Goal: Task Accomplishment & Management: Use online tool/utility

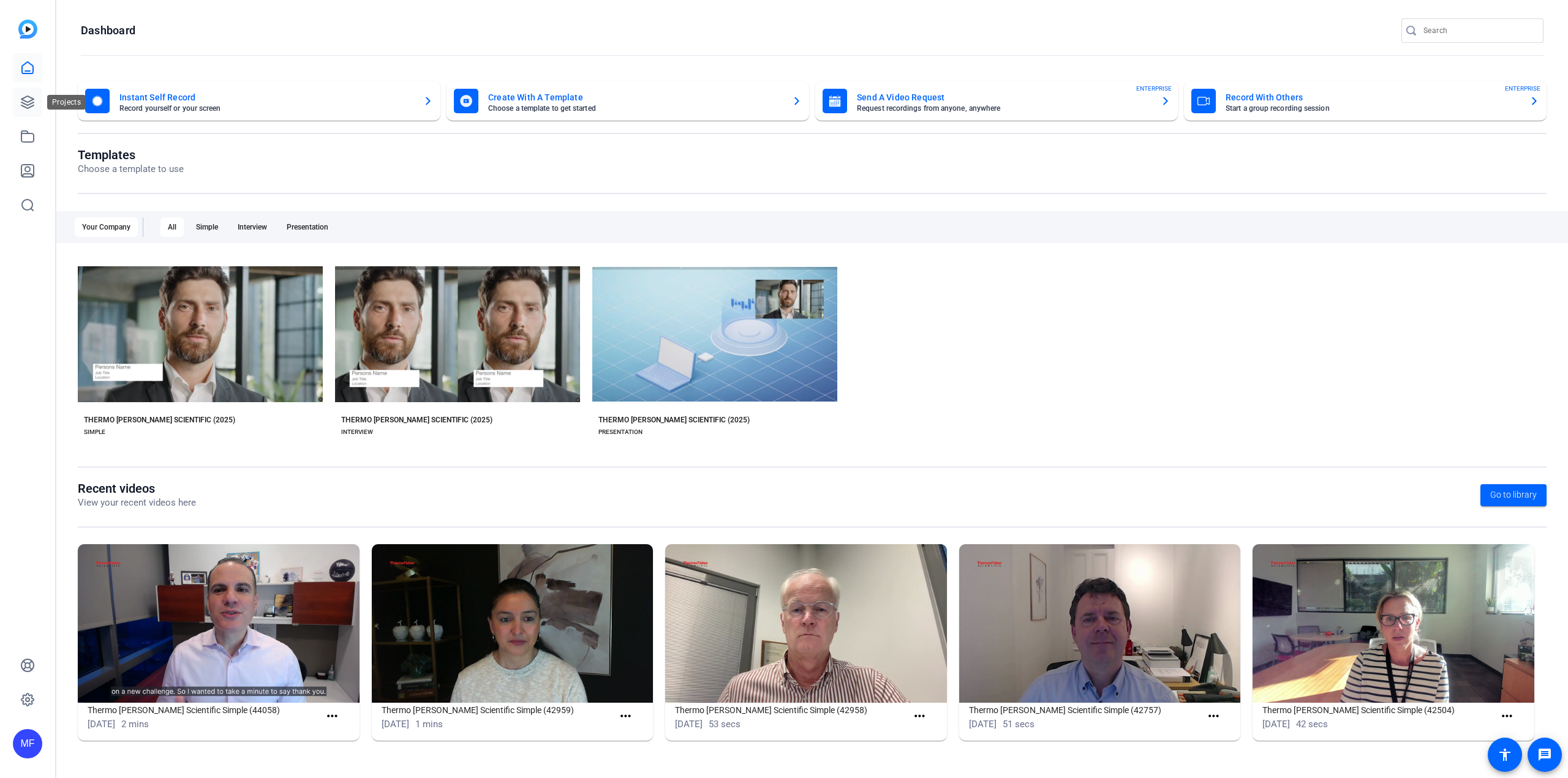
click at [30, 100] on icon at bounding box center [27, 102] width 15 height 15
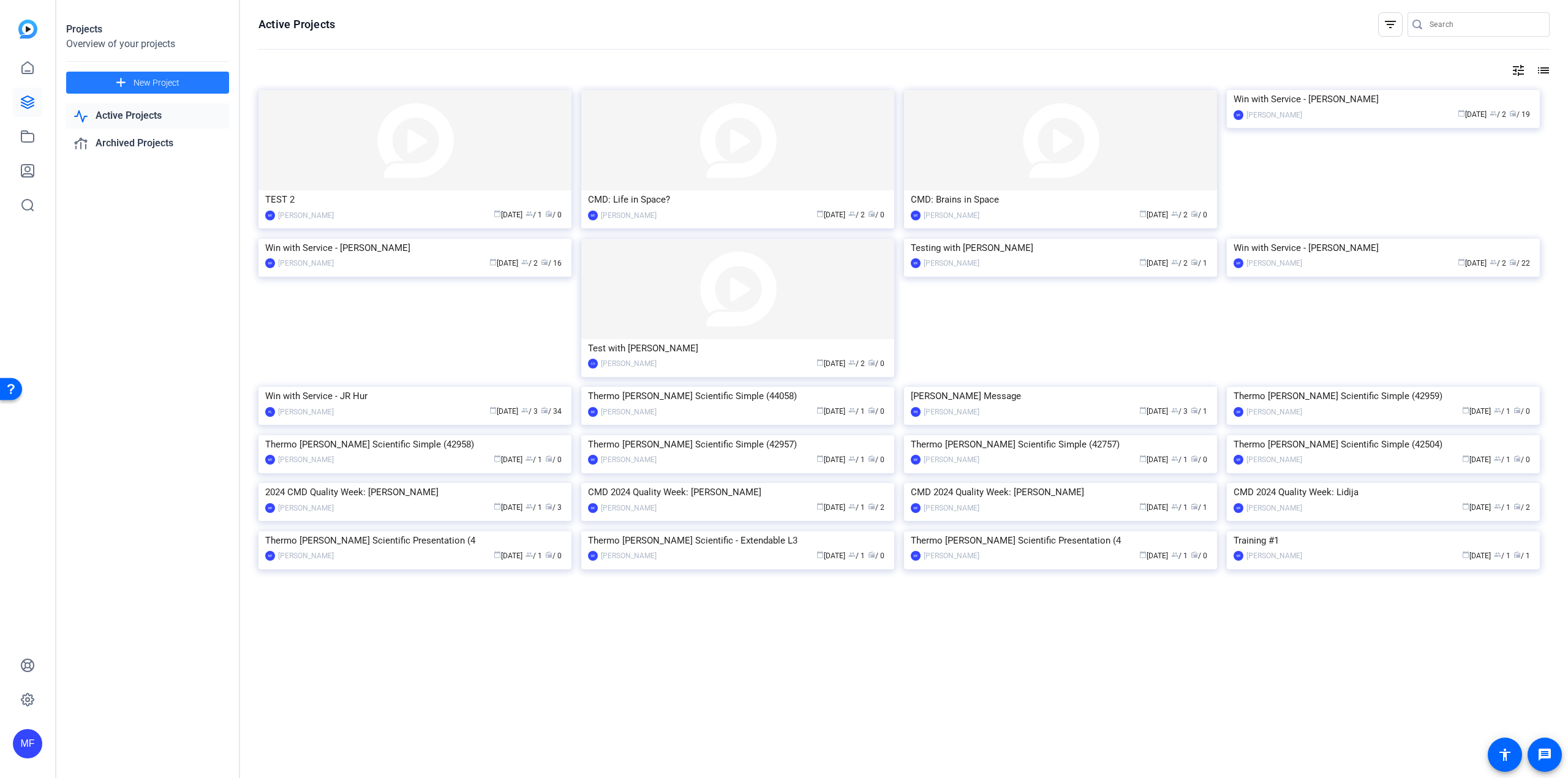
click at [114, 79] on mat-icon "add" at bounding box center [121, 82] width 15 height 15
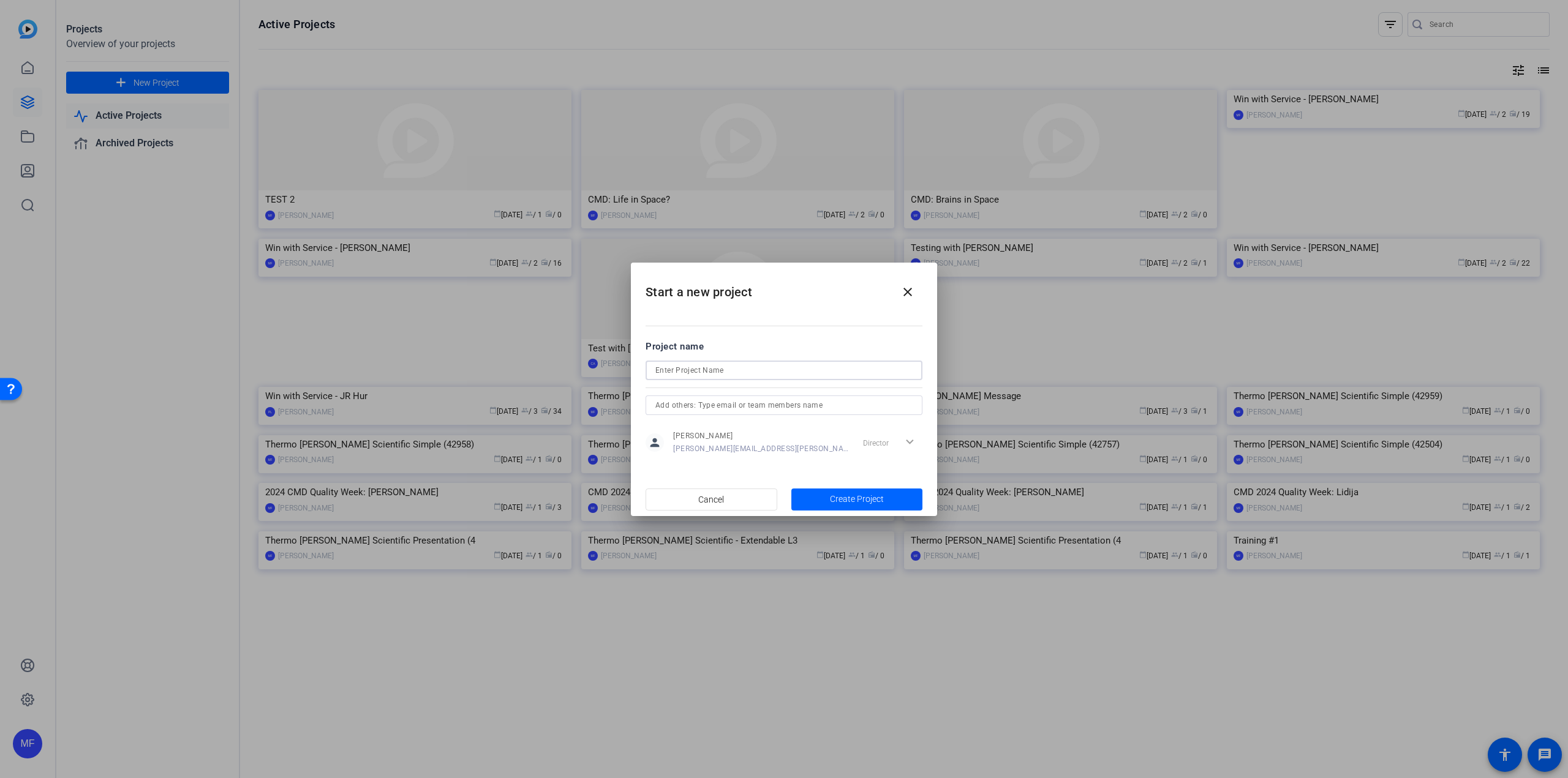
click at [665, 374] on input at bounding box center [784, 371] width 258 height 15
click at [678, 371] on input "CMD and IES President's Club" at bounding box center [784, 371] width 258 height 15
type input "CMD & IES President's Club"
click at [815, 496] on span "button" at bounding box center [856, 499] width 132 height 29
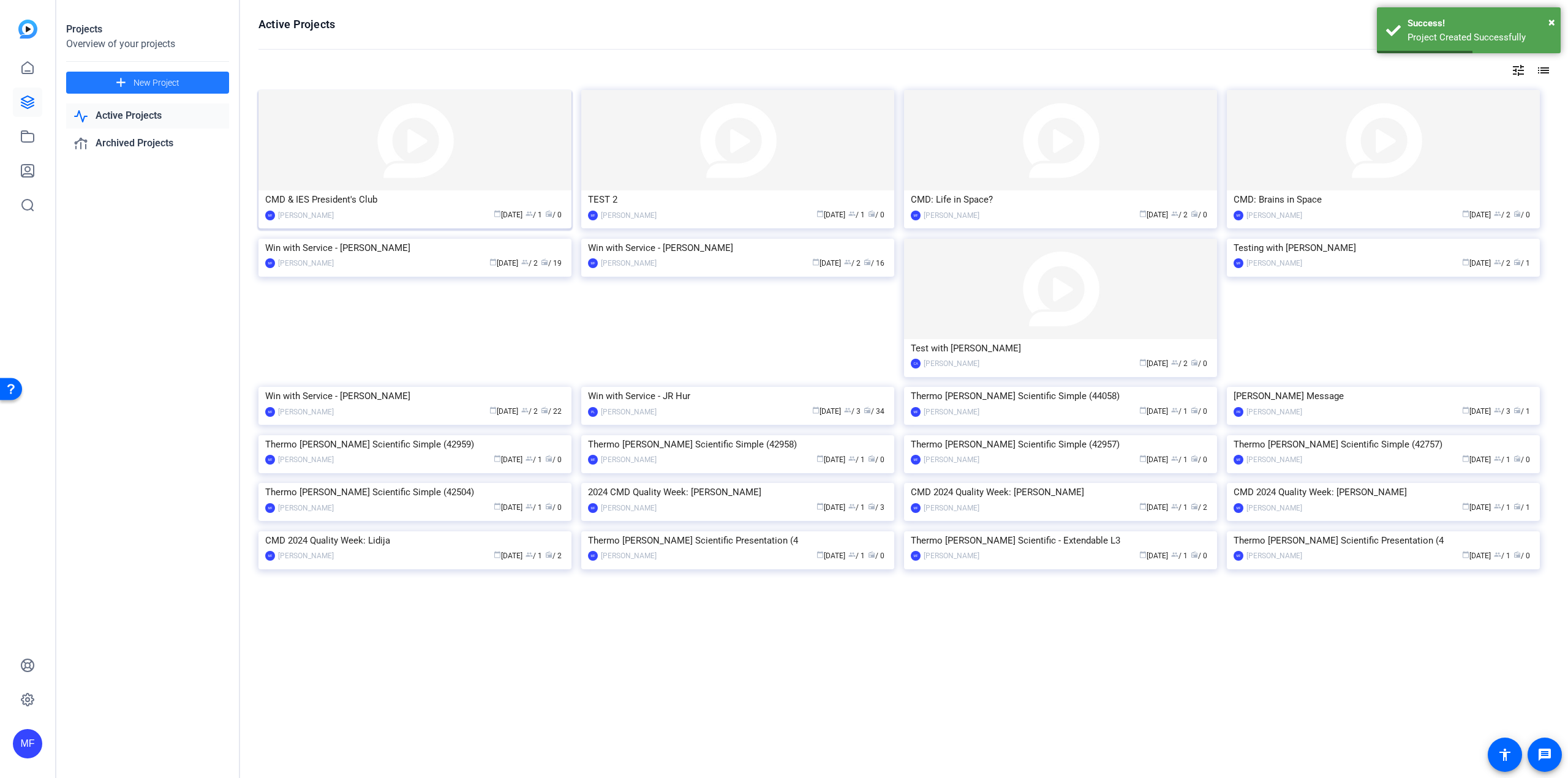
click at [444, 153] on img at bounding box center [414, 140] width 313 height 101
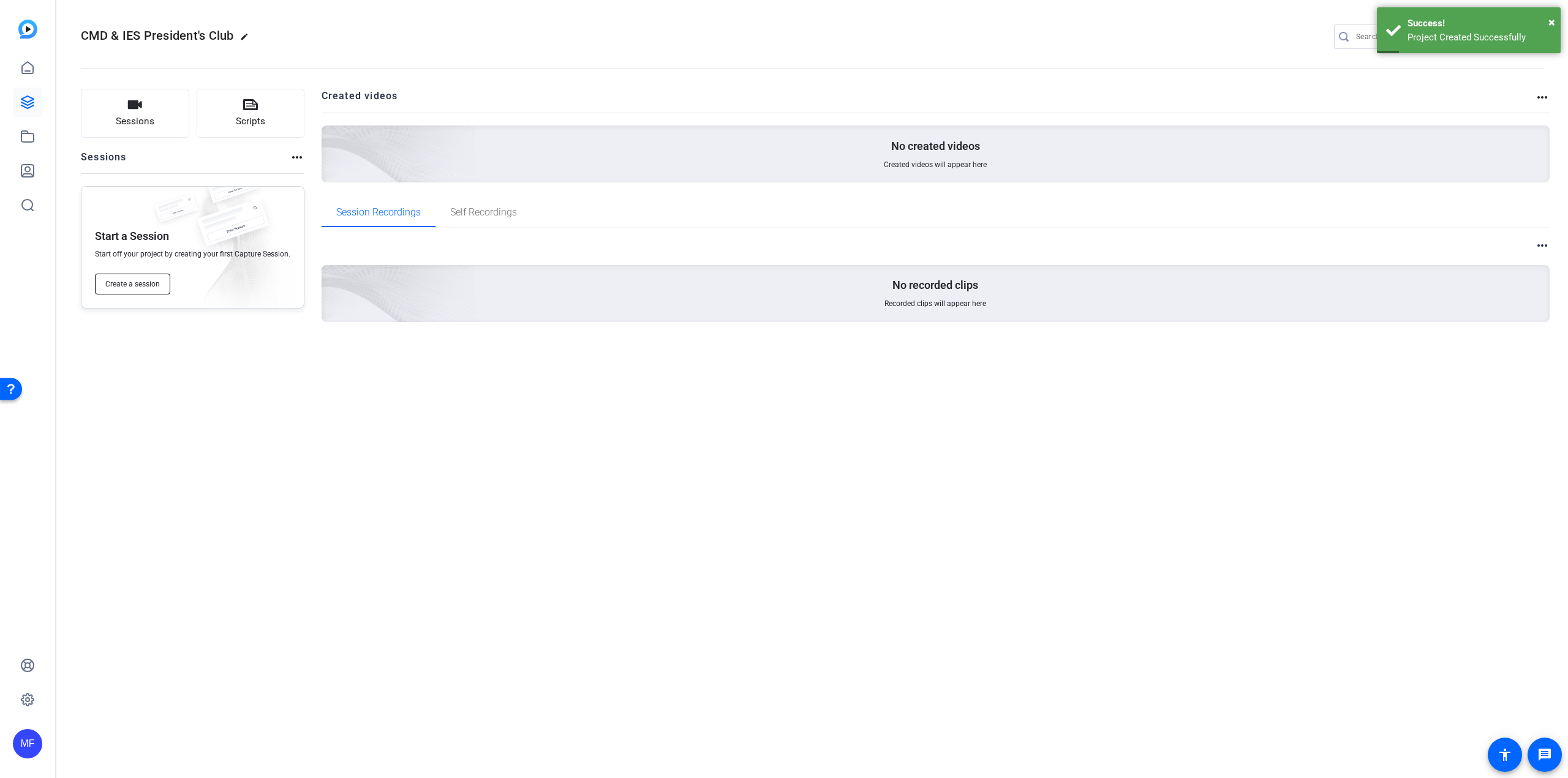
click at [139, 278] on button "Create a session" at bounding box center [132, 284] width 75 height 21
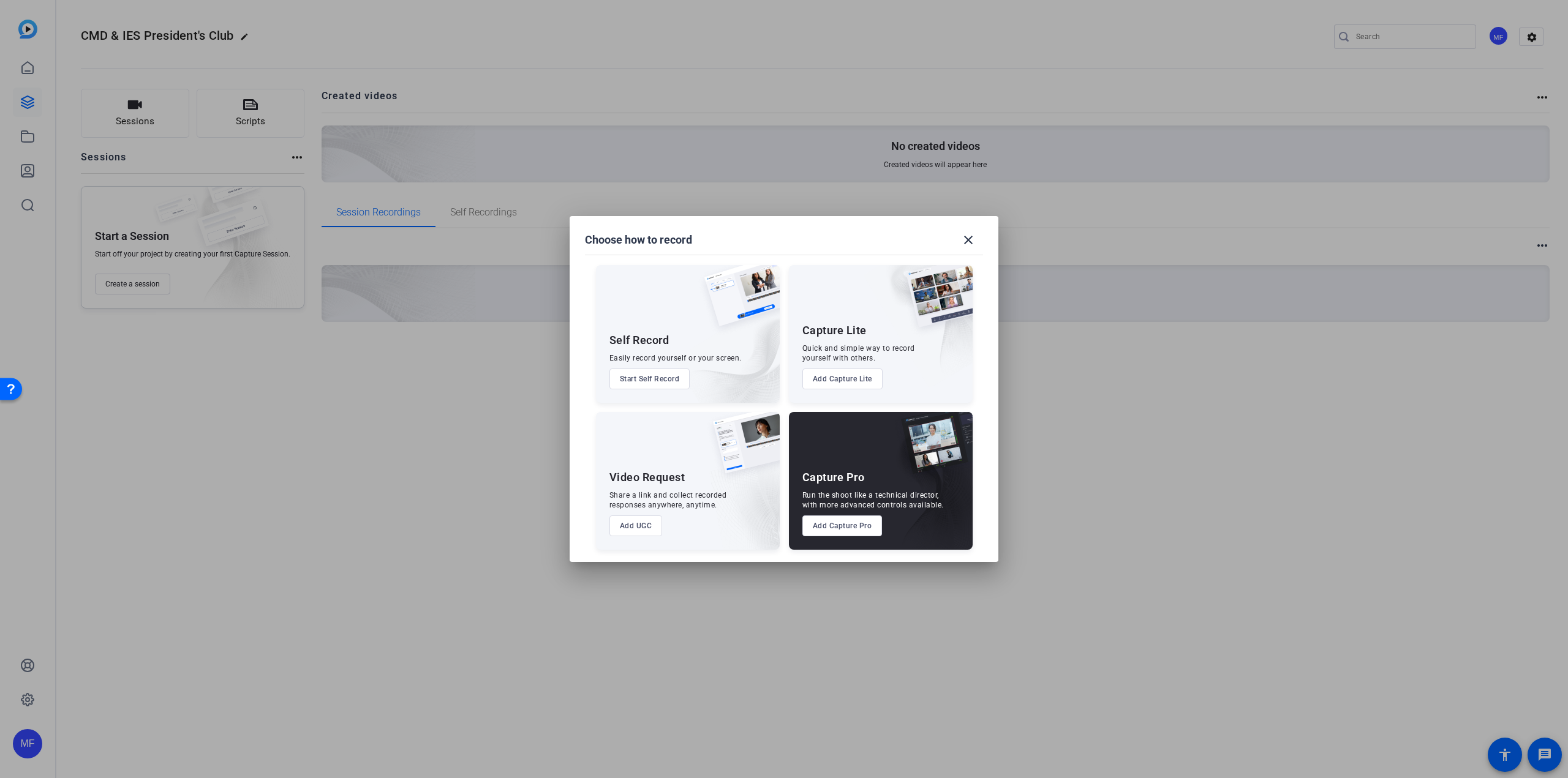
click at [863, 518] on button "Add Capture Pro" at bounding box center [842, 526] width 80 height 21
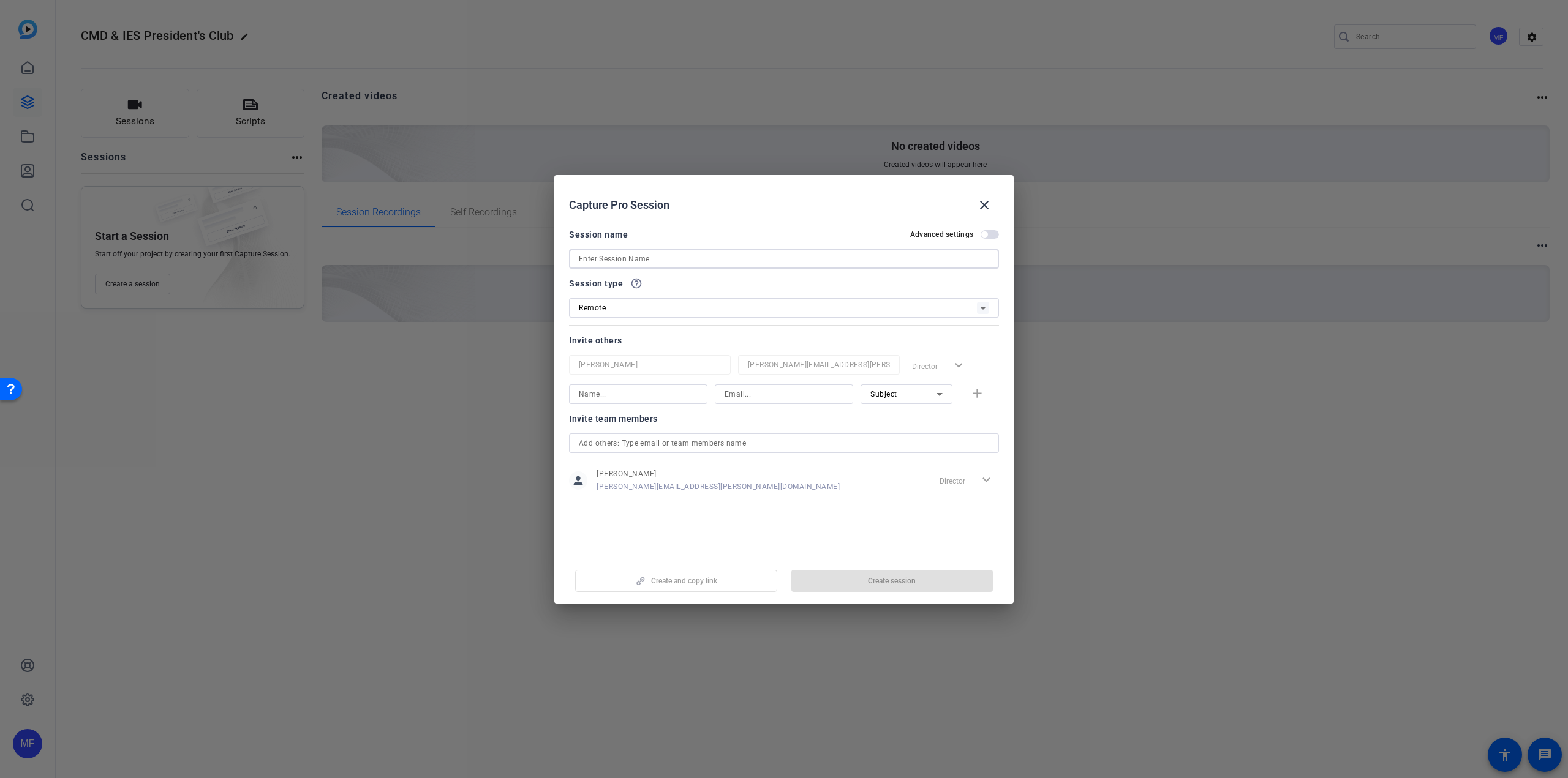
click at [627, 257] on input at bounding box center [784, 259] width 411 height 15
click at [631, 258] on input "Recording for President's Club Announcement" at bounding box center [784, 259] width 411 height 15
click at [631, 258] on input "Recording for IES/CMD President's Club Announcement" at bounding box center [784, 259] width 411 height 15
click at [791, 257] on input "Recording for IES/CMD President's Club Announcement" at bounding box center [784, 259] width 411 height 15
click at [780, 260] on input "Recording for IES/CMD President's Club Announcement" at bounding box center [784, 259] width 411 height 15
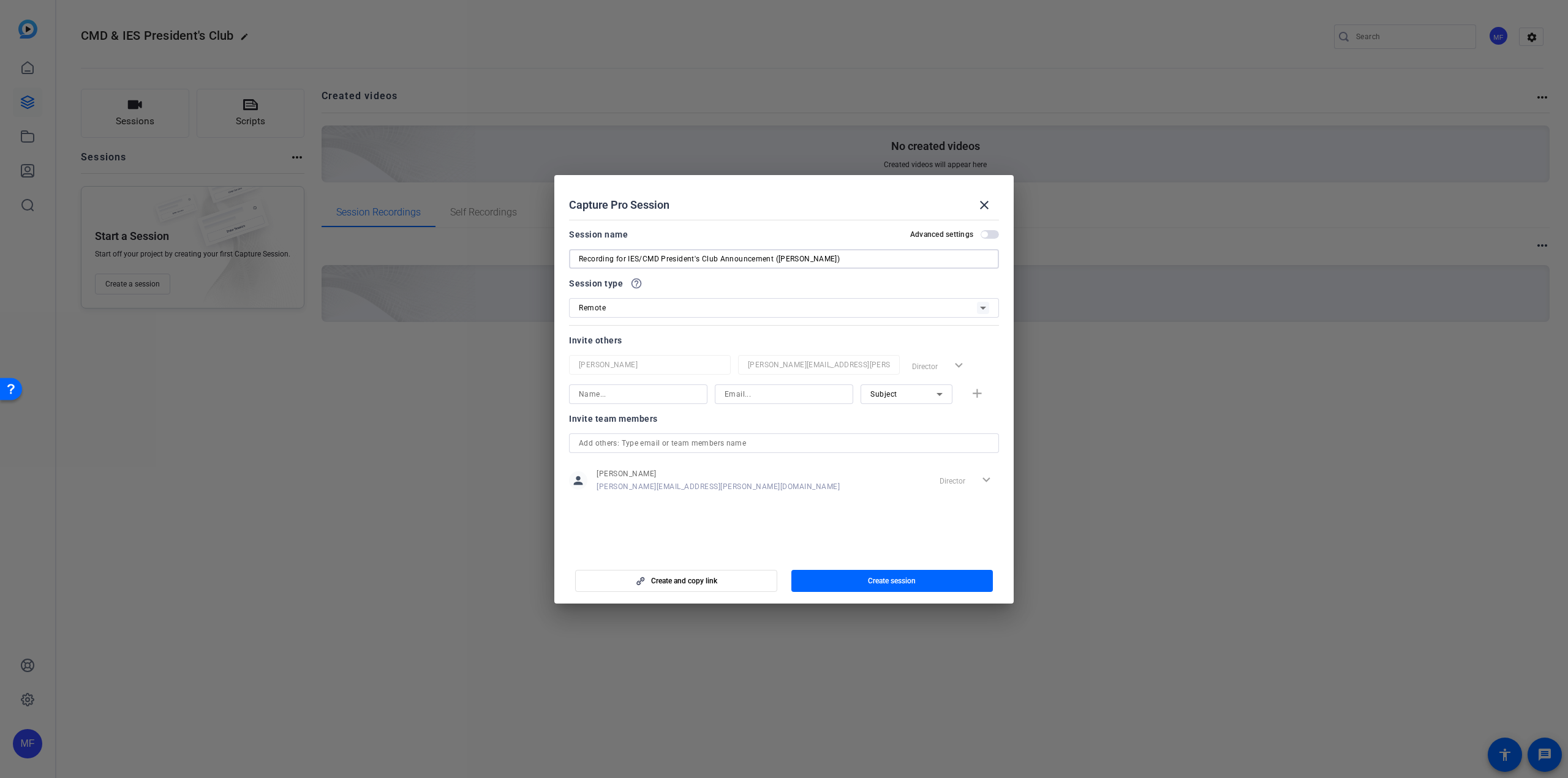
type input "Recording for IES/CMD President's Club Announcement ([PERSON_NAME])"
click at [642, 391] on input at bounding box center [638, 394] width 118 height 15
type input "[PERSON_NAME]"
click at [728, 392] on input at bounding box center [784, 394] width 118 height 15
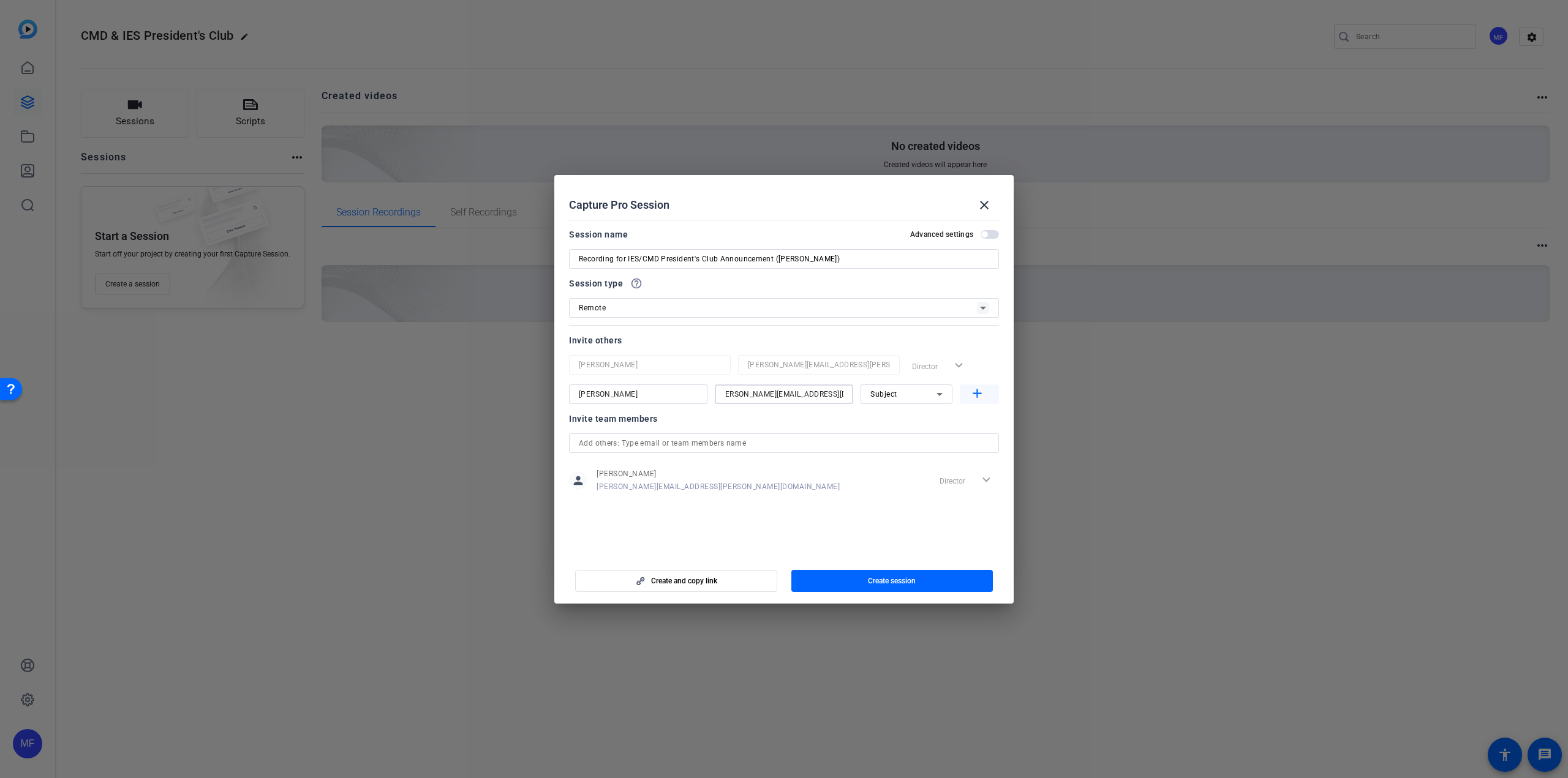
type input "maggie.guliokas@thermofisher.com"
click at [986, 392] on span "button" at bounding box center [979, 394] width 39 height 29
click at [988, 235] on span "button" at bounding box center [990, 235] width 18 height 9
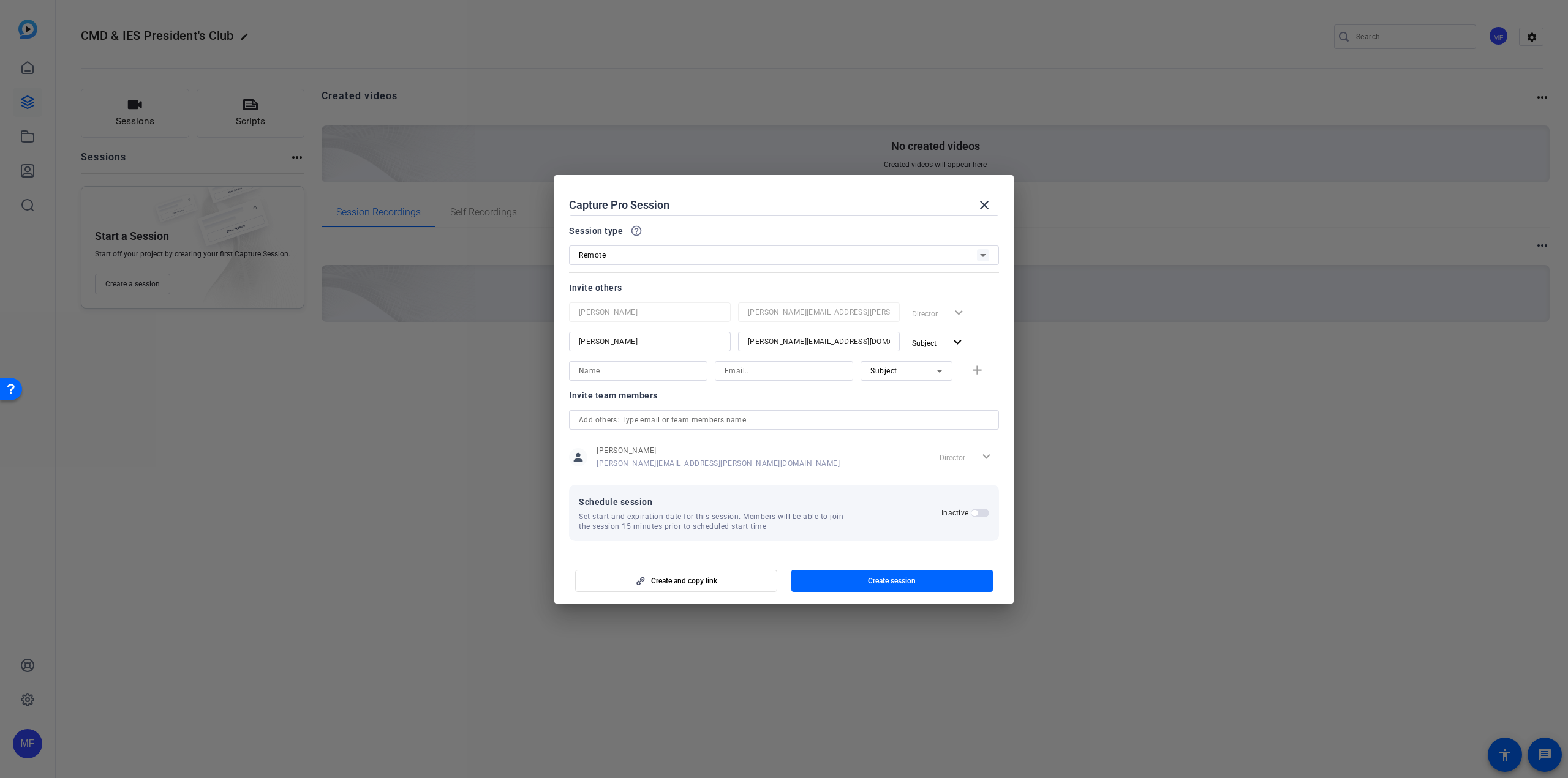
click at [973, 513] on span "button" at bounding box center [979, 513] width 18 height 9
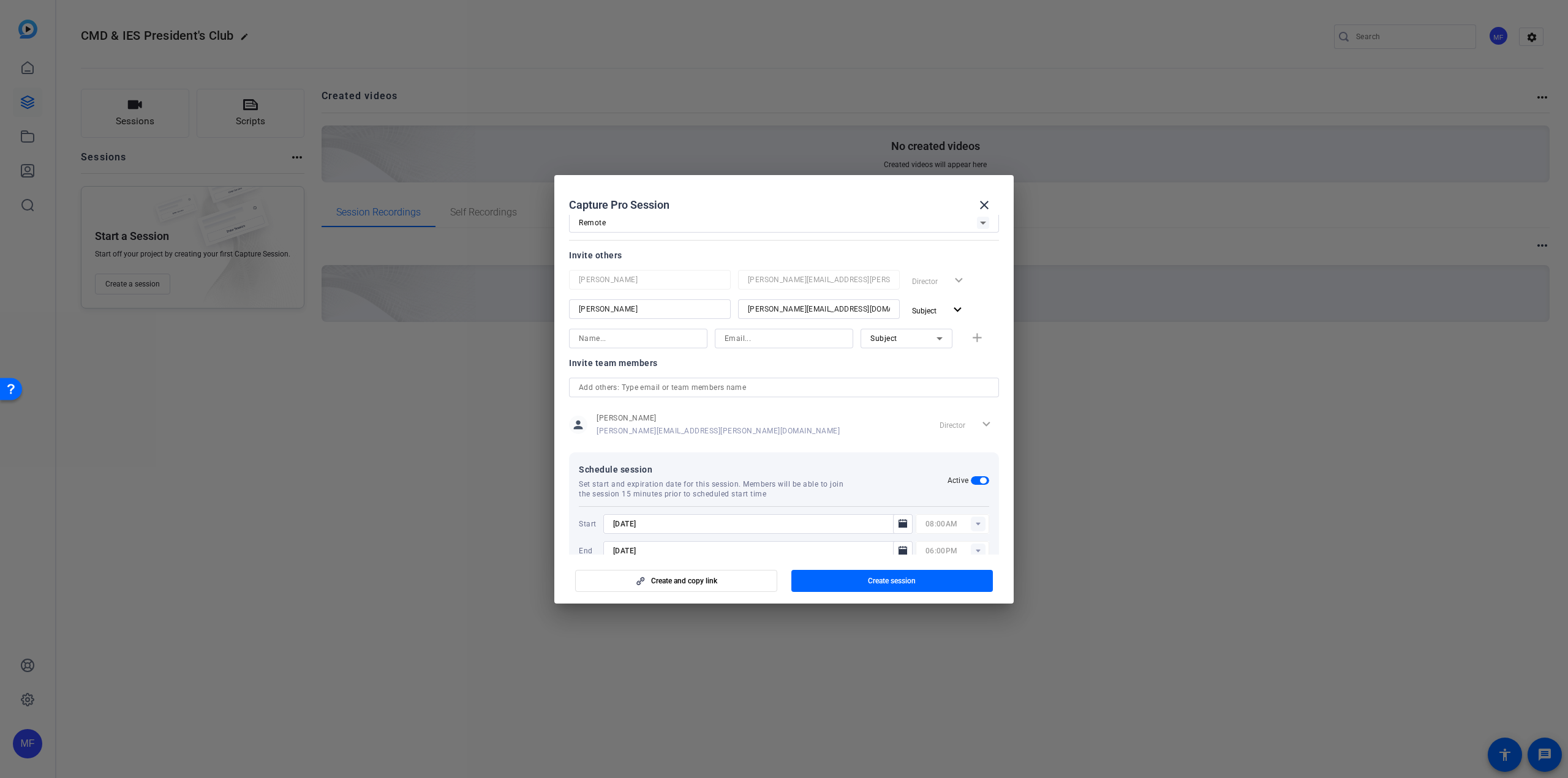
scroll to position [115, 0]
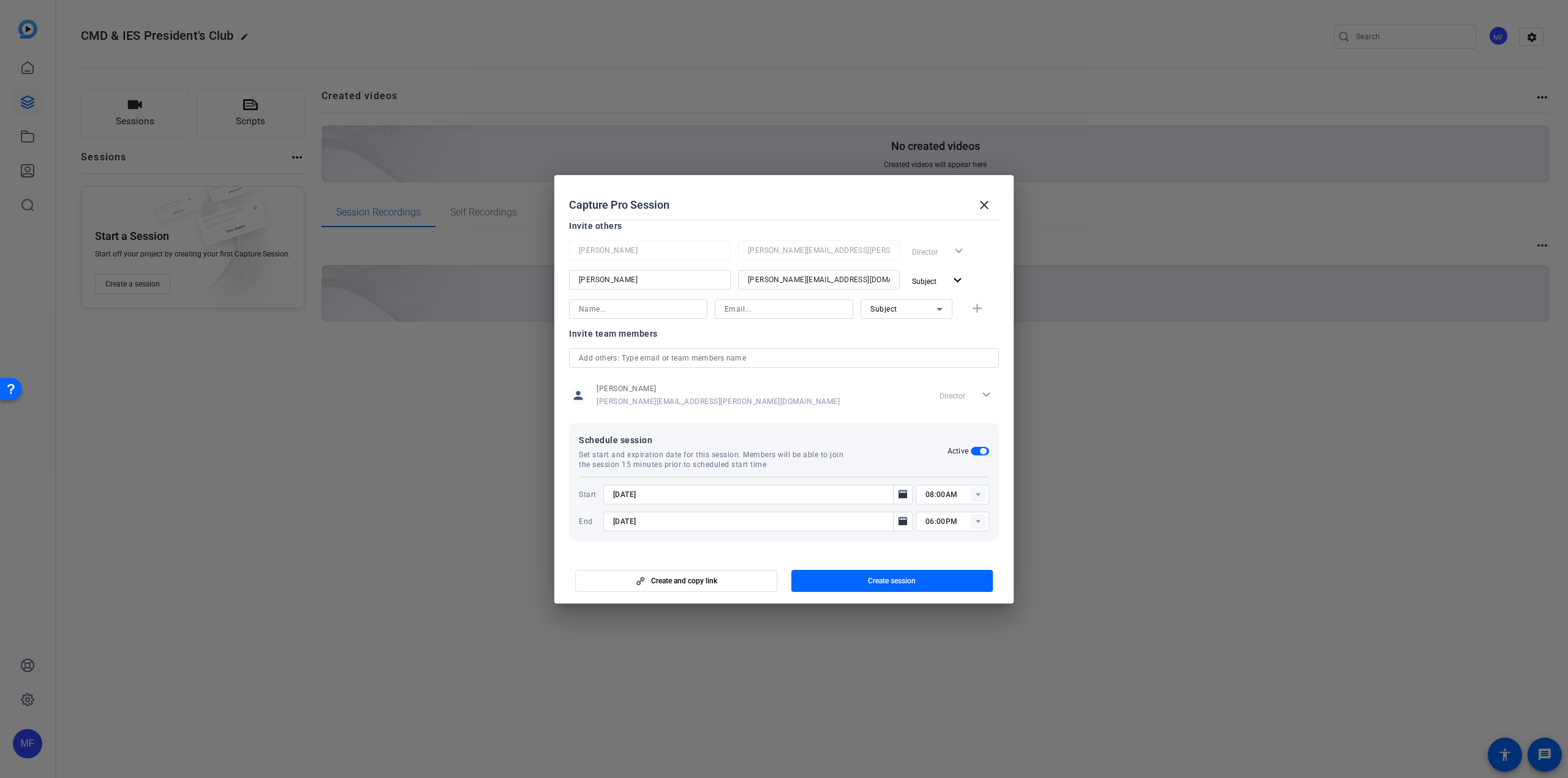
click at [976, 494] on icon at bounding box center [978, 494] width 4 height 3
click at [931, 554] on span "01:00PM" at bounding box center [934, 558] width 32 height 9
type input "01:00PM"
click at [974, 522] on rect at bounding box center [978, 521] width 15 height 15
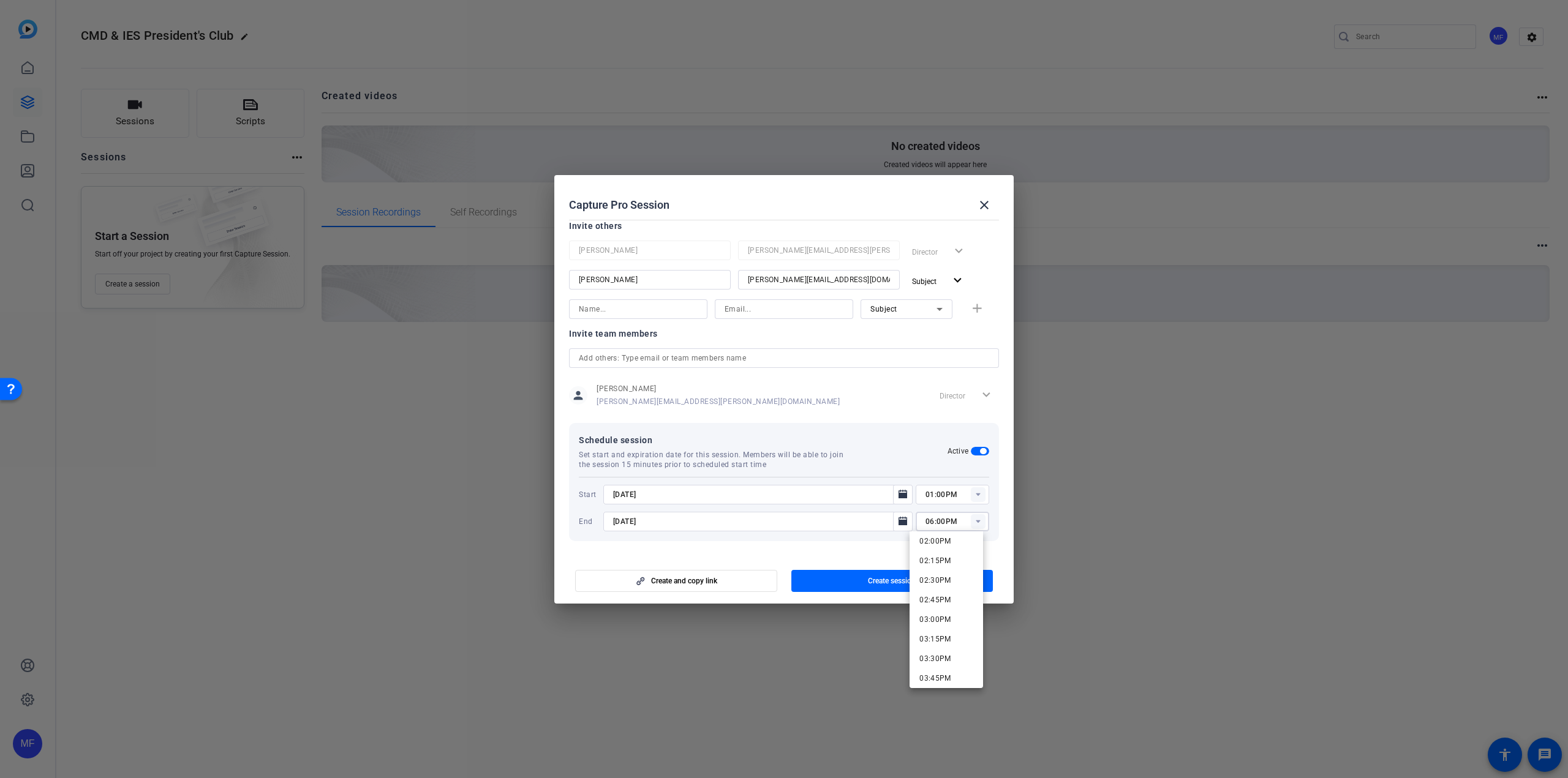
scroll to position [1041, 0]
click at [934, 560] on span "01:30PM" at bounding box center [934, 563] width 32 height 9
type input "01:30PM"
click at [808, 275] on input "maggie.guliokas@thermofisher.com" at bounding box center [818, 279] width 142 height 15
click at [744, 579] on span "button" at bounding box center [675, 581] width 201 height 29
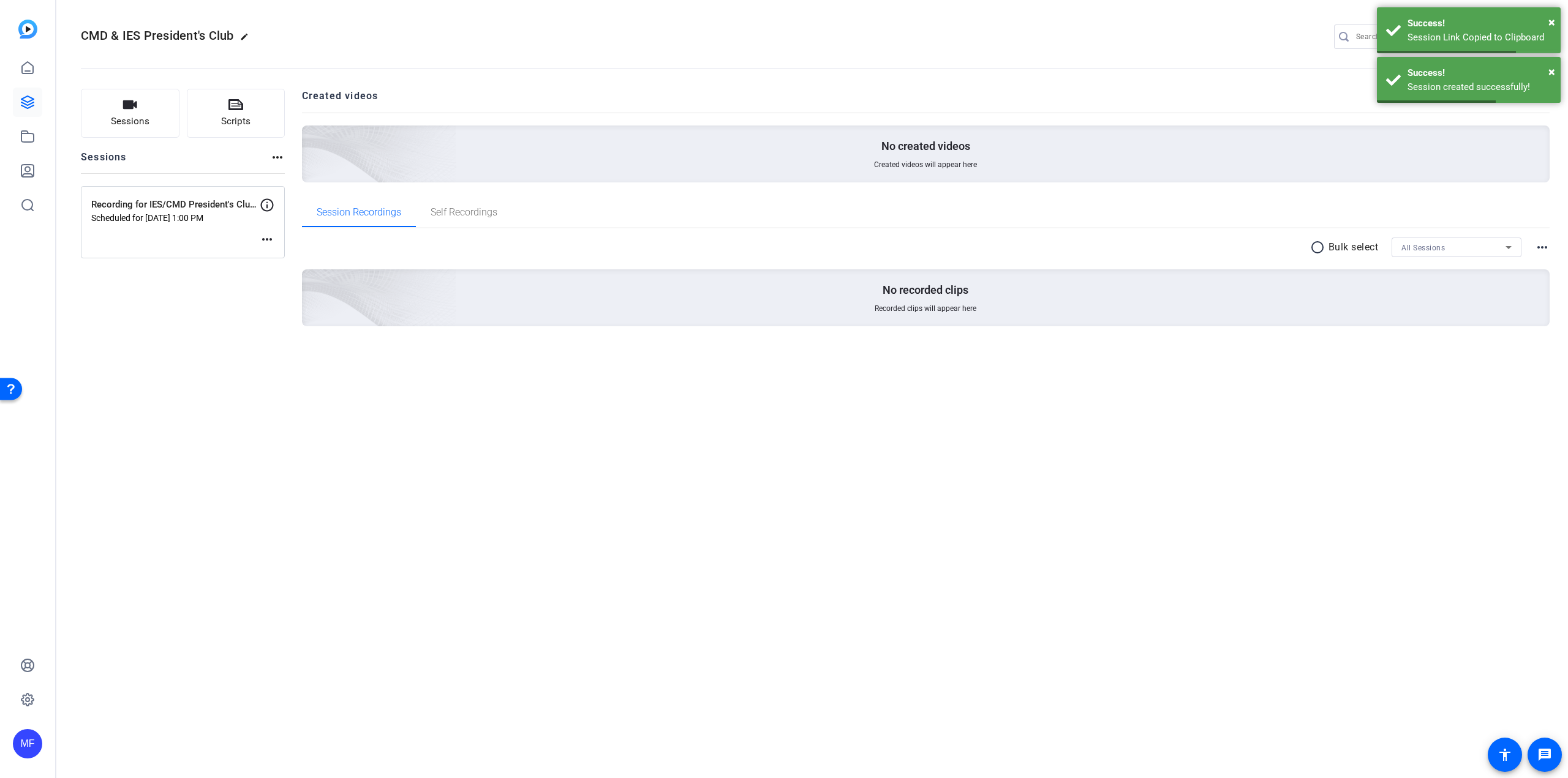
click at [266, 239] on mat-icon "more_horiz" at bounding box center [267, 239] width 15 height 15
click at [277, 258] on span "Edit Session" at bounding box center [297, 257] width 56 height 15
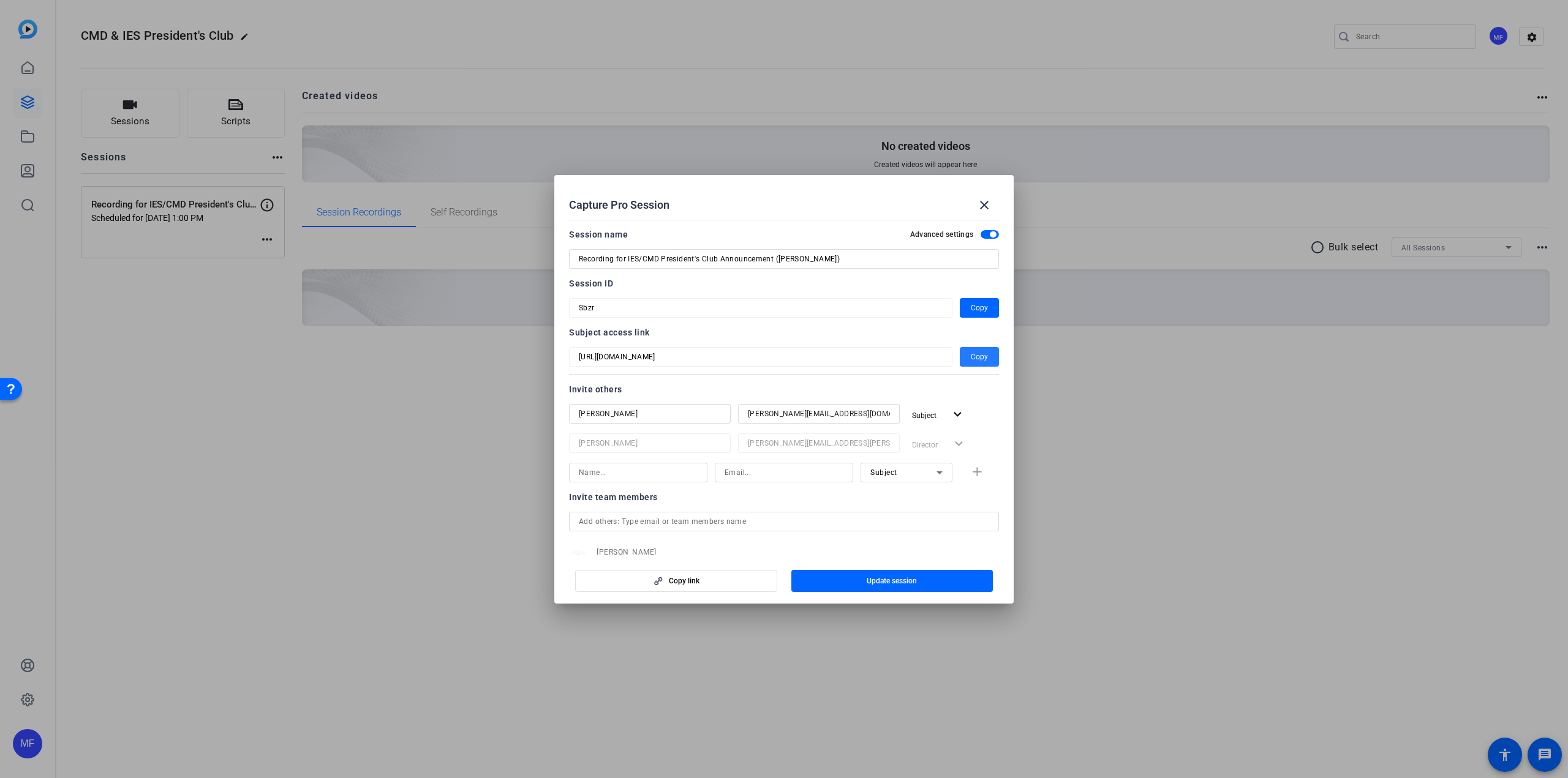
click at [971, 355] on span "Copy" at bounding box center [979, 357] width 17 height 15
click at [984, 201] on mat-icon "close" at bounding box center [985, 205] width 15 height 15
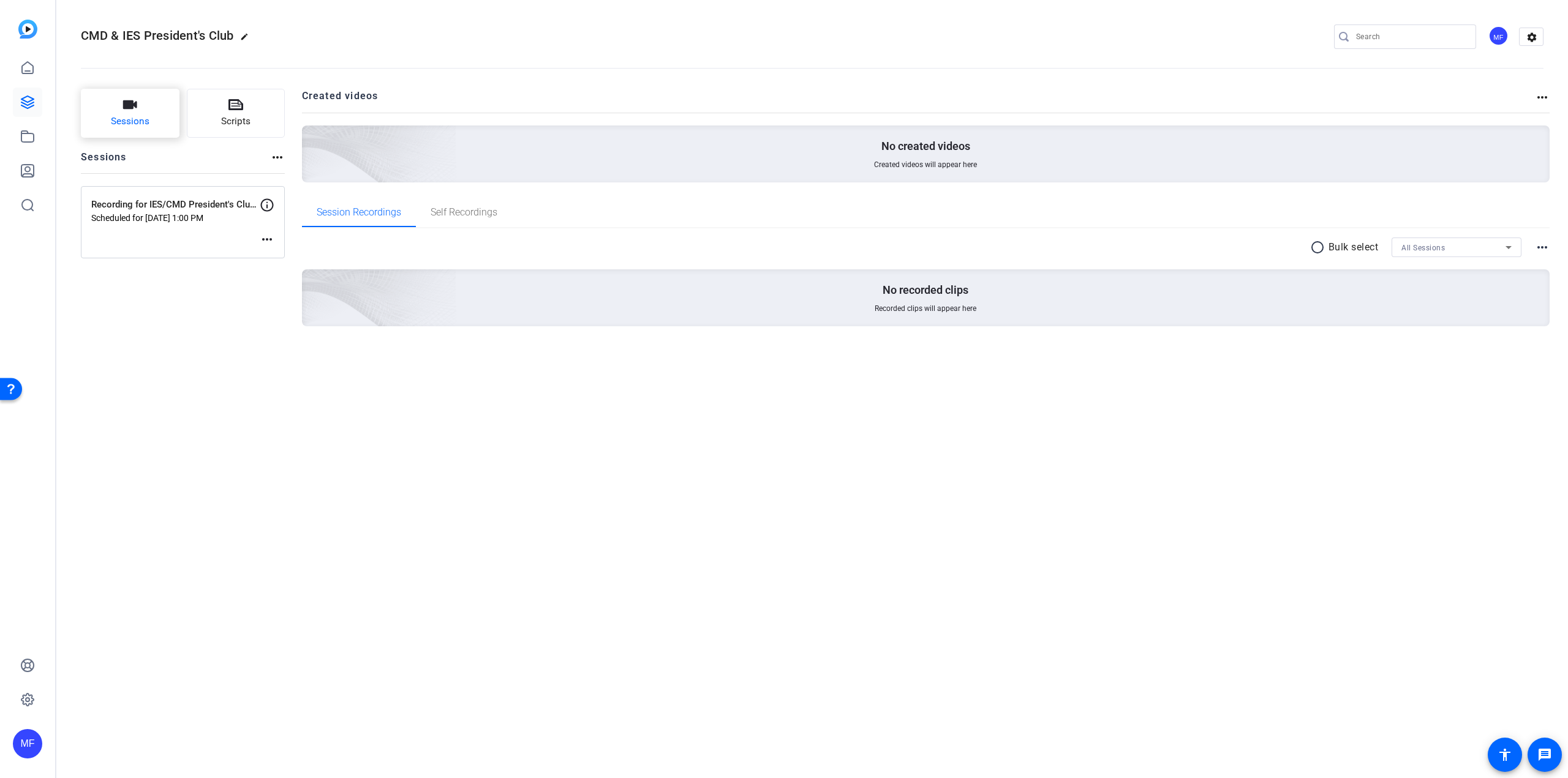
click at [141, 117] on span "Sessions" at bounding box center [130, 121] width 38 height 14
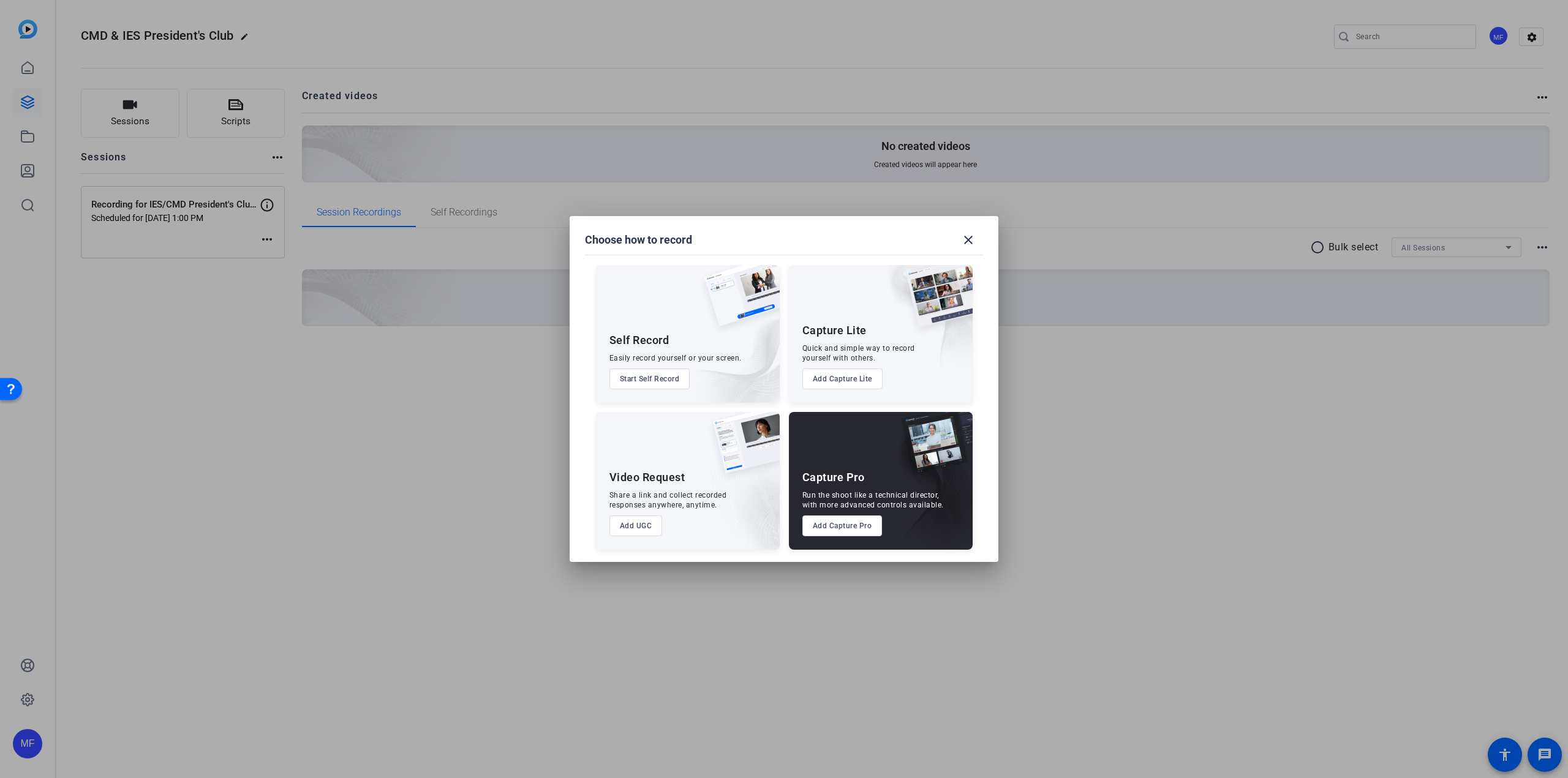
click at [842, 532] on button "Add Capture Pro" at bounding box center [842, 526] width 80 height 21
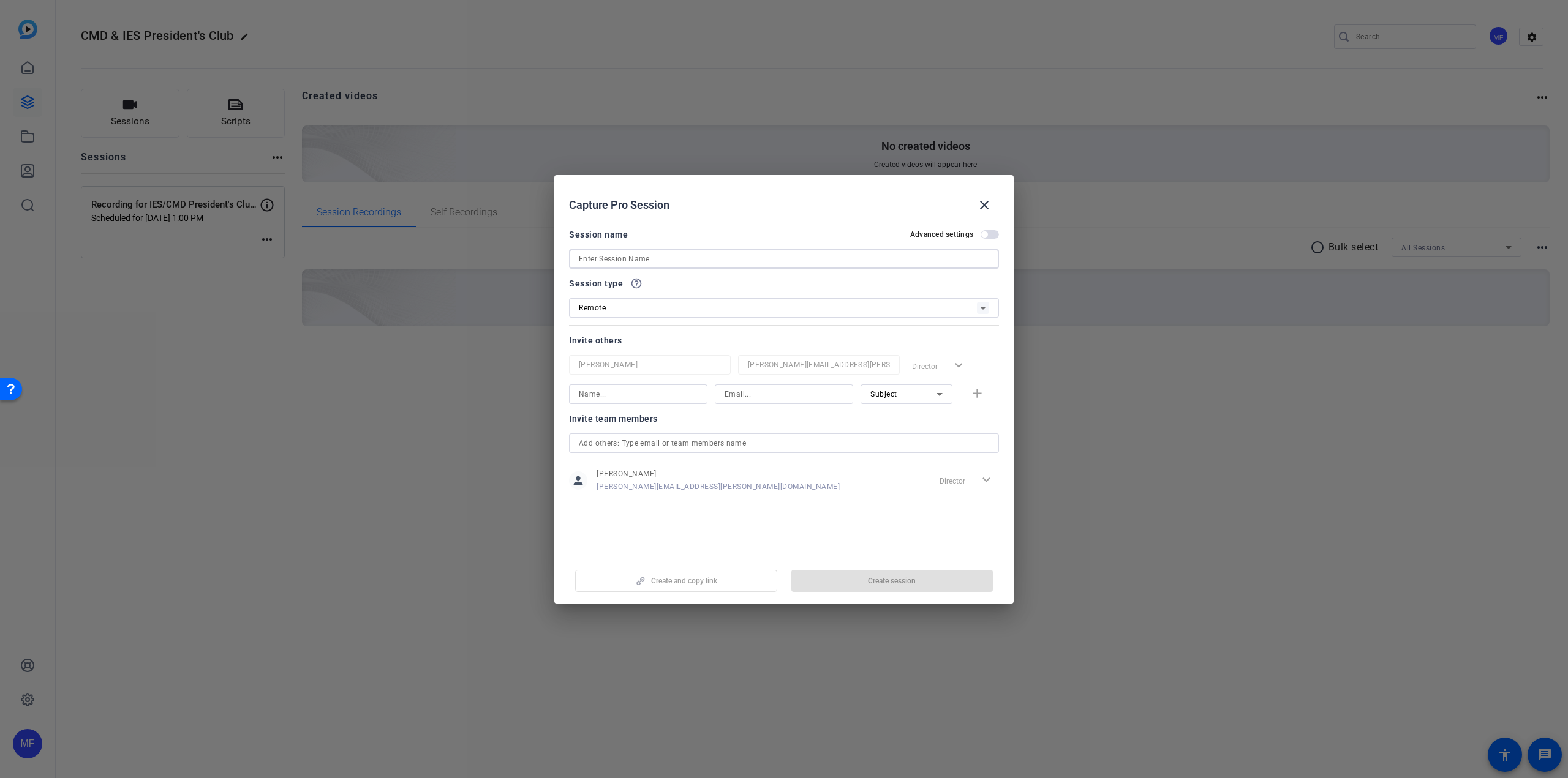
click at [726, 264] on input at bounding box center [784, 259] width 411 height 15
paste input "Recording for IES/CMD President's Club Announcement"
type input "Recording for IES/CMD President's Club Announcement (Lidija)"
click at [986, 231] on span "button" at bounding box center [990, 235] width 18 height 9
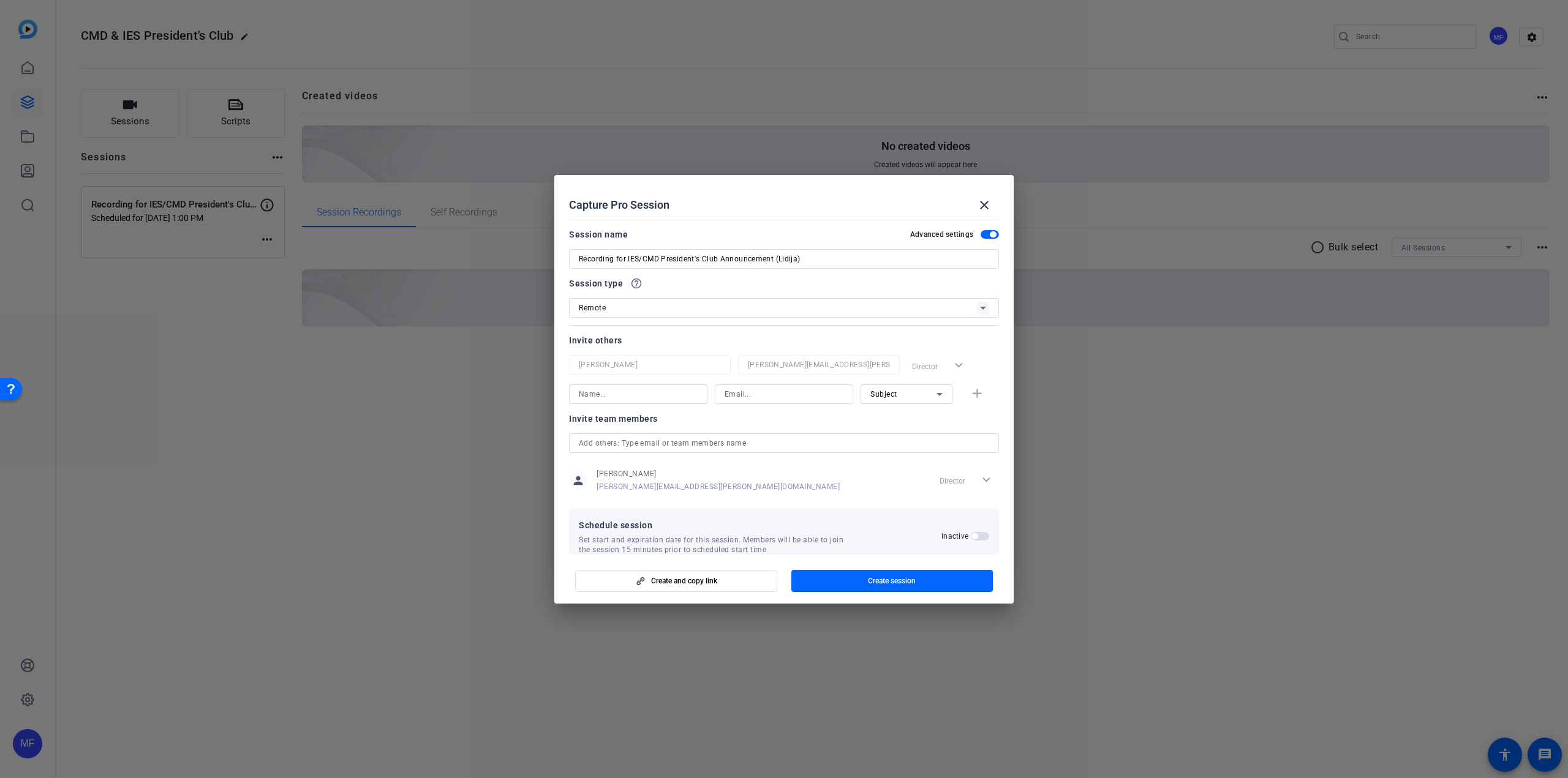
click at [649, 392] on input at bounding box center [638, 394] width 118 height 15
type input "Lidija"
click at [760, 387] on div at bounding box center [784, 394] width 118 height 20
paste input "lidija.raicevic@thermofisher.com"
type input "lidija.raicevic@thermofisher.com"
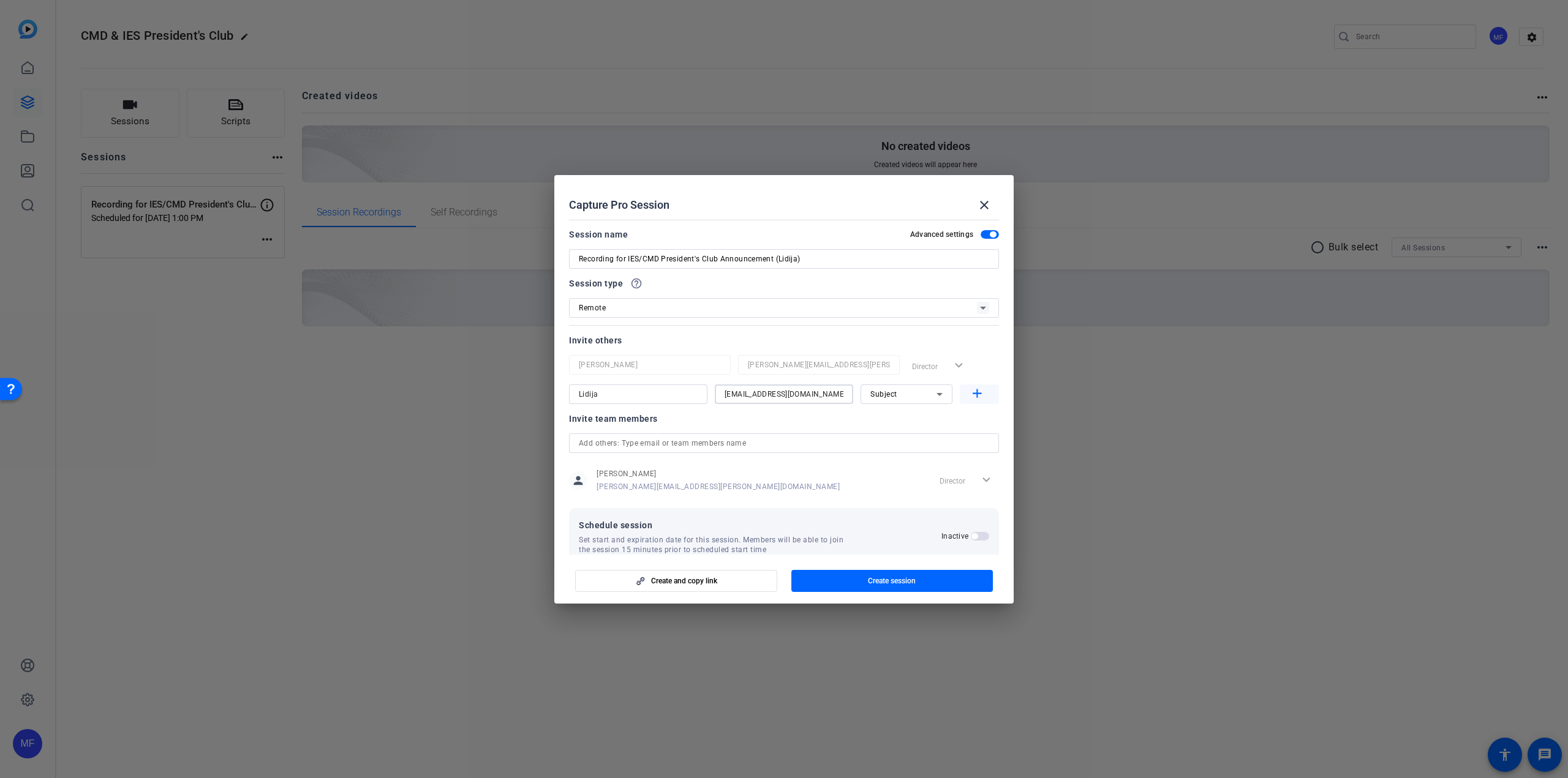
click at [970, 391] on mat-icon "add" at bounding box center [977, 393] width 15 height 15
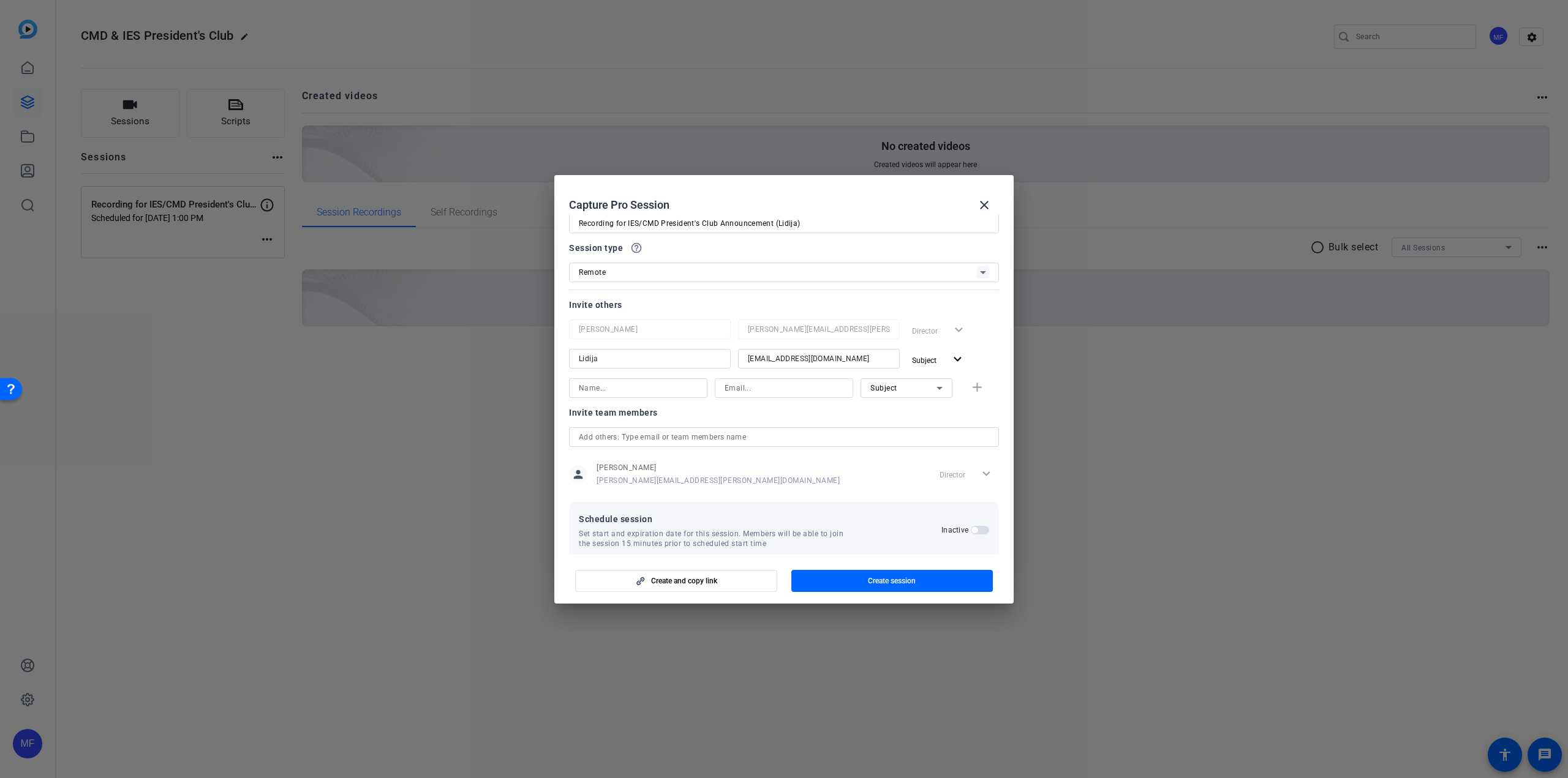
scroll to position [53, 0]
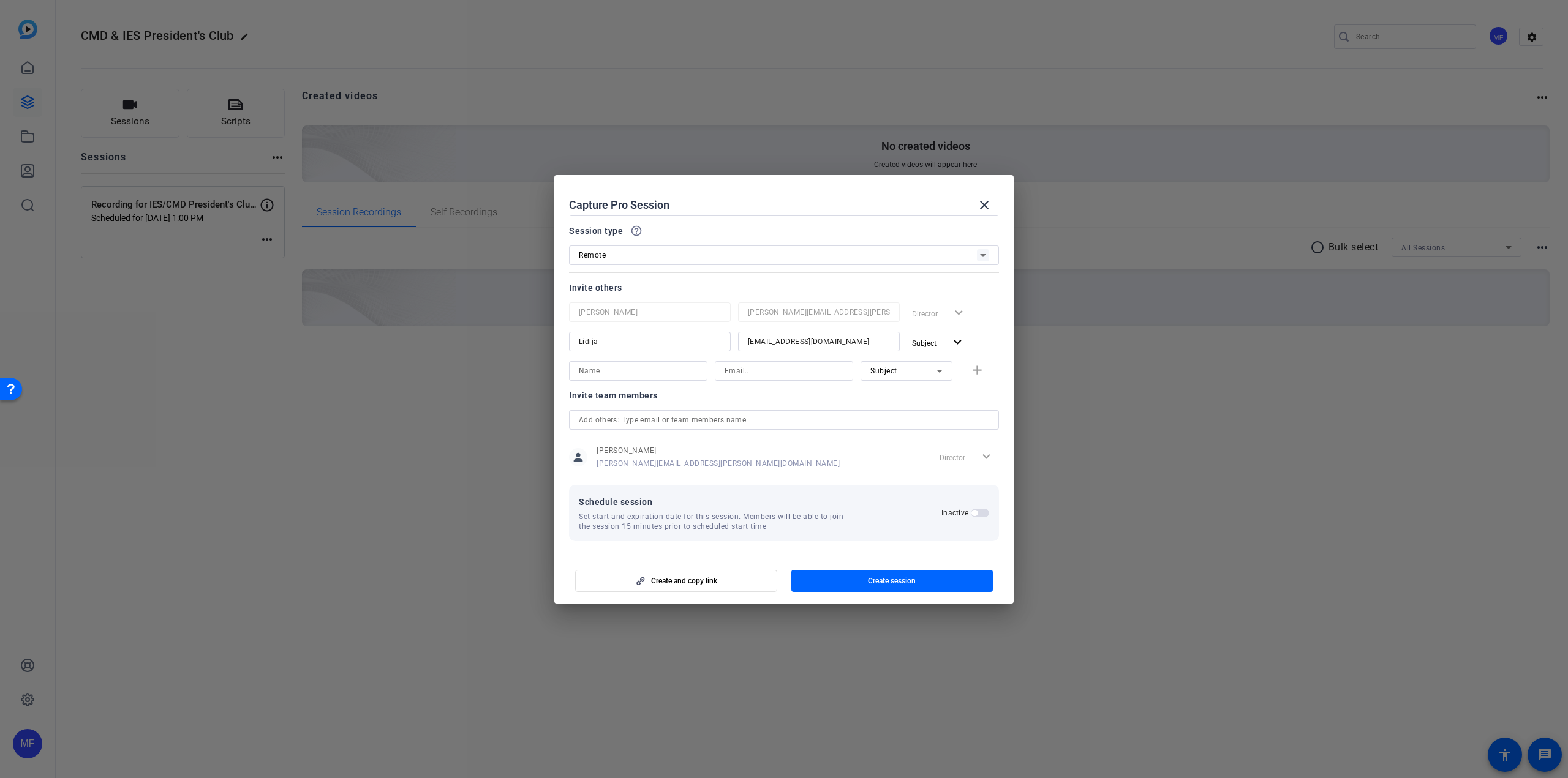
click at [971, 512] on span "button" at bounding box center [974, 513] width 6 height 6
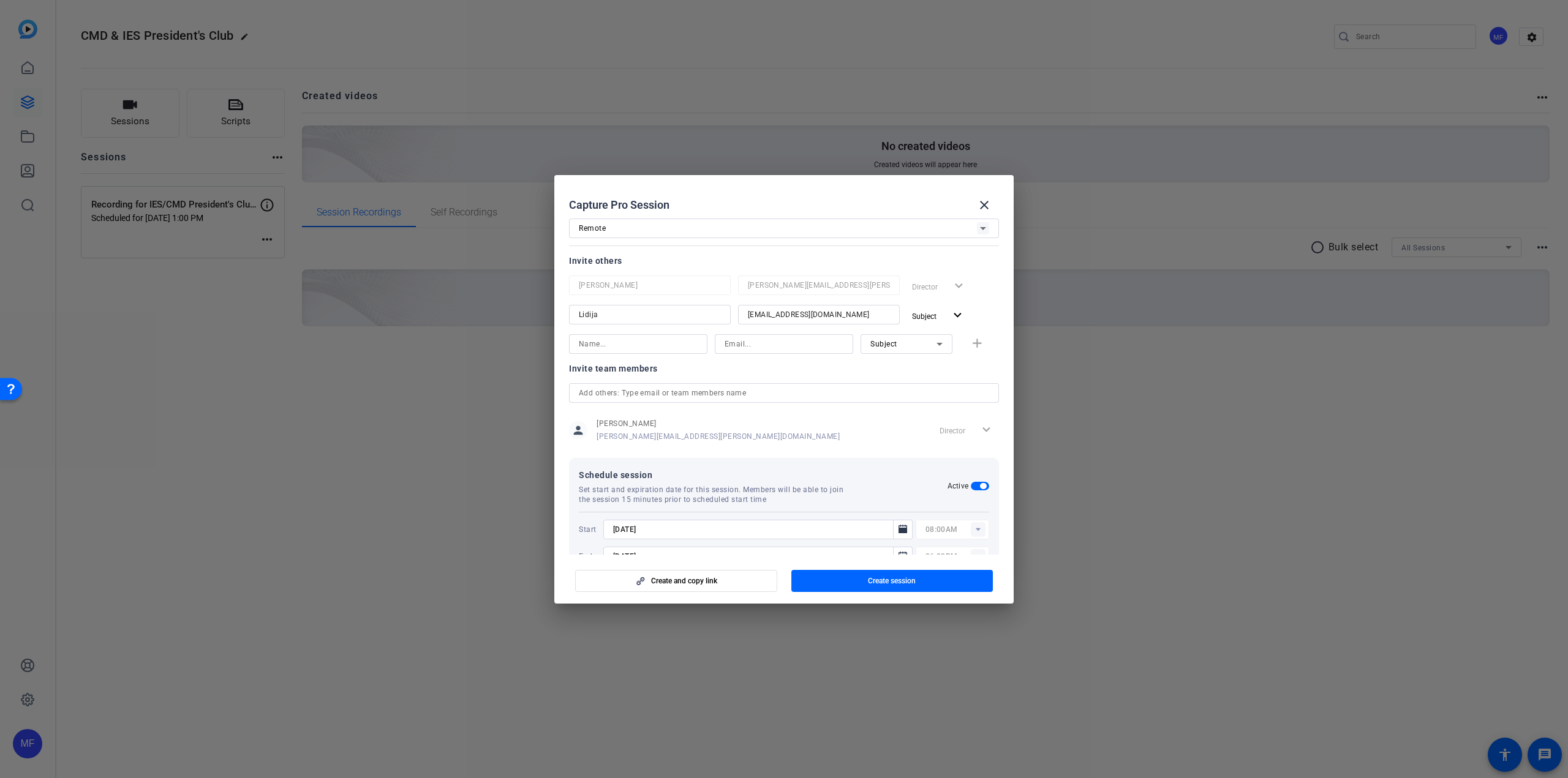
scroll to position [115, 0]
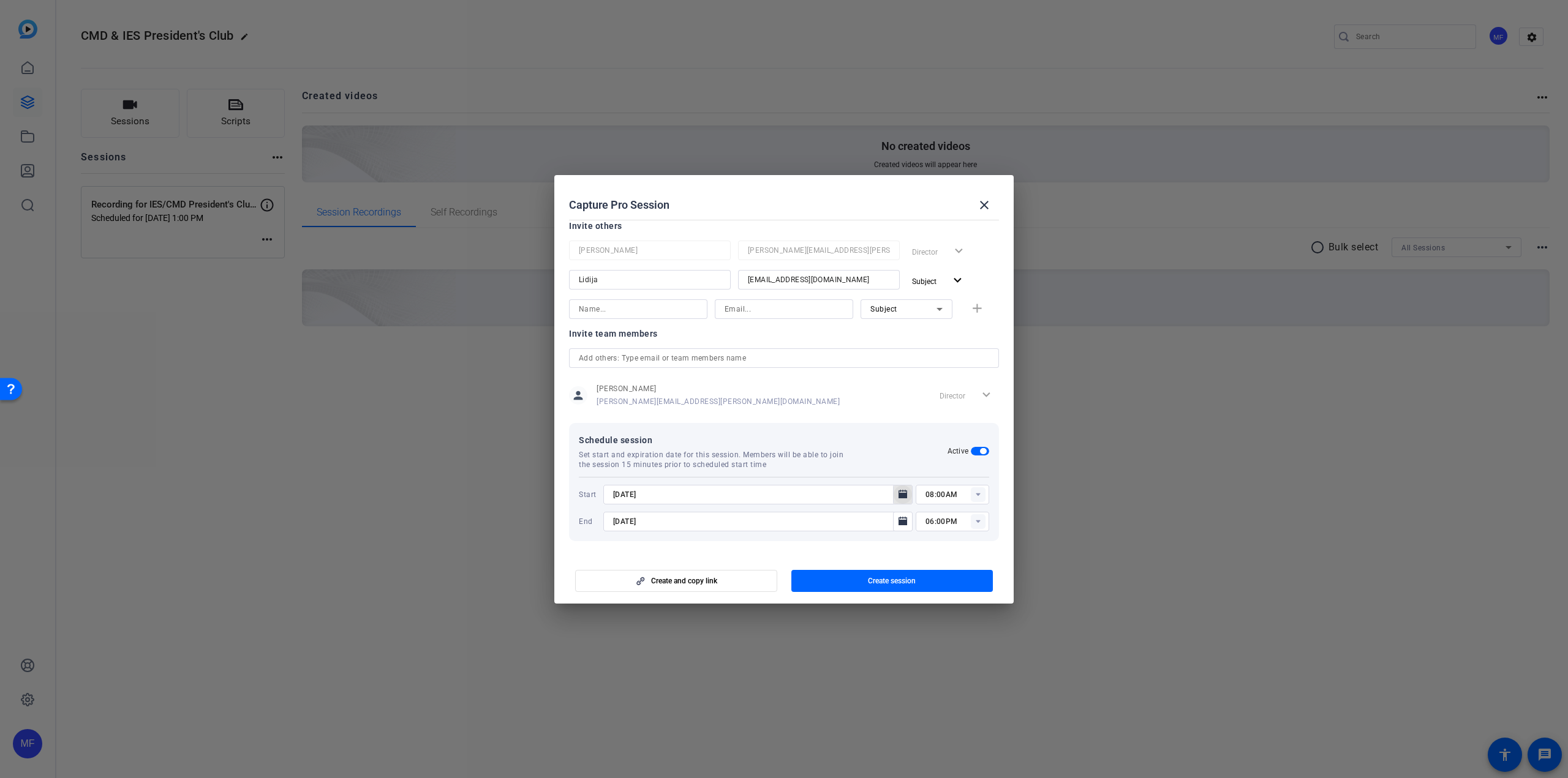
click at [898, 493] on icon "Open calendar" at bounding box center [903, 494] width 9 height 9
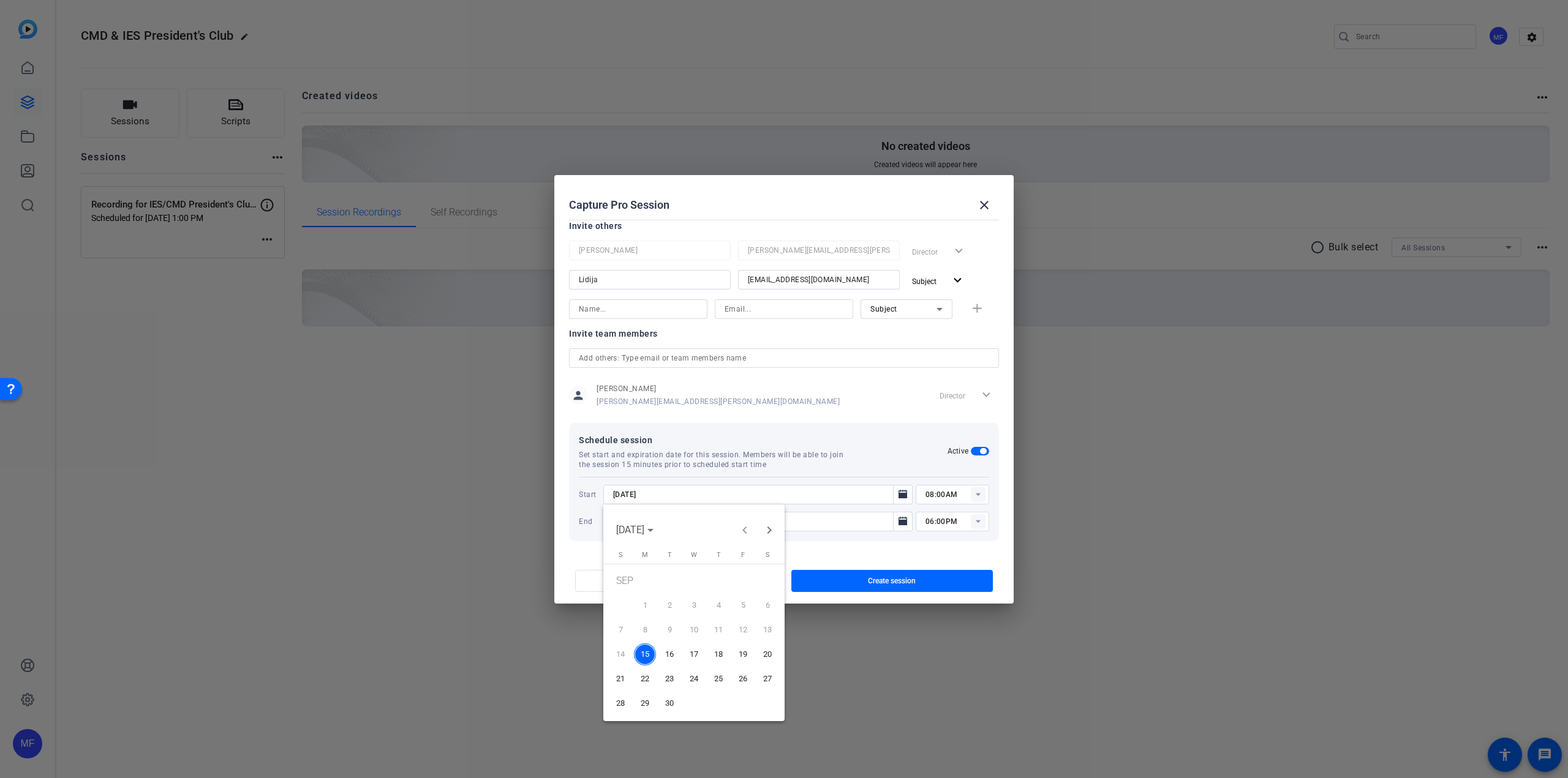
click at [687, 652] on span "17" at bounding box center [694, 654] width 22 height 22
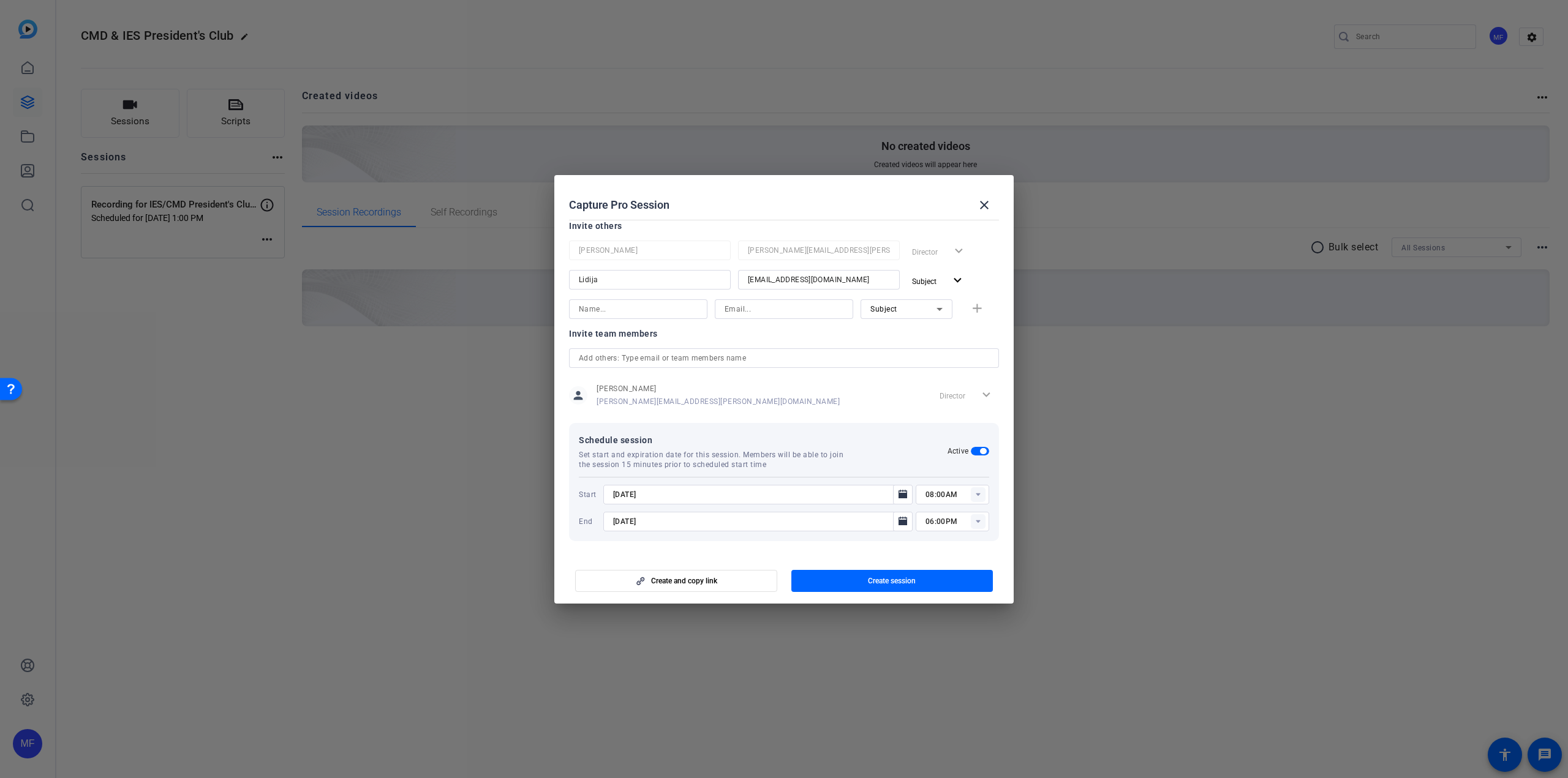
type input "9/17/2025"
click at [971, 493] on icon at bounding box center [978, 495] width 15 height 15
click at [936, 565] on span "05:00PM" at bounding box center [934, 565] width 32 height 9
type input "05:00PM"
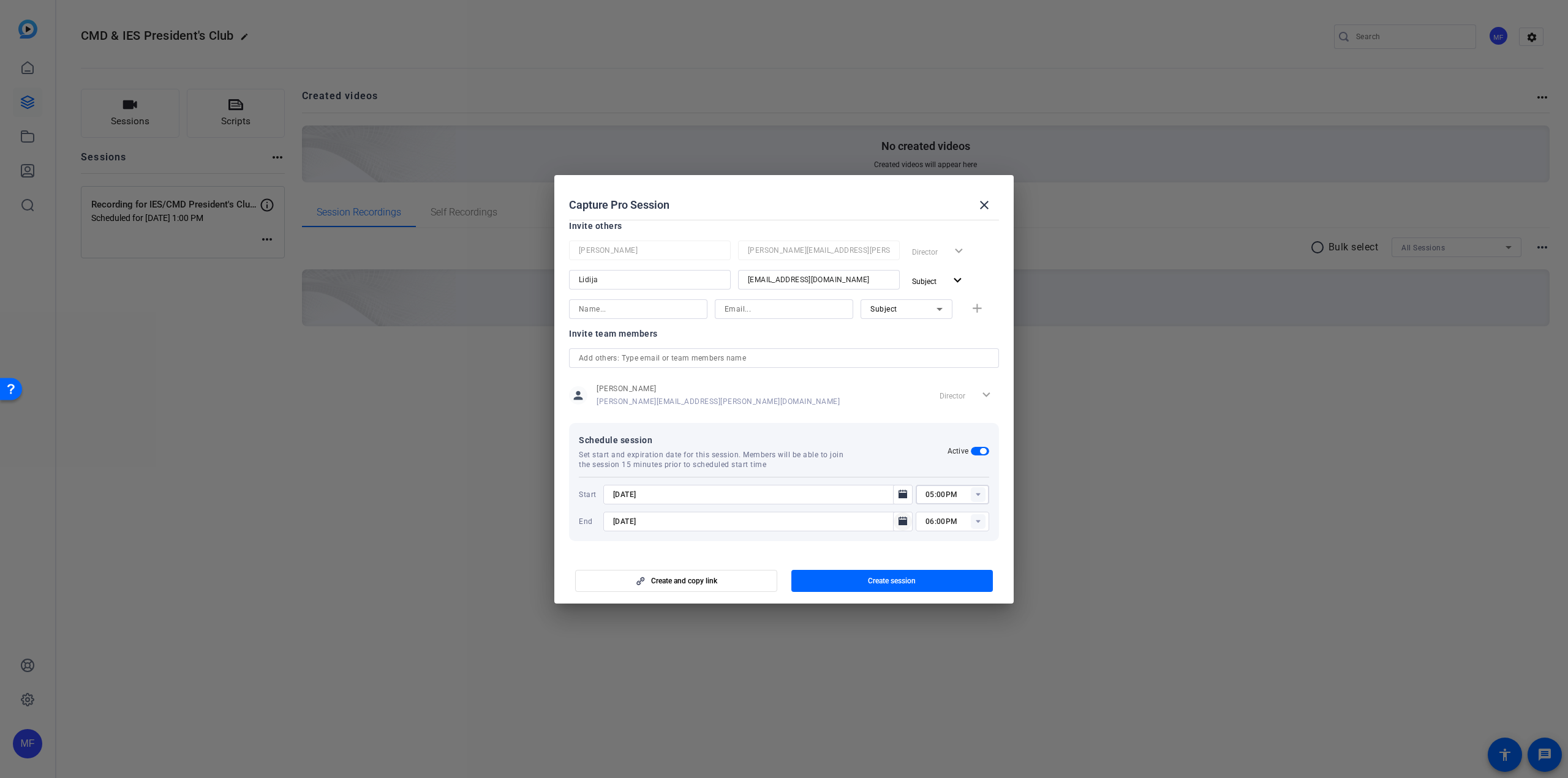
click at [898, 520] on icon "Open calendar" at bounding box center [903, 521] width 9 height 9
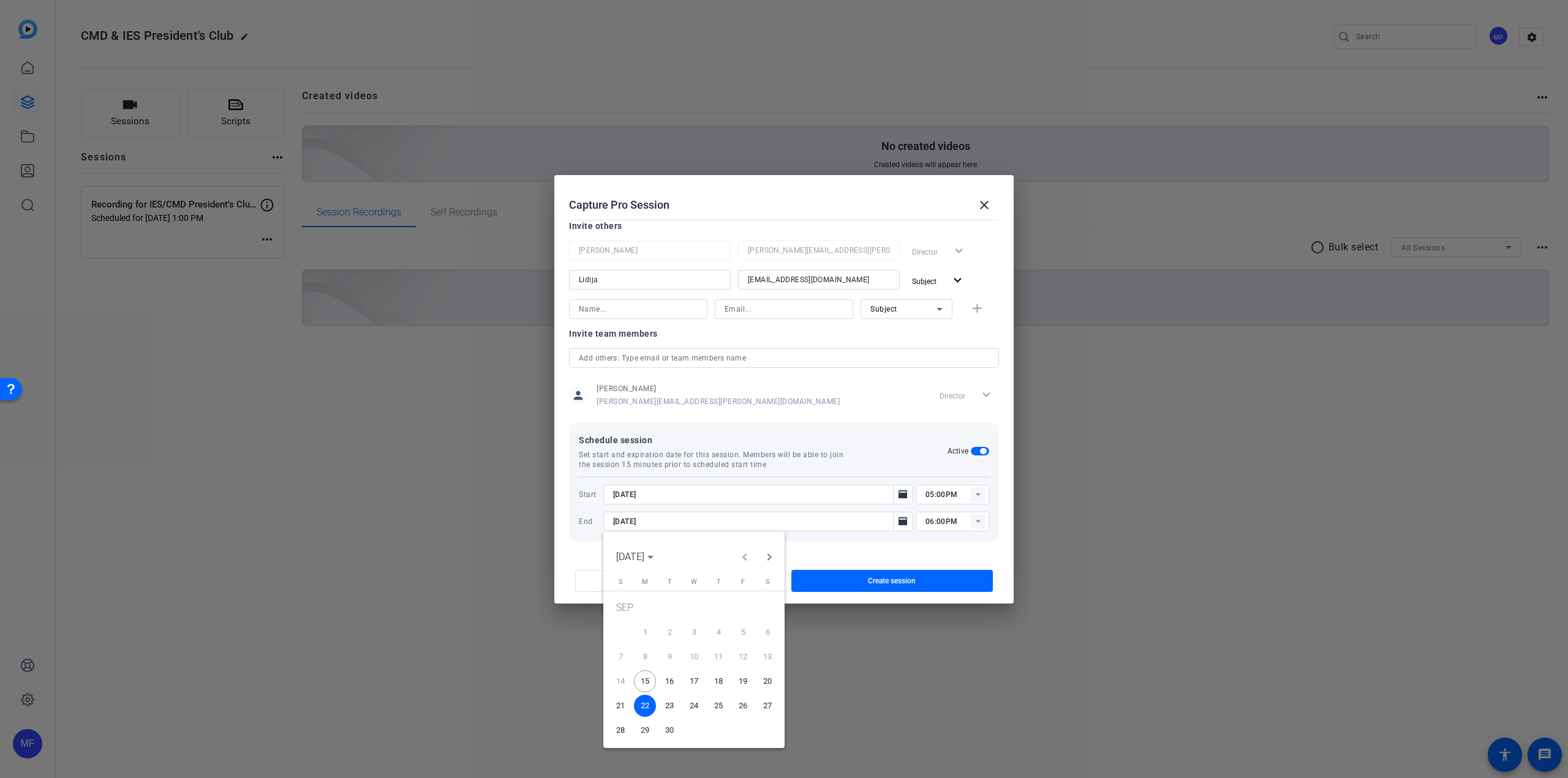
click at [690, 681] on span "17" at bounding box center [694, 681] width 22 height 22
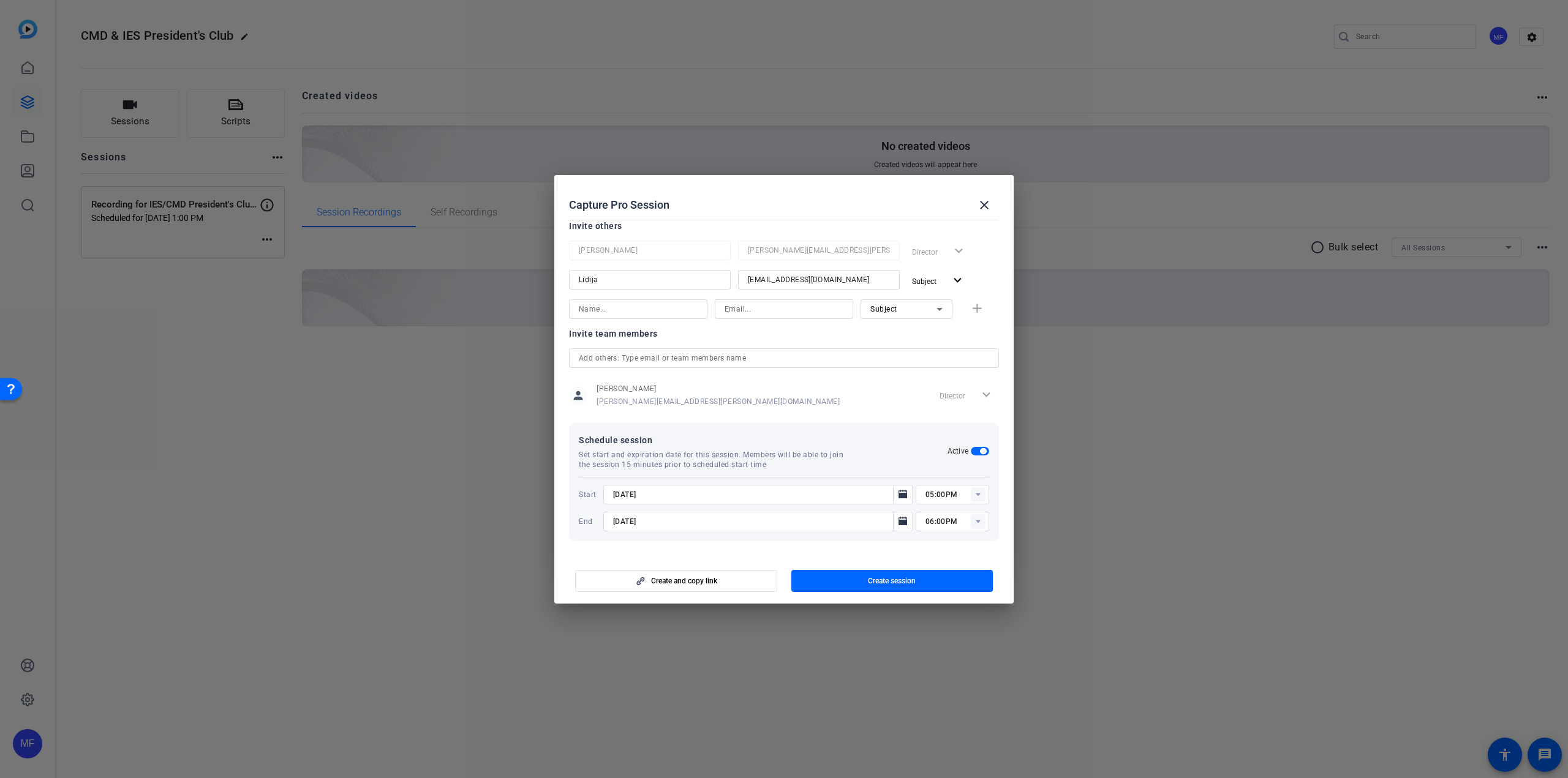
type input "9/17/2025"
click at [689, 581] on span "Create and copy link" at bounding box center [684, 580] width 66 height 10
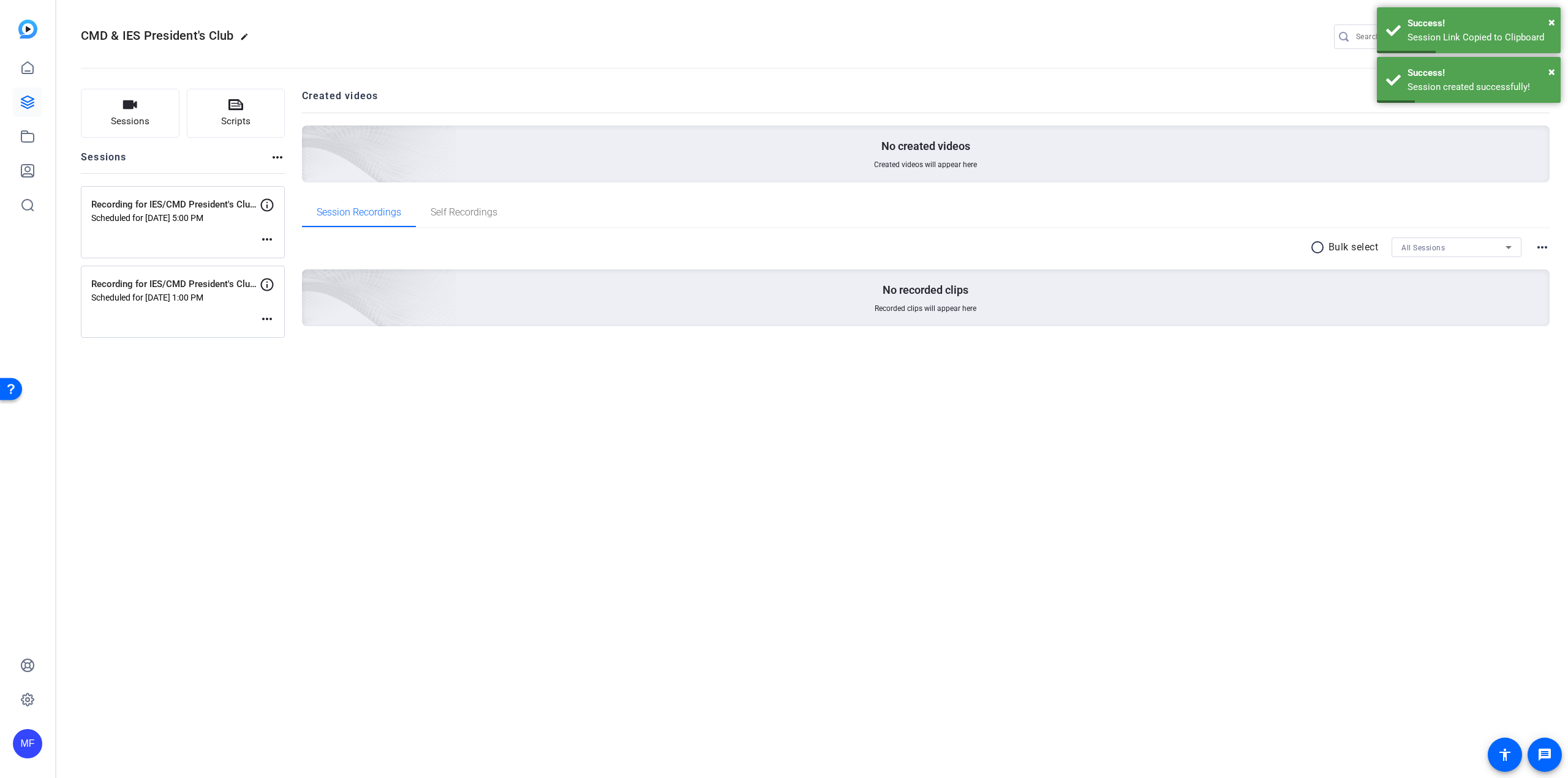
click at [268, 241] on mat-icon "more_horiz" at bounding box center [267, 239] width 15 height 15
click at [272, 254] on span "Edit Session" at bounding box center [297, 257] width 56 height 15
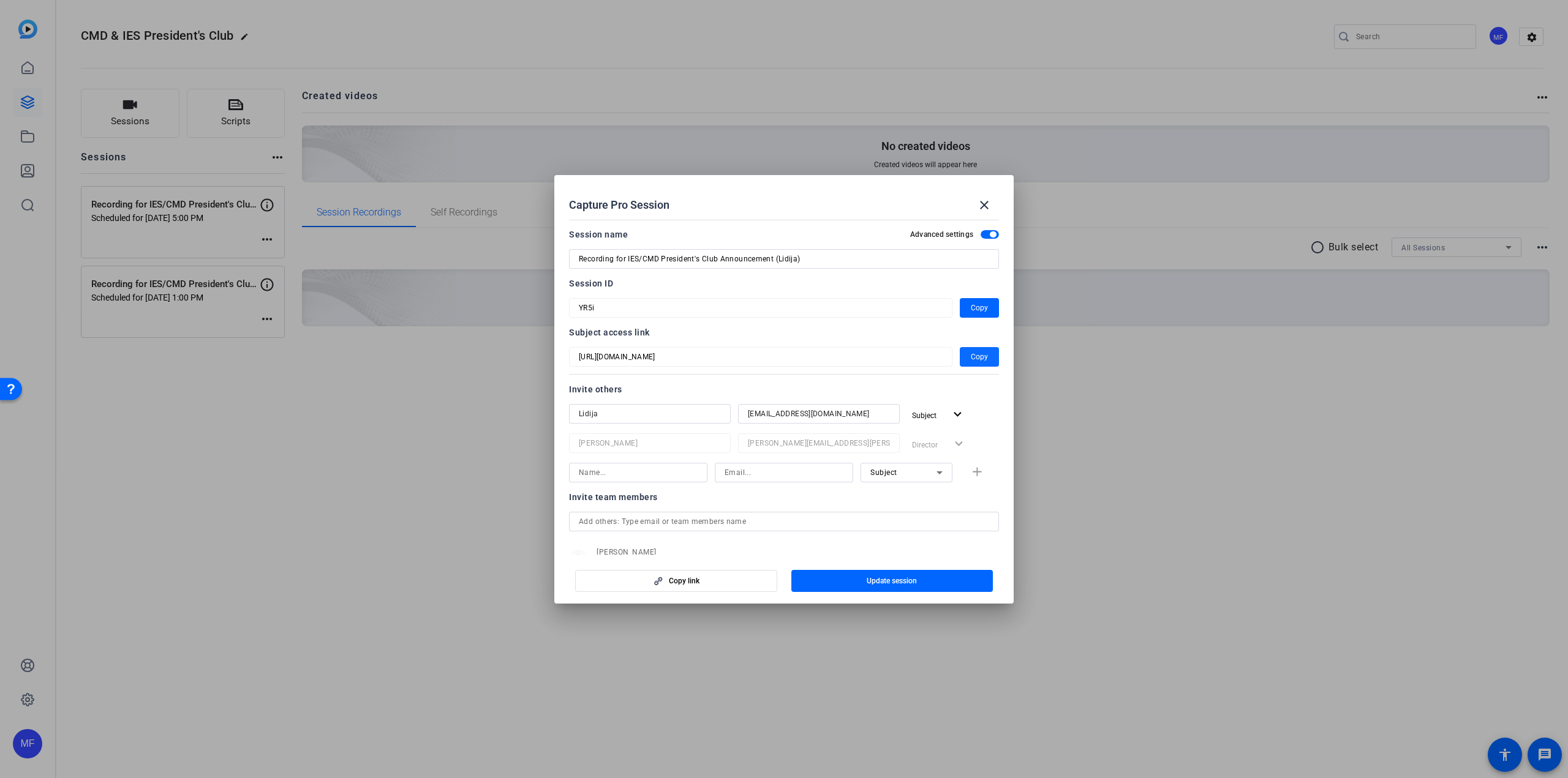
click at [971, 353] on span "Copy" at bounding box center [979, 357] width 17 height 15
click at [991, 200] on mat-icon "close" at bounding box center [985, 205] width 15 height 15
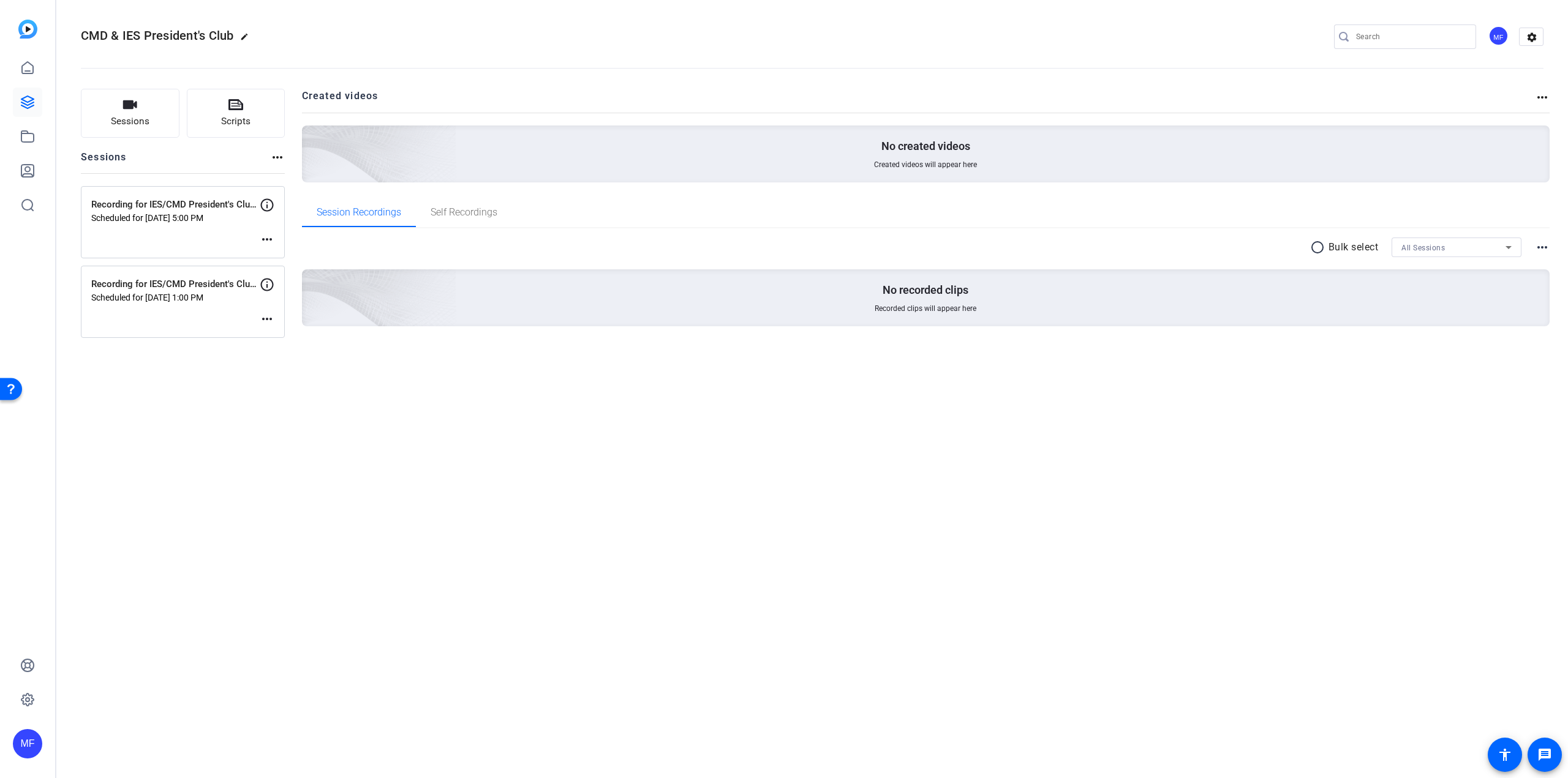
click at [140, 299] on p "Scheduled for Sep 15, 2025 @ 1:00 PM" at bounding box center [175, 297] width 168 height 10
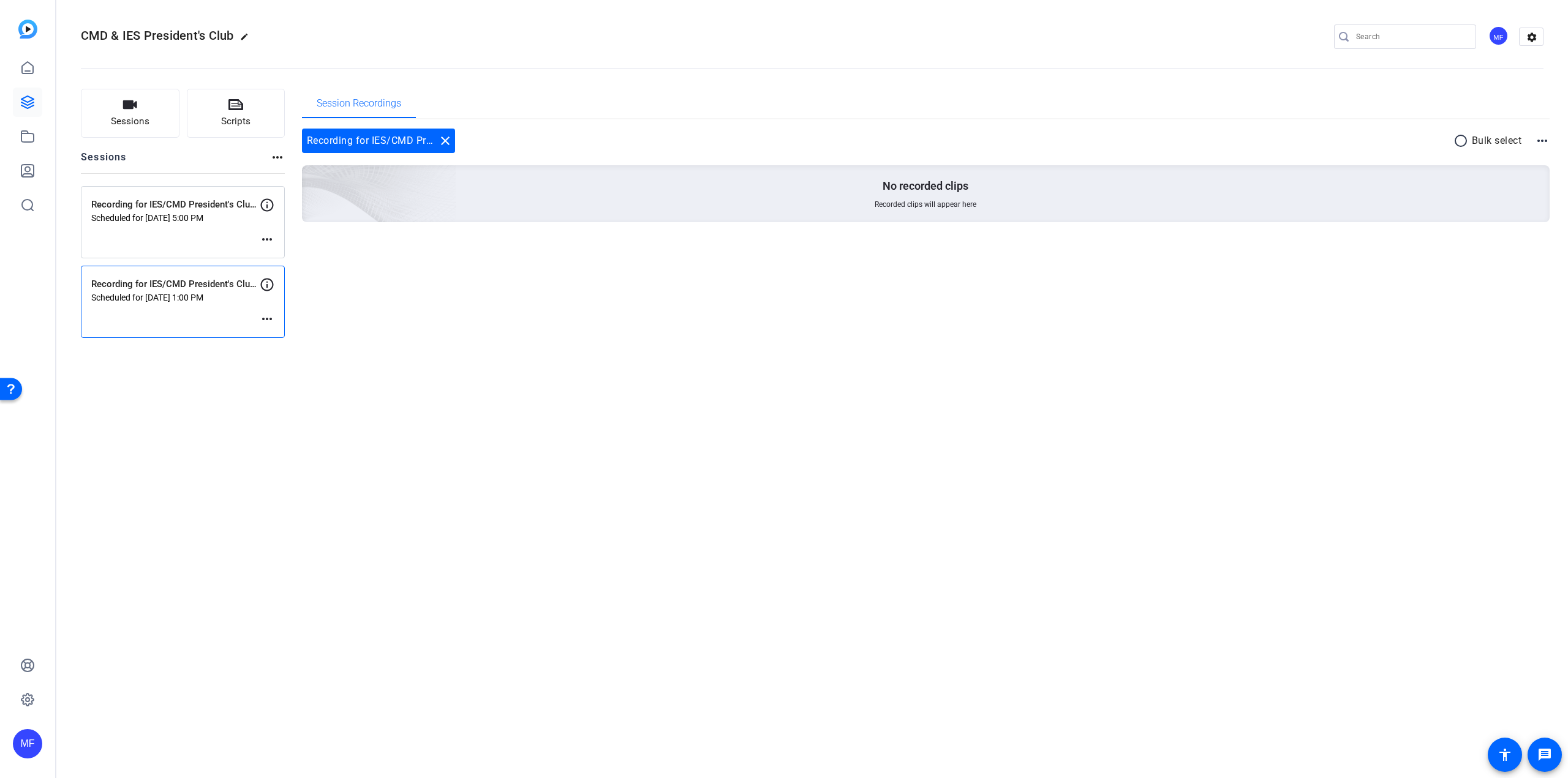
click at [262, 319] on mat-icon "more_horiz" at bounding box center [267, 319] width 15 height 15
click at [277, 334] on span "Edit Session" at bounding box center [297, 338] width 56 height 15
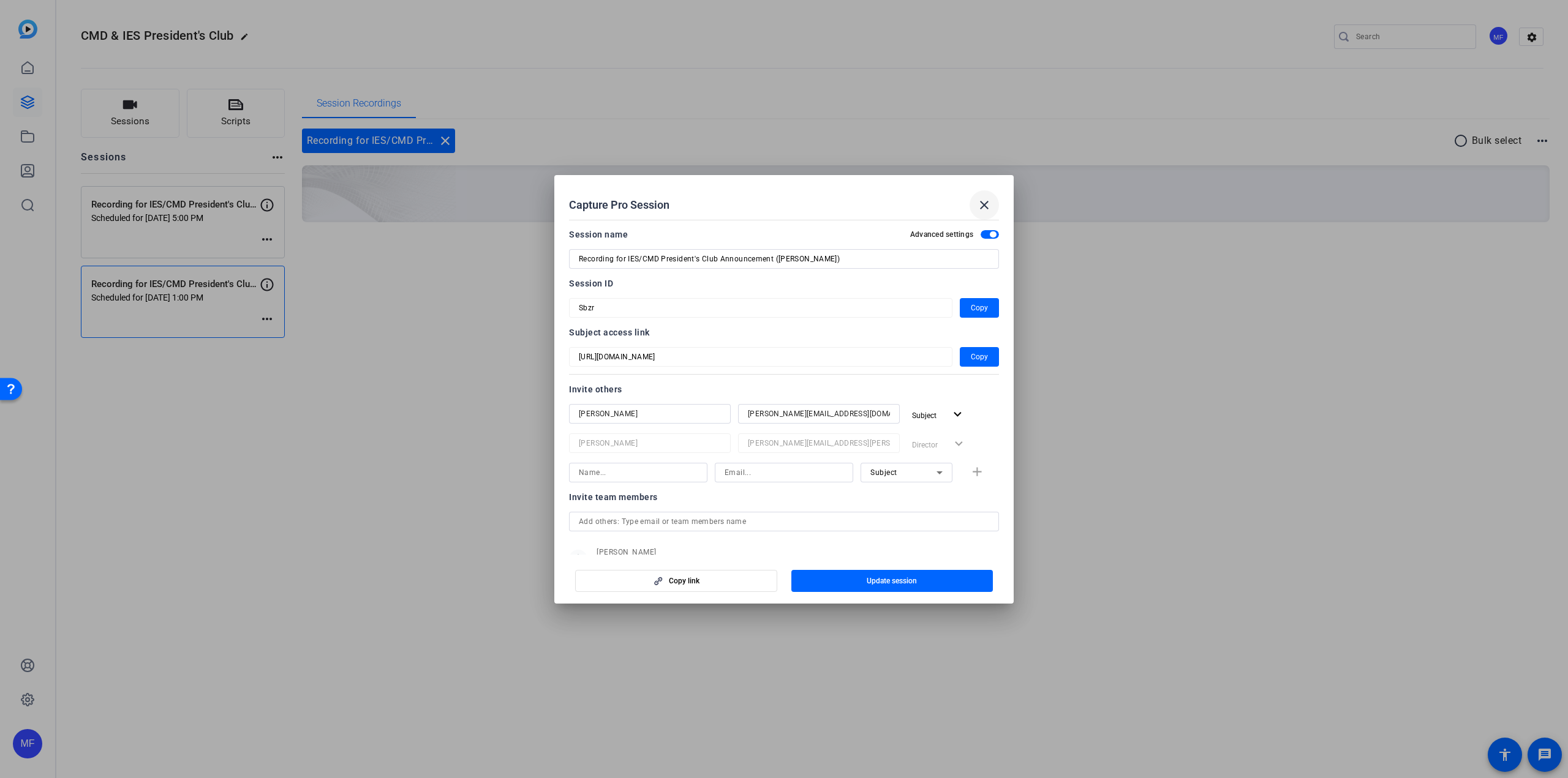
click at [987, 202] on mat-icon "close" at bounding box center [985, 205] width 15 height 15
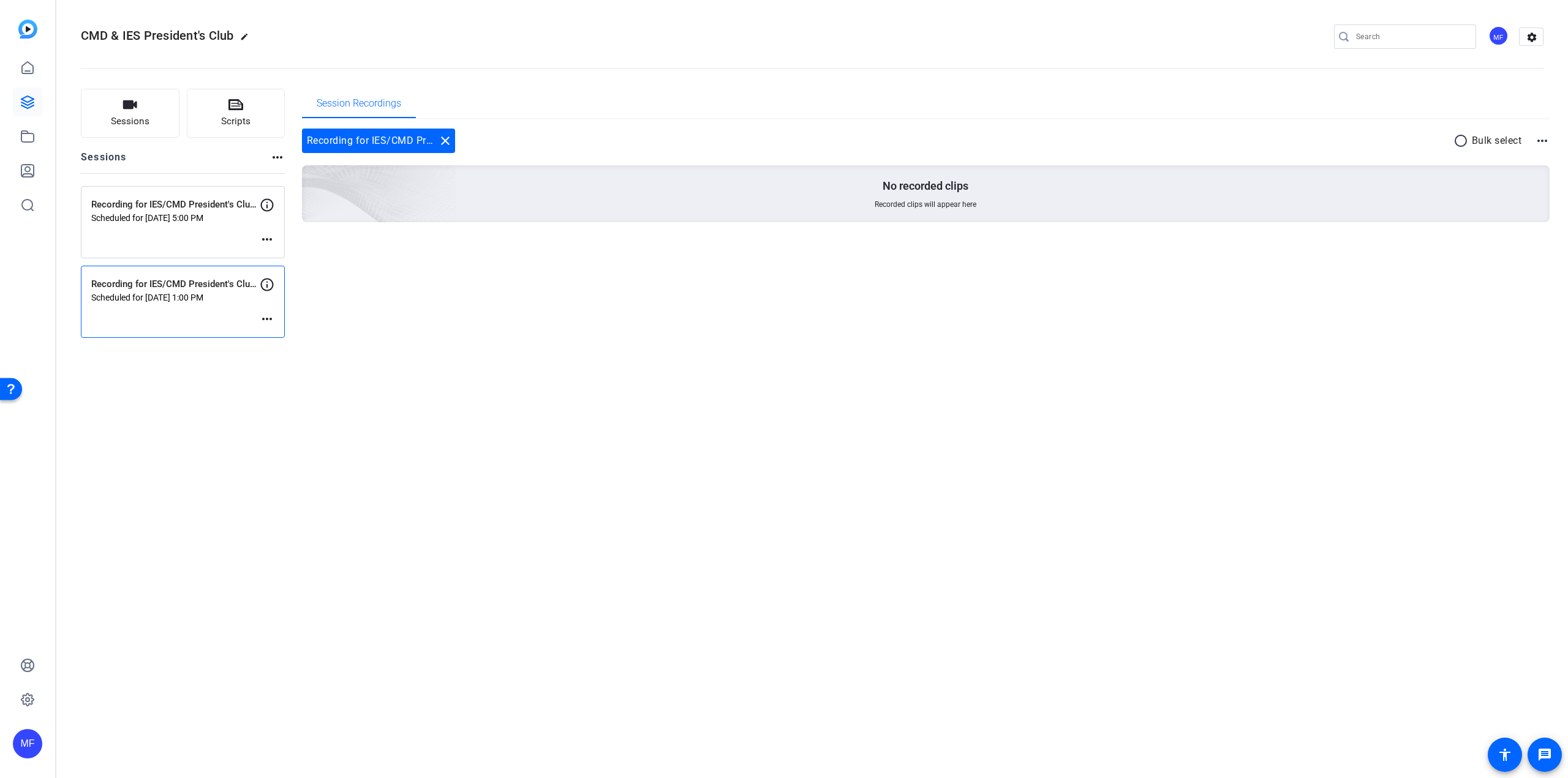
click at [265, 317] on mat-icon "more_horiz" at bounding box center [267, 319] width 15 height 15
click at [272, 335] on span "Edit Session" at bounding box center [297, 338] width 56 height 15
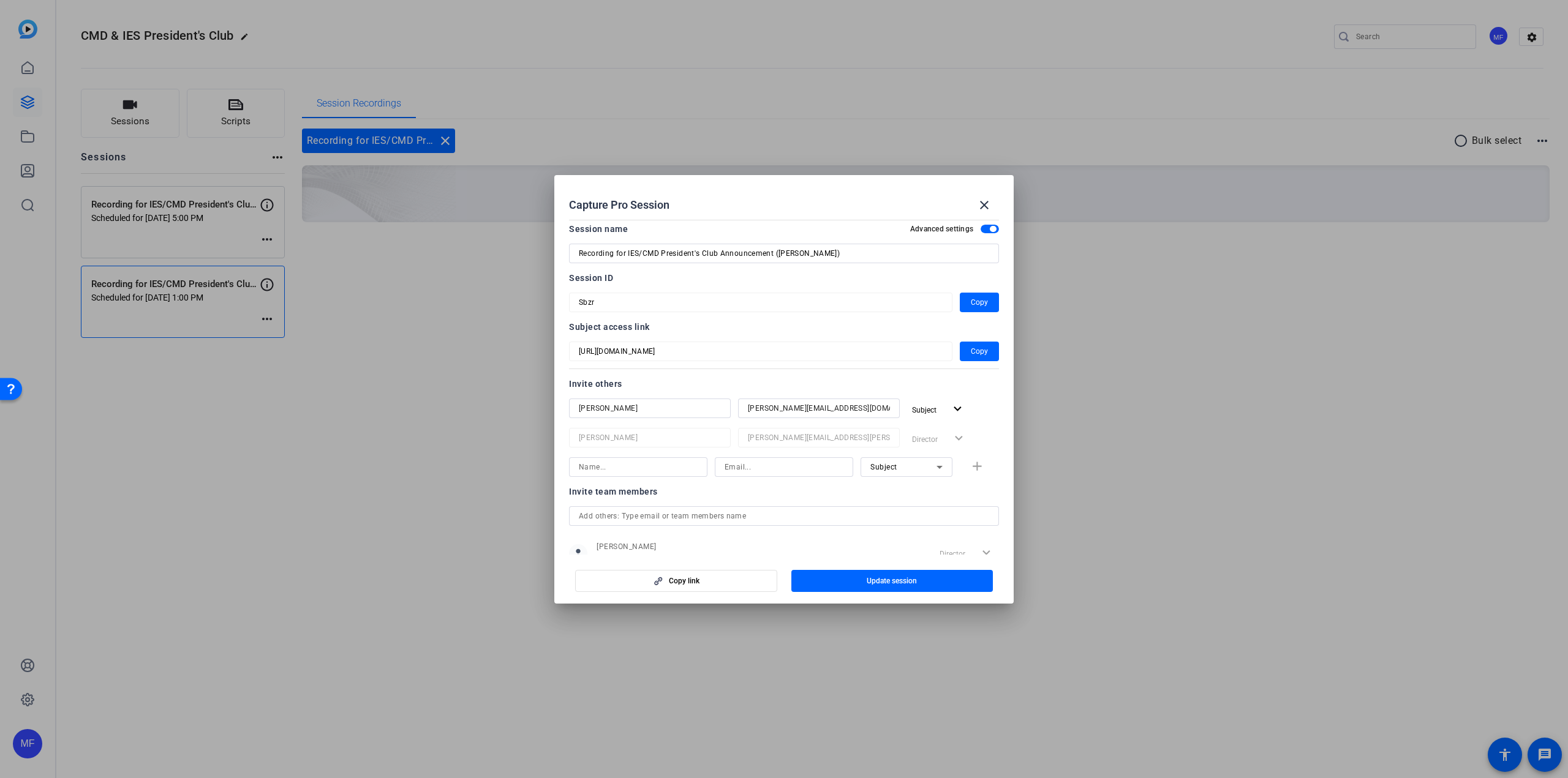
scroll to position [0, 0]
click at [987, 203] on mat-icon "close" at bounding box center [985, 205] width 15 height 15
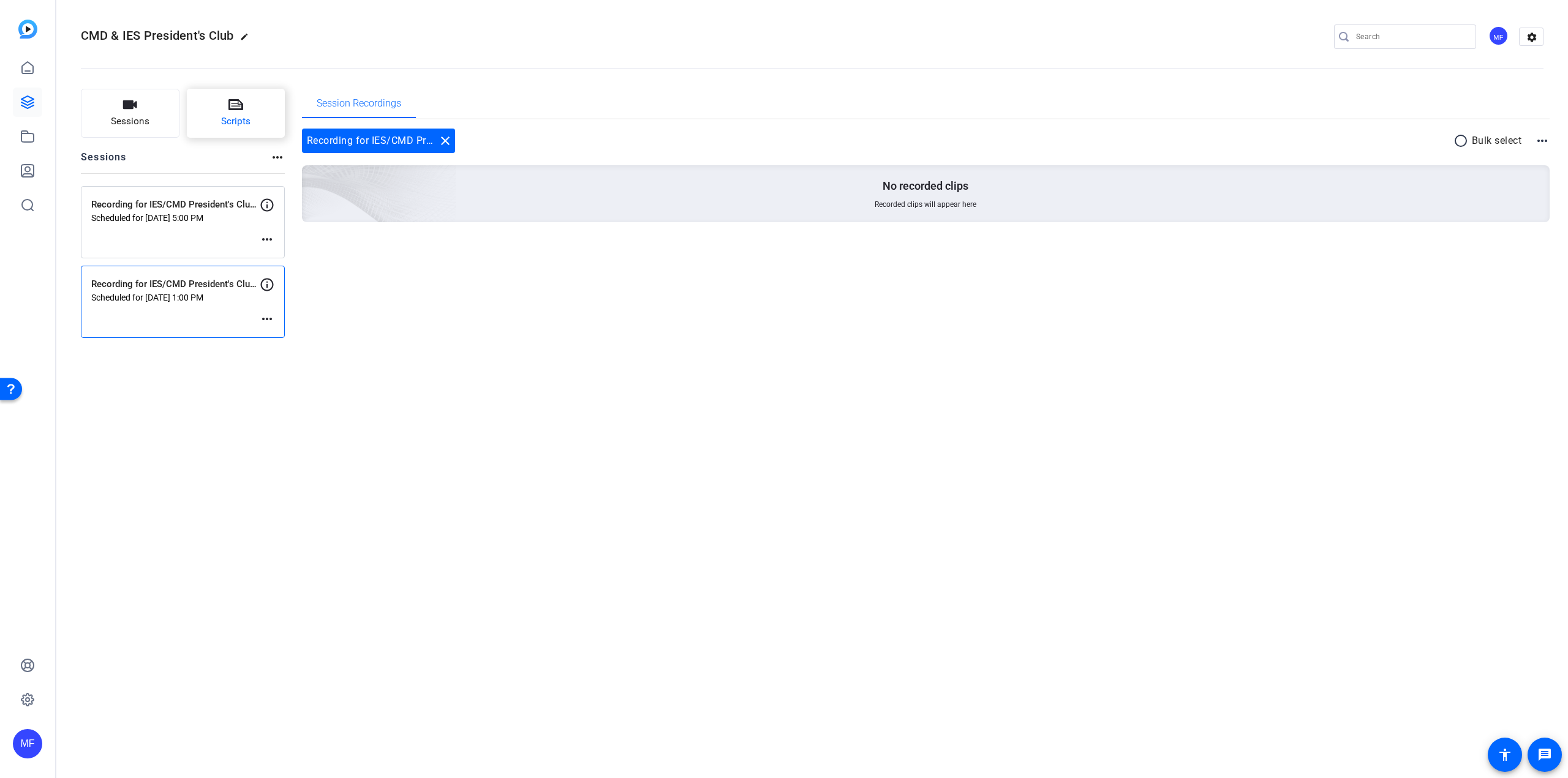
click at [257, 108] on button "Scripts" at bounding box center [236, 113] width 99 height 49
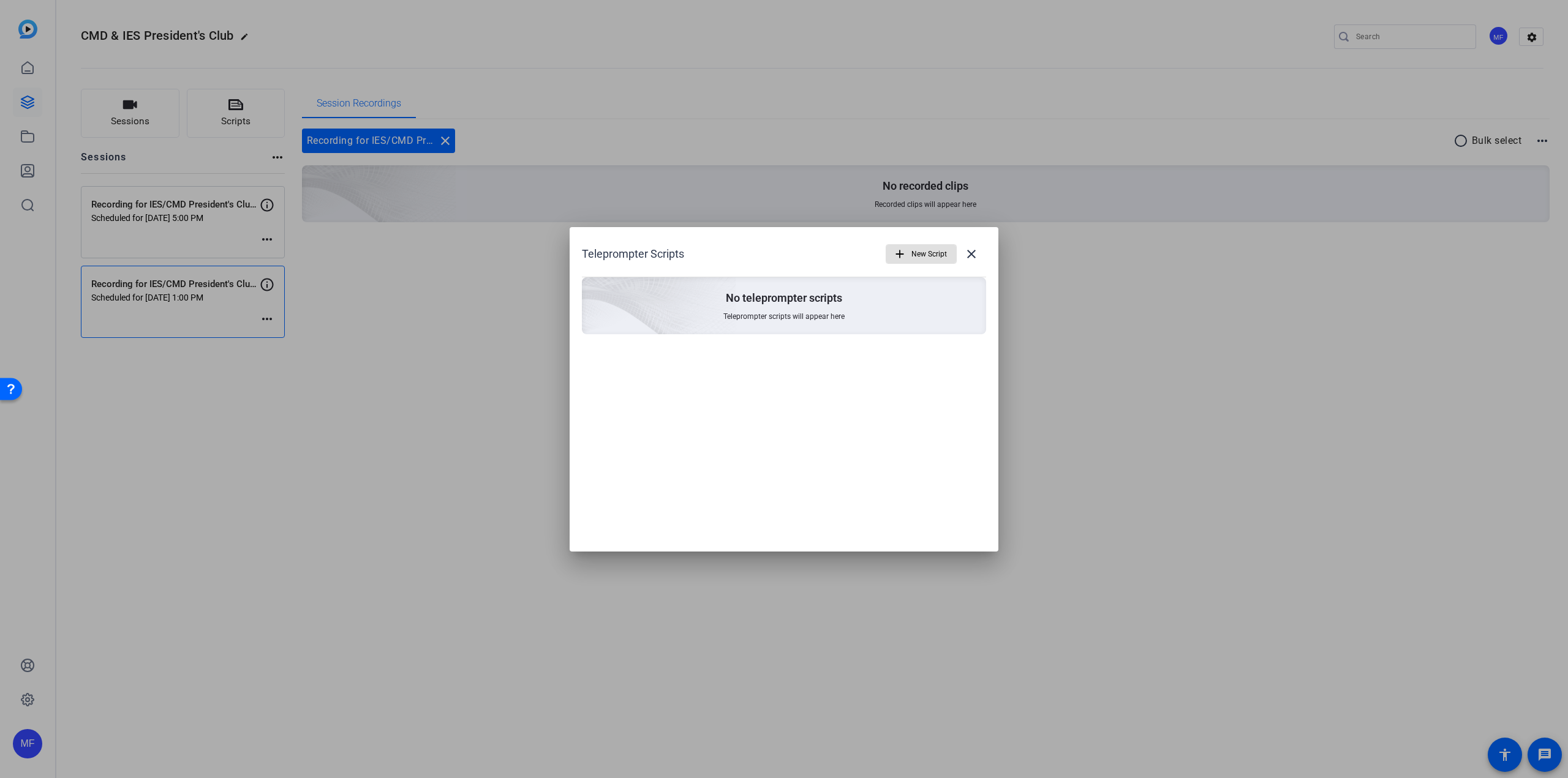
click at [926, 250] on span "New Script" at bounding box center [929, 254] width 35 height 24
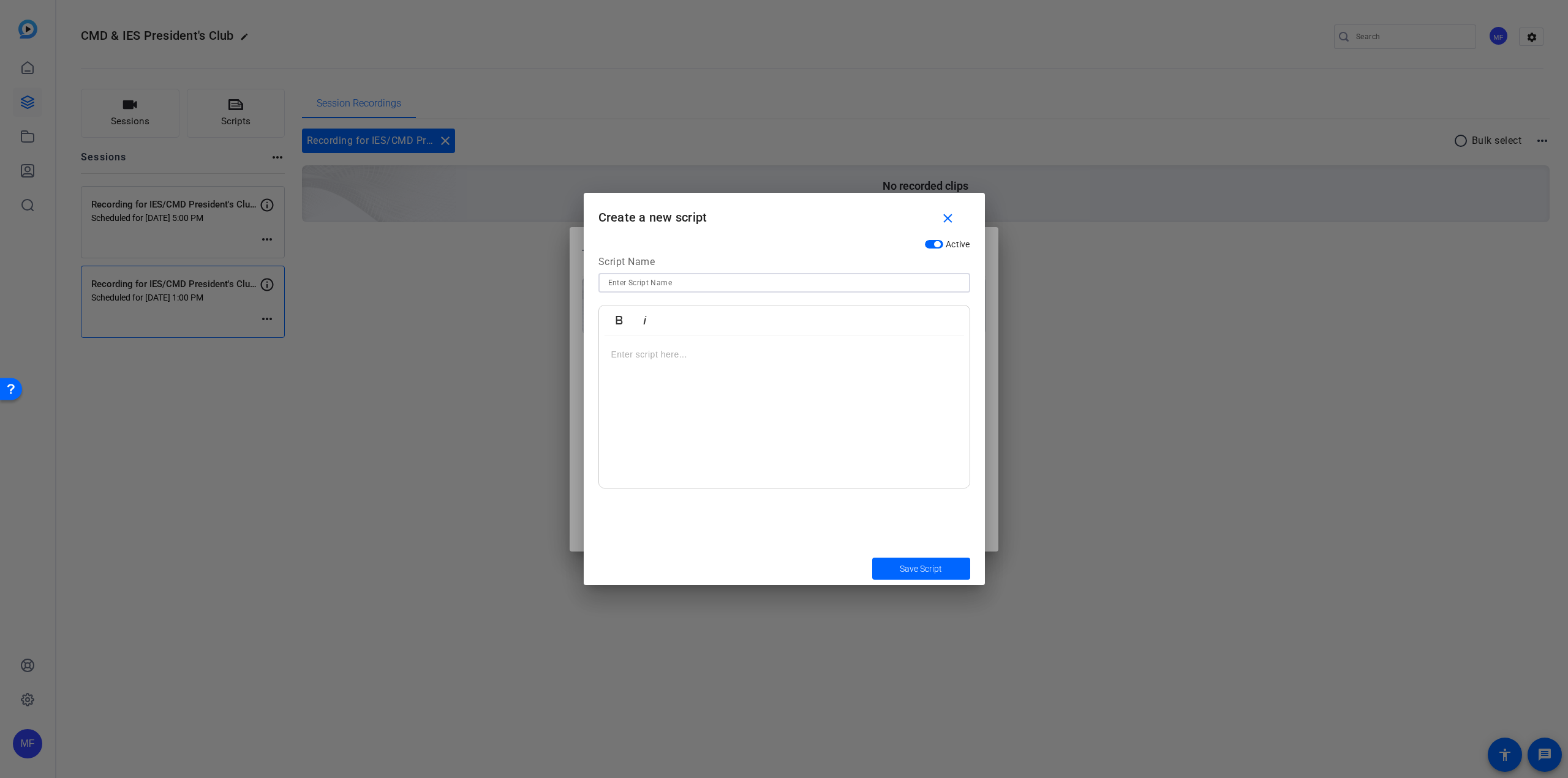
click at [700, 285] on input at bounding box center [784, 283] width 352 height 15
drag, startPoint x: 583, startPoint y: 281, endPoint x: 557, endPoint y: 283, distance: 26.1
click at [557, 283] on div "Teleprompter Scripts add New Script close No teleprompter scripts Teleprompter …" at bounding box center [784, 389] width 1568 height 778
type input "Both"
click at [689, 322] on div "Bold Italic" at bounding box center [784, 320] width 371 height 30
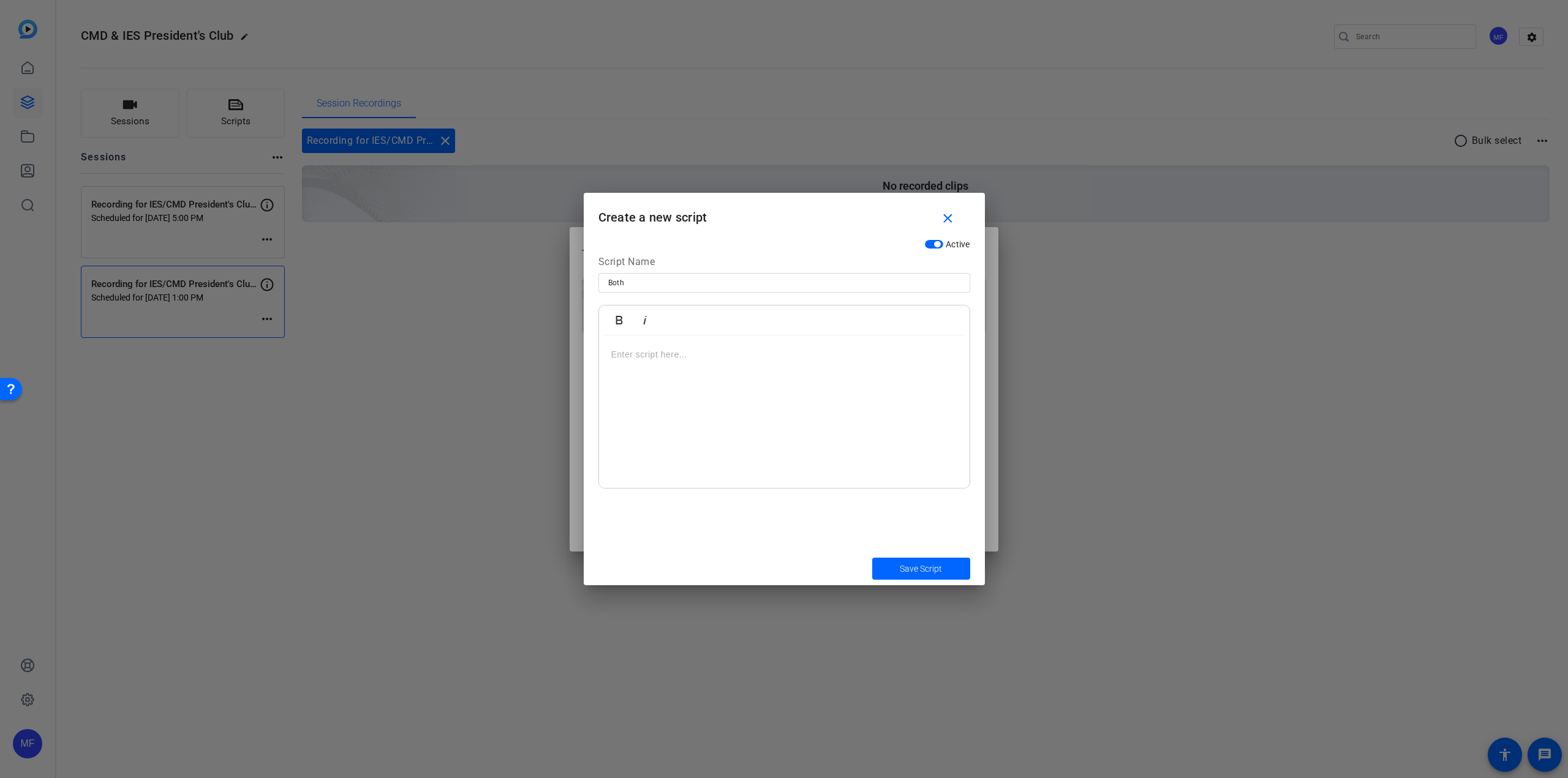
click at [674, 352] on p at bounding box center [784, 354] width 346 height 13
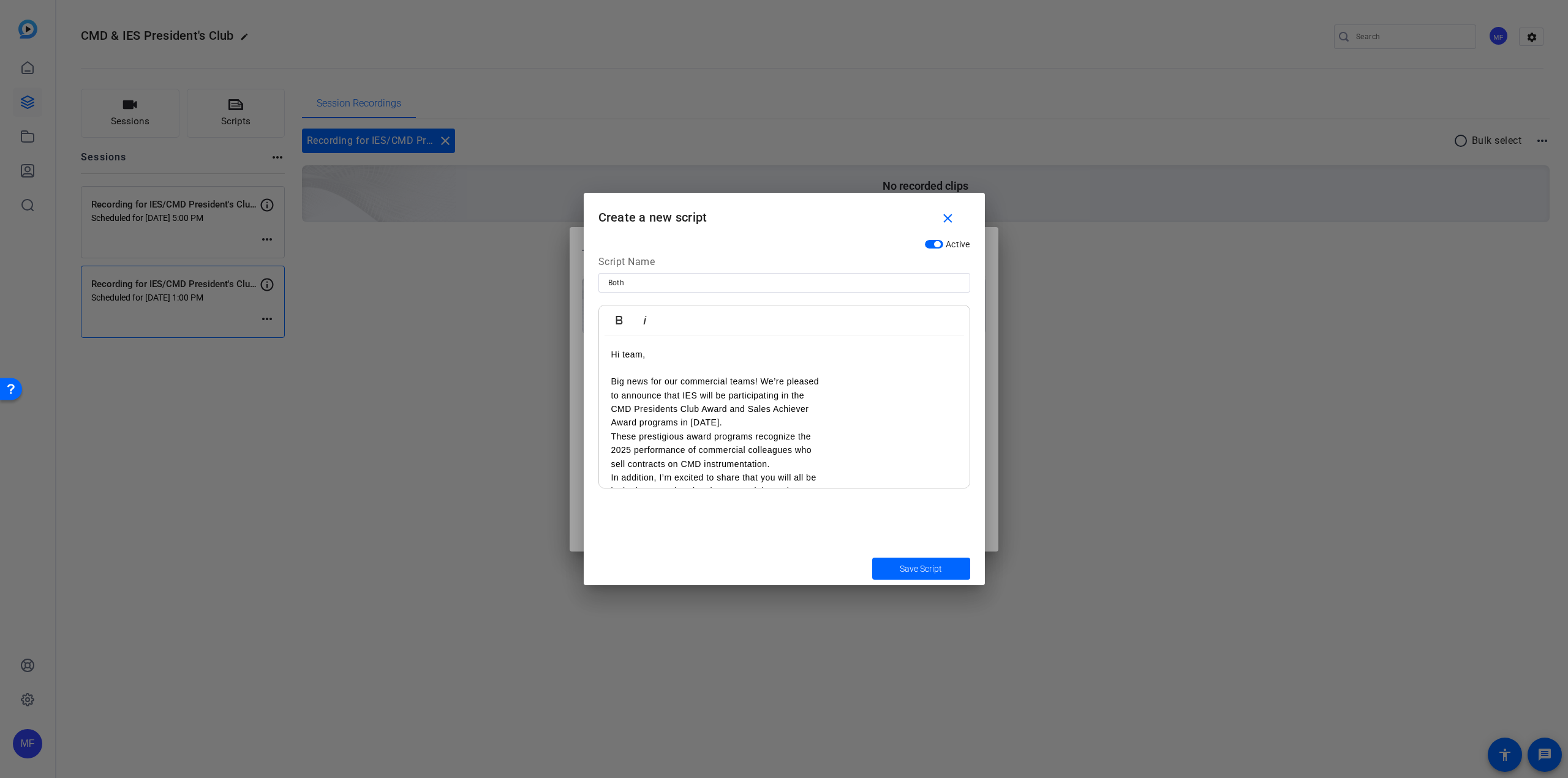
click at [604, 355] on div "Hi team, Big news for our commercial teams! We’re pleased to announce that IES …" at bounding box center [784, 499] width 371 height 326
click at [732, 435] on p "Big news for our commercial teams! We’re pleased to announce that IES will be p…" at bounding box center [717, 416] width 210 height 55
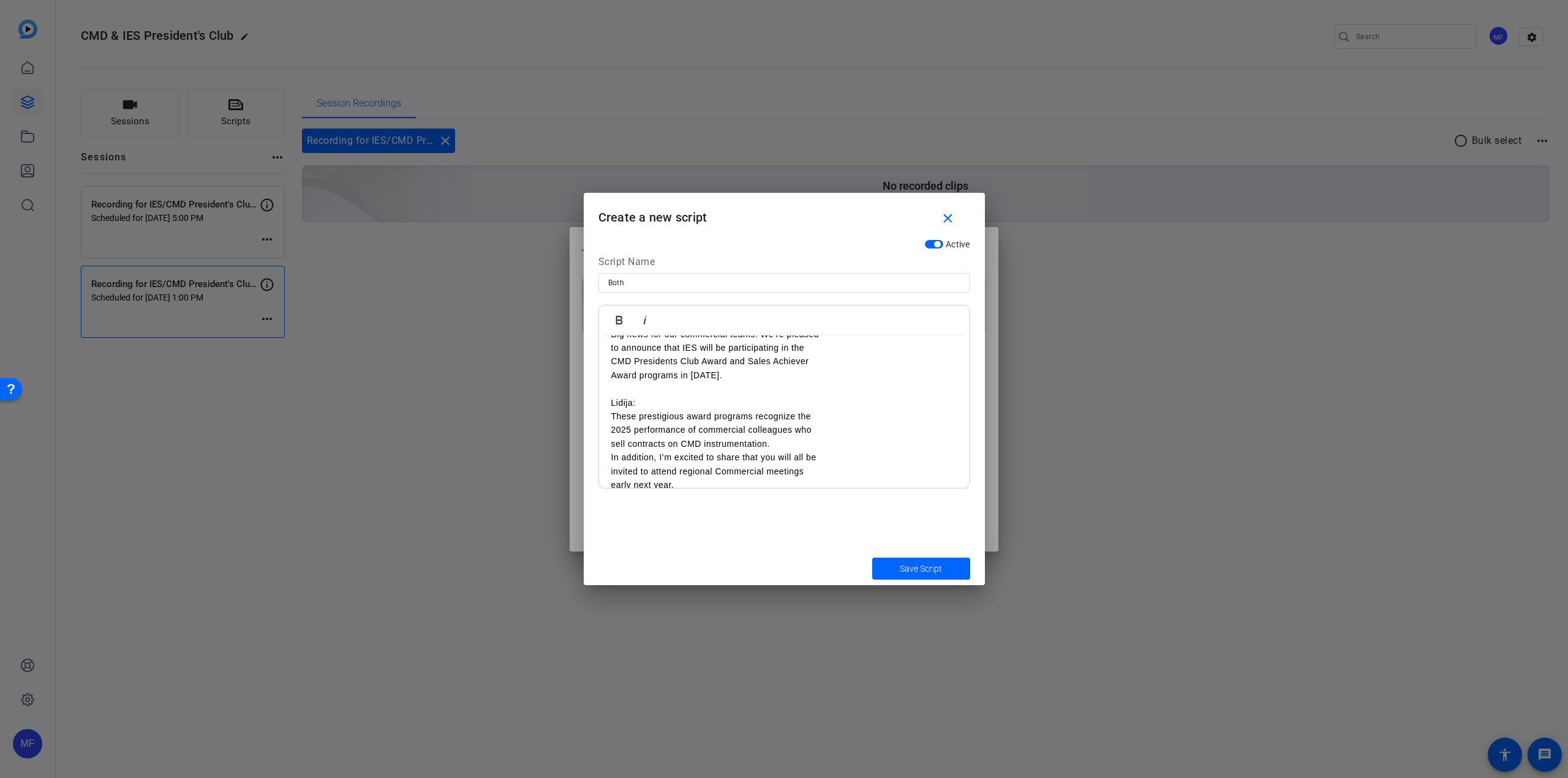
click at [784, 442] on p "These prestigious award programs recognize the 2025 performance of commercial c…" at bounding box center [717, 430] width 210 height 41
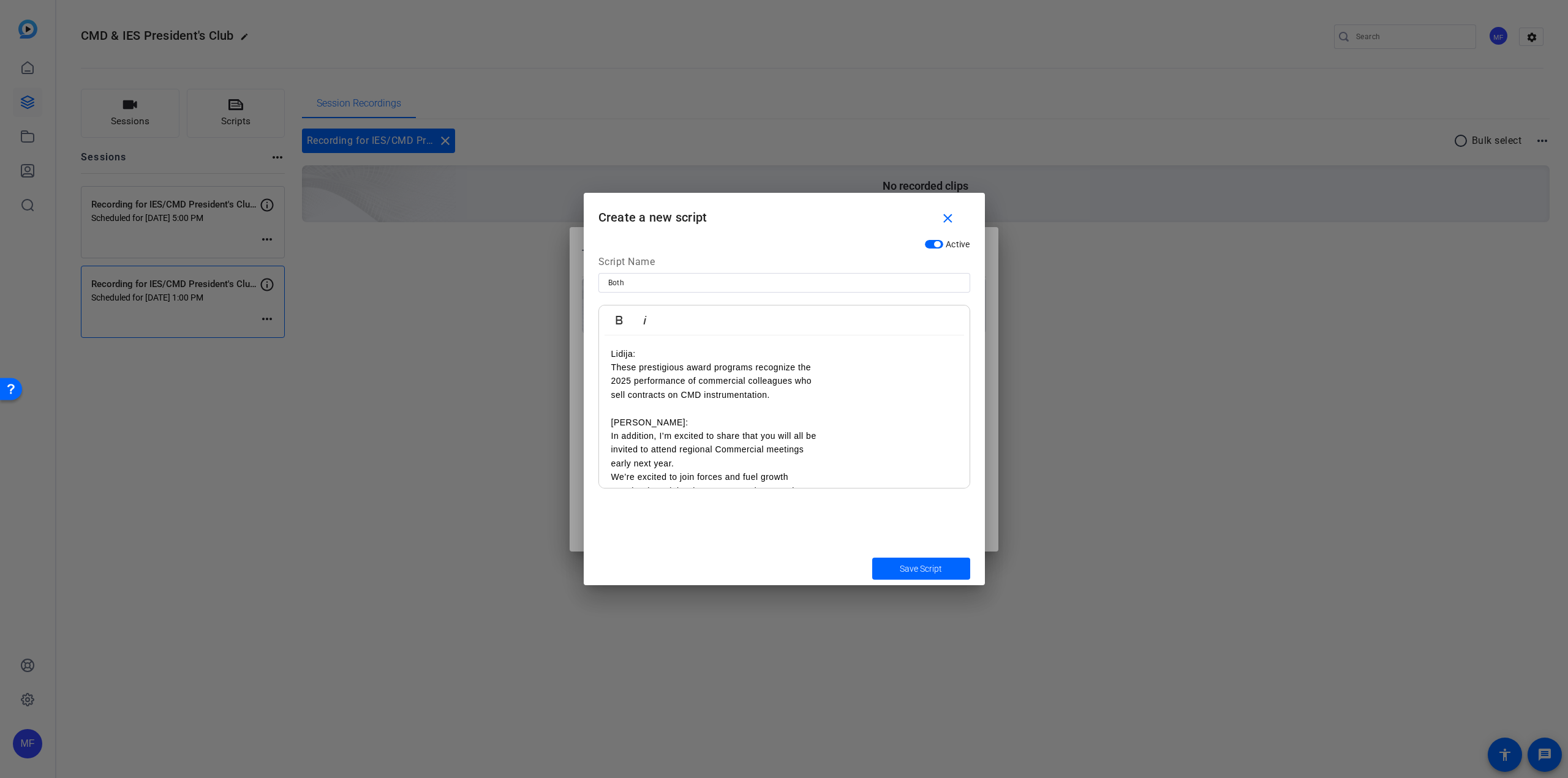
scroll to position [184, 0]
click at [738, 390] on p "In addition, I’m excited to share that you will all be invited to attend region…" at bounding box center [717, 376] width 210 height 41
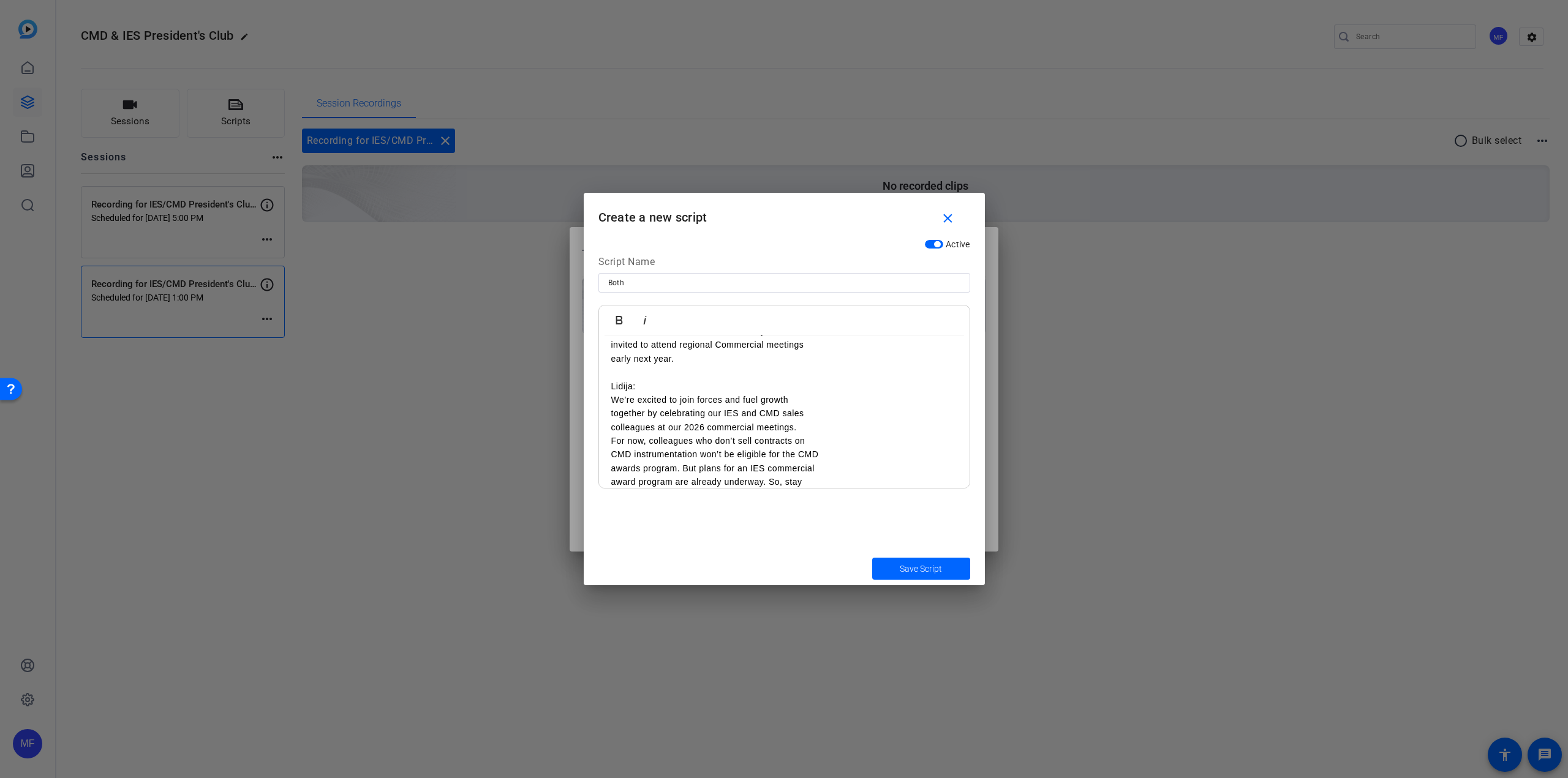
scroll to position [245, 0]
click at [805, 401] on p "We’re excited to join forces and fuel growth together by celebrating our IES an…" at bounding box center [717, 384] width 210 height 41
click at [637, 440] on p "For now, colleagues who don’t sell contracts on CMD instrumentation won’t be el…" at bounding box center [717, 414] width 210 height 68
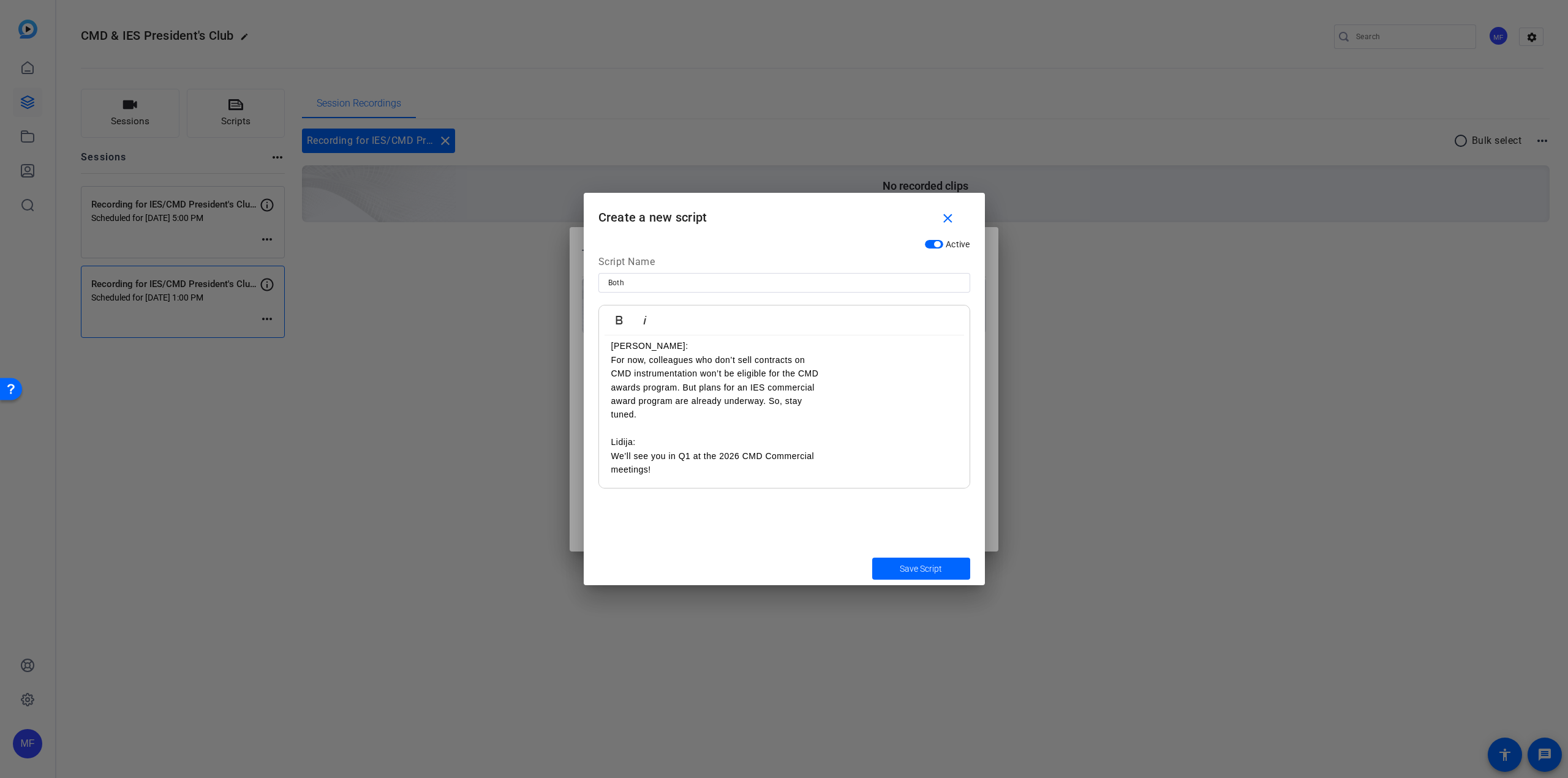
scroll to position [0, 0]
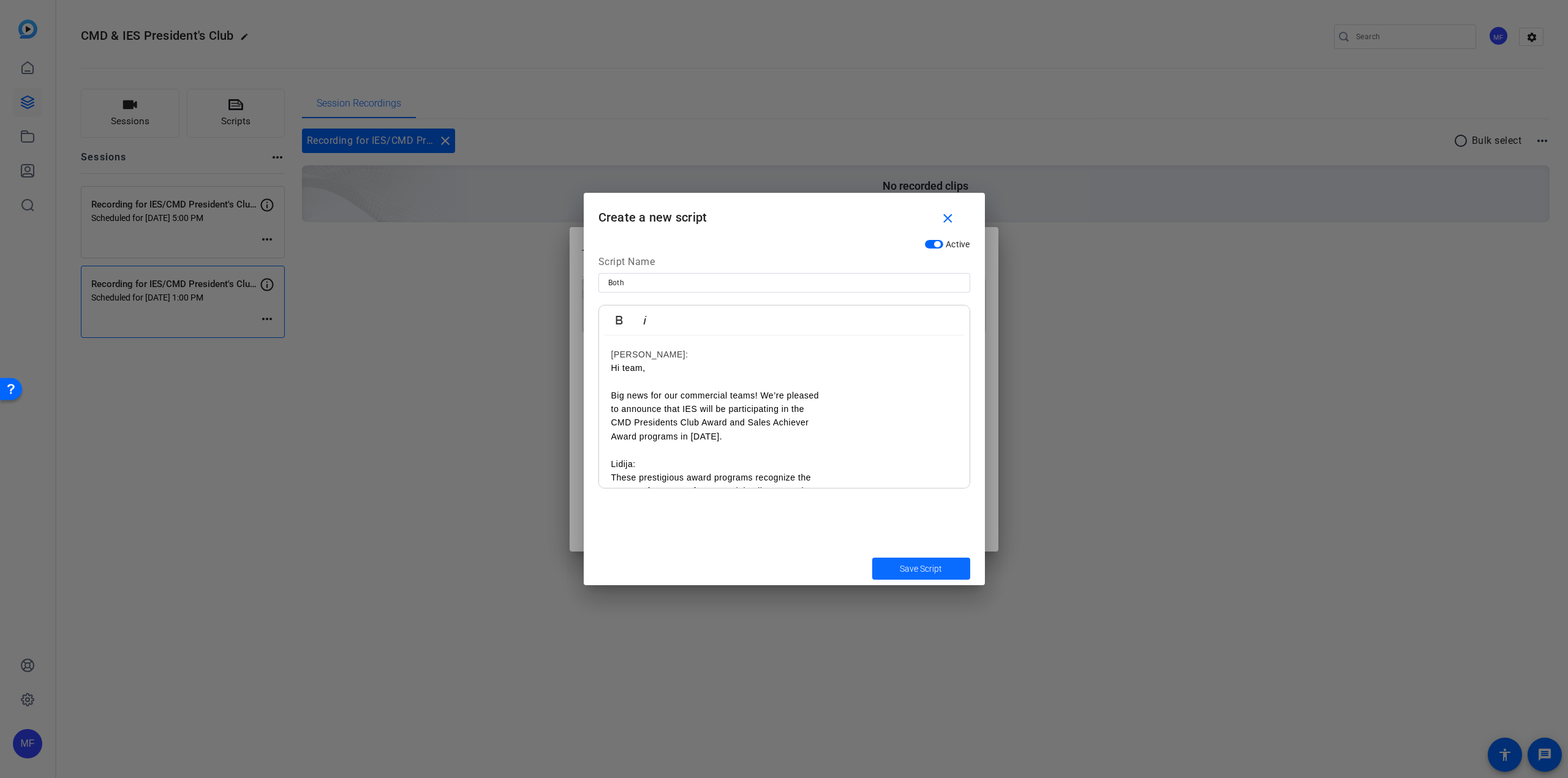
click at [933, 568] on span "Save Script" at bounding box center [920, 568] width 42 height 13
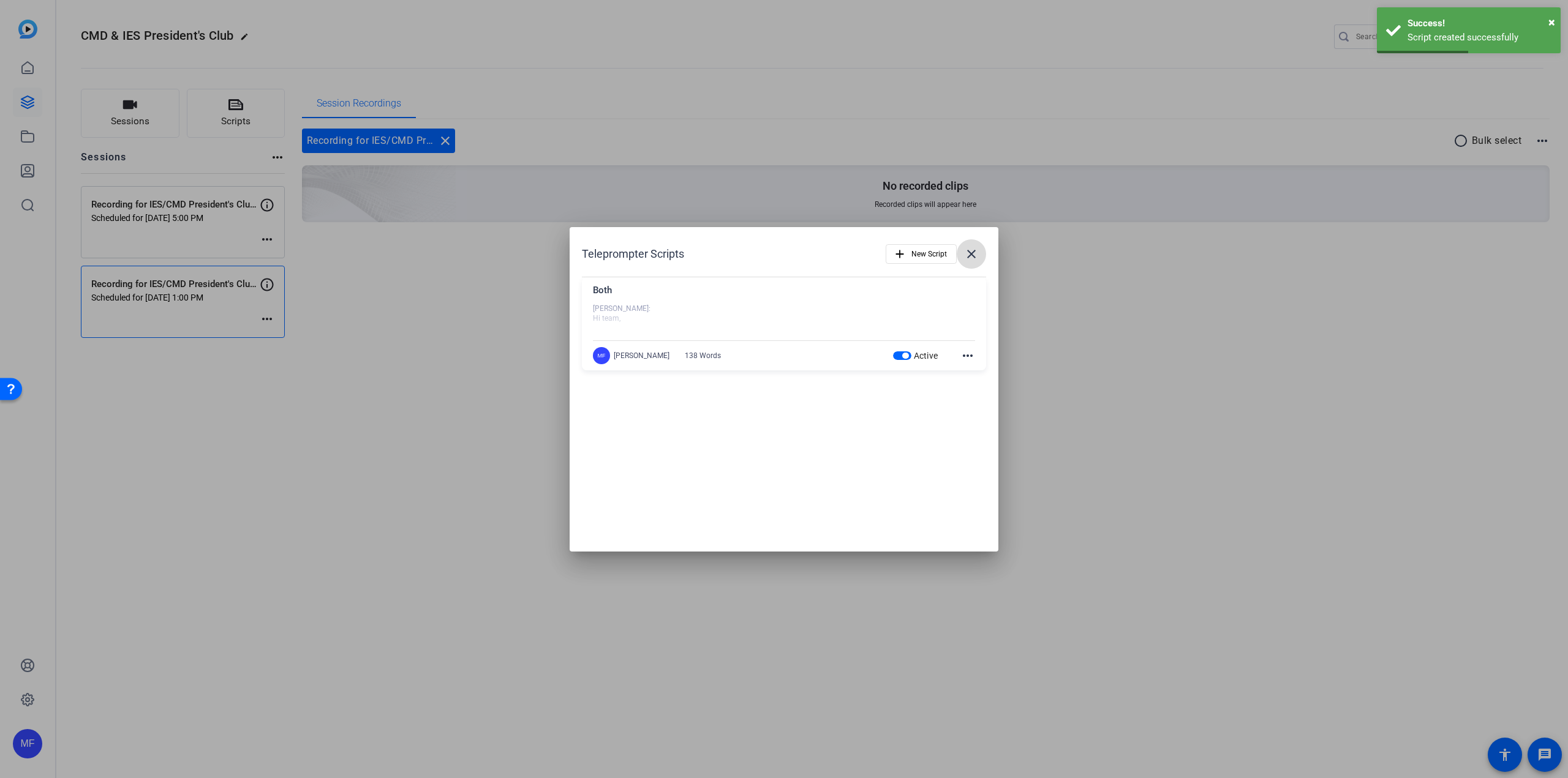
click at [971, 257] on mat-icon "close" at bounding box center [971, 254] width 15 height 15
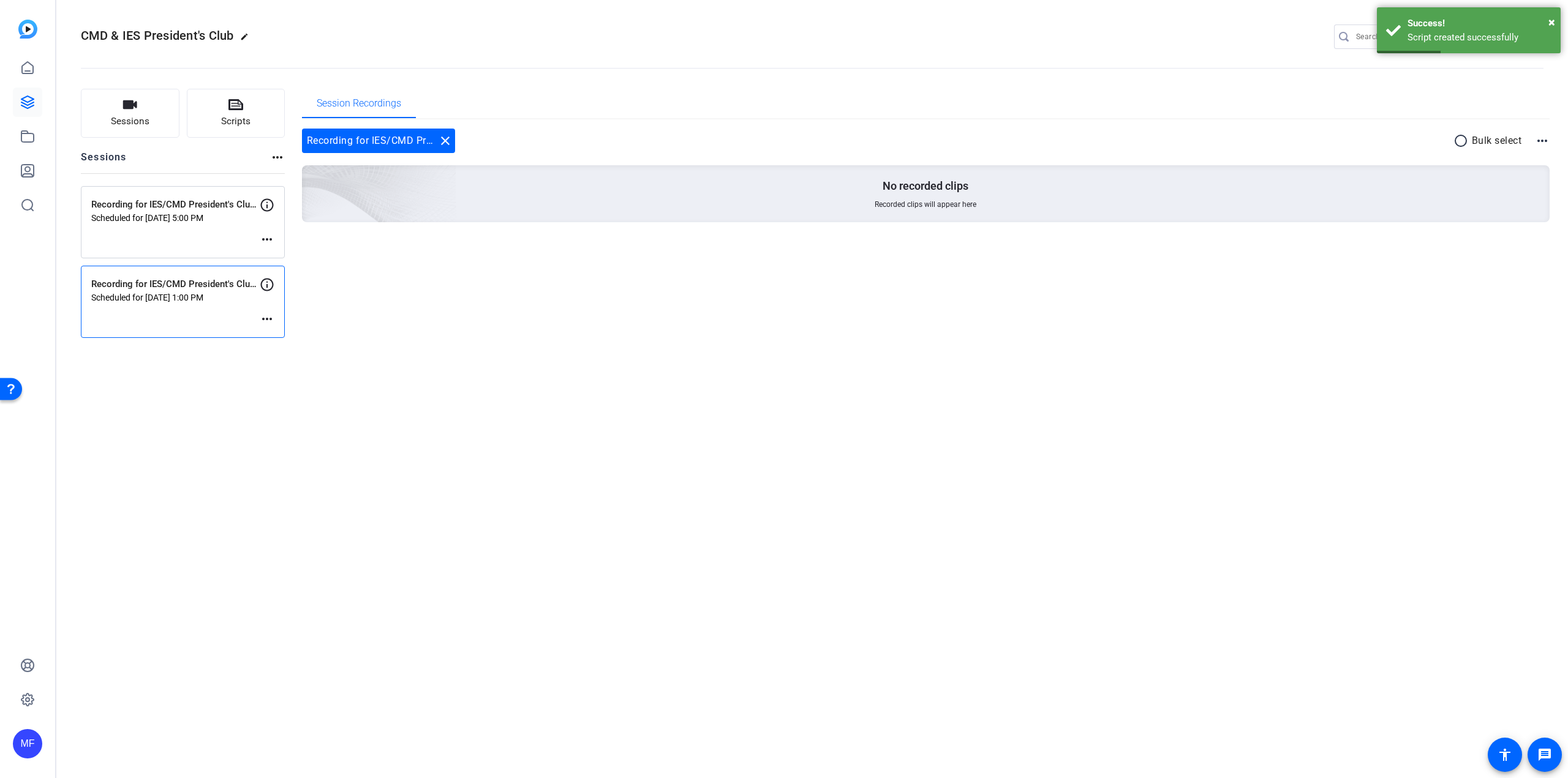
click at [625, 469] on div "CMD & IES President's Club edit MF settings Sessions Scripts Sessions more_hori…" at bounding box center [812, 389] width 1511 height 778
click at [132, 318] on span "Enter Session" at bounding box center [124, 321] width 45 height 10
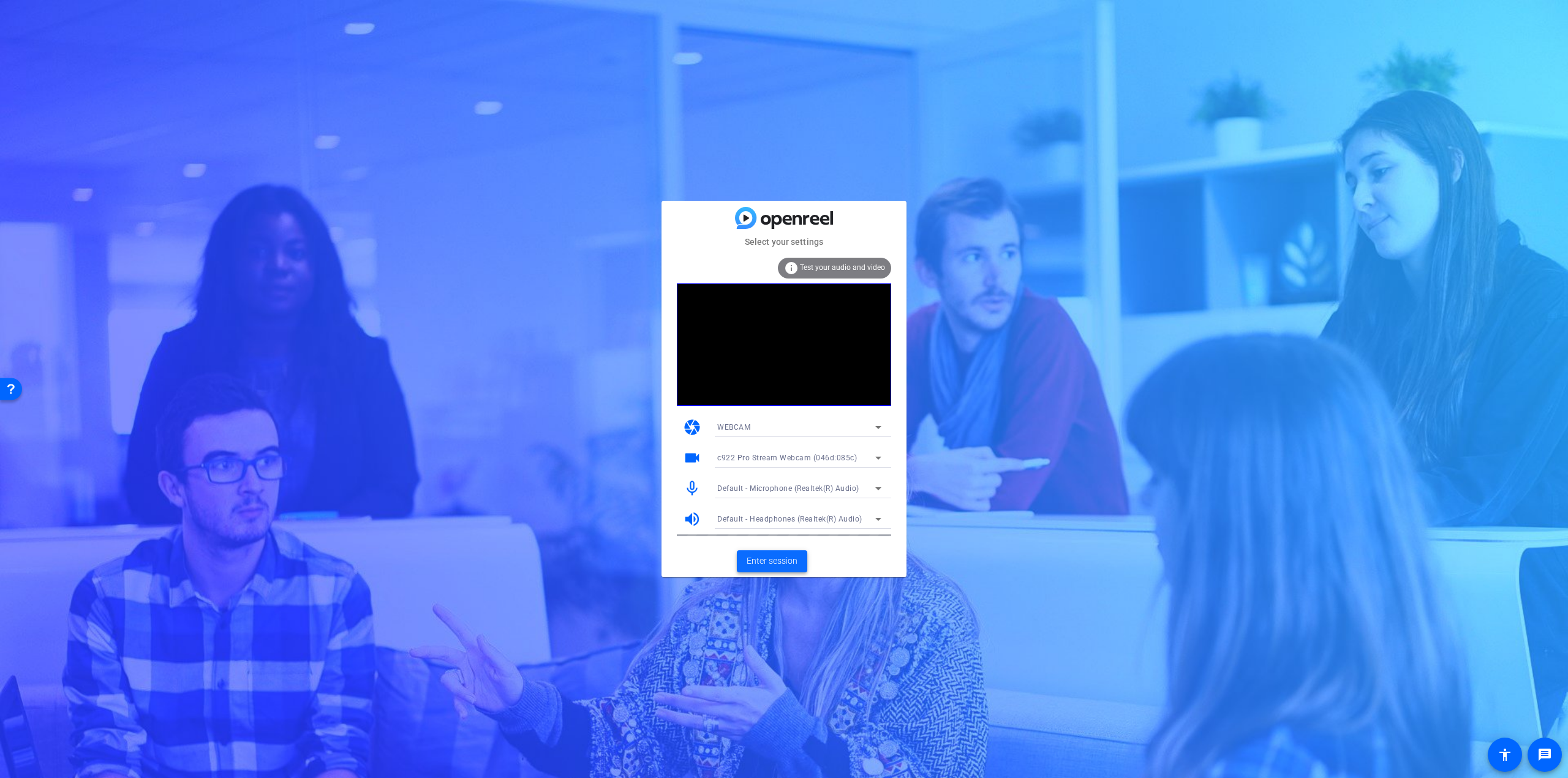
click at [790, 561] on span "Enter session" at bounding box center [772, 560] width 51 height 13
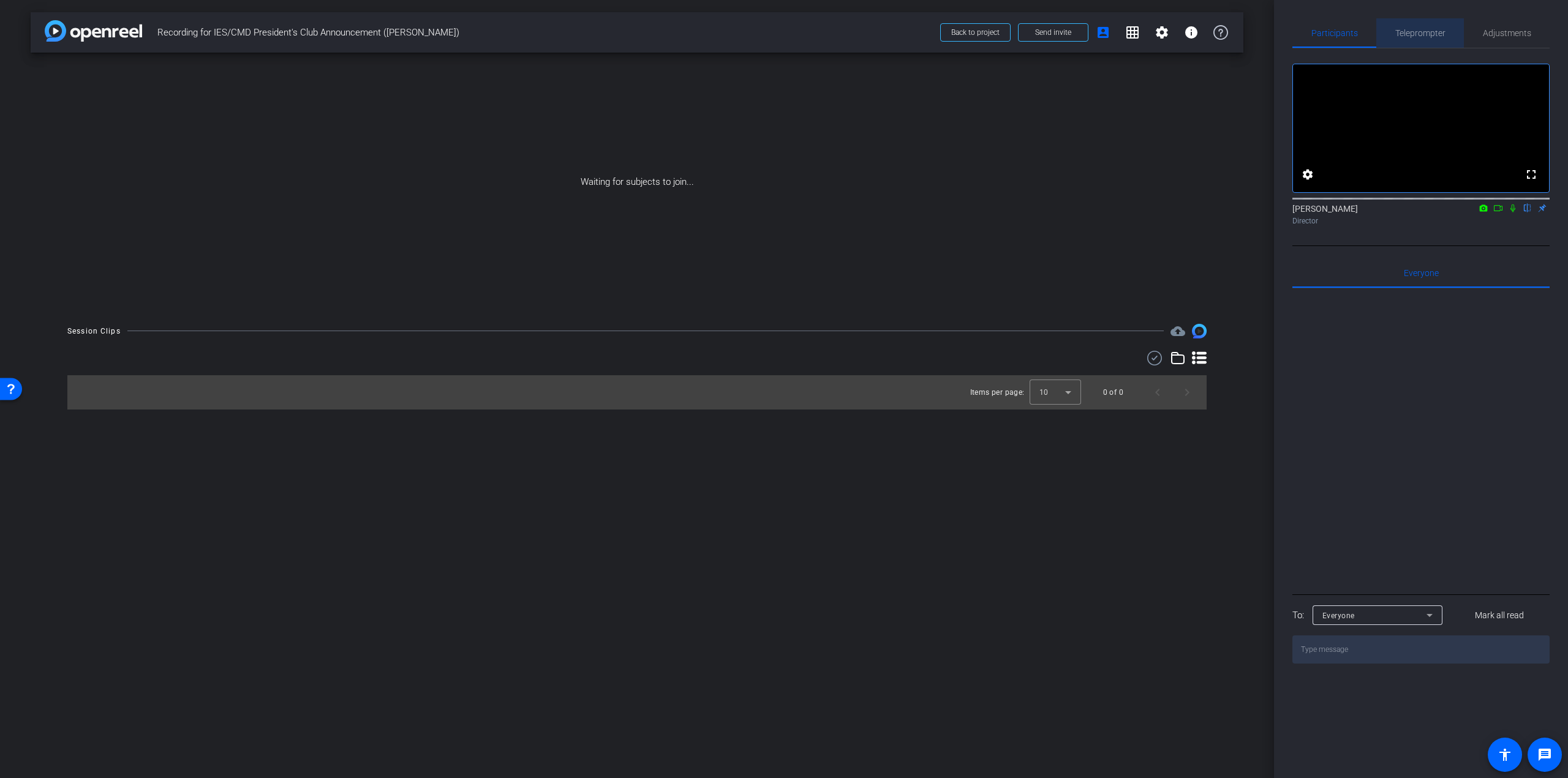
click at [1418, 29] on span "Teleprompter" at bounding box center [1420, 33] width 50 height 9
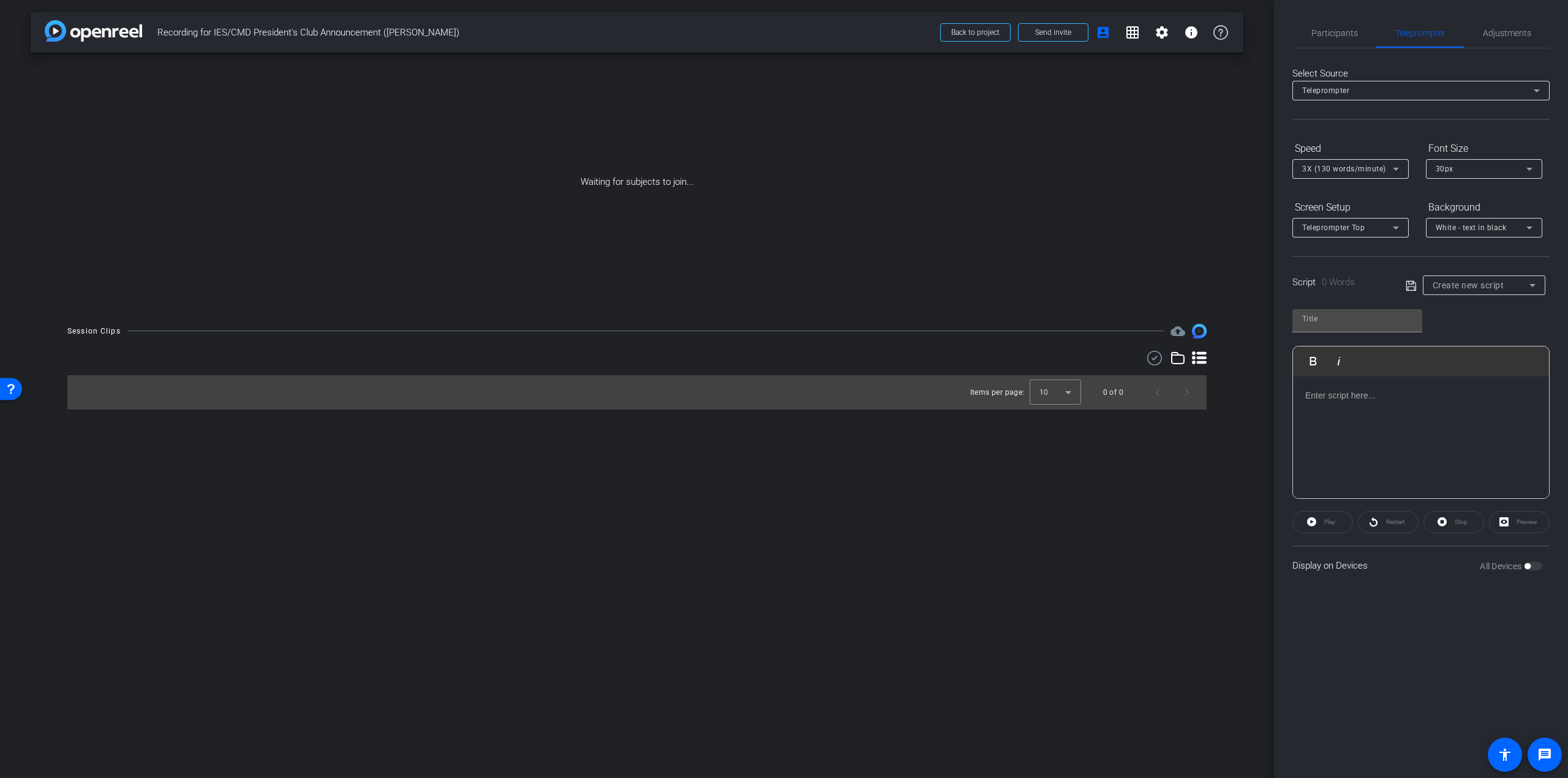
click at [1323, 84] on div "Teleprompter" at bounding box center [1418, 90] width 232 height 15
click at [1323, 84] on div at bounding box center [784, 389] width 1568 height 778
click at [1390, 407] on div at bounding box center [1421, 438] width 256 height 122
click at [1374, 413] on div at bounding box center [1421, 438] width 256 height 122
click at [1369, 421] on div at bounding box center [1421, 438] width 256 height 122
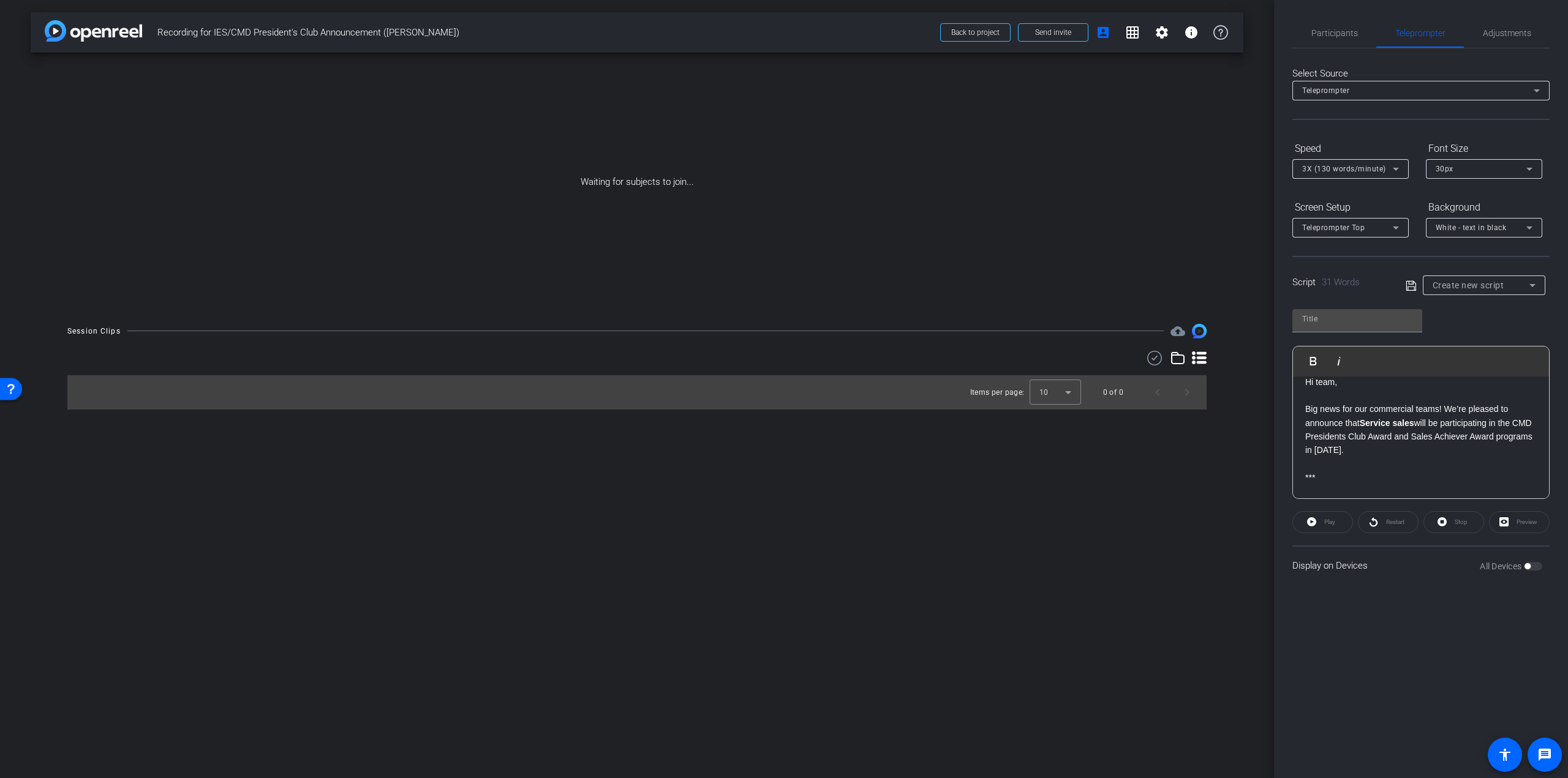
scroll to position [27, 0]
click at [1325, 484] on p at bounding box center [1421, 477] width 232 height 13
click at [1352, 485] on p at bounding box center [1421, 478] width 232 height 13
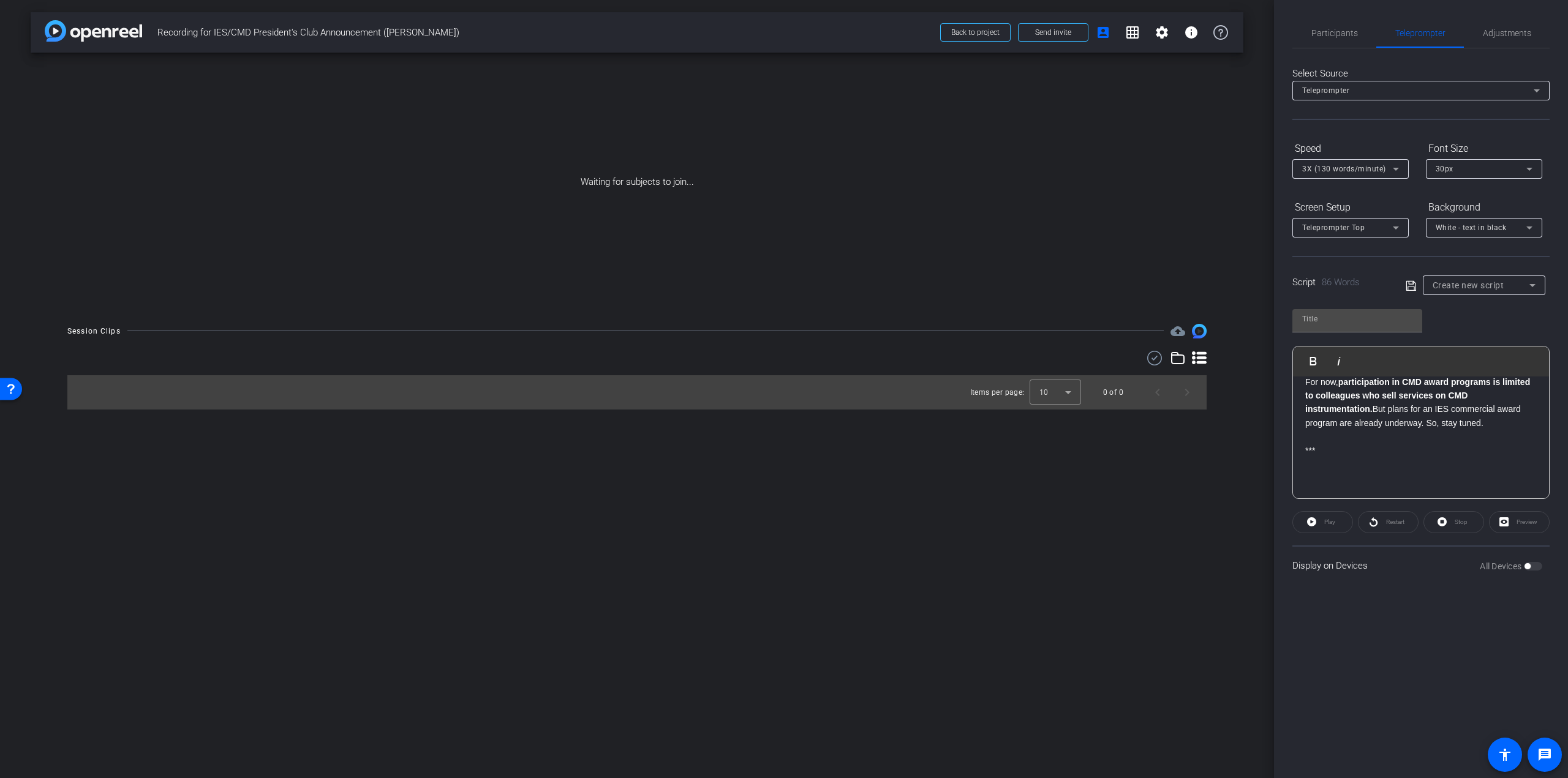
click at [1350, 484] on p at bounding box center [1421, 477] width 232 height 13
click at [1329, 482] on strong "Will it you?" at bounding box center [1328, 477] width 46 height 10
drag, startPoint x: 1388, startPoint y: 488, endPoint x: 1332, endPoint y: 463, distance: 61.3
click at [1309, 471] on p "Will it be you?" at bounding box center [1421, 465] width 232 height 13
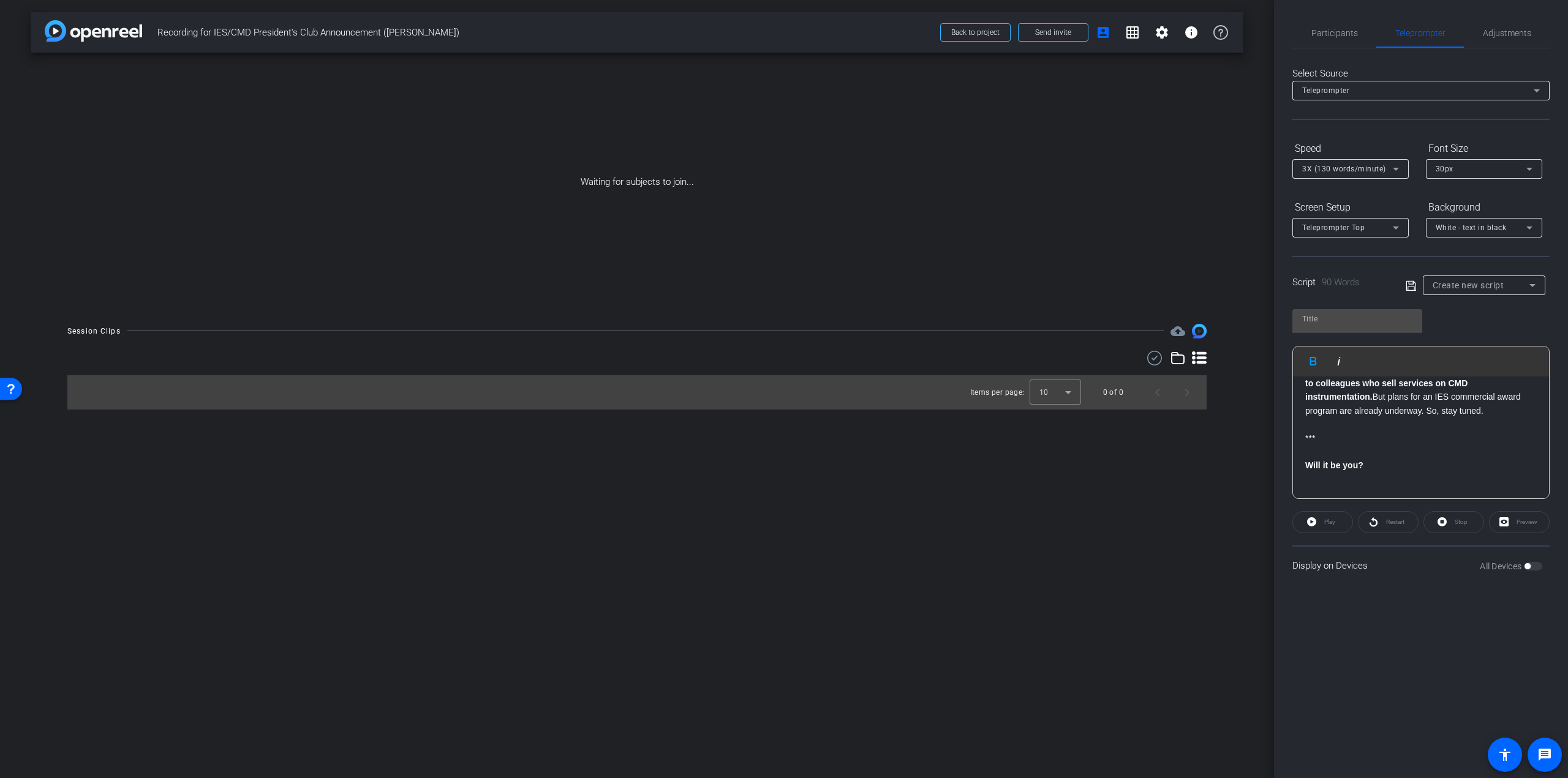
click at [1397, 466] on p "Will it be you?" at bounding box center [1421, 465] width 232 height 13
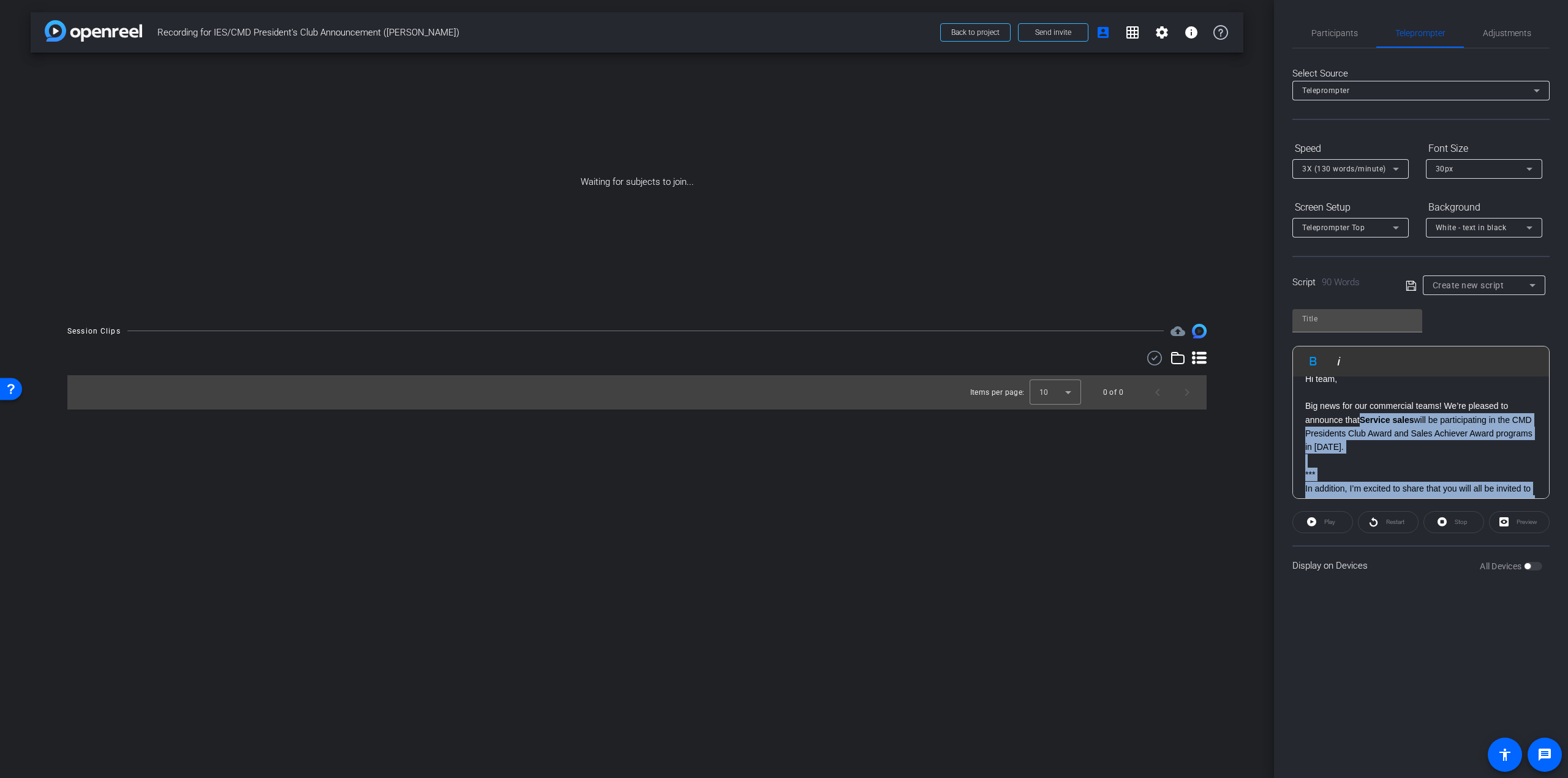
scroll to position [0, 0]
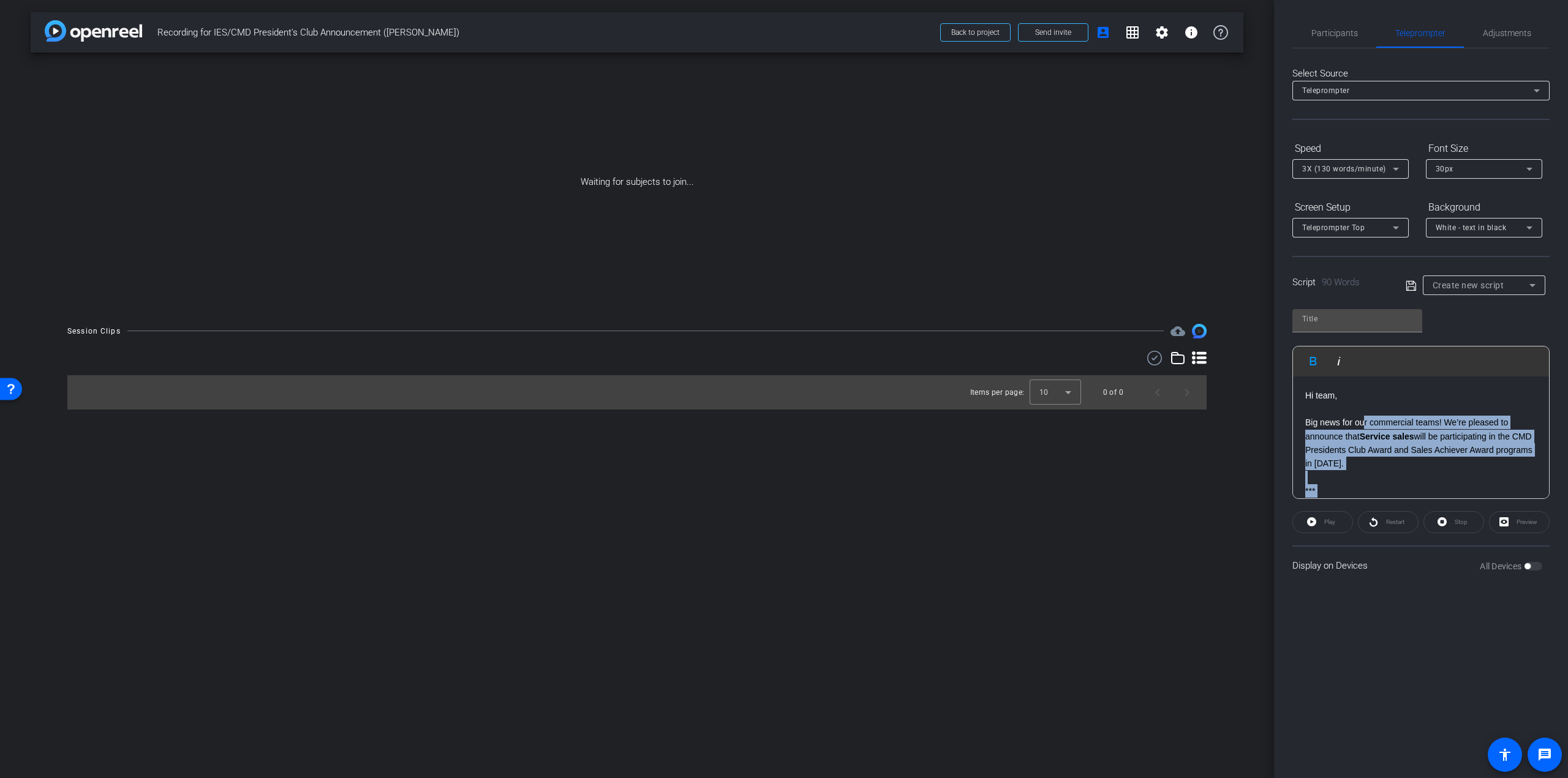
drag, startPoint x: 1396, startPoint y: 475, endPoint x: 1363, endPoint y: 426, distance: 59.1
click at [1363, 426] on div "Hi team, Big news for our commercial teams! We’re pleased to announce that Serv…" at bounding box center [1421, 540] width 256 height 326
click at [1363, 404] on p at bounding box center [1421, 409] width 232 height 13
click at [1307, 422] on p "Big news for our commercial teams! We’re pleased to announce that Service sales…" at bounding box center [1421, 443] width 232 height 55
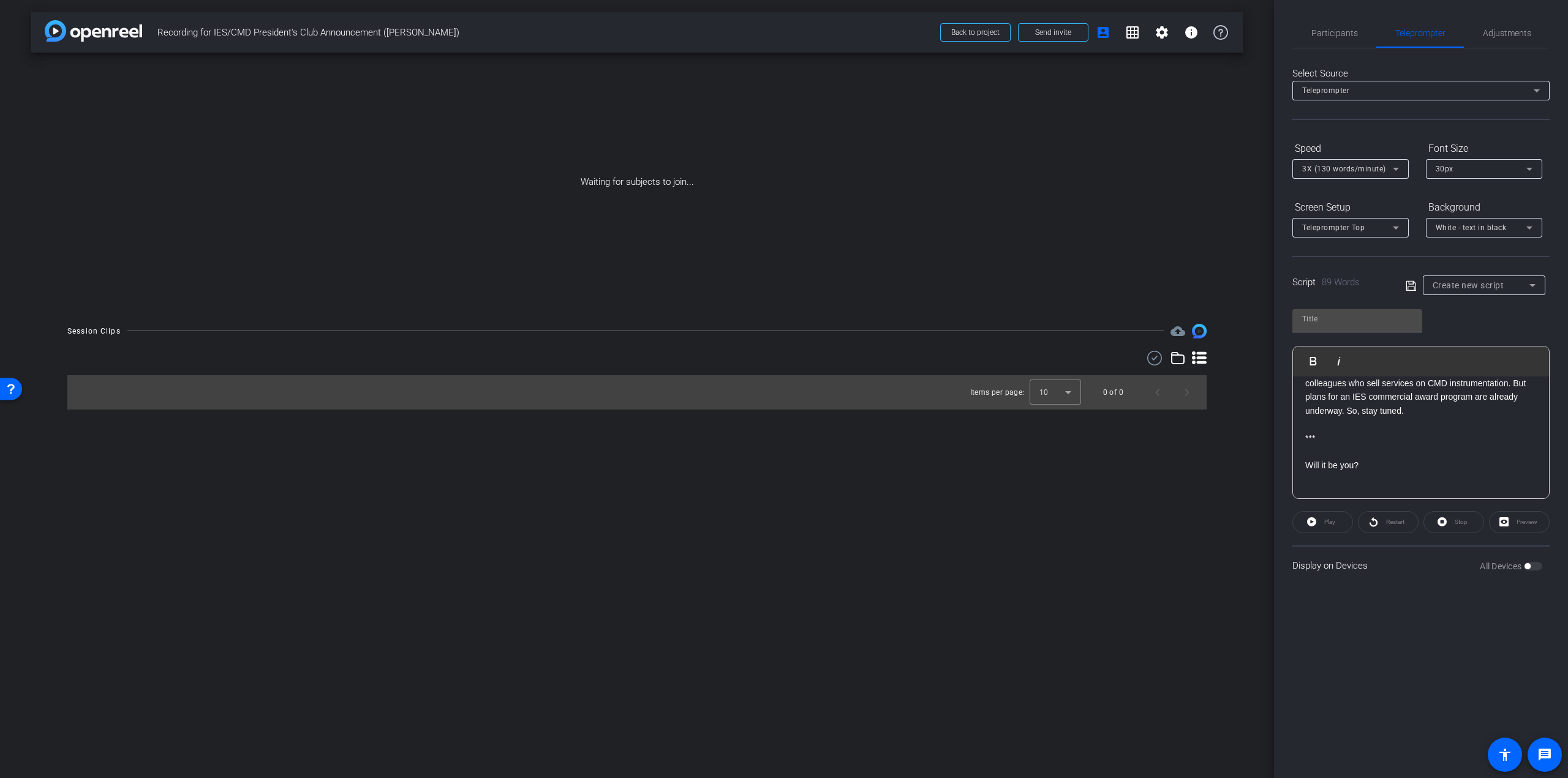
scroll to position [217, 0]
click at [1468, 284] on span "Create new script" at bounding box center [1468, 285] width 71 height 10
click at [1468, 284] on div at bounding box center [784, 389] width 1568 height 778
click at [1350, 319] on input "text" at bounding box center [1358, 319] width 110 height 15
type input "[PERSON_NAME]'s script (revised)"
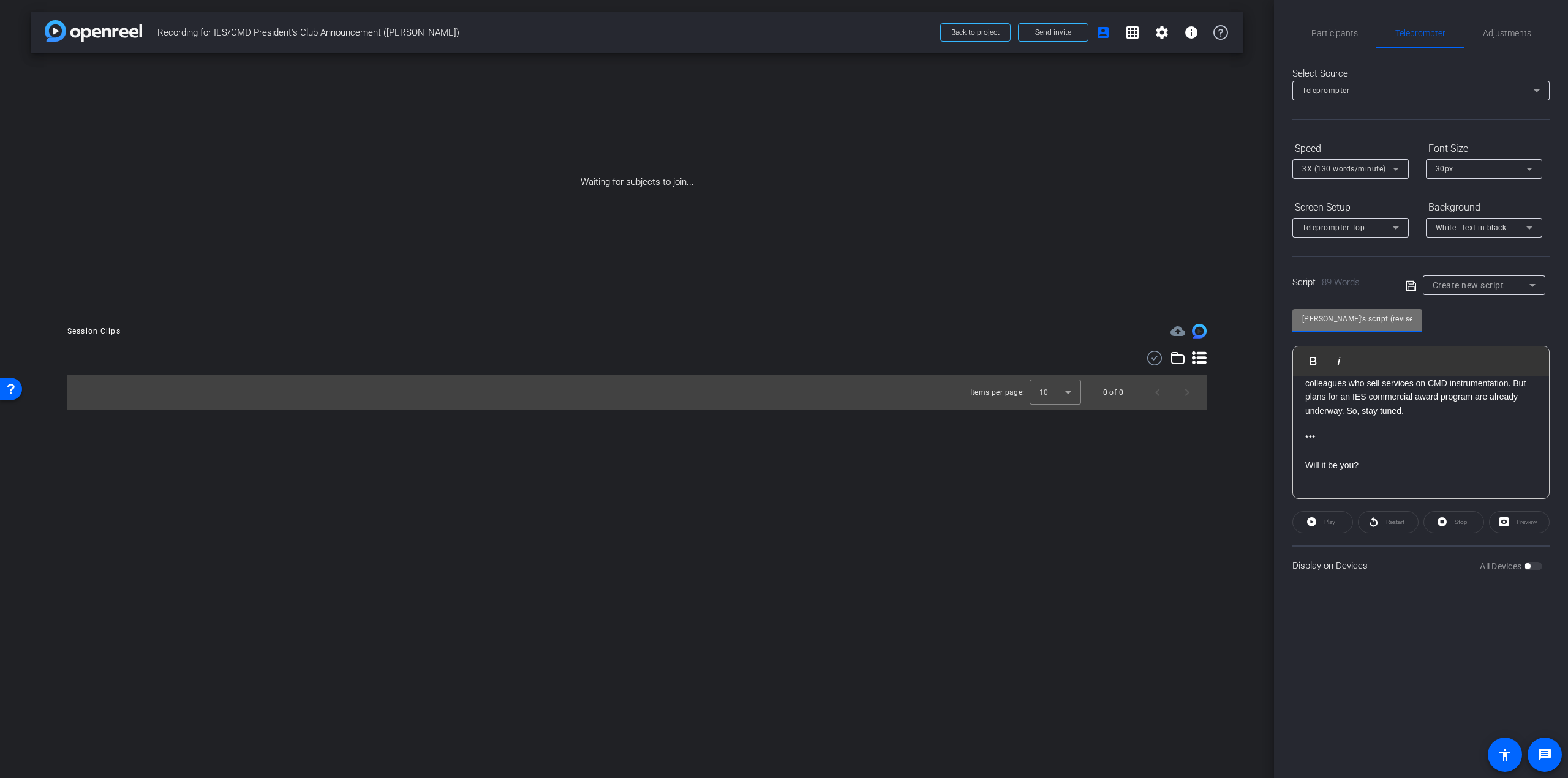
click at [1363, 654] on div "Participants Teleprompter Adjustments settings [PERSON_NAME] flip Director Ever…" at bounding box center [1421, 389] width 294 height 778
click at [1519, 526] on div "Preview" at bounding box center [1519, 522] width 60 height 22
click at [1503, 521] on div "Preview" at bounding box center [1519, 522] width 60 height 22
click at [1450, 643] on div "Participants Teleprompter Adjustments settings [PERSON_NAME] flip Director Ever…" at bounding box center [1421, 389] width 294 height 778
click at [1330, 520] on div "Play" at bounding box center [1322, 522] width 60 height 22
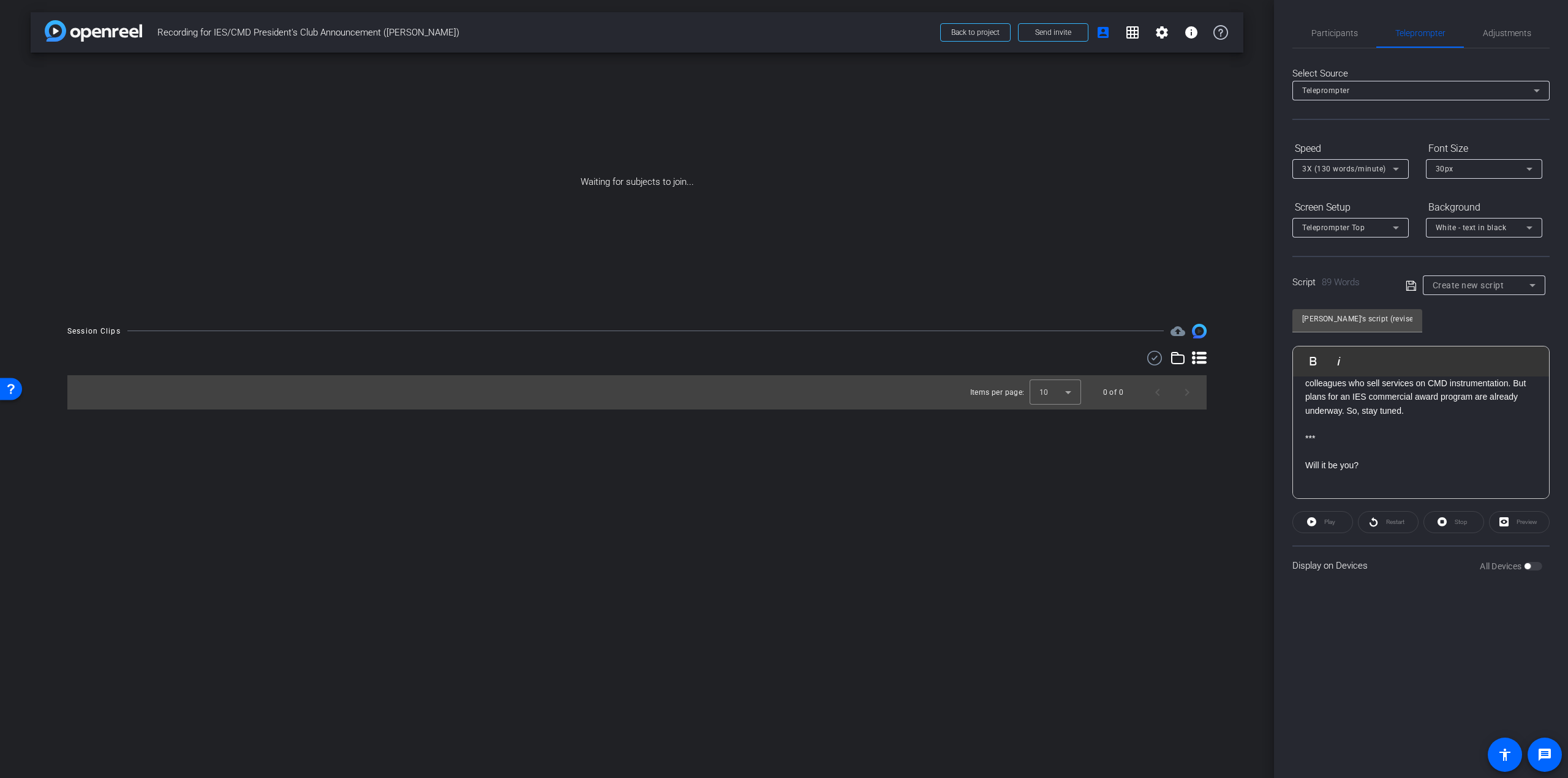
click at [1296, 521] on div "Play" at bounding box center [1322, 522] width 60 height 22
click at [1356, 433] on p "***" at bounding box center [1421, 438] width 232 height 13
click at [1375, 315] on input "[PERSON_NAME]'s script (revised)" at bounding box center [1358, 319] width 110 height 15
click at [1451, 329] on div "[PERSON_NAME]'s script (revised) Play Play from this location Play Selected Pla…" at bounding box center [1421, 399] width 258 height 199
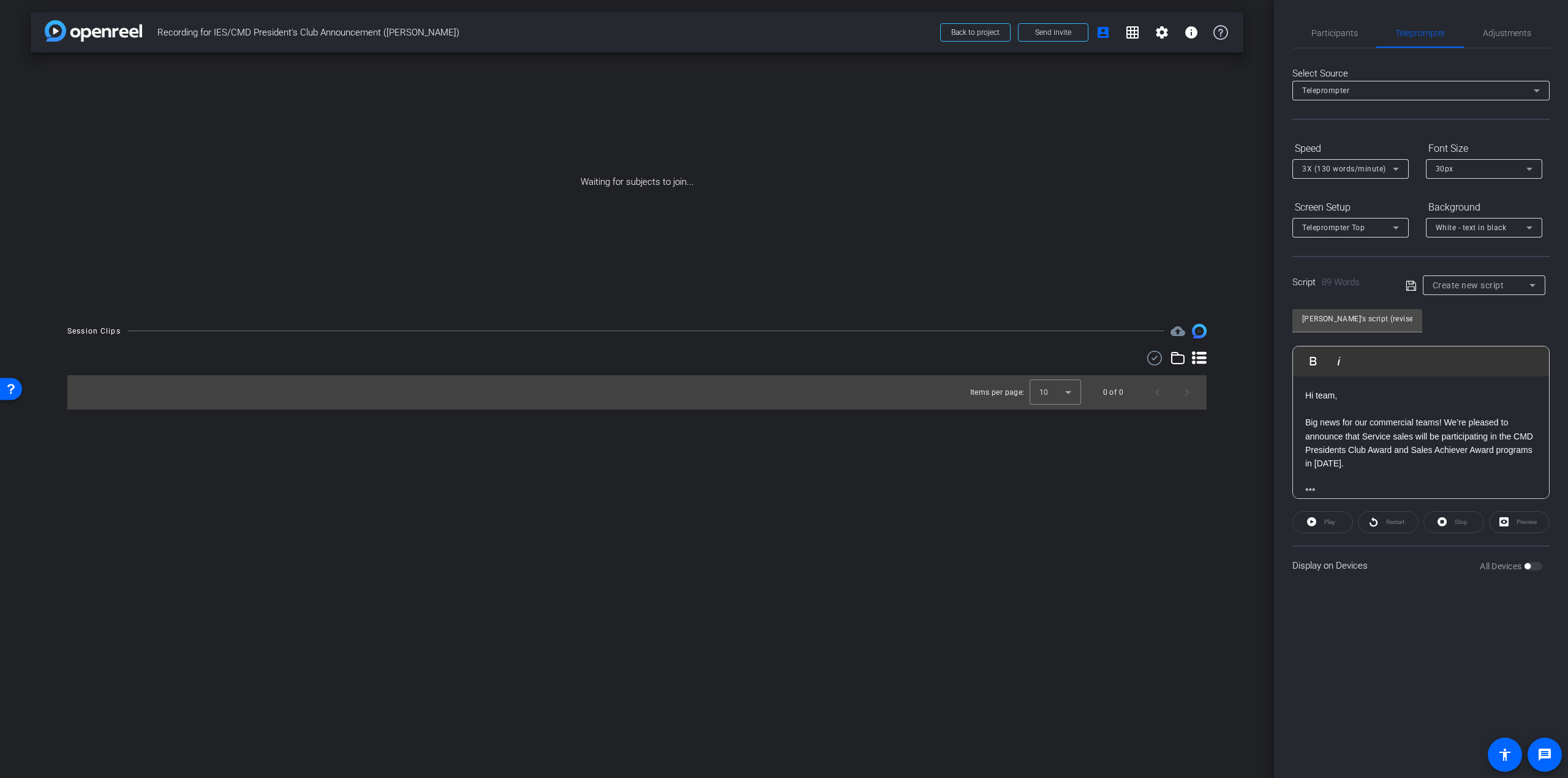
click at [1308, 522] on div "Play" at bounding box center [1322, 522] width 60 height 22
click at [1367, 520] on div "Restart" at bounding box center [1388, 522] width 60 height 22
click at [1450, 521] on div "Stop" at bounding box center [1454, 522] width 60 height 22
click at [1510, 521] on div "Preview" at bounding box center [1519, 522] width 60 height 22
click at [1477, 603] on div "Participants Teleprompter Adjustments settings [PERSON_NAME] flip Director Ever…" at bounding box center [1421, 389] width 294 height 778
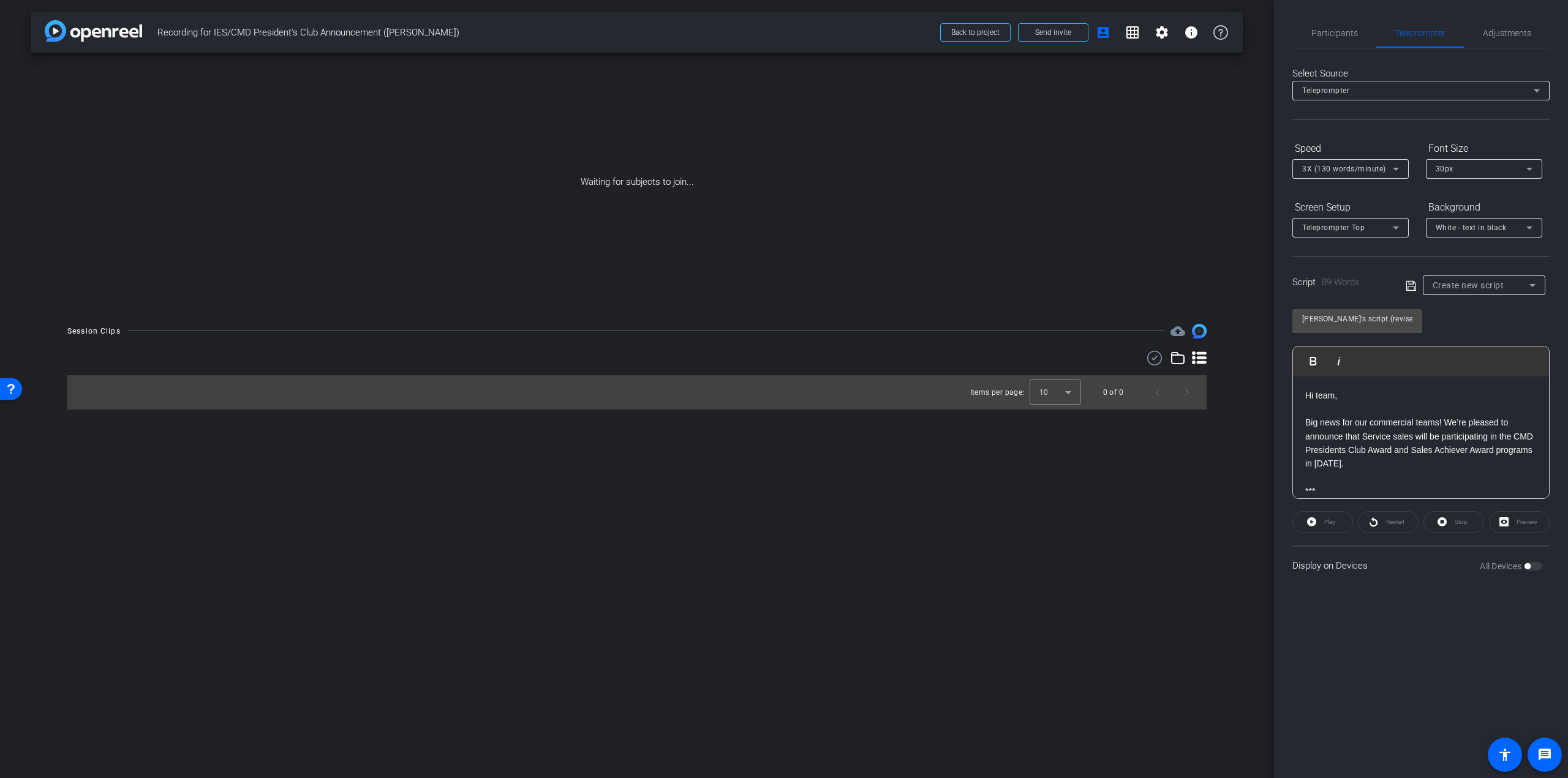
click at [1532, 563] on div "All Devices" at bounding box center [1511, 566] width 63 height 13
click at [1480, 283] on span "Create new script" at bounding box center [1468, 285] width 71 height 10
click at [1480, 283] on div at bounding box center [784, 389] width 1568 height 778
click at [1449, 422] on p "Big news for our commercial teams! We’re pleased to announce that Service sales…" at bounding box center [1421, 443] width 232 height 55
click at [1409, 283] on icon at bounding box center [1410, 285] width 10 height 10
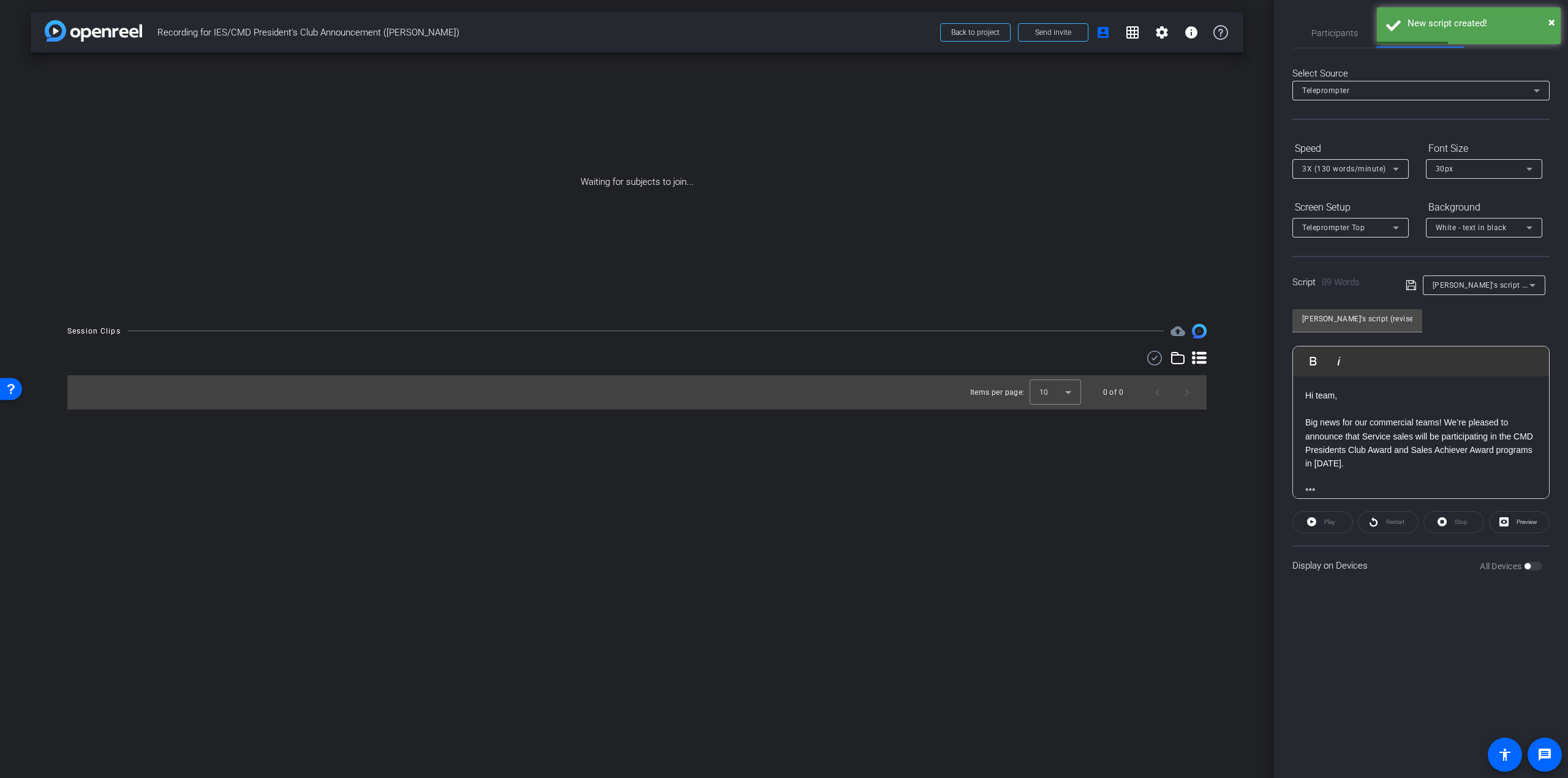
click at [1307, 519] on div "Play" at bounding box center [1322, 522] width 60 height 22
click at [1511, 519] on span at bounding box center [1519, 522] width 60 height 29
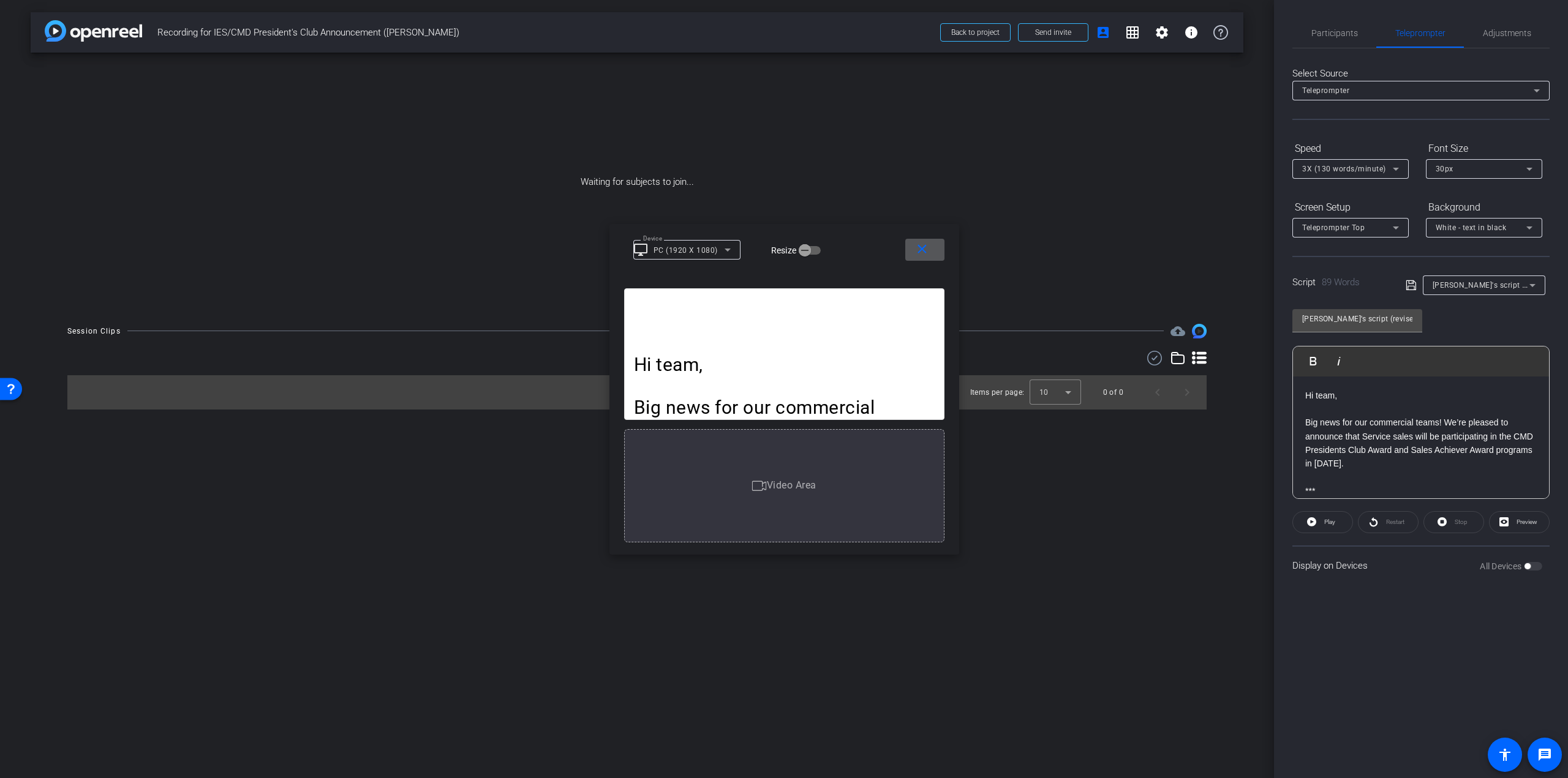
click at [787, 364] on p "Hi team," at bounding box center [784, 364] width 301 height 21
click at [1310, 517] on icon at bounding box center [1311, 521] width 9 height 15
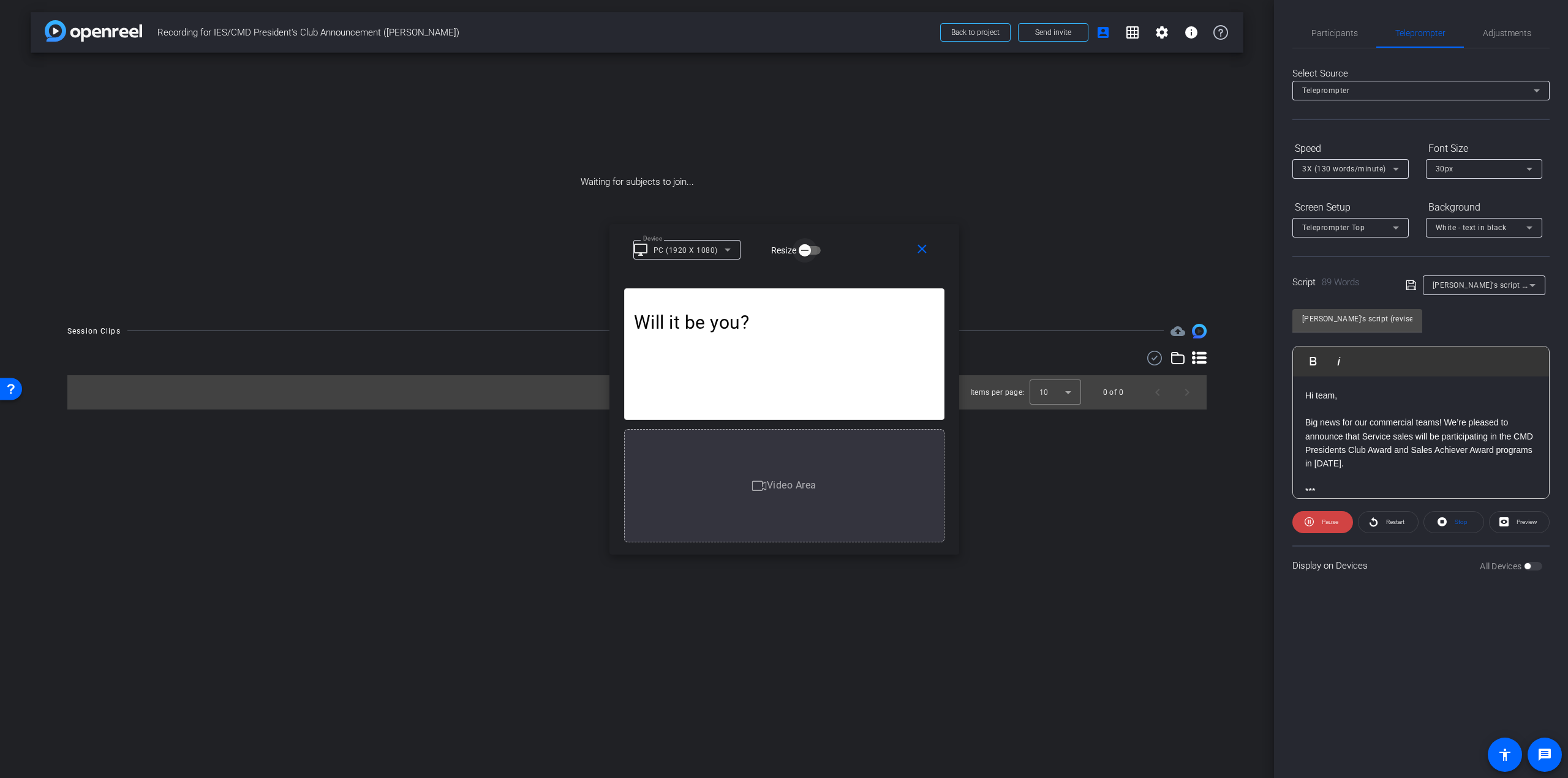
click at [800, 248] on icon "button" at bounding box center [804, 250] width 11 height 11
click at [806, 247] on span "button" at bounding box center [814, 250] width 24 height 24
click at [725, 245] on icon at bounding box center [728, 250] width 15 height 15
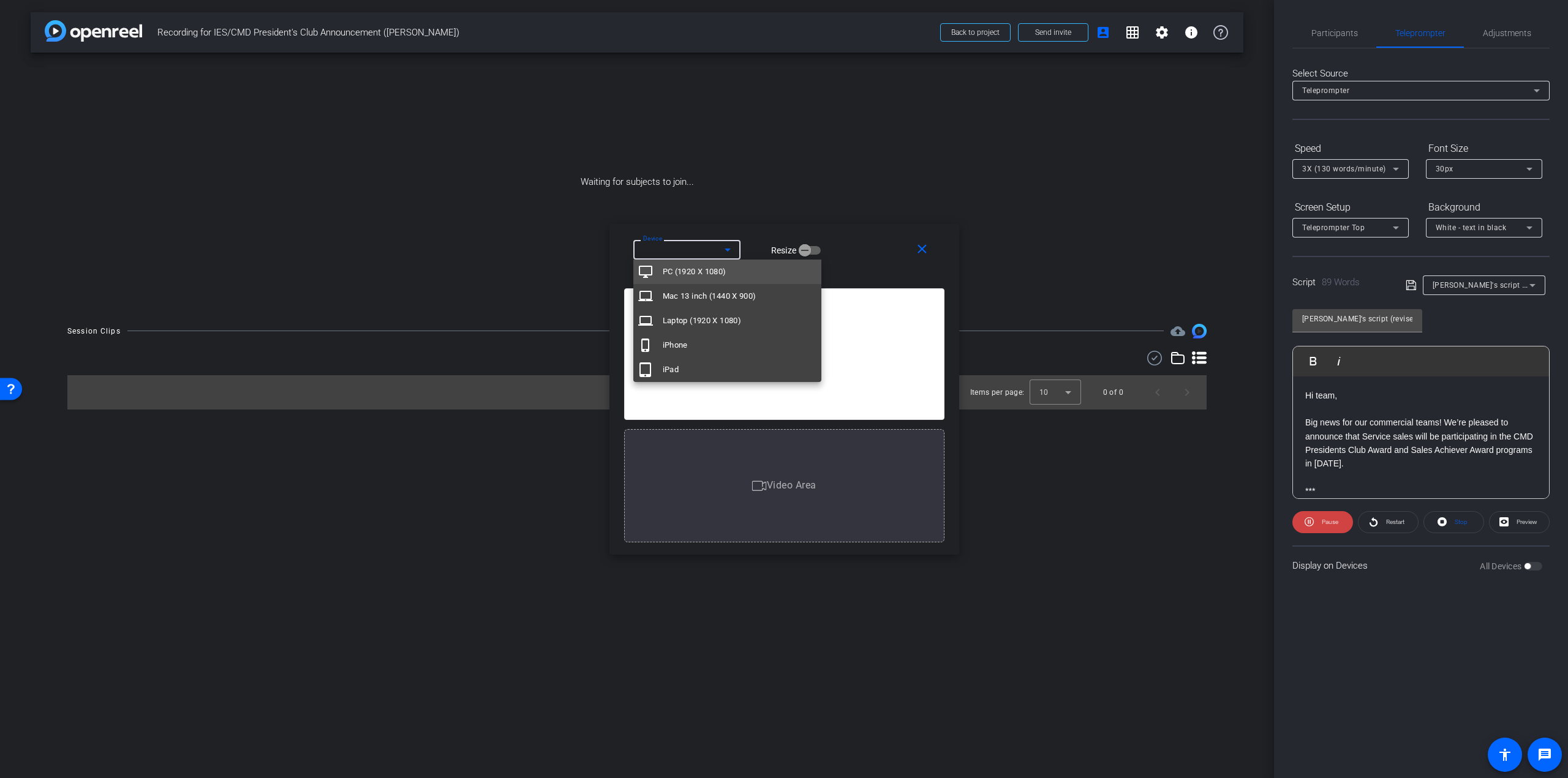
click at [724, 246] on div at bounding box center [784, 389] width 1568 height 778
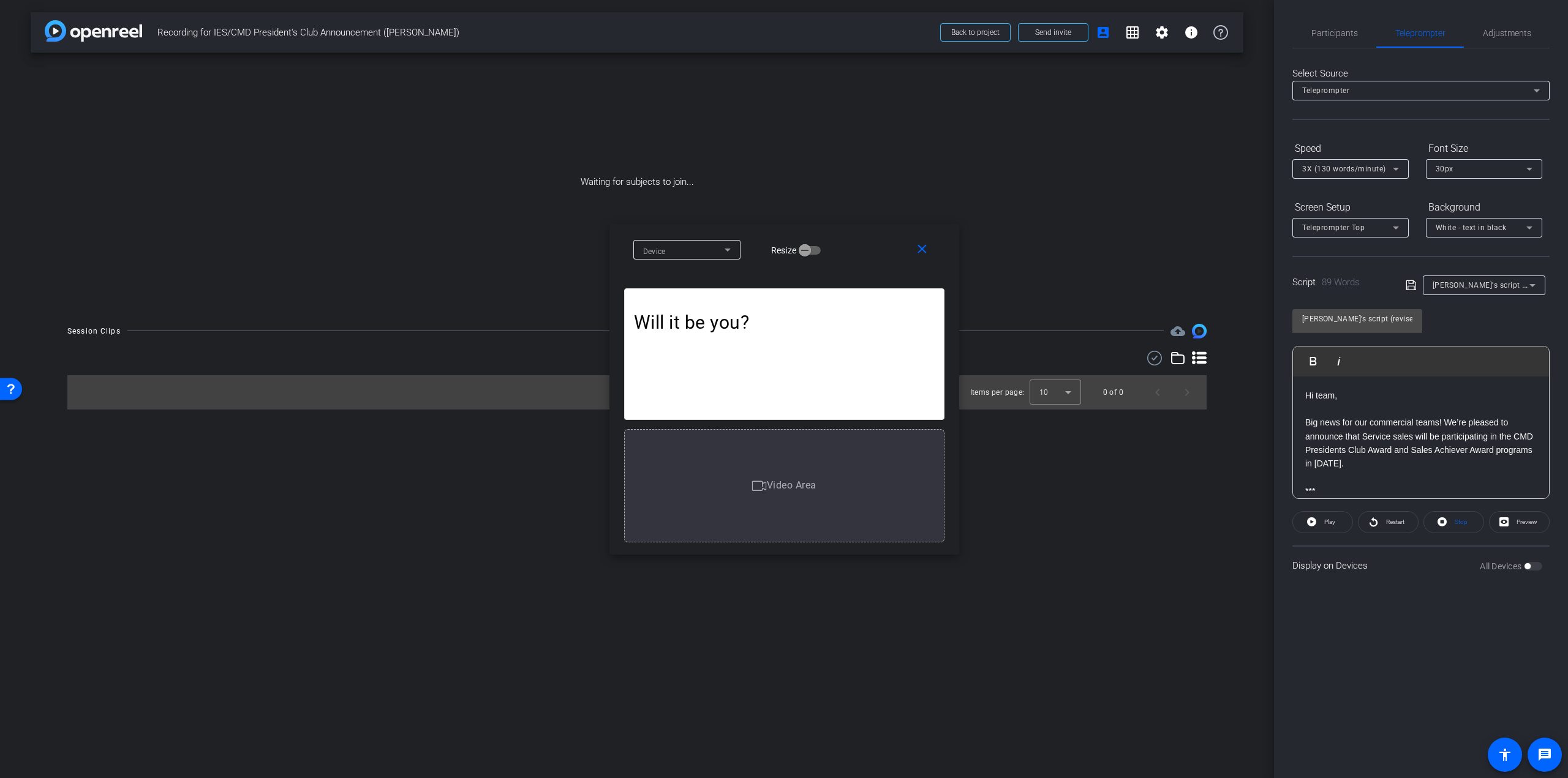
click at [748, 340] on p at bounding box center [784, 343] width 301 height 21
click at [917, 251] on mat-icon "close" at bounding box center [922, 249] width 15 height 15
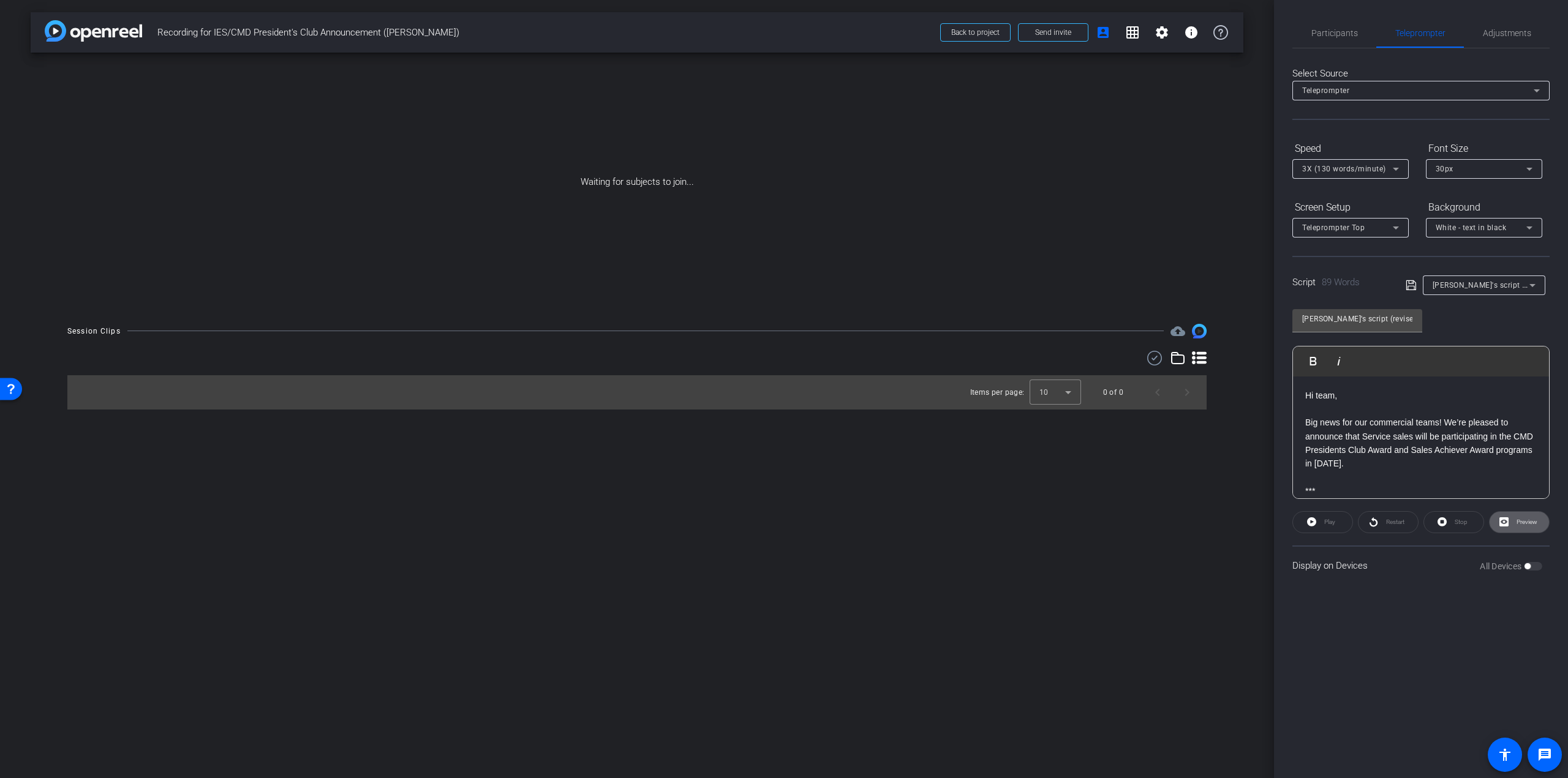
click at [1523, 518] on span "Preview" at bounding box center [1527, 521] width 21 height 7
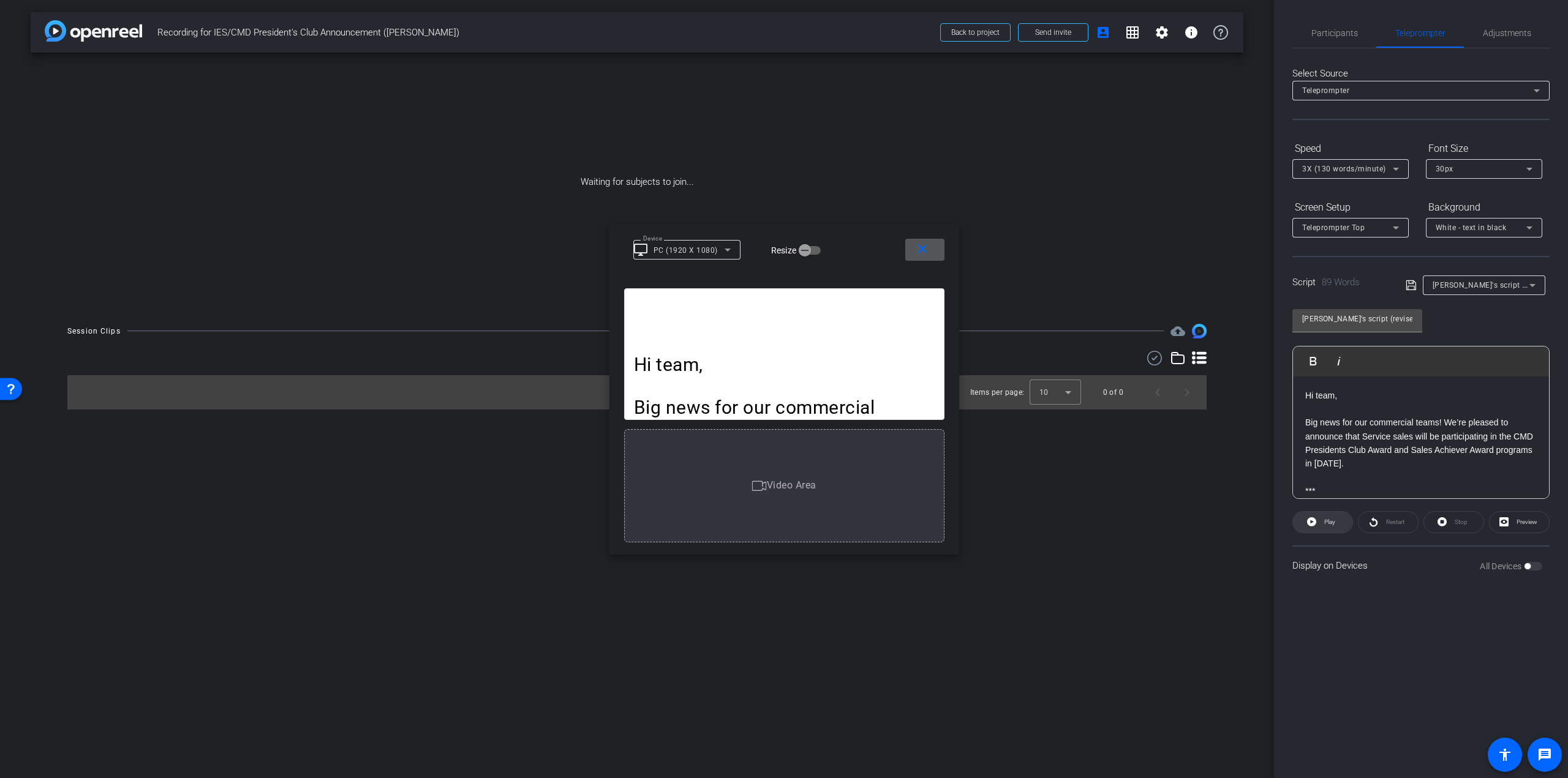
click at [1325, 518] on span "Play" at bounding box center [1330, 521] width 11 height 7
click at [921, 250] on mat-icon "close" at bounding box center [922, 249] width 15 height 15
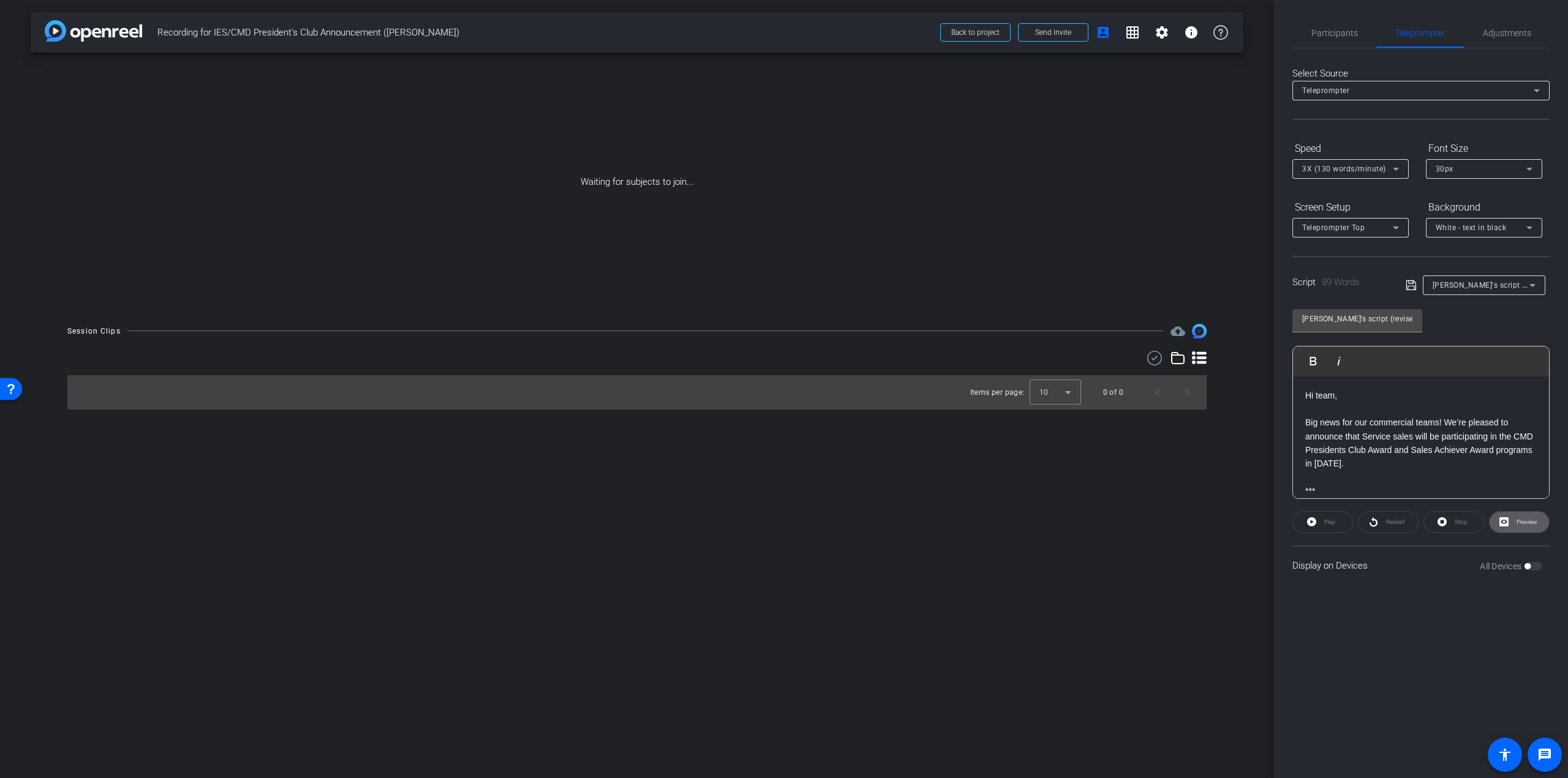
click at [1540, 166] on div "30px" at bounding box center [1484, 168] width 116 height 20
click at [1472, 224] on mat-option "40px" at bounding box center [1484, 232] width 116 height 20
click at [1370, 224] on div "Teleprompter Top" at bounding box center [1347, 227] width 91 height 15
click at [1354, 251] on mat-option "Full Screen" at bounding box center [1350, 252] width 116 height 20
click at [1520, 524] on span "Preview" at bounding box center [1527, 521] width 21 height 7
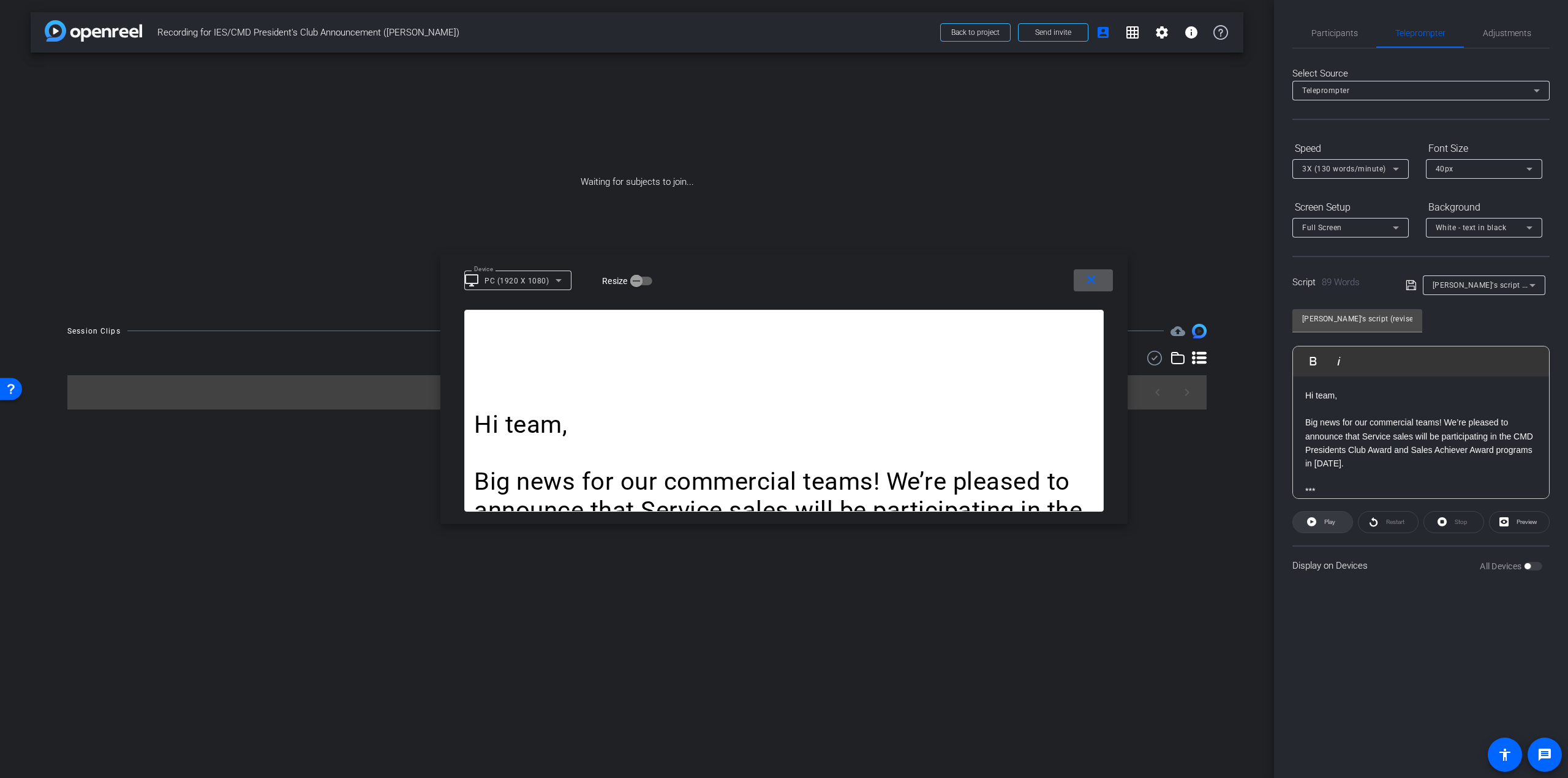
click at [1313, 517] on icon at bounding box center [1311, 521] width 9 height 15
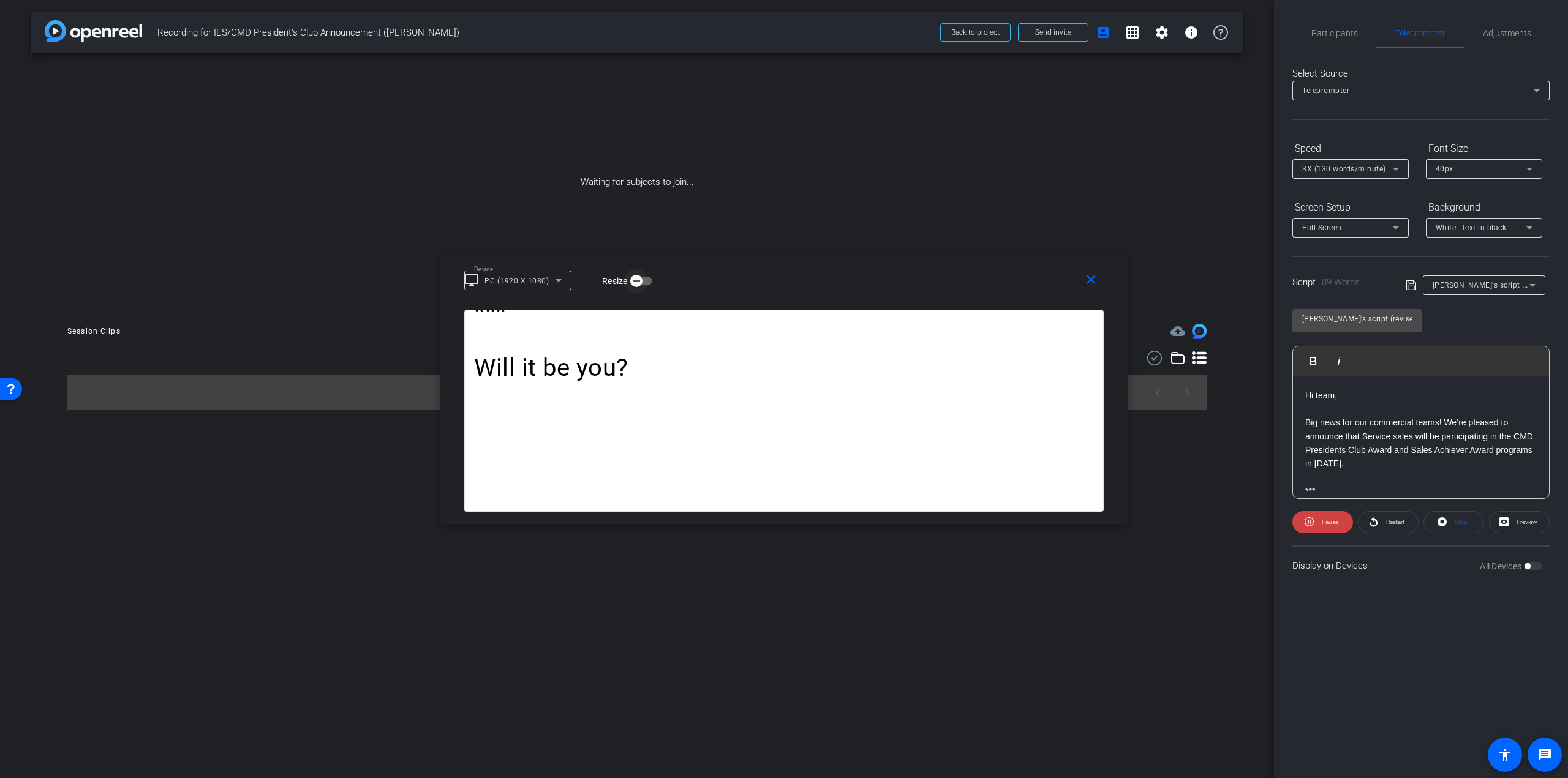
click at [639, 279] on icon "button" at bounding box center [636, 281] width 11 height 11
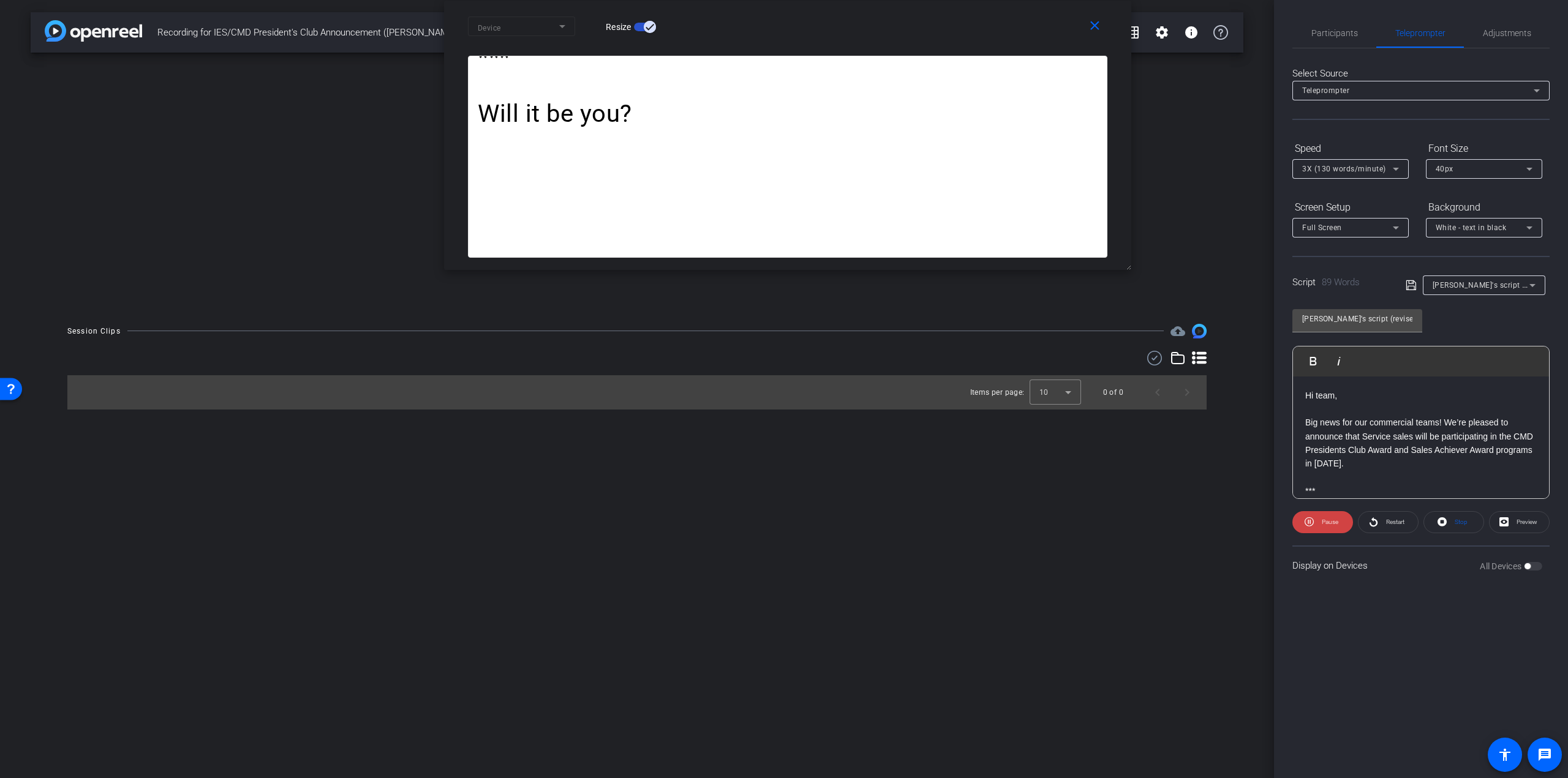
drag, startPoint x: 636, startPoint y: 424, endPoint x: 639, endPoint y: 153, distance: 271.0
click at [639, 29] on span "button" at bounding box center [650, 26] width 24 height 24
drag, startPoint x: 762, startPoint y: 74, endPoint x: 753, endPoint y: -5, distance: 79.5
click at [753, 0] on html "Accessibility Screen-Reader Guide, Feedback, and Issue Reporting | New window m…" at bounding box center [784, 389] width 1568 height 778
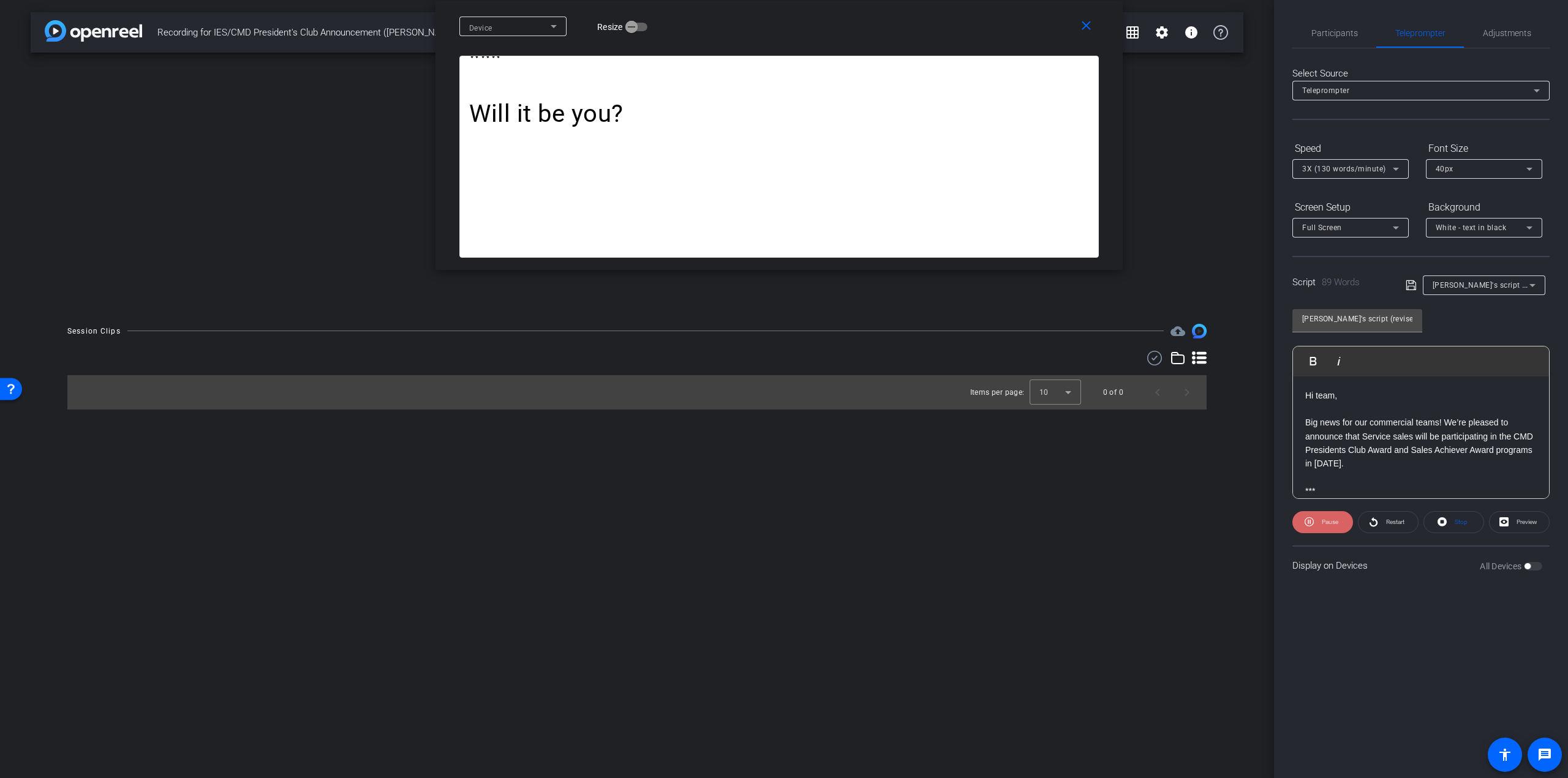
click at [1310, 524] on icon at bounding box center [1309, 521] width 9 height 15
click at [1336, 218] on div "Full Screen" at bounding box center [1351, 227] width 97 height 20
click at [1340, 272] on span "Teleprompter Top" at bounding box center [1334, 272] width 64 height 15
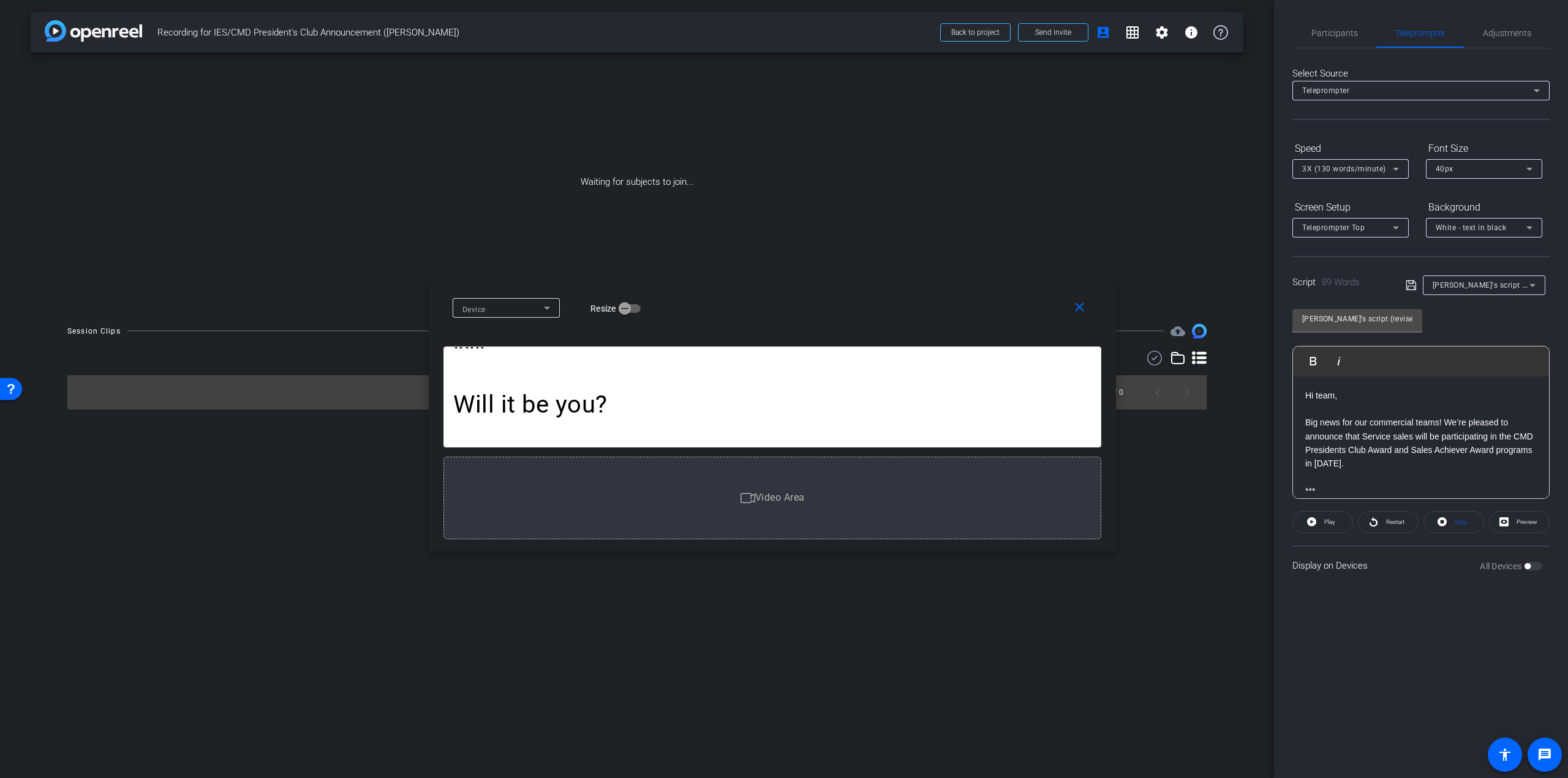
drag, startPoint x: 751, startPoint y: 126, endPoint x: 744, endPoint y: 424, distance: 298.1
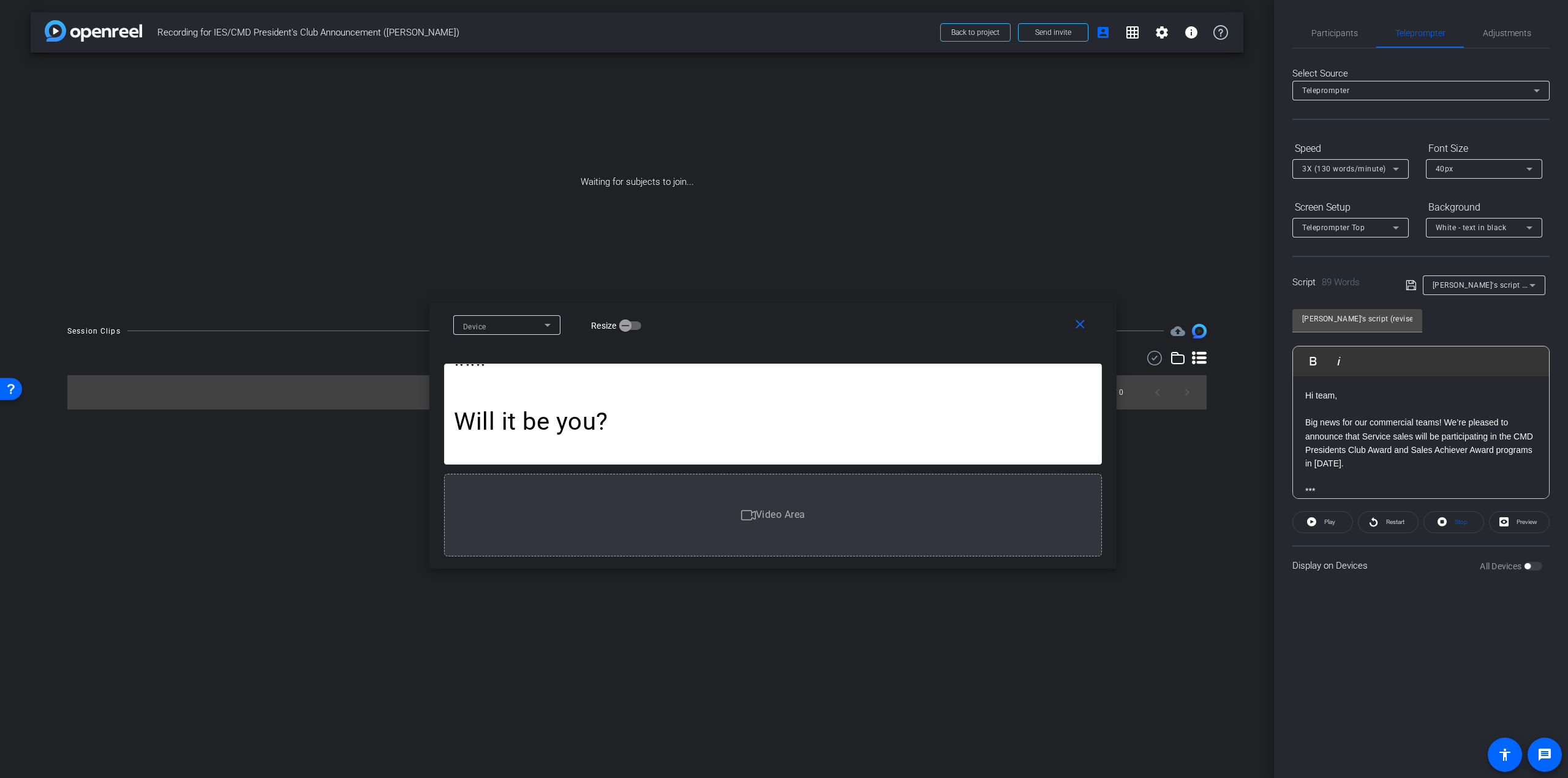
click at [1469, 165] on div "40px" at bounding box center [1480, 168] width 91 height 15
click at [1461, 208] on mat-option "30px" at bounding box center [1484, 213] width 116 height 20
click at [1501, 521] on icon at bounding box center [1504, 521] width 9 height 15
click at [1087, 324] on mat-icon "close" at bounding box center [1080, 324] width 15 height 15
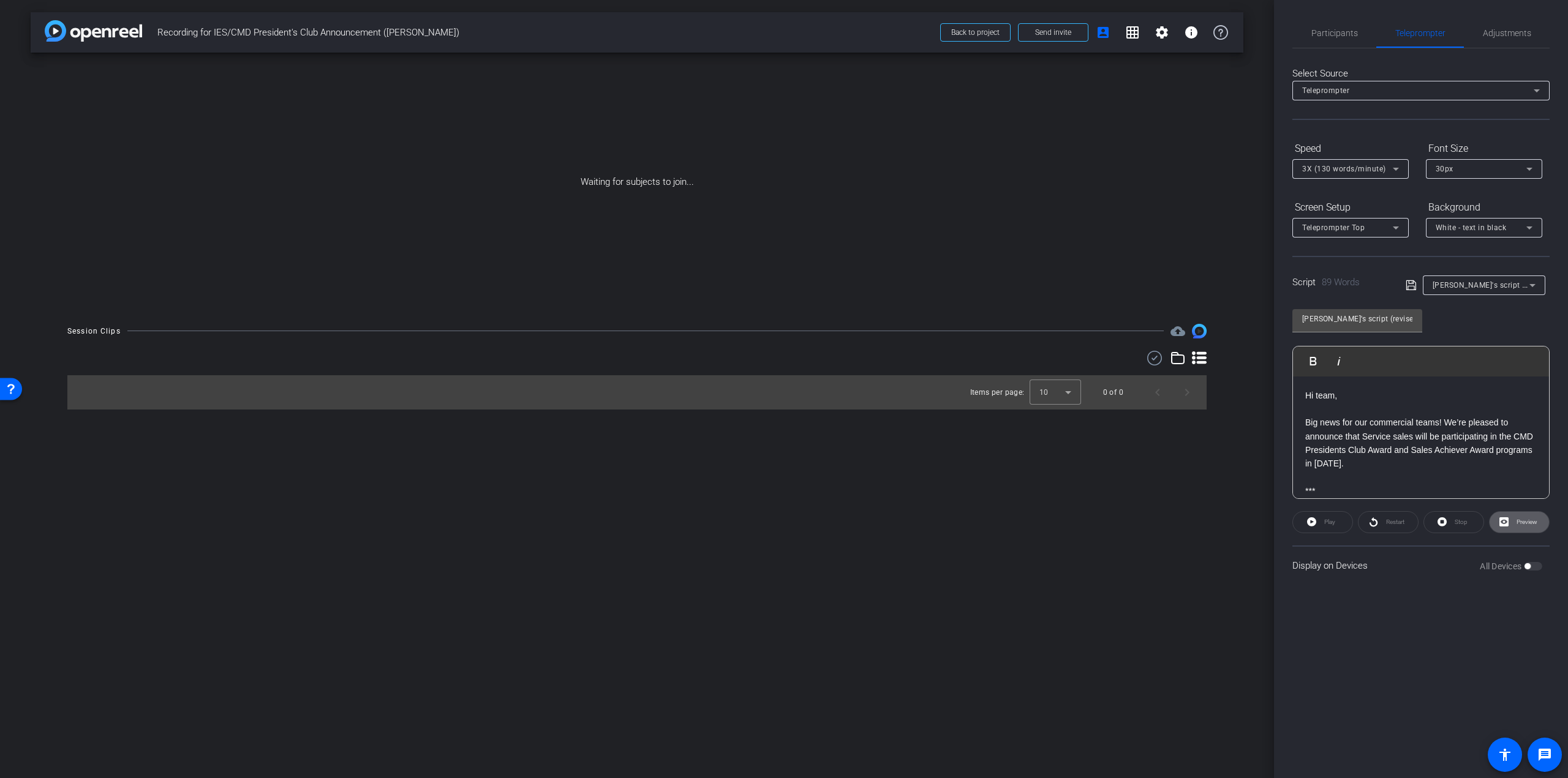
click at [1458, 170] on div "30px" at bounding box center [1480, 168] width 91 height 15
click at [1456, 229] on mat-option "40px" at bounding box center [1484, 232] width 116 height 20
click at [1352, 228] on span "Teleprompter Top" at bounding box center [1333, 228] width 63 height 9
click at [1339, 271] on span "Teleprompter Top" at bounding box center [1334, 272] width 64 height 15
click at [1548, 528] on span at bounding box center [1519, 522] width 60 height 29
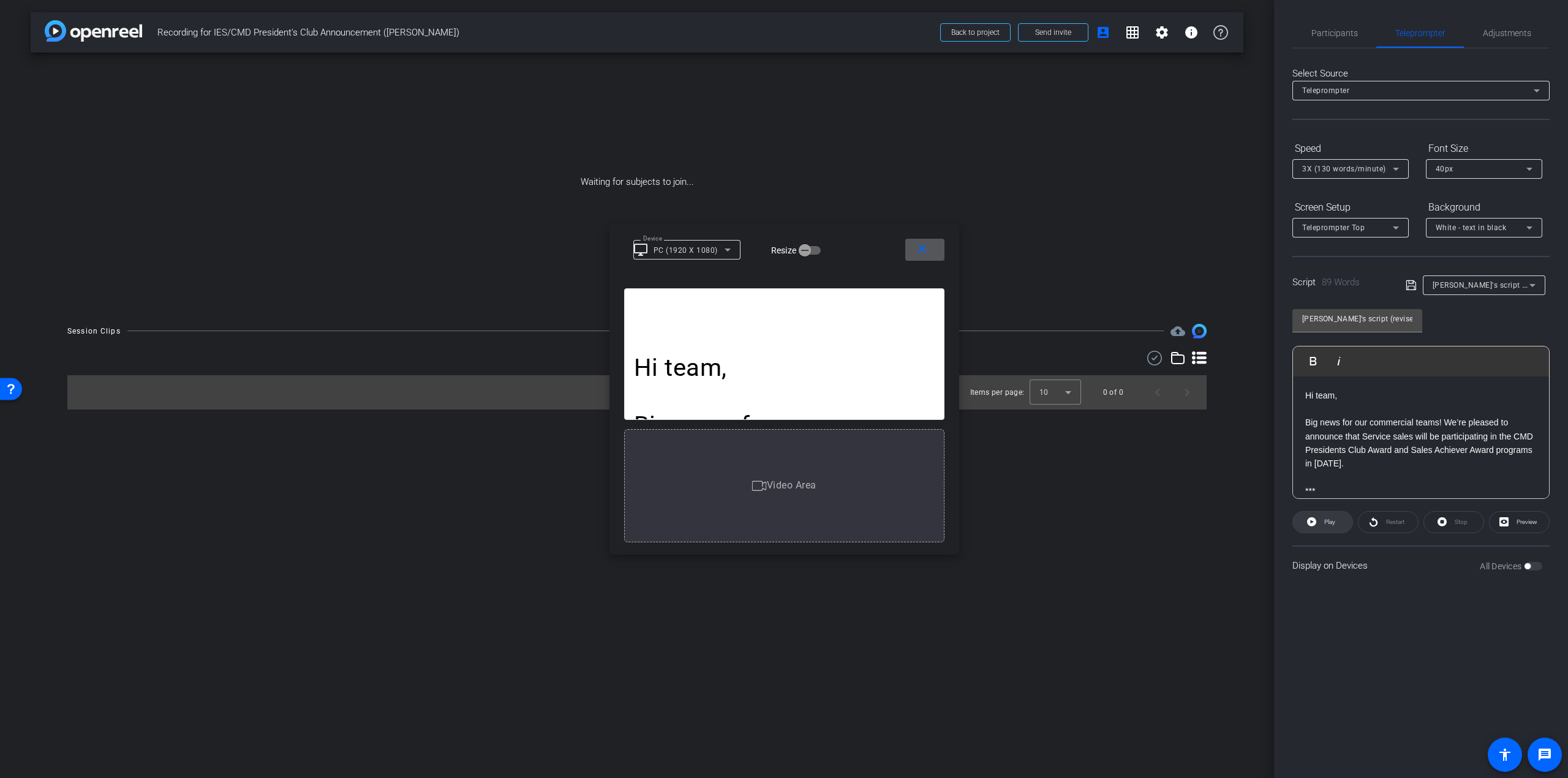
click at [1330, 522] on span "Play" at bounding box center [1330, 521] width 11 height 7
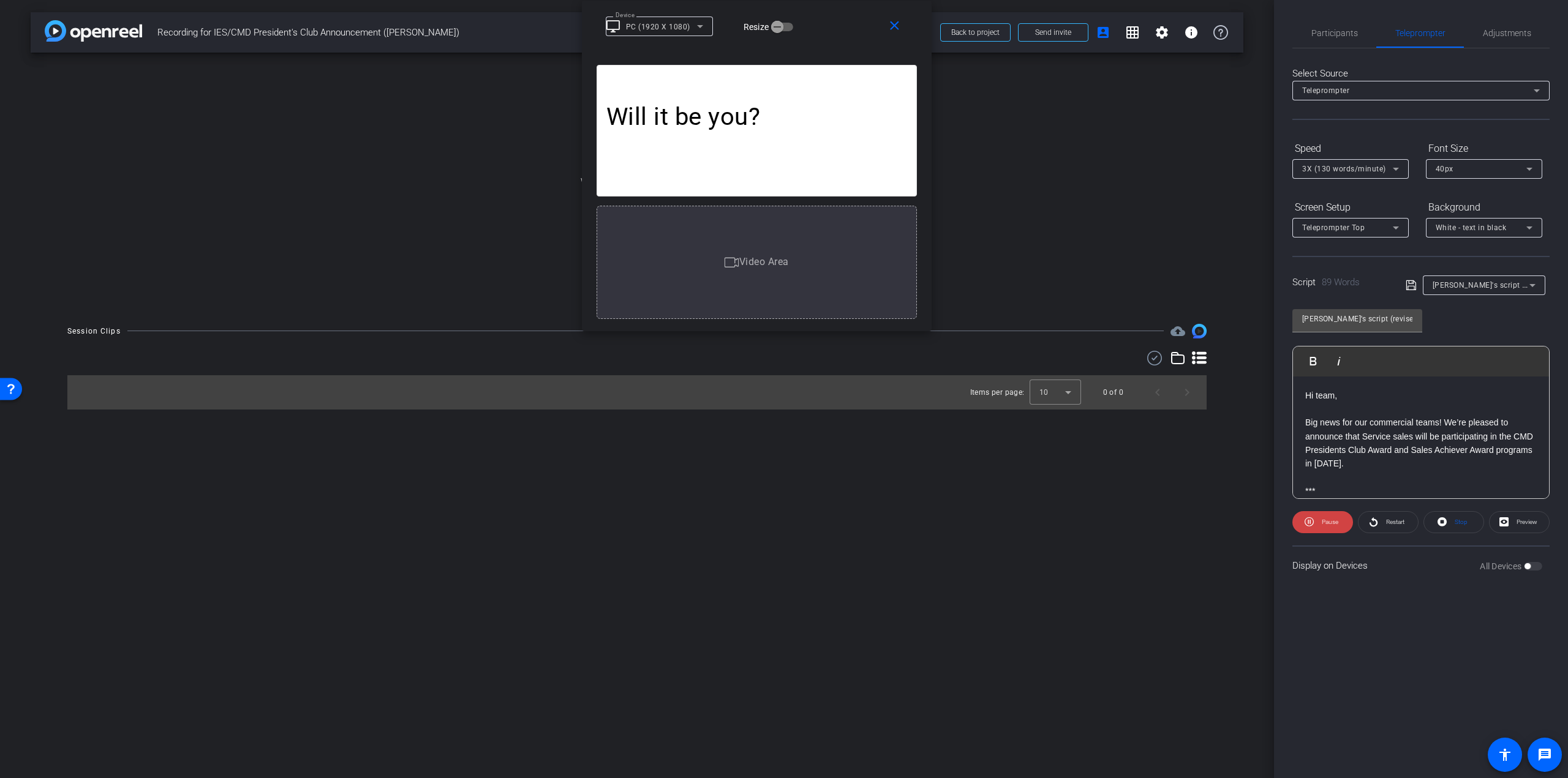
drag, startPoint x: 870, startPoint y: 250, endPoint x: 842, endPoint y: -74, distance: 325.2
click at [842, 0] on html "Accessibility Screen-Reader Guide, Feedback, and Issue Reporting | New window m…" at bounding box center [784, 389] width 1568 height 778
click at [891, 27] on mat-icon "close" at bounding box center [894, 26] width 15 height 15
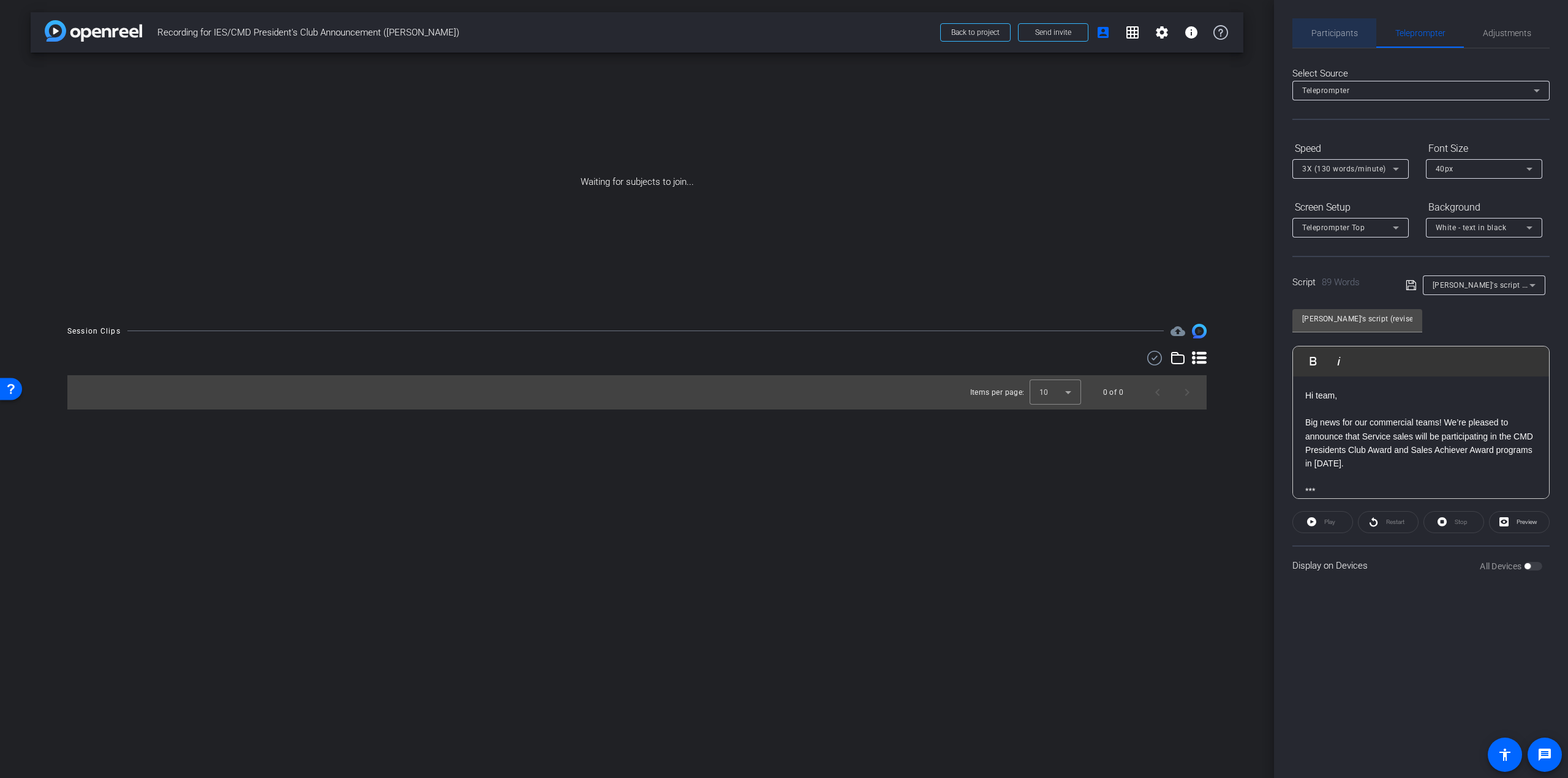
click at [1345, 29] on span "Participants" at bounding box center [1334, 33] width 46 height 9
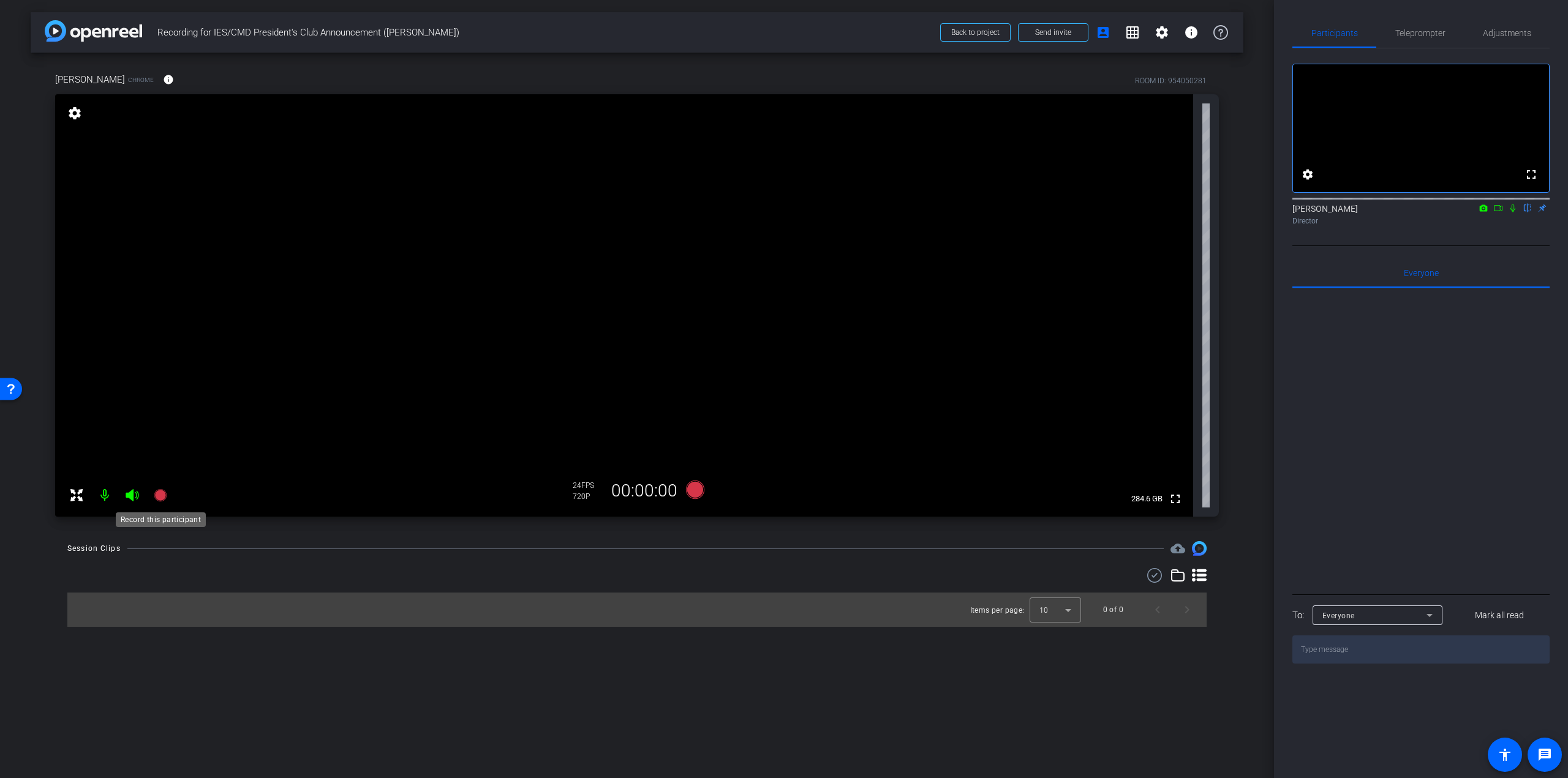
click at [162, 491] on icon at bounding box center [160, 495] width 13 height 13
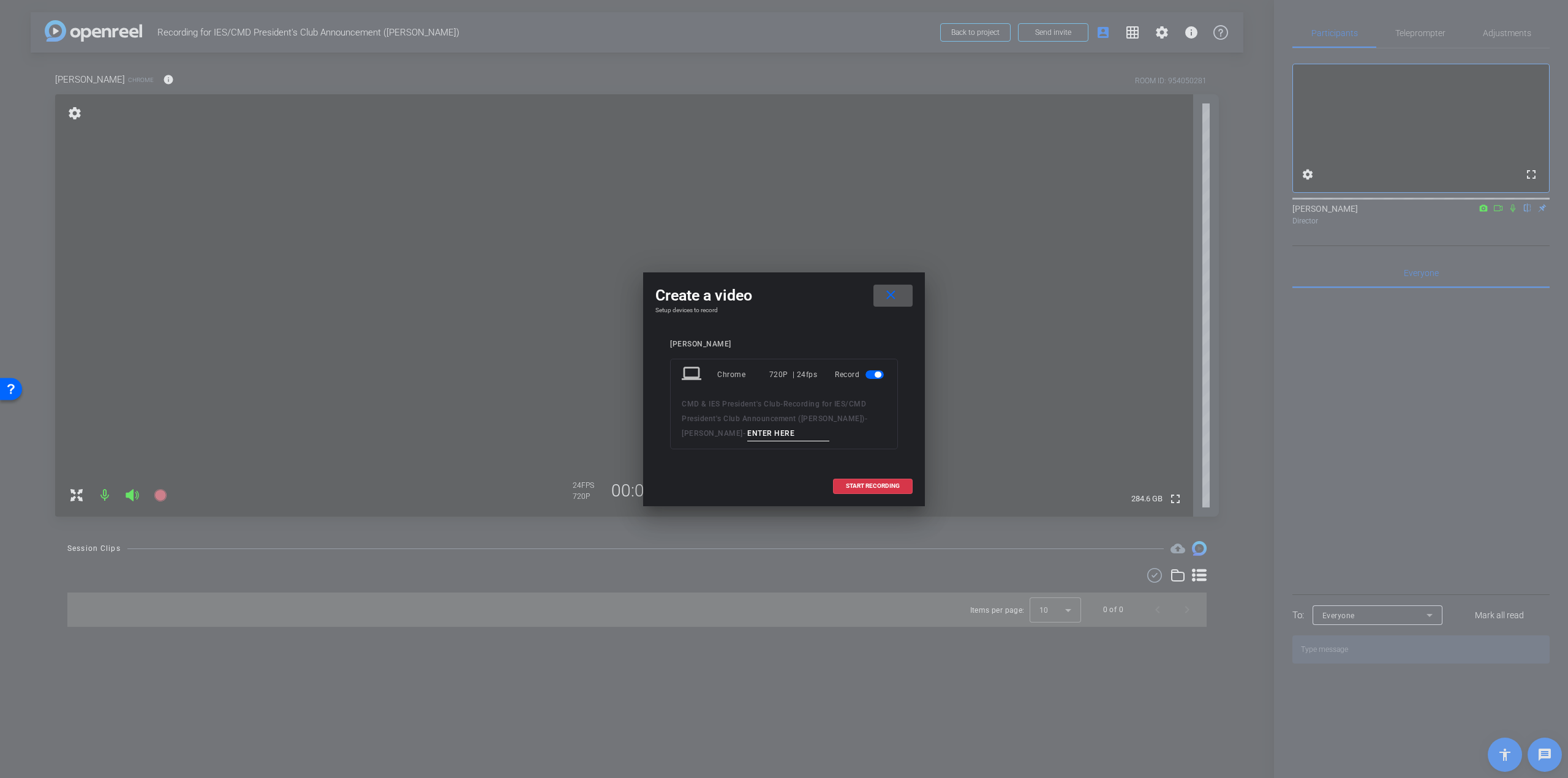
click at [748, 426] on input at bounding box center [789, 433] width 82 height 15
type input "TEST"
click at [798, 375] on div "720P | 24fps" at bounding box center [794, 374] width 49 height 22
click at [897, 294] on mat-icon "close" at bounding box center [890, 295] width 15 height 15
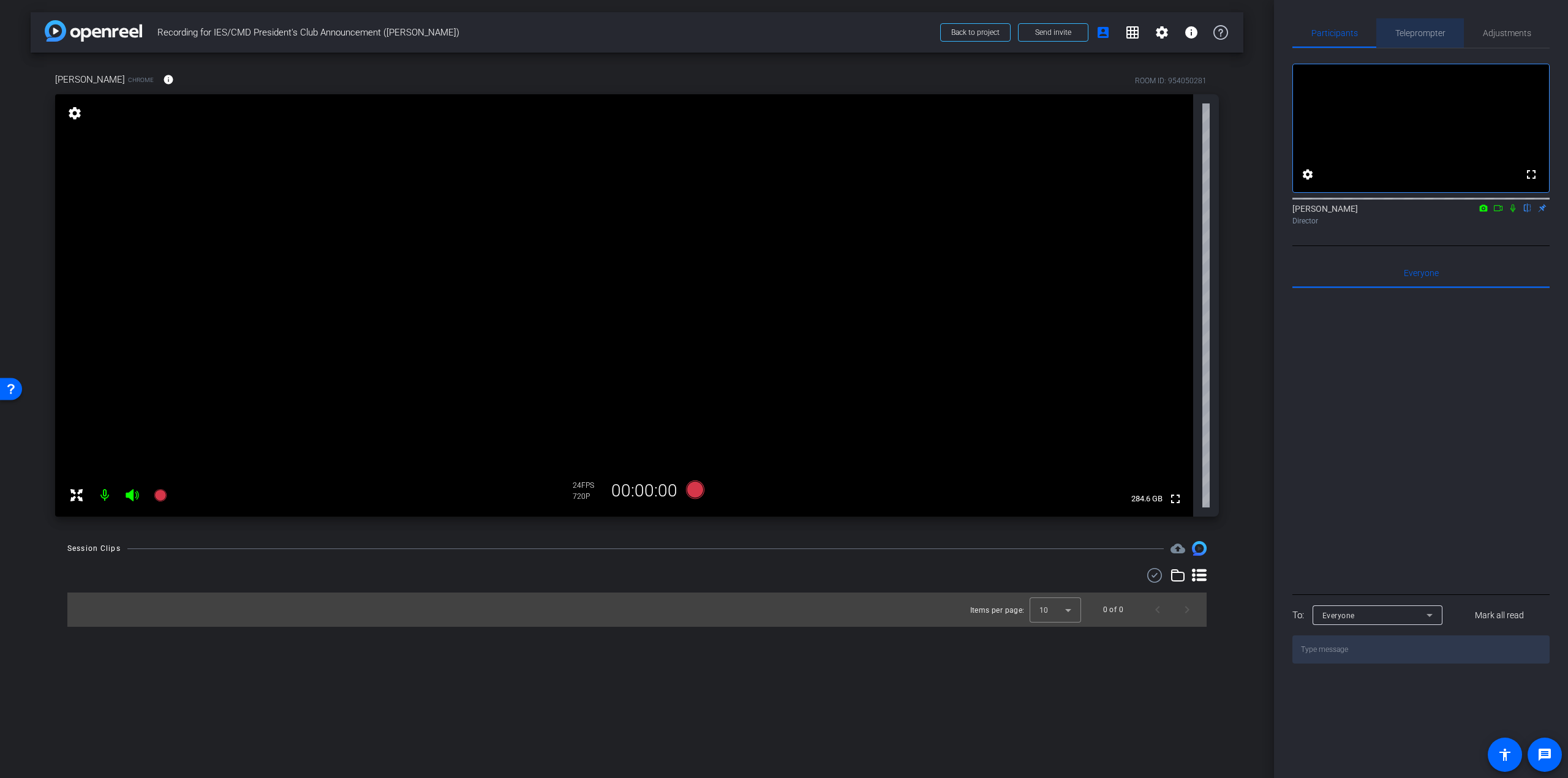
click at [1425, 29] on span "Teleprompter" at bounding box center [1420, 33] width 50 height 9
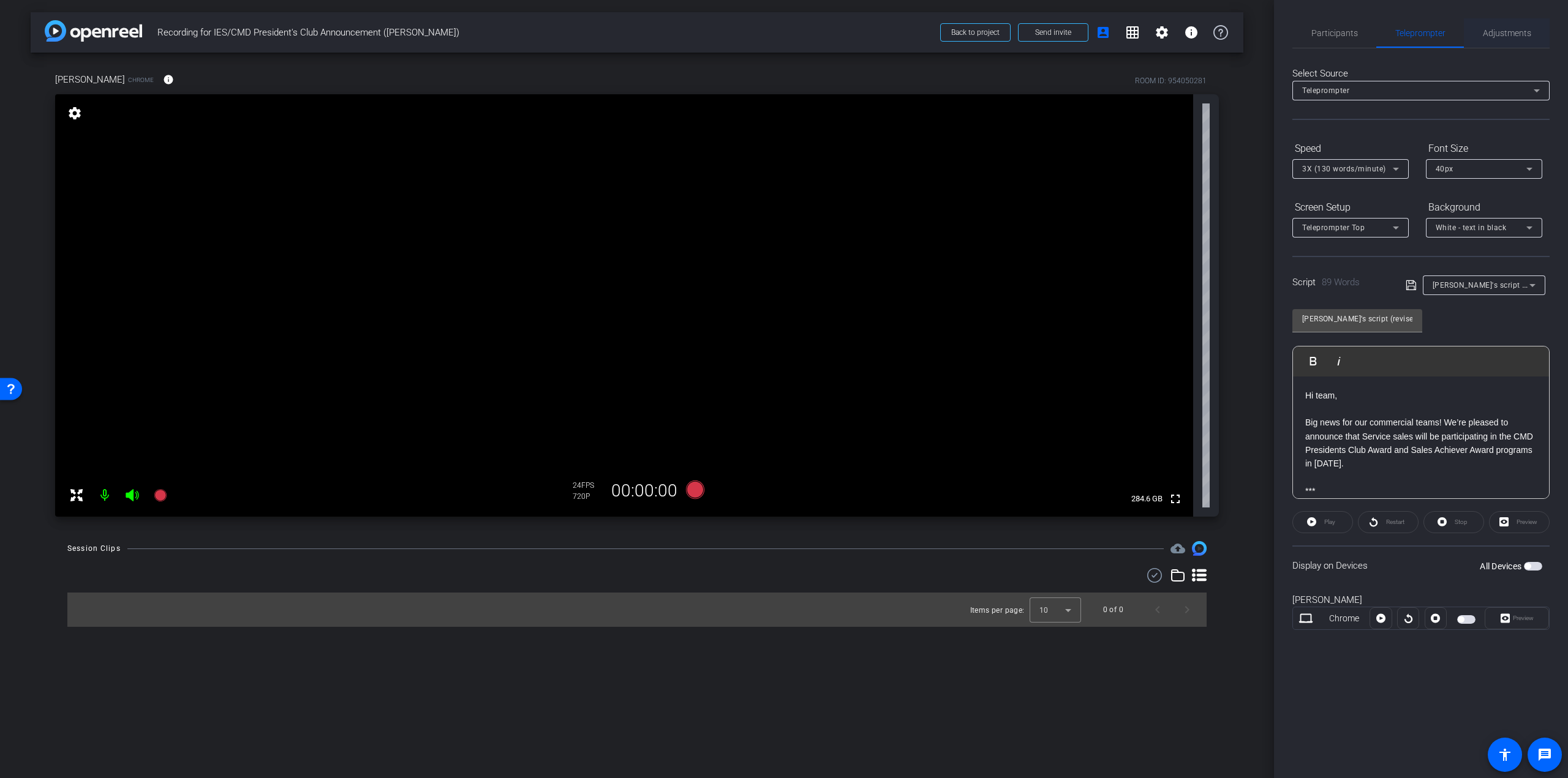
click at [1496, 26] on span "Adjustments" at bounding box center [1507, 33] width 49 height 29
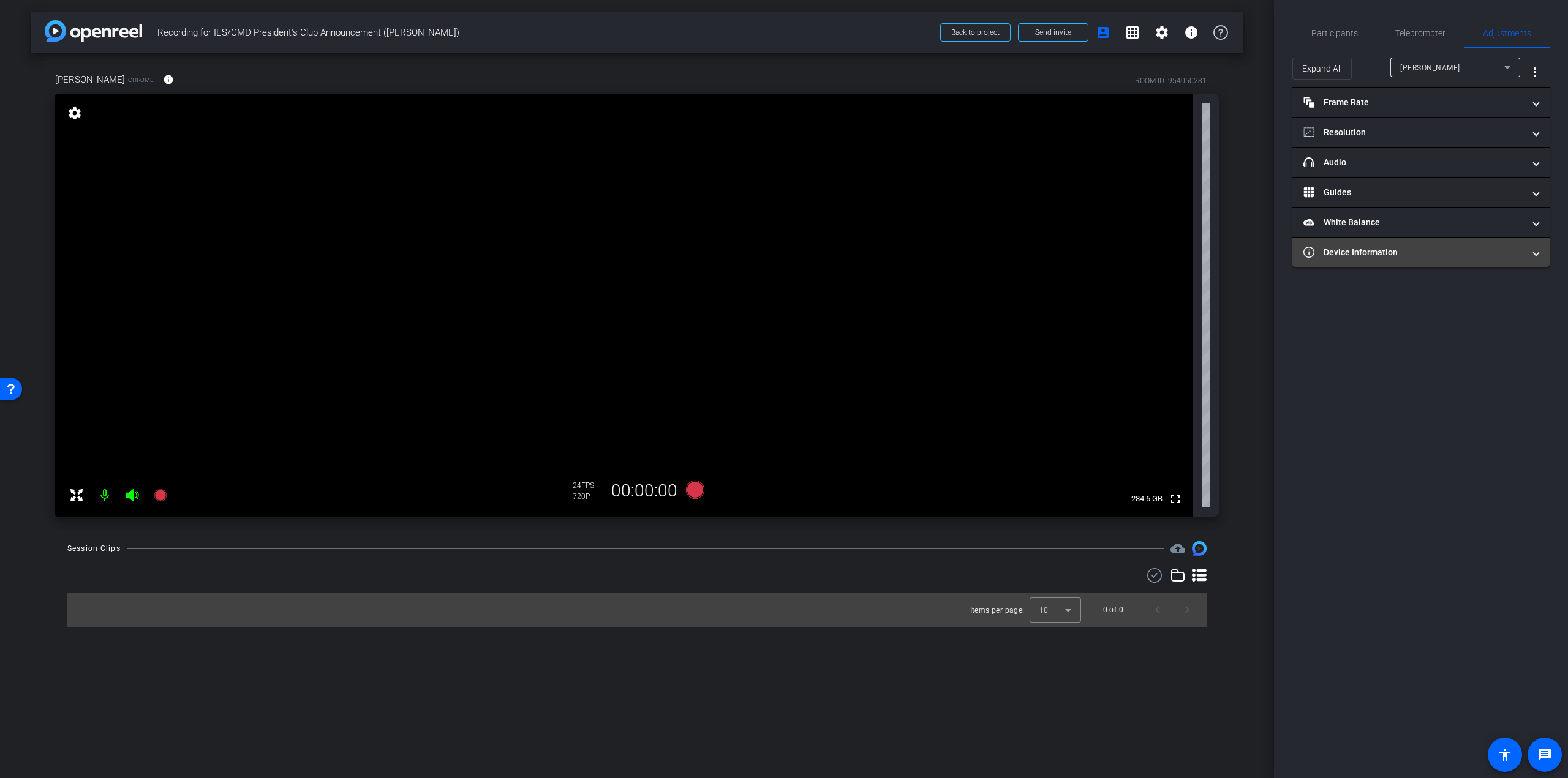
click at [1383, 248] on mat-panel-title "Device Information" at bounding box center [1413, 252] width 221 height 13
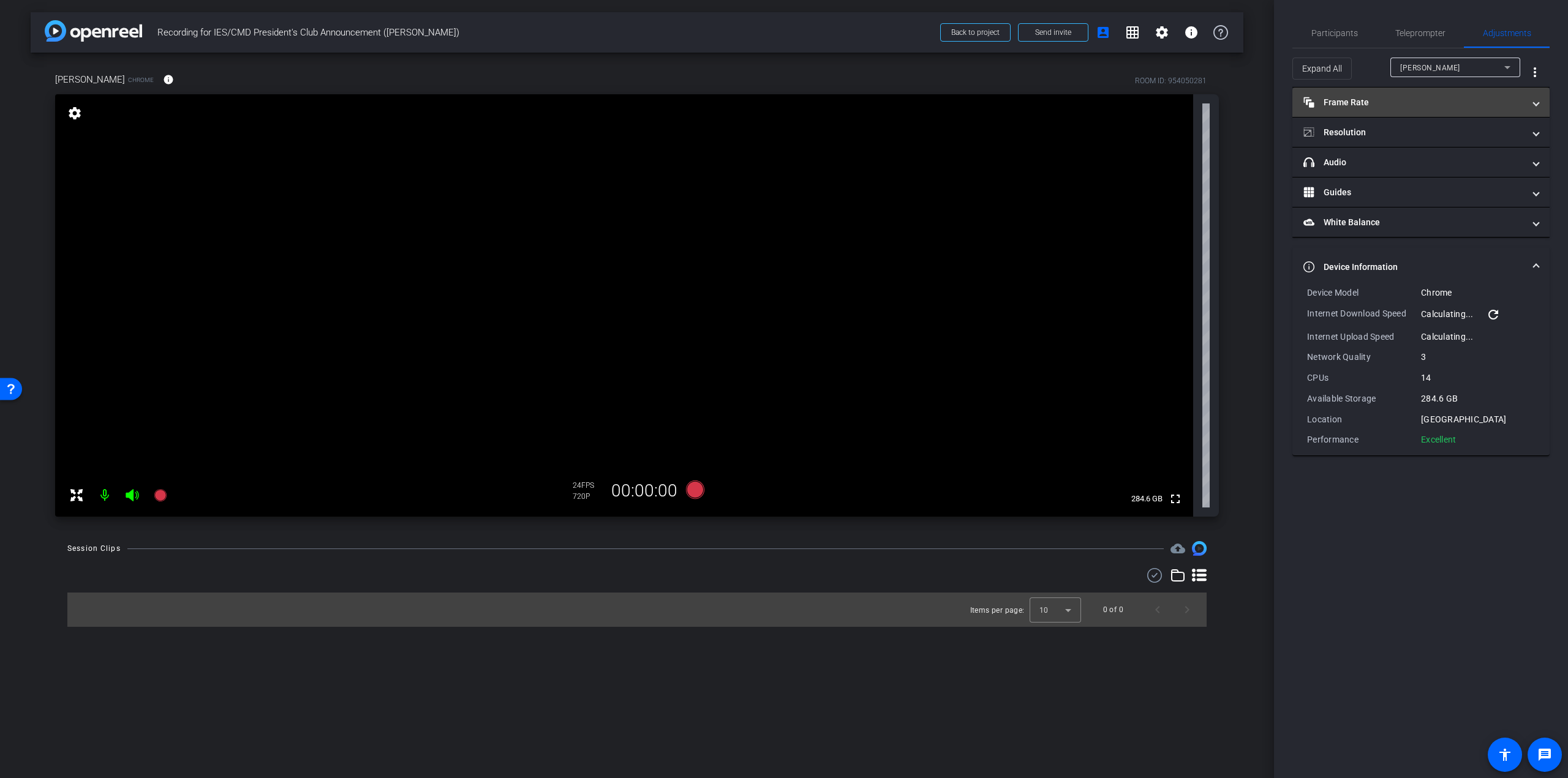
click at [1350, 101] on mat-panel-title "Frame Rate Frame Rate" at bounding box center [1413, 102] width 221 height 13
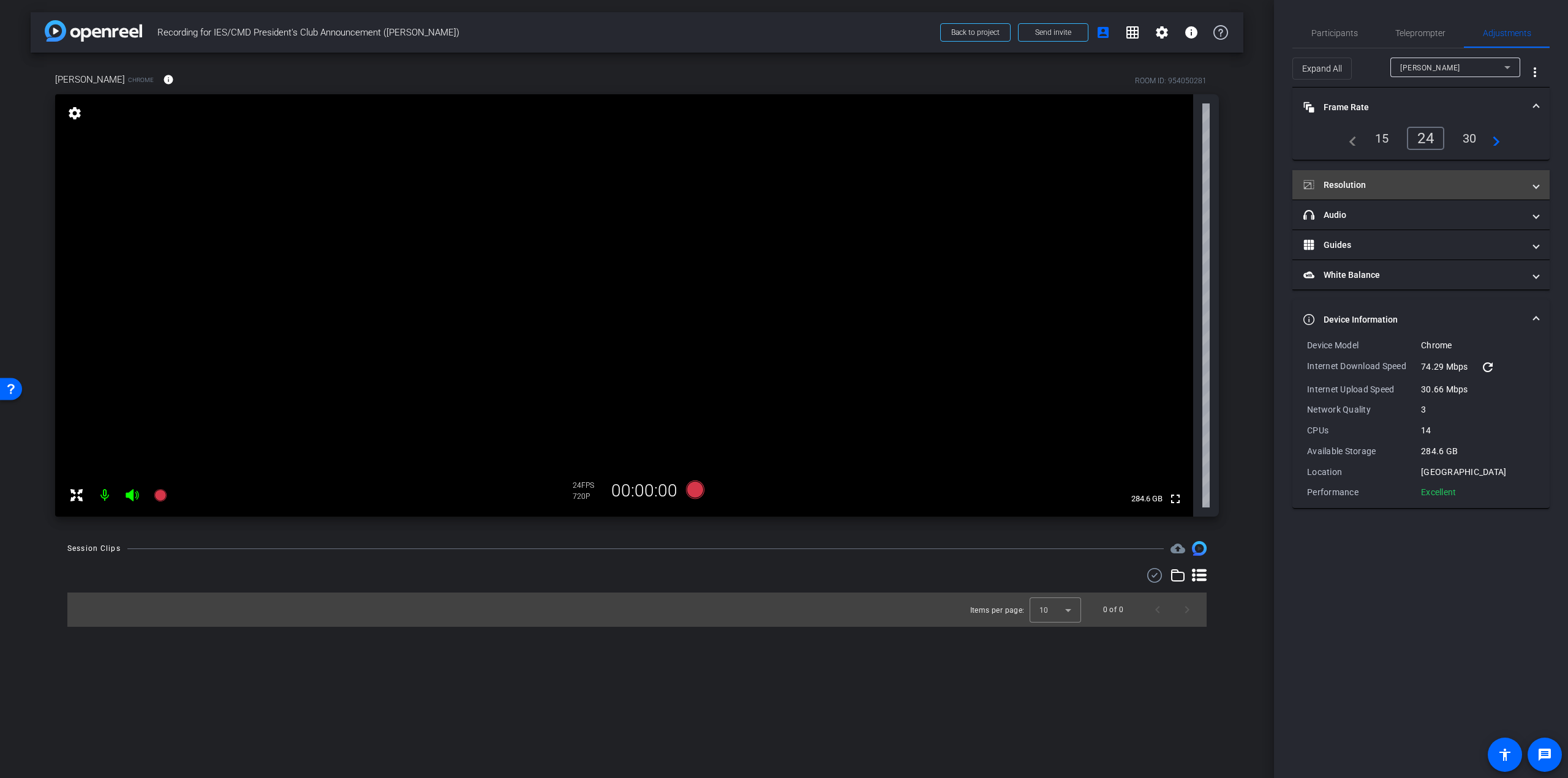
click at [1351, 179] on mat-panel-title "Resolution" at bounding box center [1413, 185] width 221 height 13
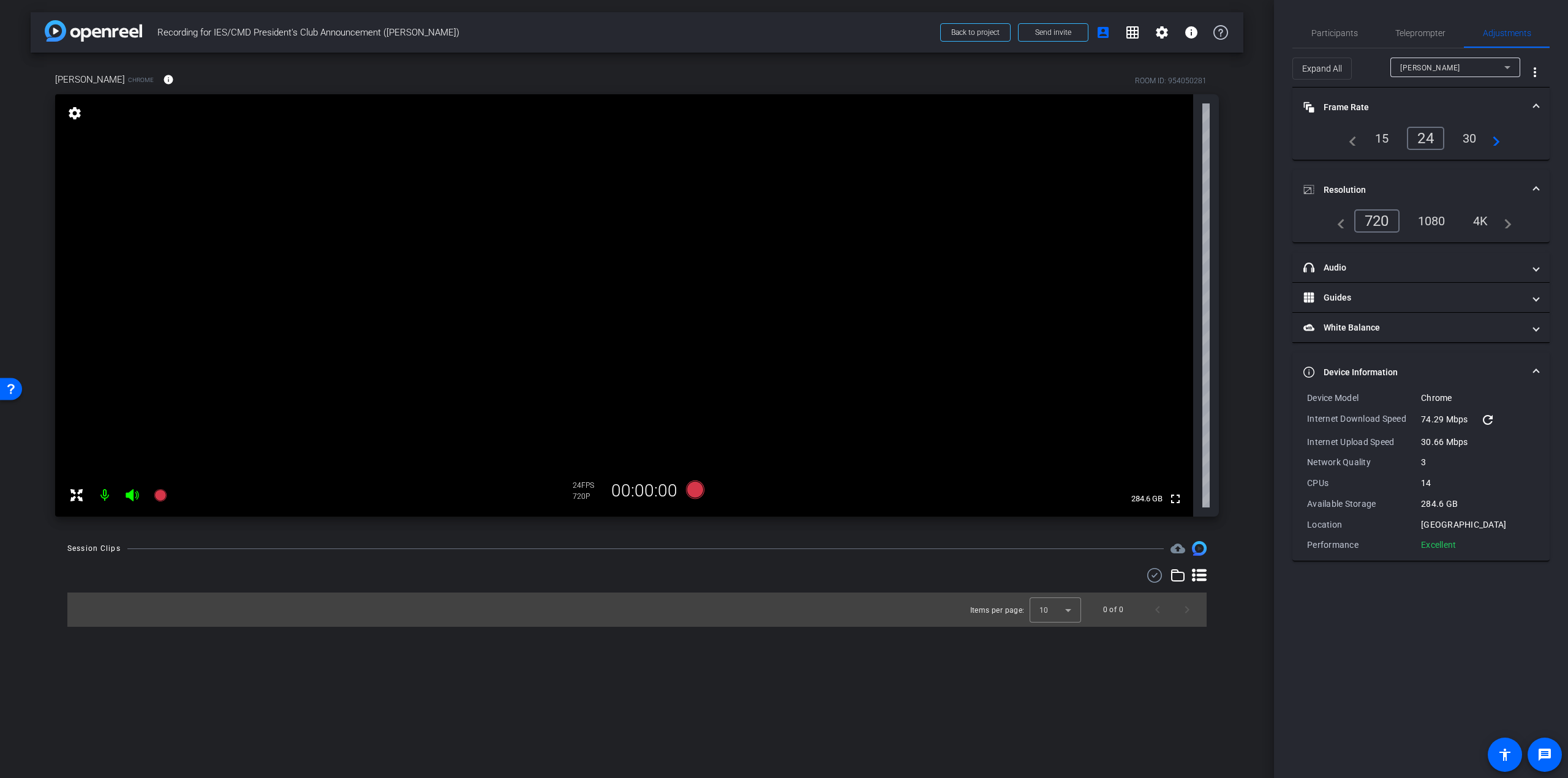
click at [1432, 216] on div "1080" at bounding box center [1432, 221] width 46 height 21
click at [166, 490] on icon at bounding box center [160, 495] width 15 height 15
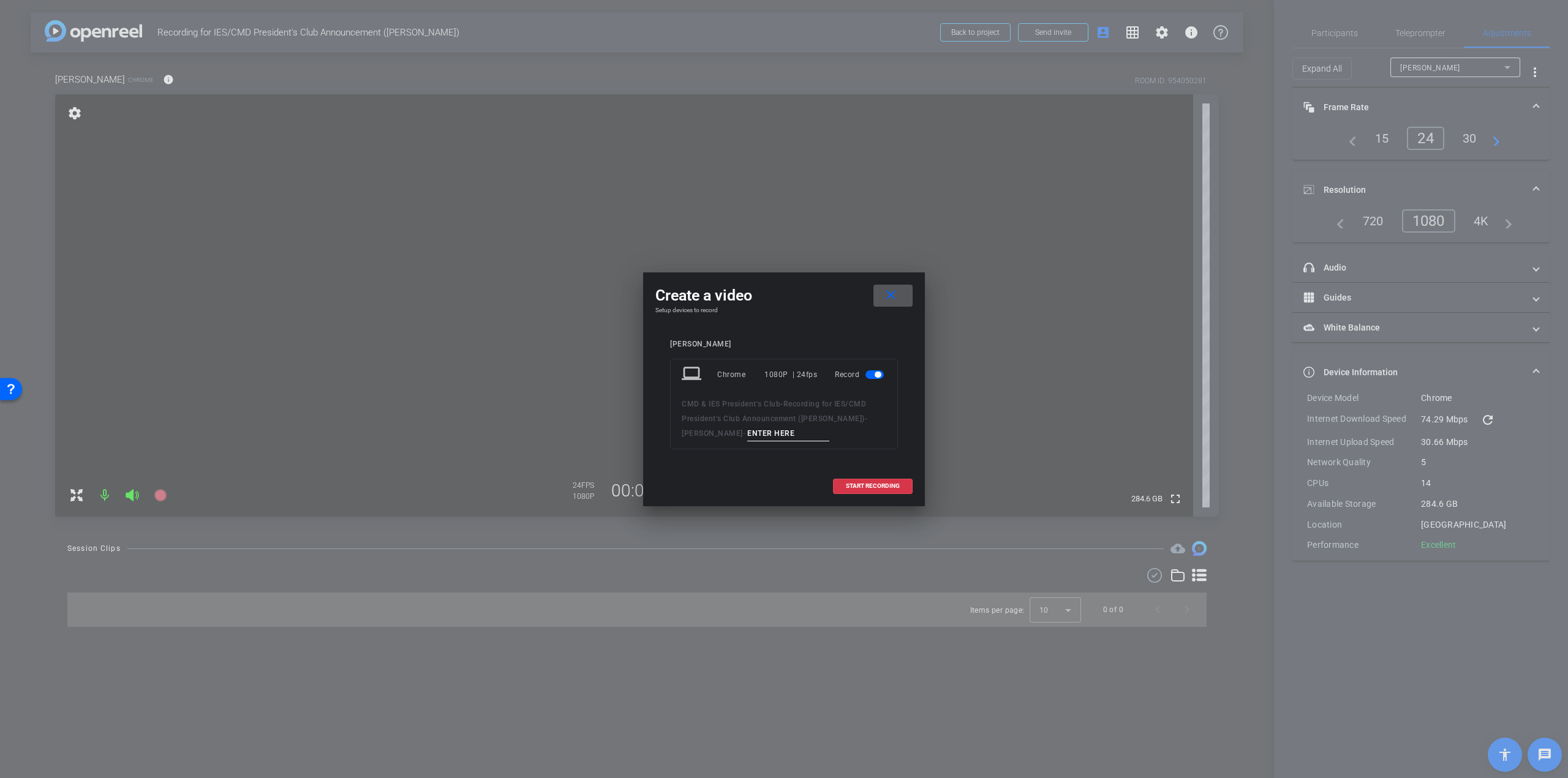
click at [750, 426] on input at bounding box center [789, 433] width 82 height 15
type input "TEST"
click at [856, 483] on span "START RECORDING" at bounding box center [873, 486] width 54 height 6
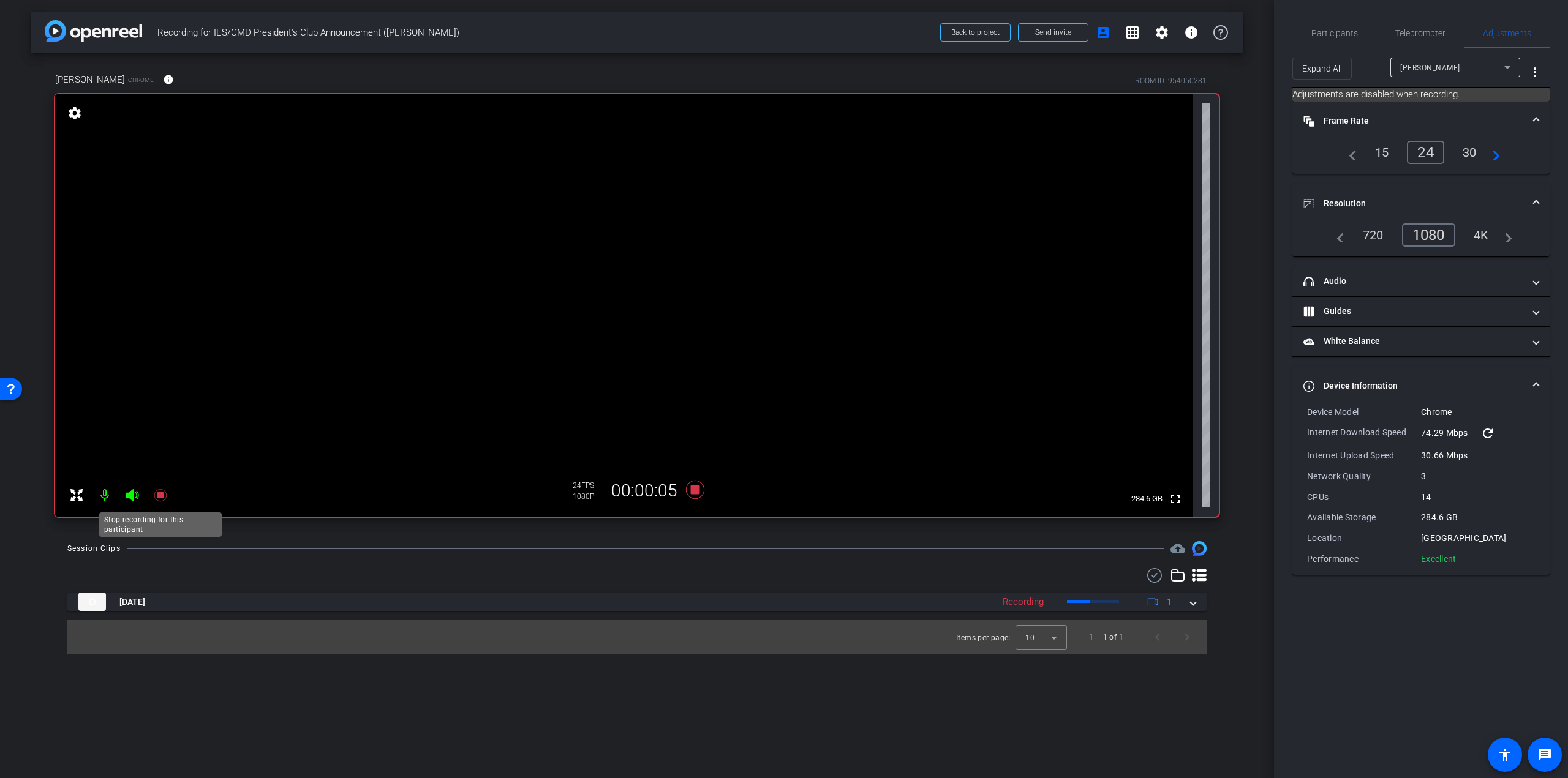
click at [159, 494] on icon at bounding box center [160, 495] width 13 height 13
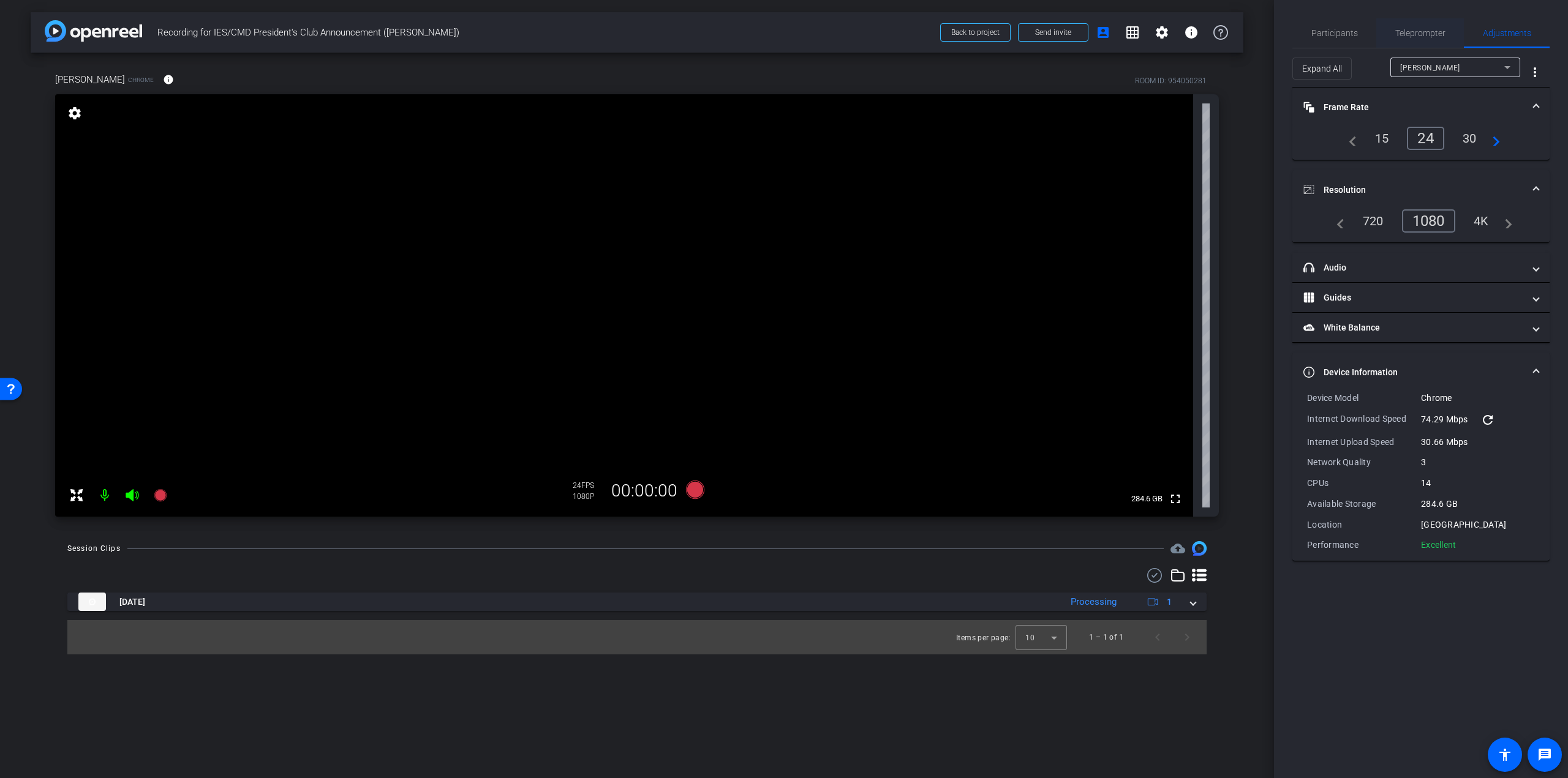
click at [1405, 29] on span "Teleprompter" at bounding box center [1420, 33] width 50 height 9
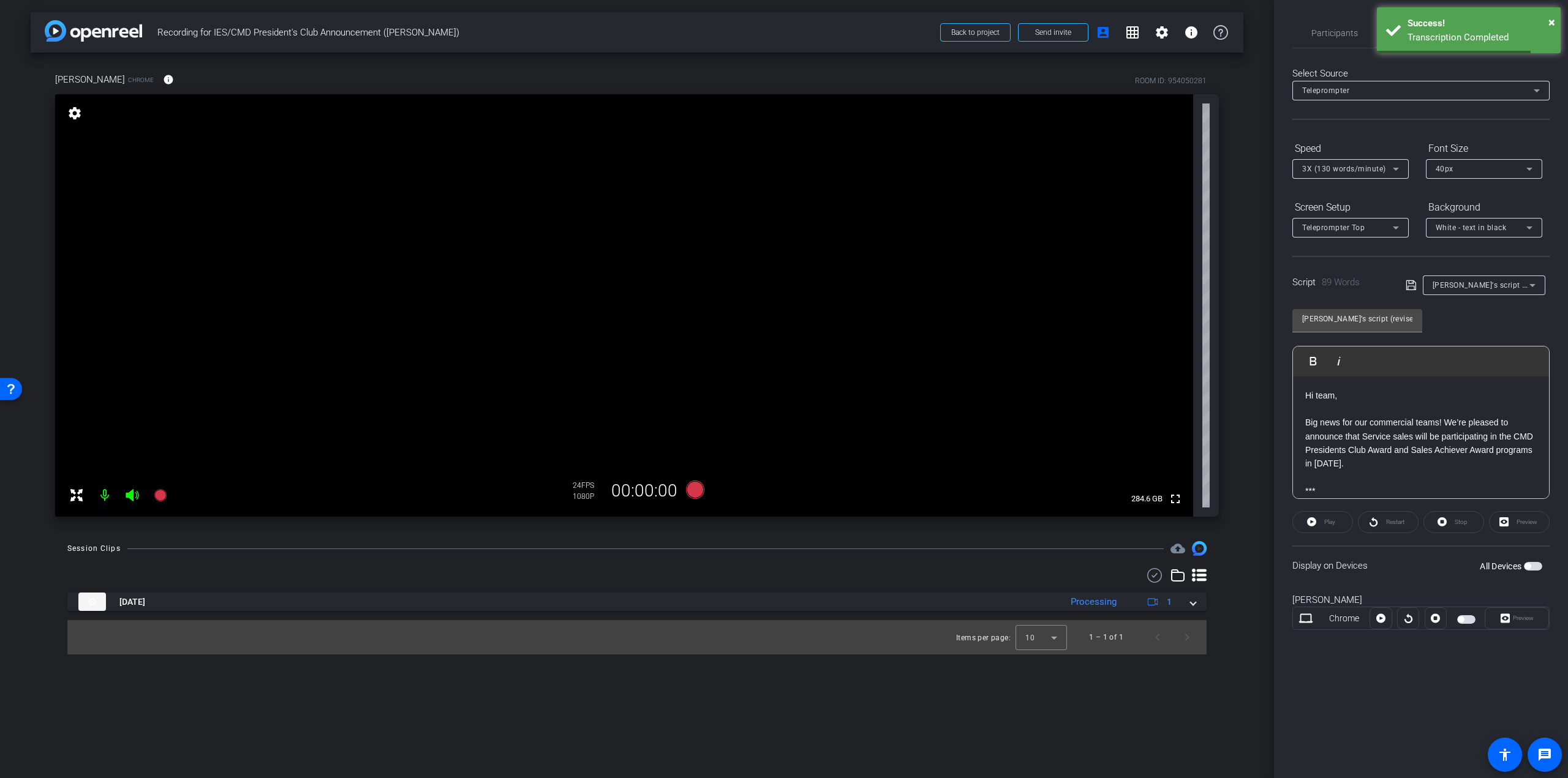
click at [1452, 432] on p "Big news for our commercial teams! We’re pleased to announce that Service sales…" at bounding box center [1421, 443] width 232 height 55
click at [1502, 617] on div "Preview" at bounding box center [1516, 618] width 64 height 22
click at [1472, 619] on span "button" at bounding box center [1466, 620] width 18 height 9
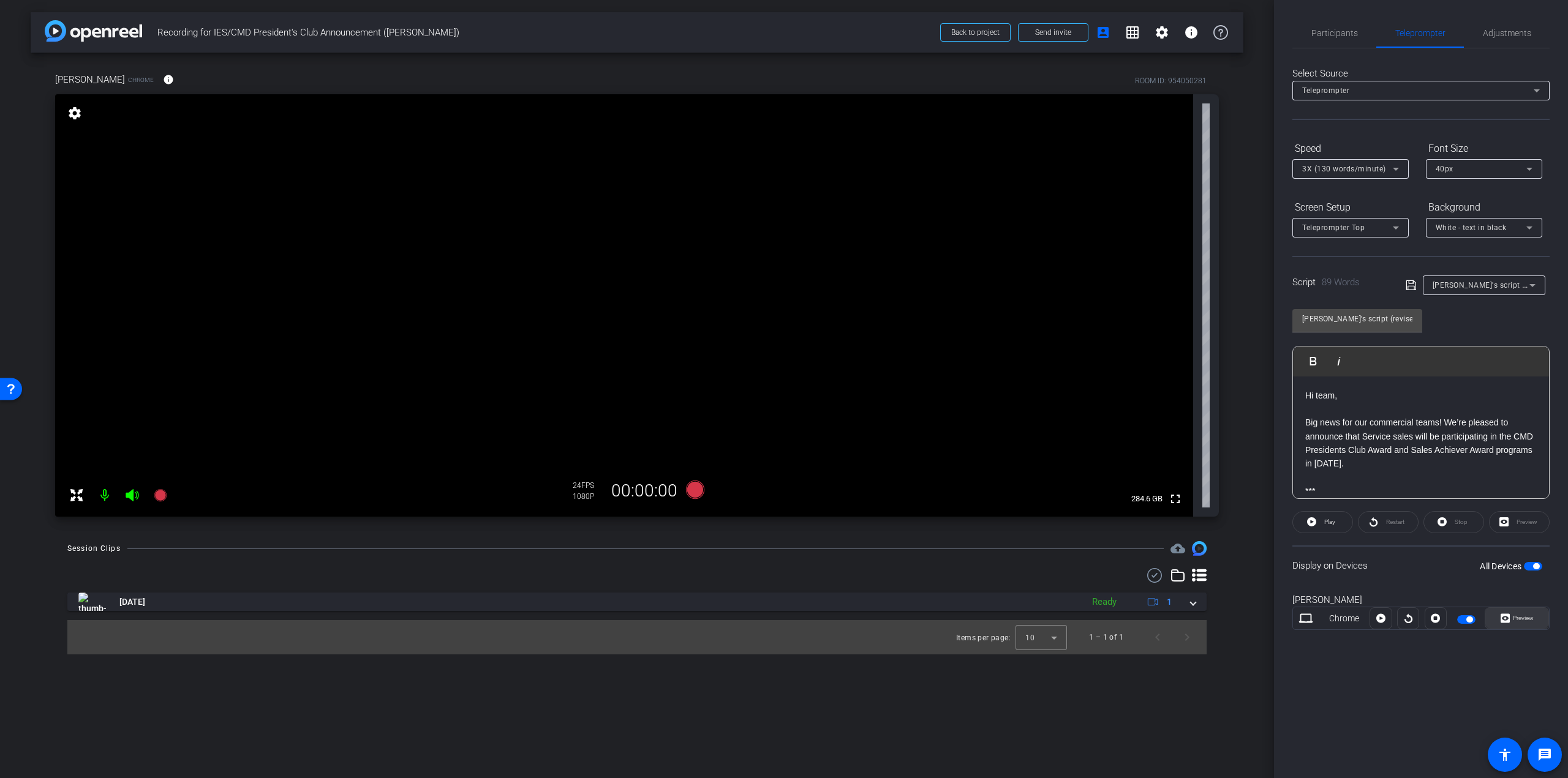
click at [1515, 613] on span "Preview" at bounding box center [1522, 618] width 24 height 17
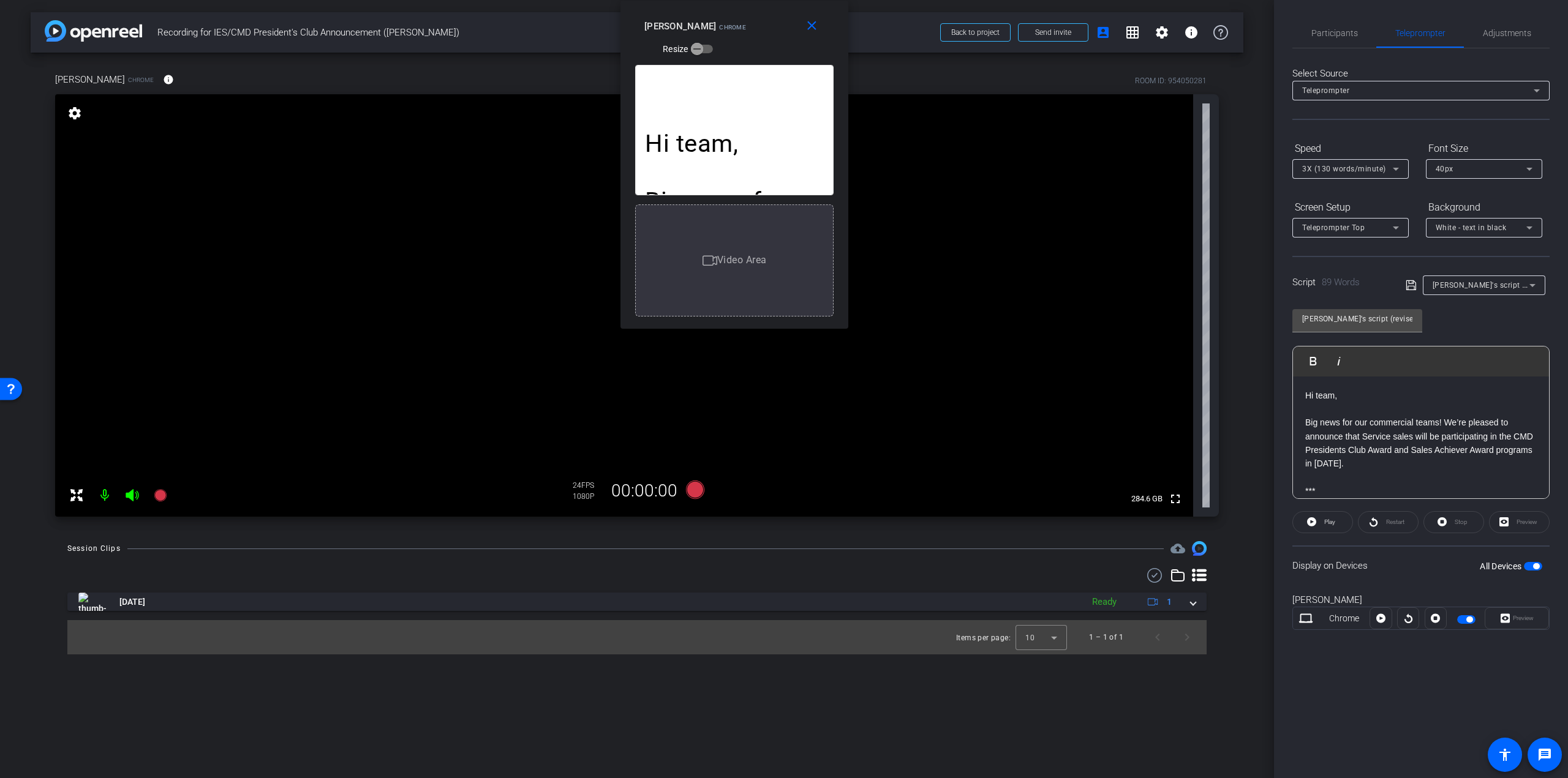
drag, startPoint x: 762, startPoint y: 235, endPoint x: 710, endPoint y: -38, distance: 277.9
click at [710, 0] on html "Accessibility Screen-Reader Guide, Feedback, and Issue Reporting | New window m…" at bounding box center [784, 389] width 1568 height 778
click at [1381, 618] on icon at bounding box center [1380, 618] width 9 height 18
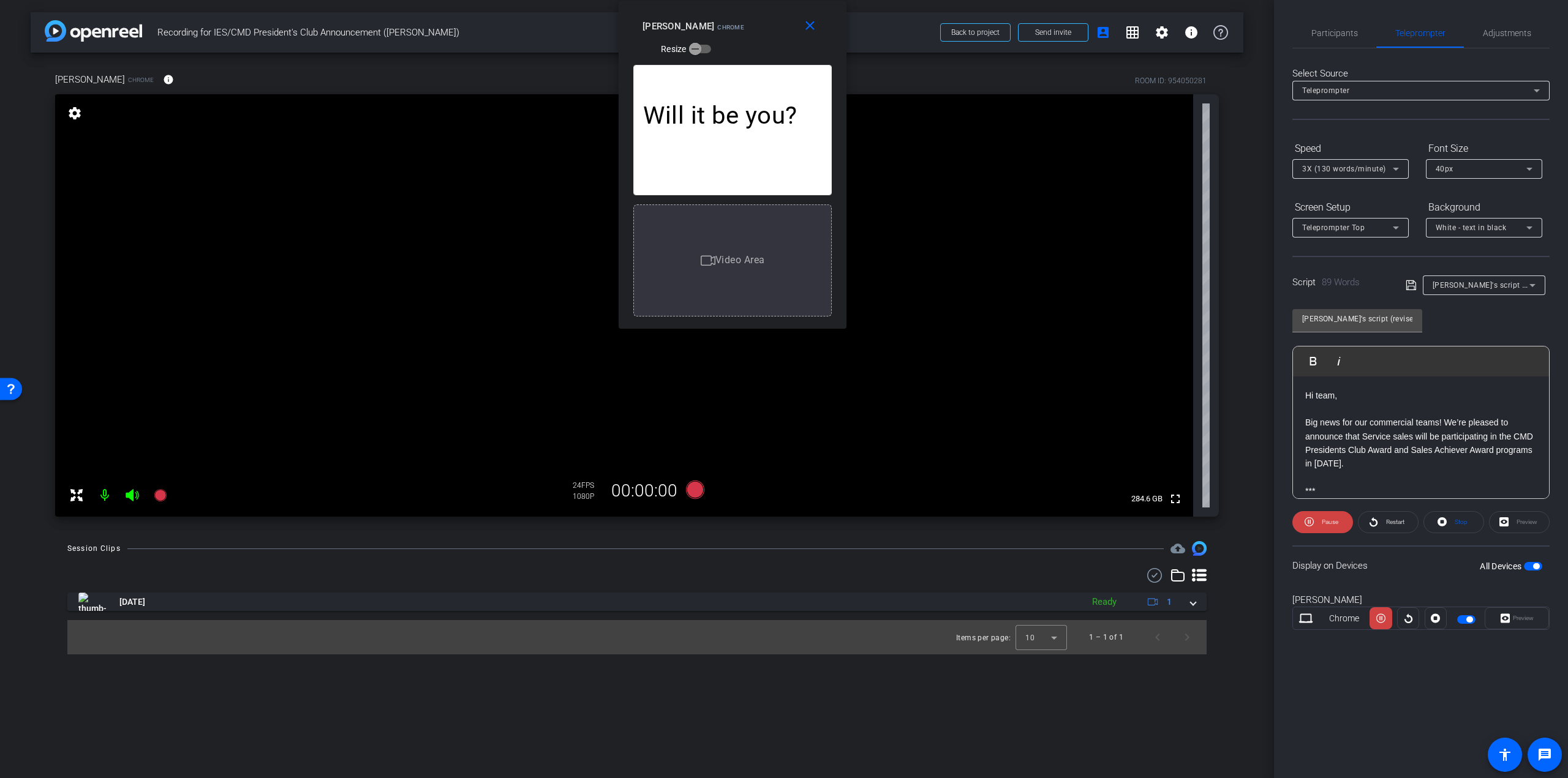
click at [1381, 618] on icon at bounding box center [1380, 618] width 9 height 18
click at [803, 33] on mat-icon "close" at bounding box center [809, 26] width 15 height 15
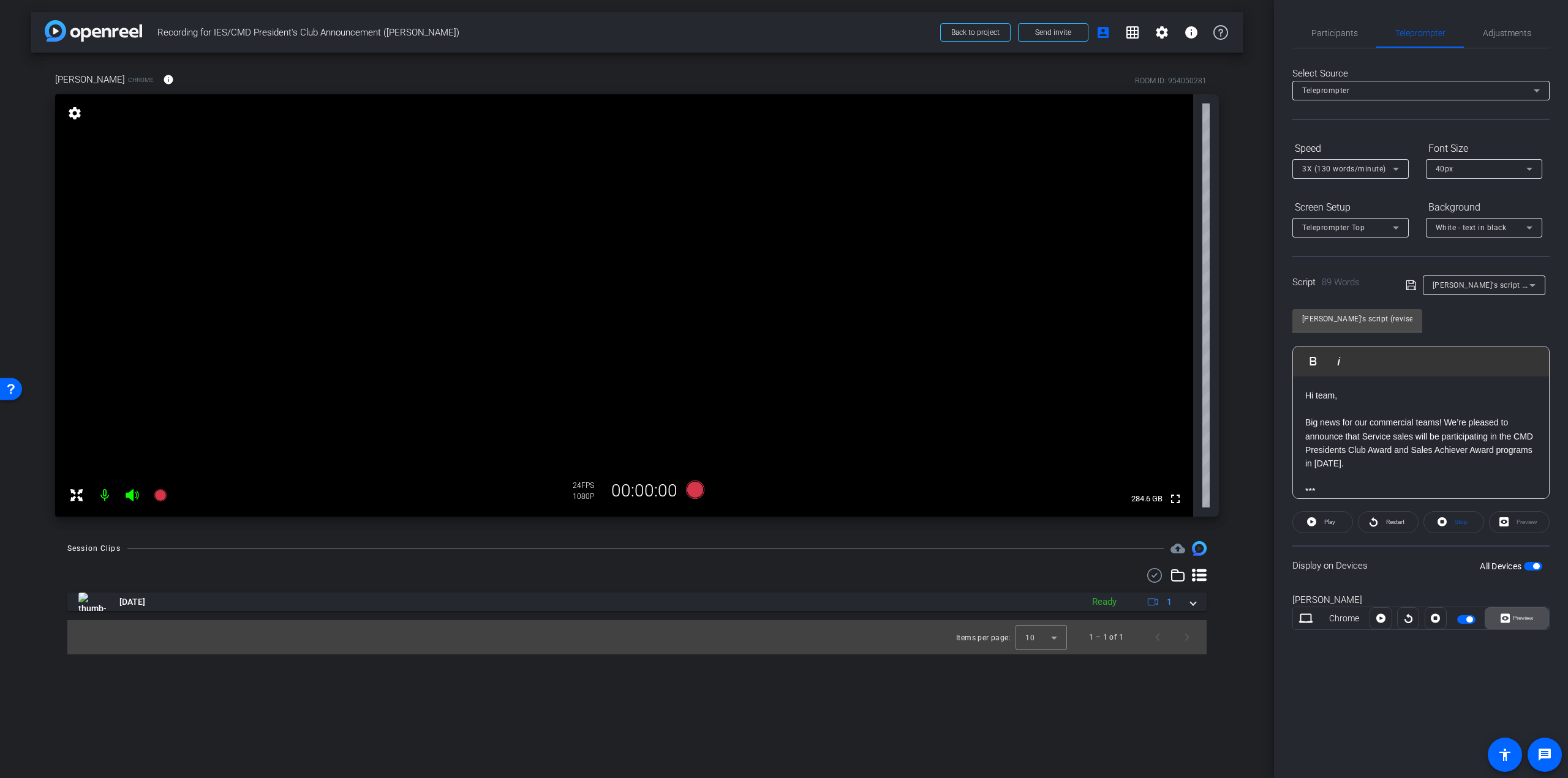
click at [1504, 615] on icon at bounding box center [1505, 618] width 9 height 9
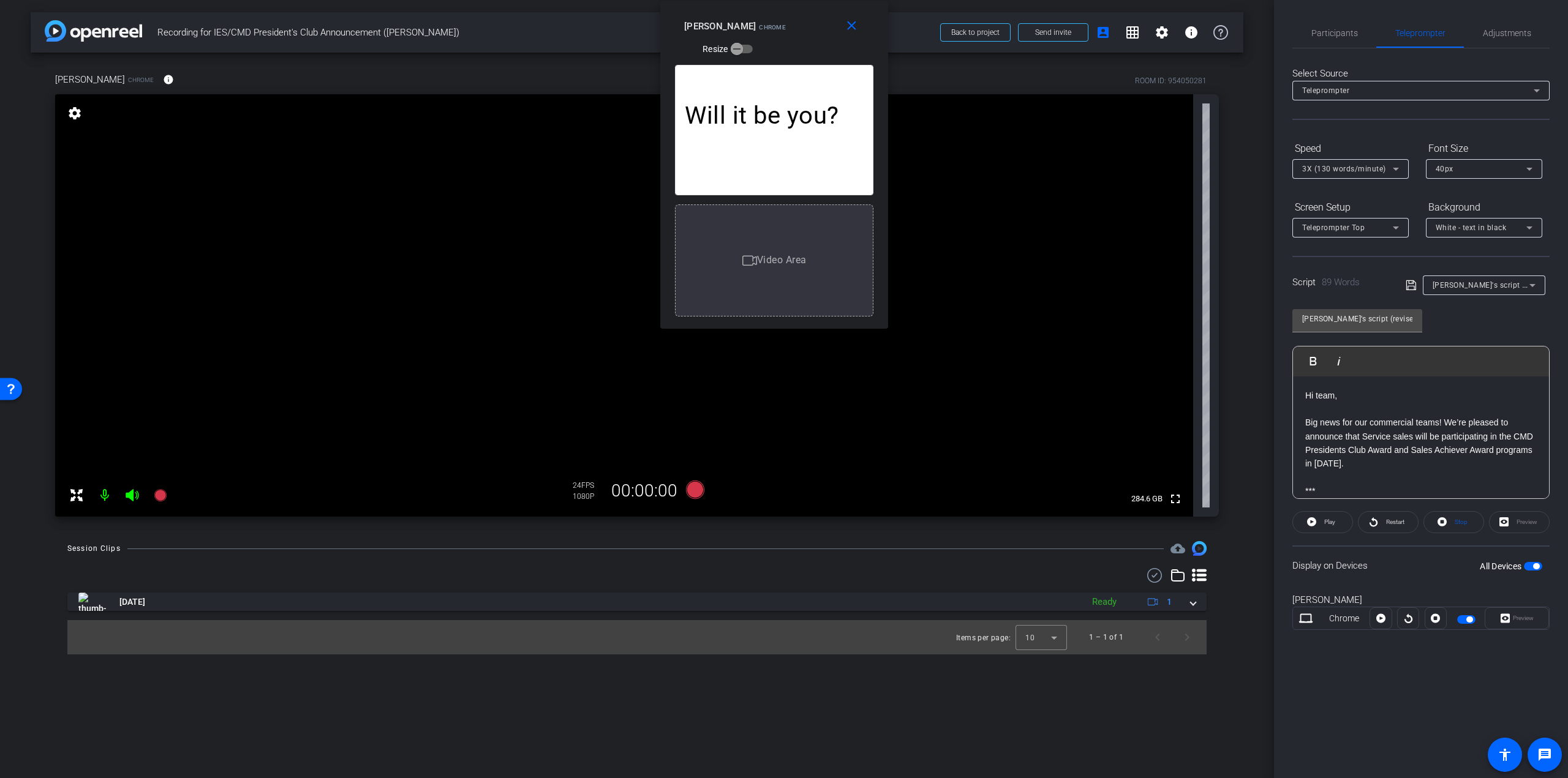
drag, startPoint x: 740, startPoint y: 244, endPoint x: 731, endPoint y: -18, distance: 262.2
click at [731, 0] on html "Accessibility Screen-Reader Guide, Feedback, and Issue Reporting | New window m…" at bounding box center [784, 389] width 1568 height 778
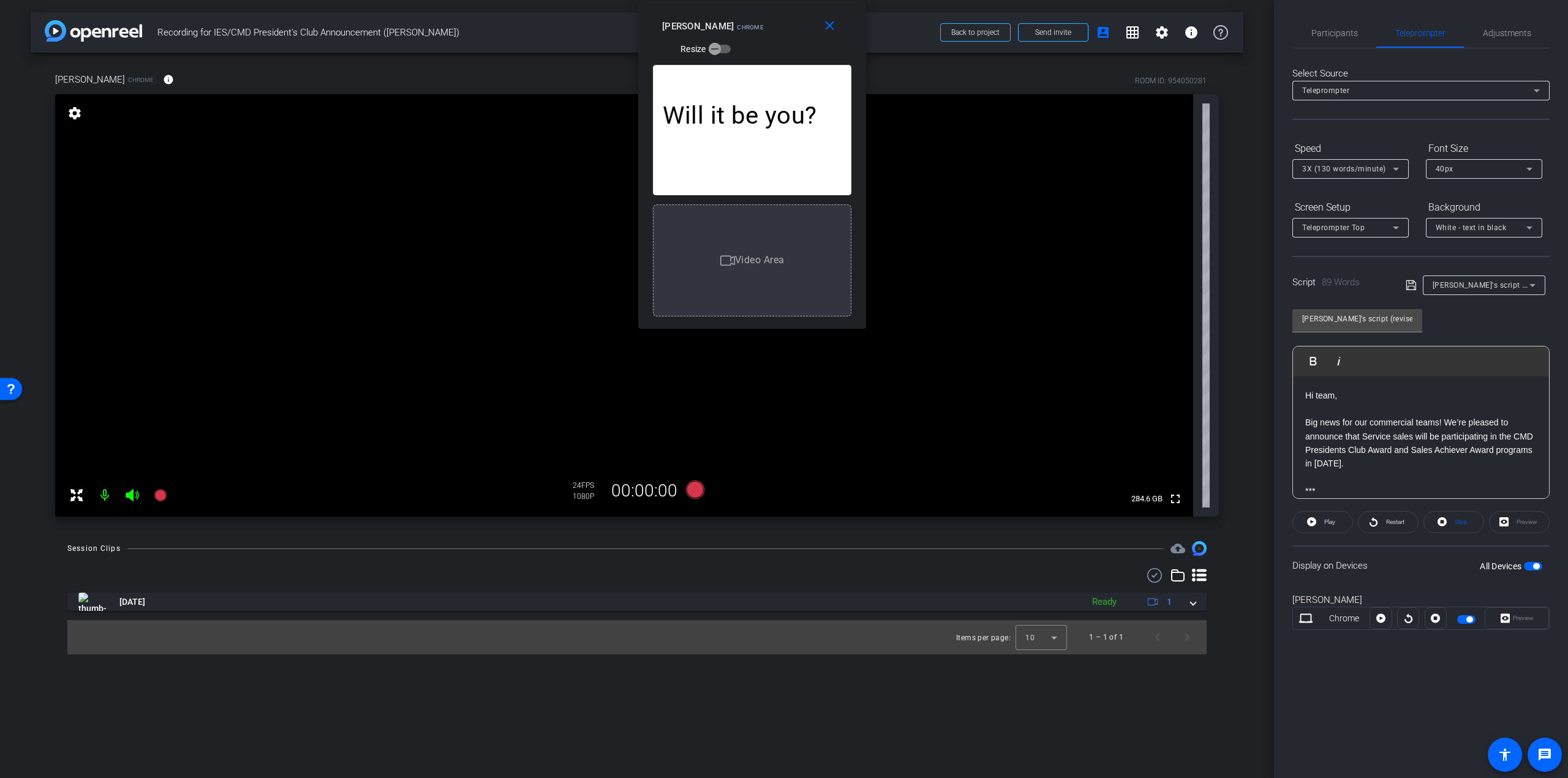
drag, startPoint x: 778, startPoint y: 26, endPoint x: 756, endPoint y: 16, distance: 24.2
click at [756, 16] on div "[PERSON_NAME] Chrome Resize" at bounding box center [756, 37] width 189 height 43
click at [1376, 618] on span at bounding box center [1380, 618] width 21 height 29
click at [1376, 618] on span at bounding box center [1380, 618] width 22 height 29
click at [1376, 618] on span at bounding box center [1380, 618] width 21 height 29
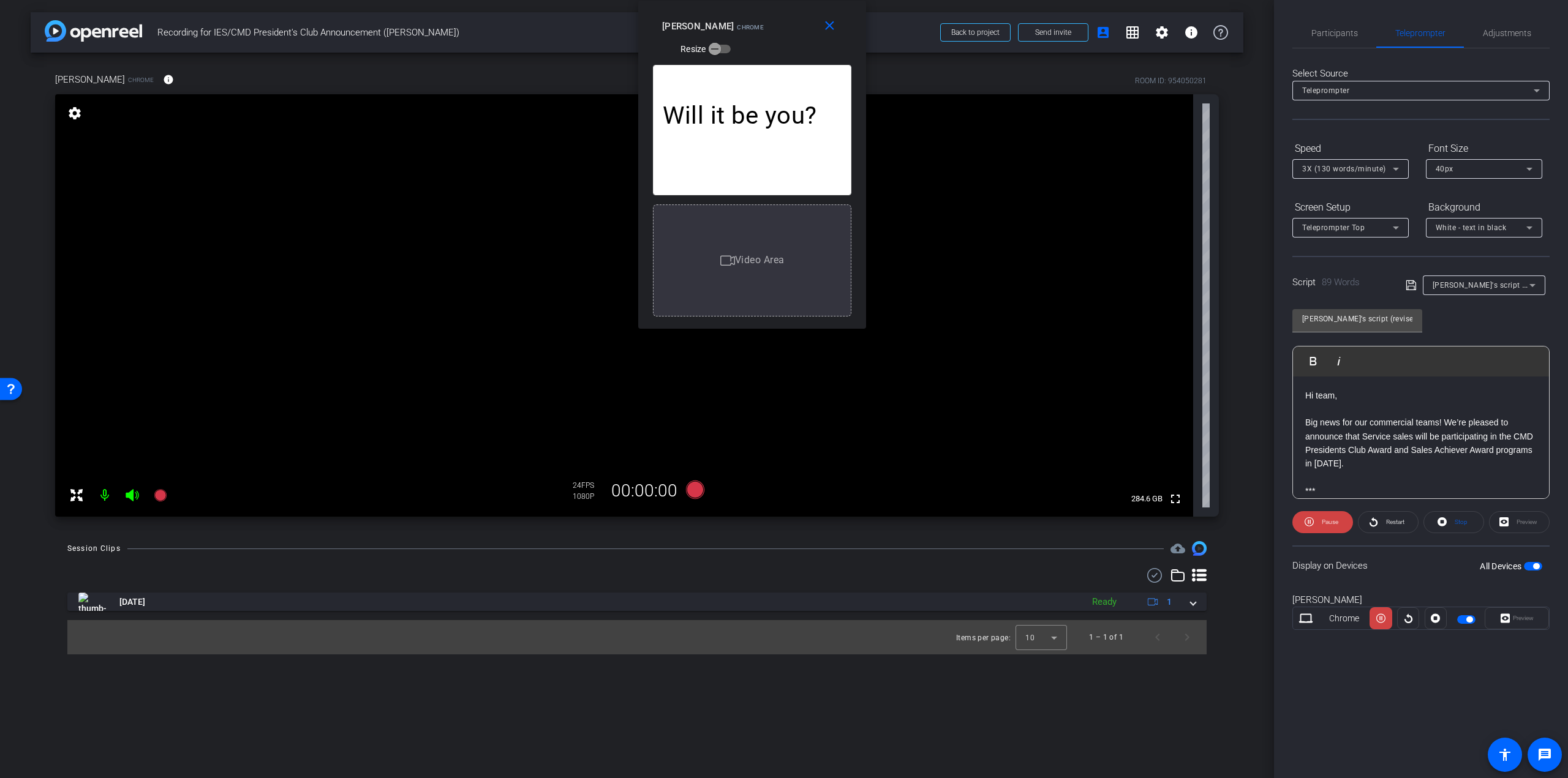
click at [1376, 618] on span at bounding box center [1380, 618] width 22 height 29
click at [835, 22] on mat-icon "close" at bounding box center [829, 26] width 15 height 15
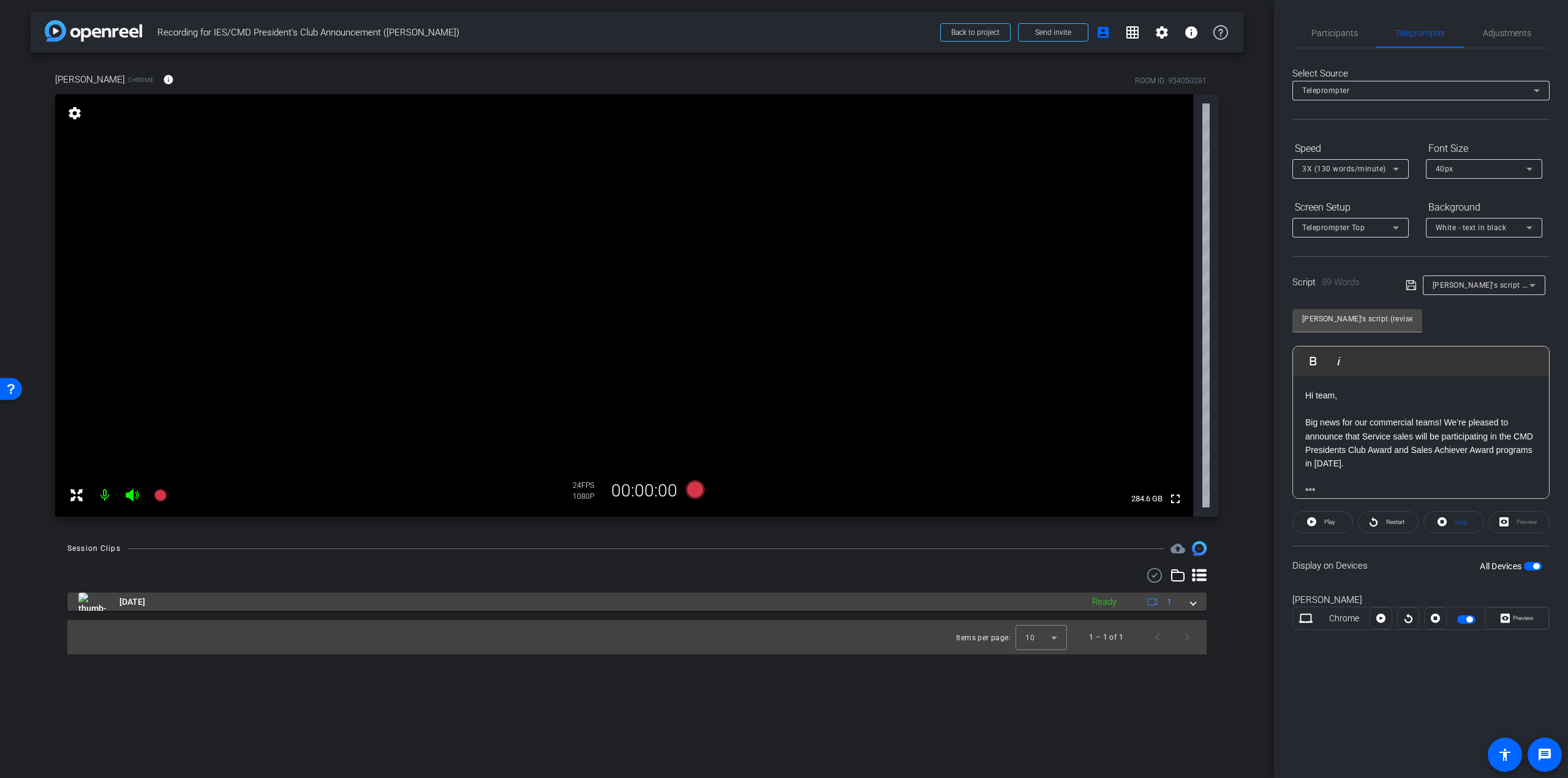
click at [1078, 602] on div "[DATE] Ready 1" at bounding box center [635, 602] width 1113 height 18
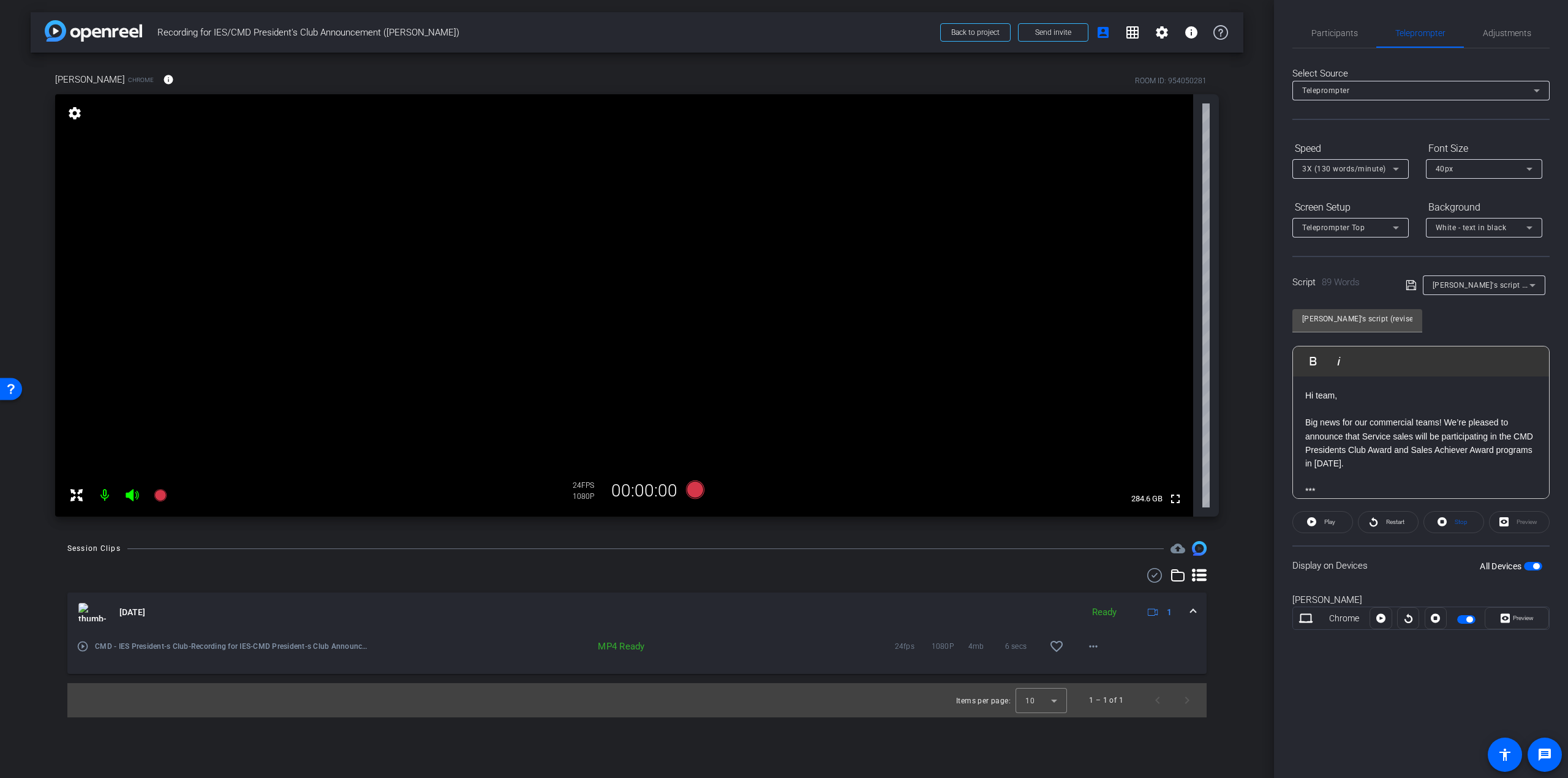
click at [81, 647] on mat-icon "play_circle_outline" at bounding box center [82, 646] width 13 height 13
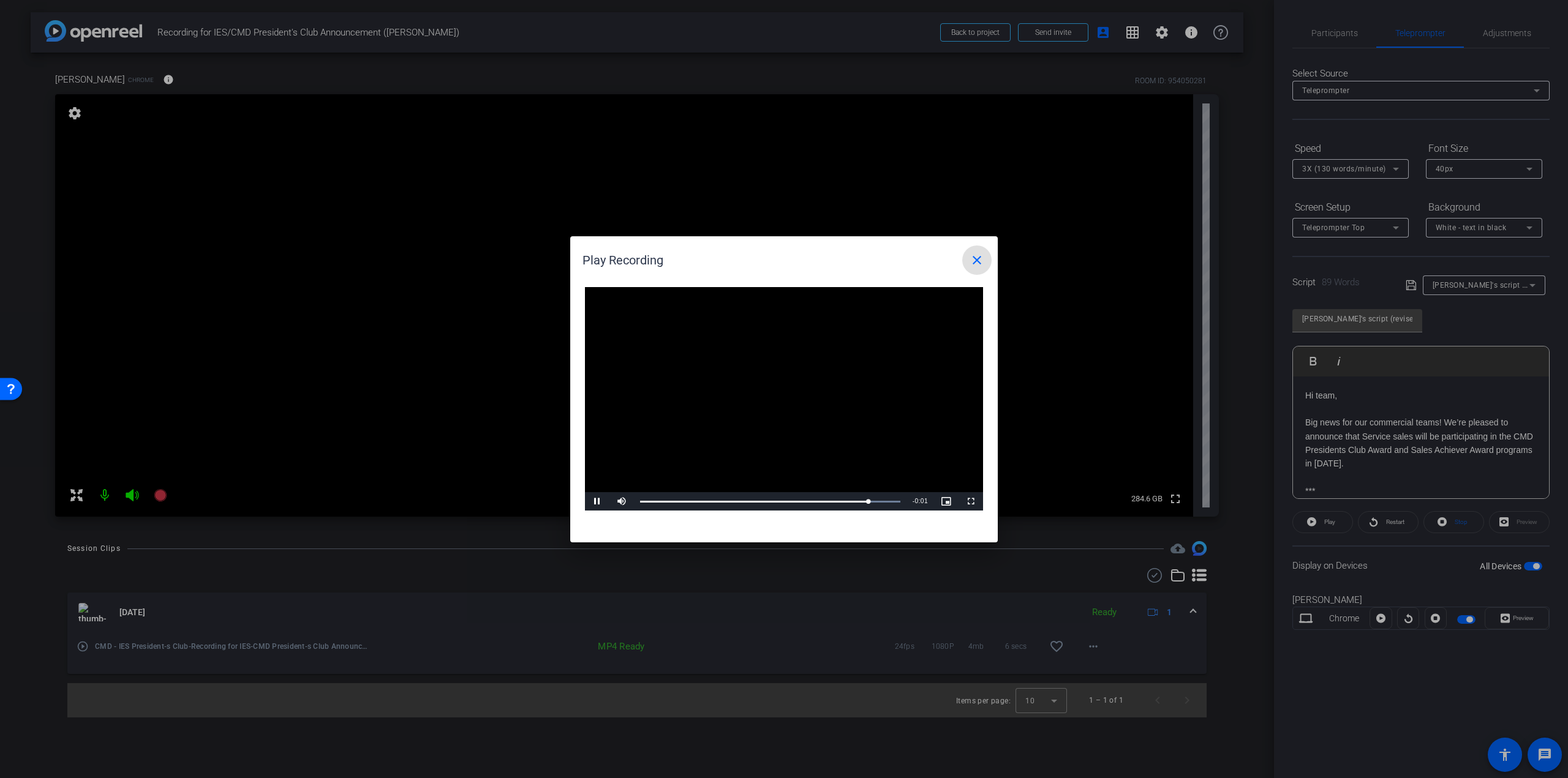
click at [971, 253] on mat-icon "close" at bounding box center [977, 260] width 15 height 15
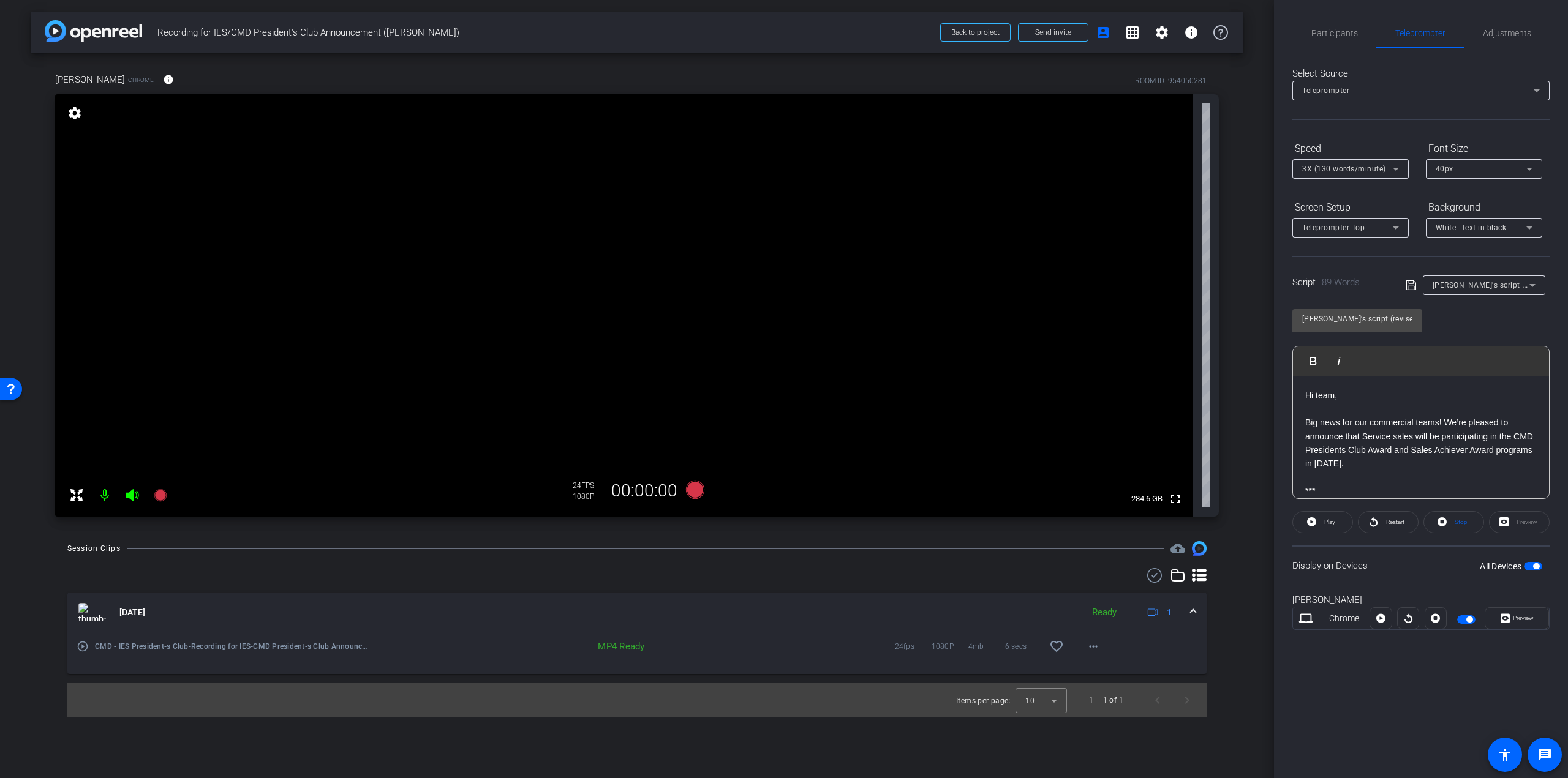
click at [86, 646] on mat-icon "play_circle_outline" at bounding box center [82, 646] width 13 height 13
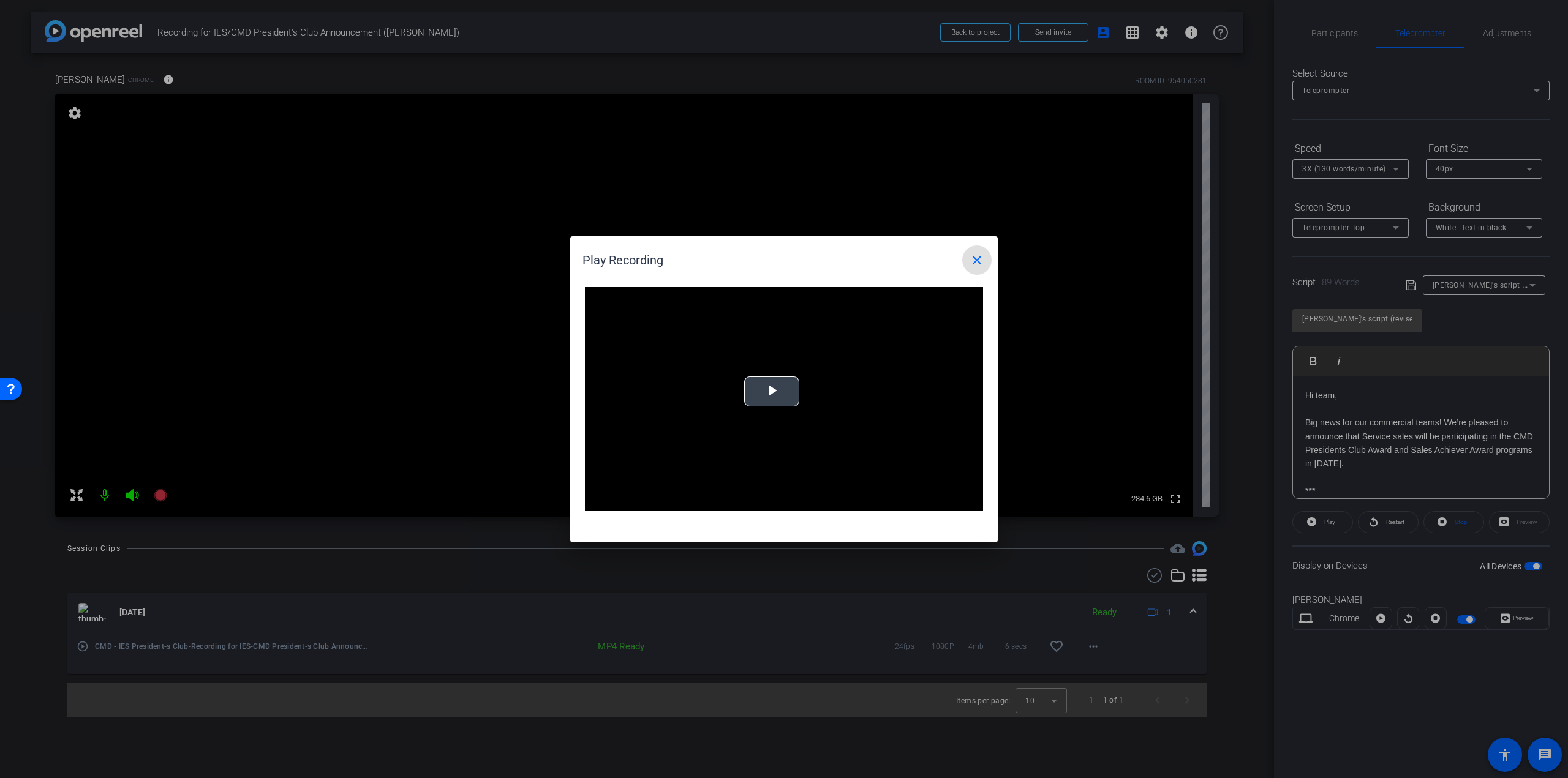
click at [772, 391] on span "Video Player" at bounding box center [772, 391] width 0 height 0
click at [979, 262] on mat-icon "close" at bounding box center [977, 260] width 15 height 15
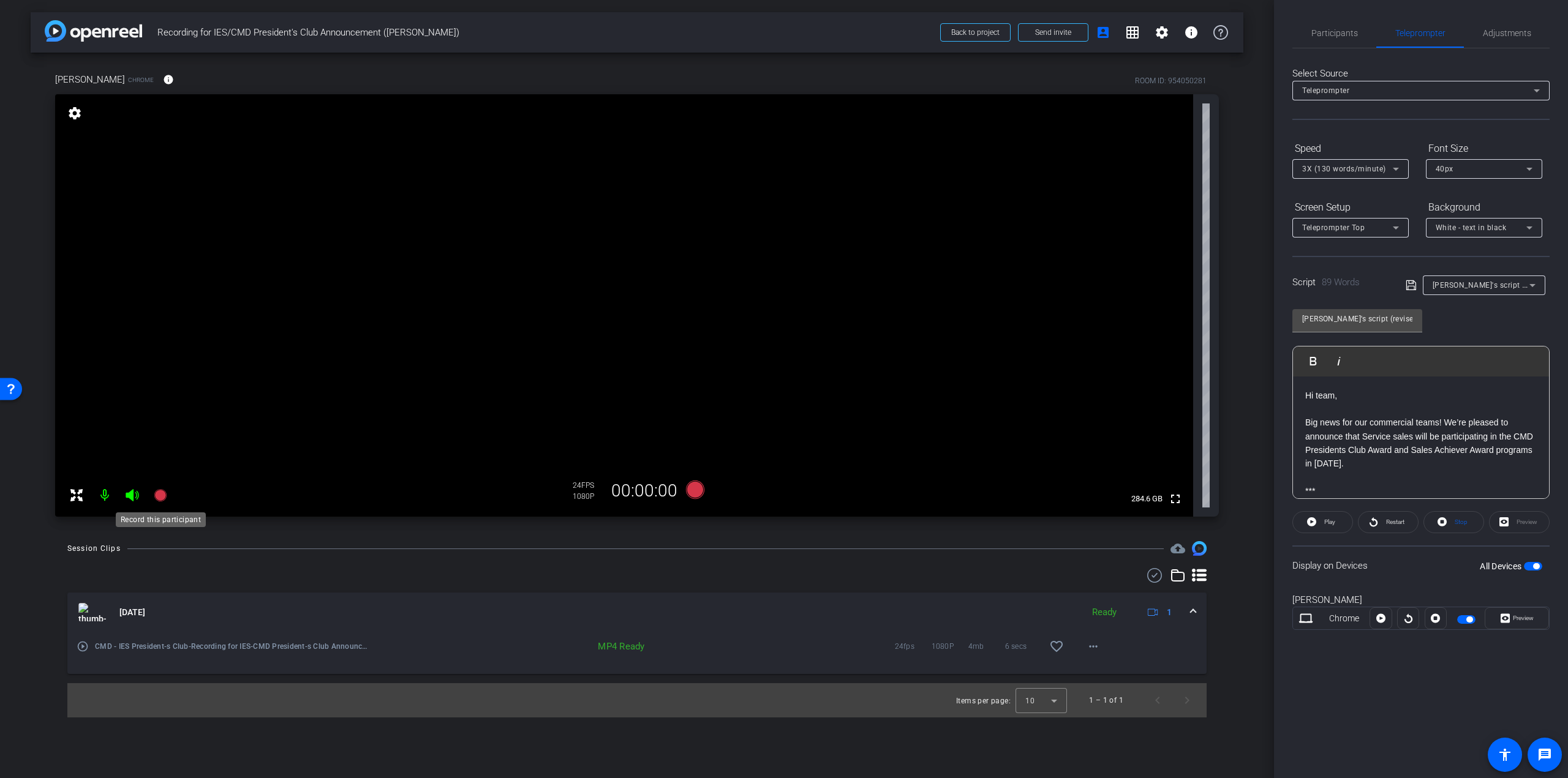
click at [162, 496] on icon at bounding box center [160, 495] width 13 height 13
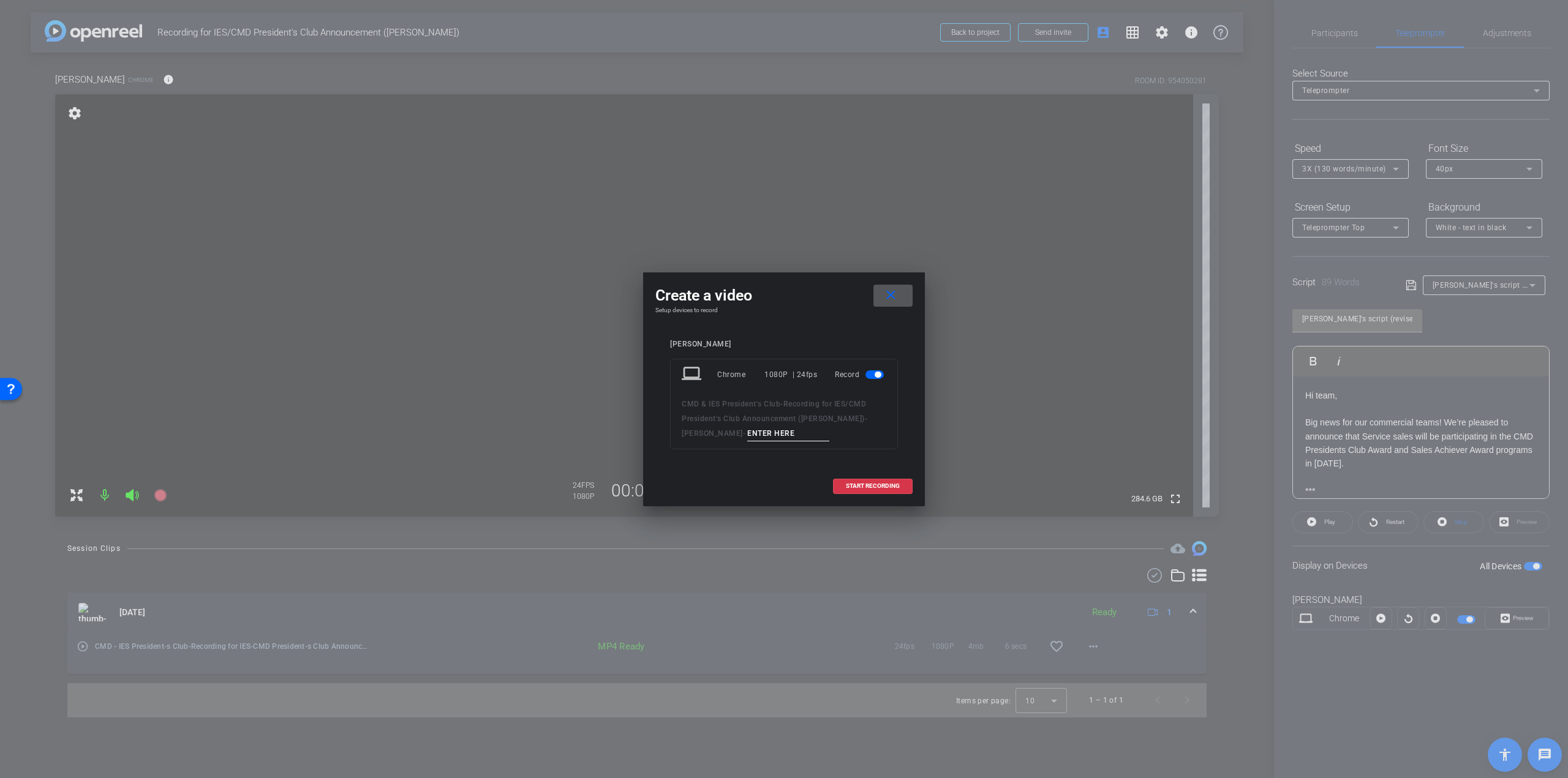
click at [759, 433] on input at bounding box center [789, 433] width 82 height 15
type input "Take 1"
click at [865, 484] on span "START RECORDING" at bounding box center [873, 486] width 54 height 6
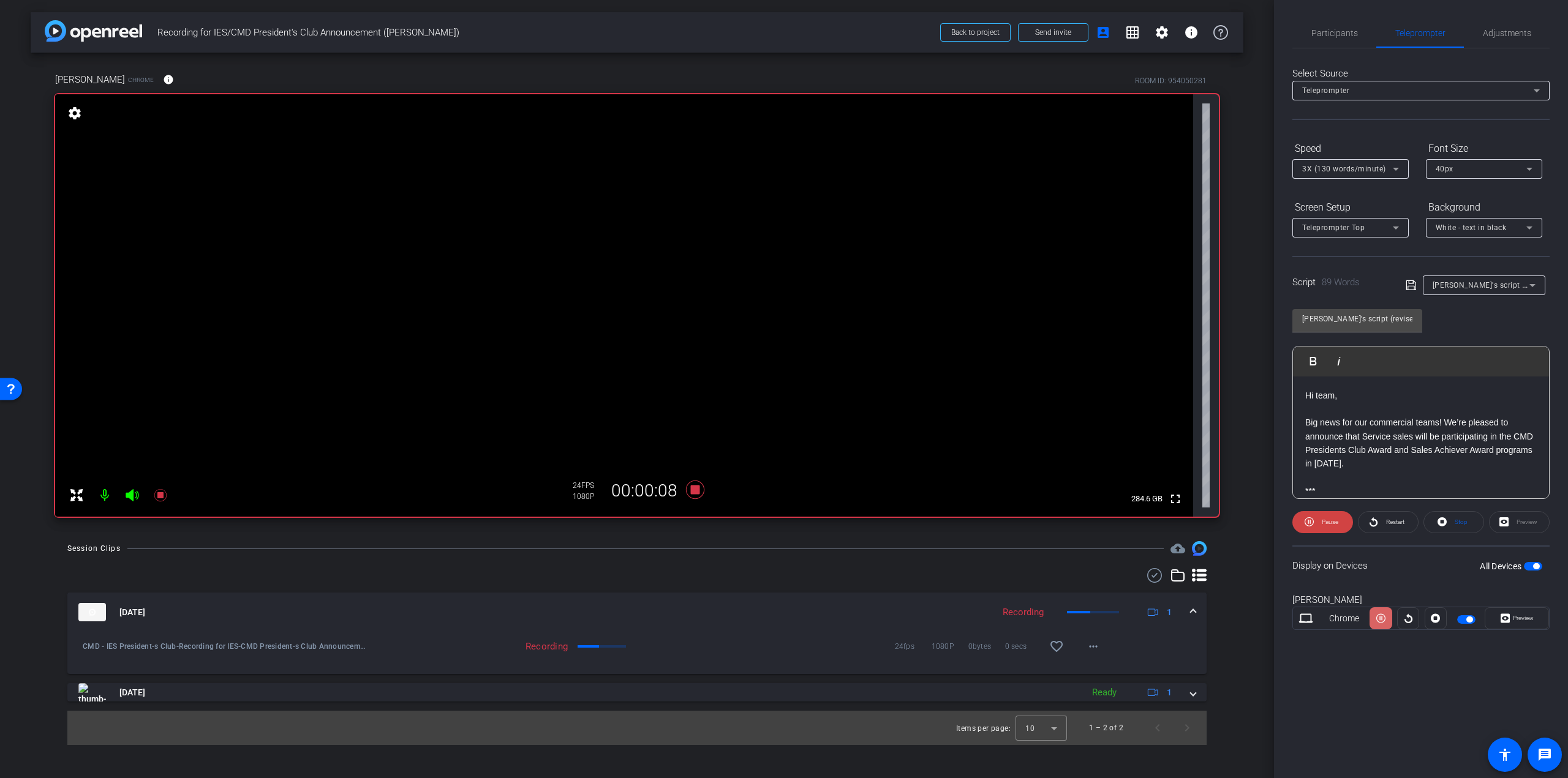
click at [1377, 618] on icon at bounding box center [1380, 618] width 9 height 9
click at [1411, 615] on icon at bounding box center [1408, 618] width 9 height 18
click at [1341, 29] on span "Participants" at bounding box center [1334, 33] width 46 height 9
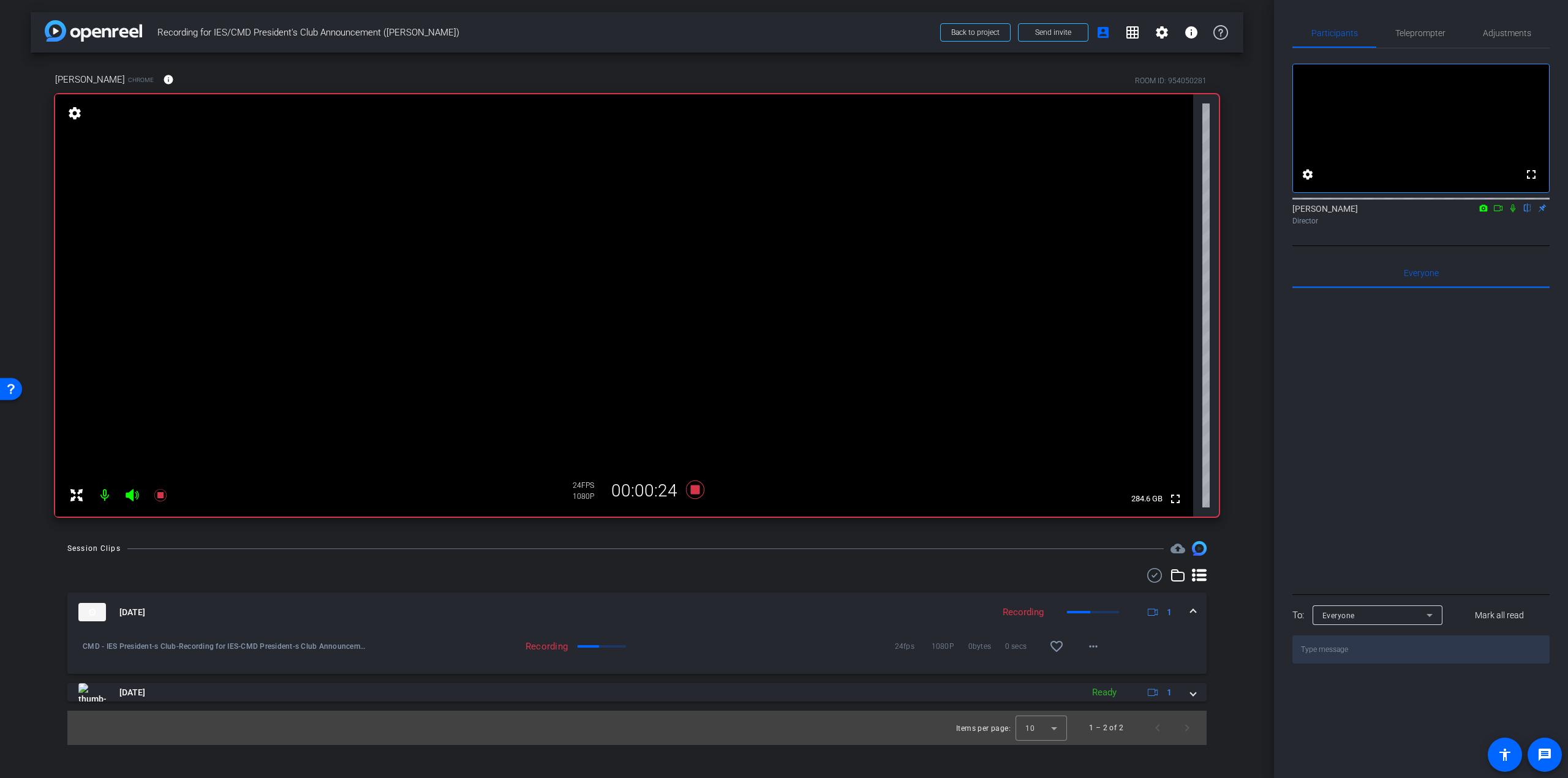
click at [1514, 213] on icon at bounding box center [1513, 208] width 5 height 8
click at [1514, 213] on icon at bounding box center [1512, 208] width 10 height 9
click at [1514, 213] on icon at bounding box center [1513, 208] width 5 height 8
click at [1514, 213] on icon at bounding box center [1512, 208] width 10 height 9
click at [1515, 213] on icon at bounding box center [1512, 208] width 10 height 9
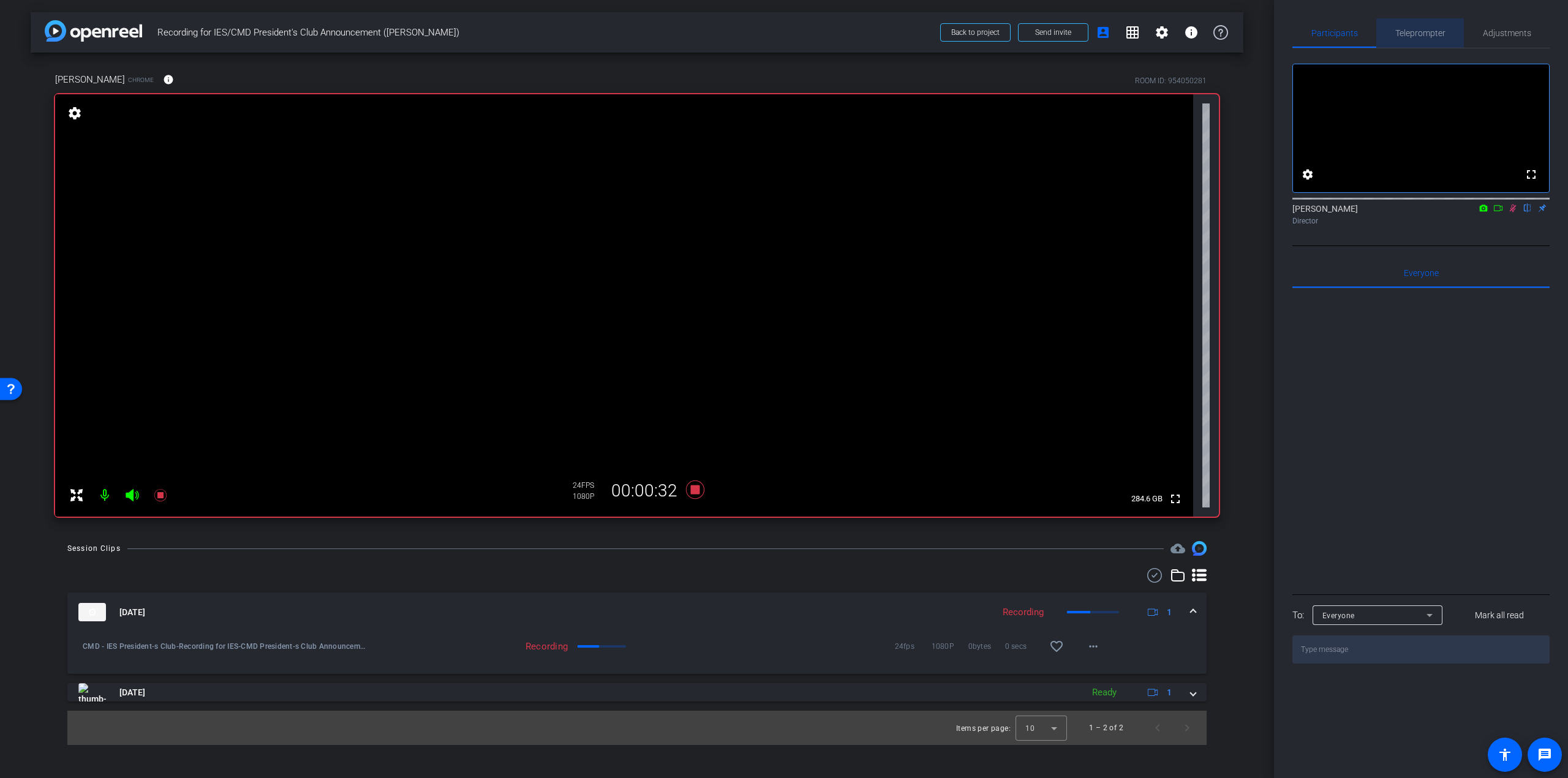
click at [1407, 35] on span "Teleprompter" at bounding box center [1420, 33] width 50 height 9
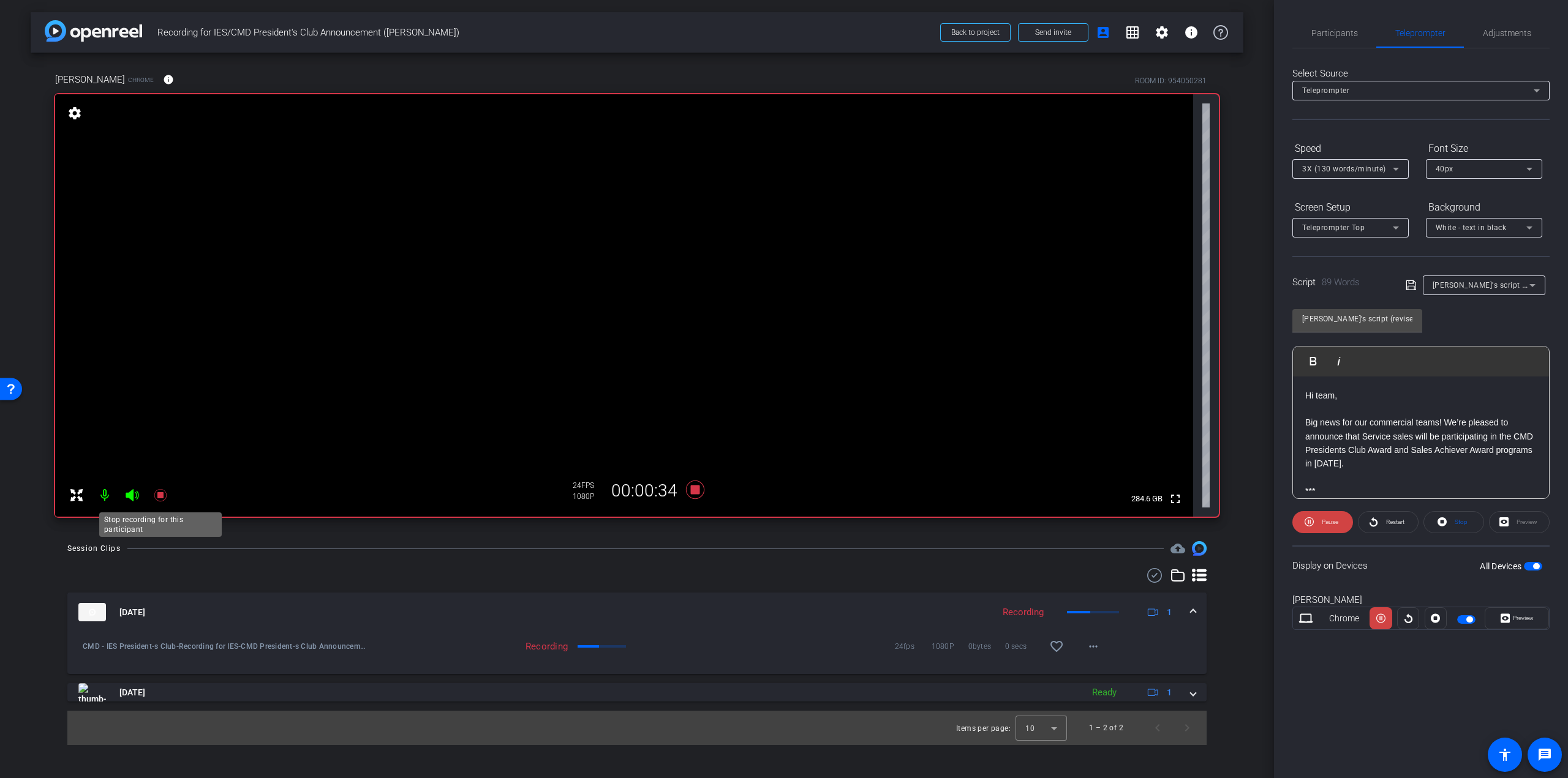
click at [163, 498] on icon at bounding box center [160, 495] width 15 height 15
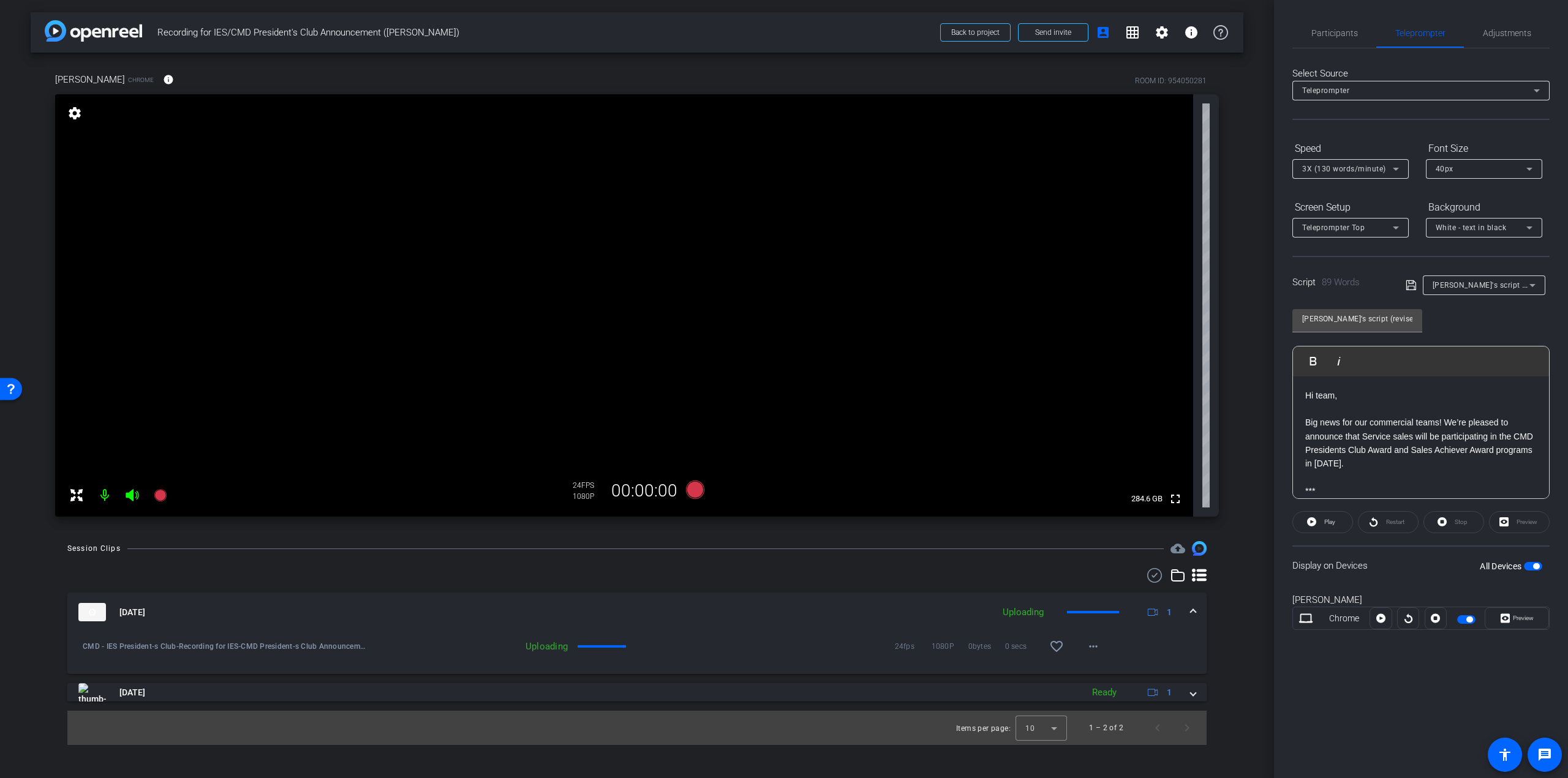
click at [1410, 615] on div at bounding box center [1408, 618] width 22 height 22
click at [1405, 619] on div at bounding box center [1408, 618] width 22 height 22
click at [1364, 170] on span "3X (130 words/minute)" at bounding box center [1344, 169] width 84 height 9
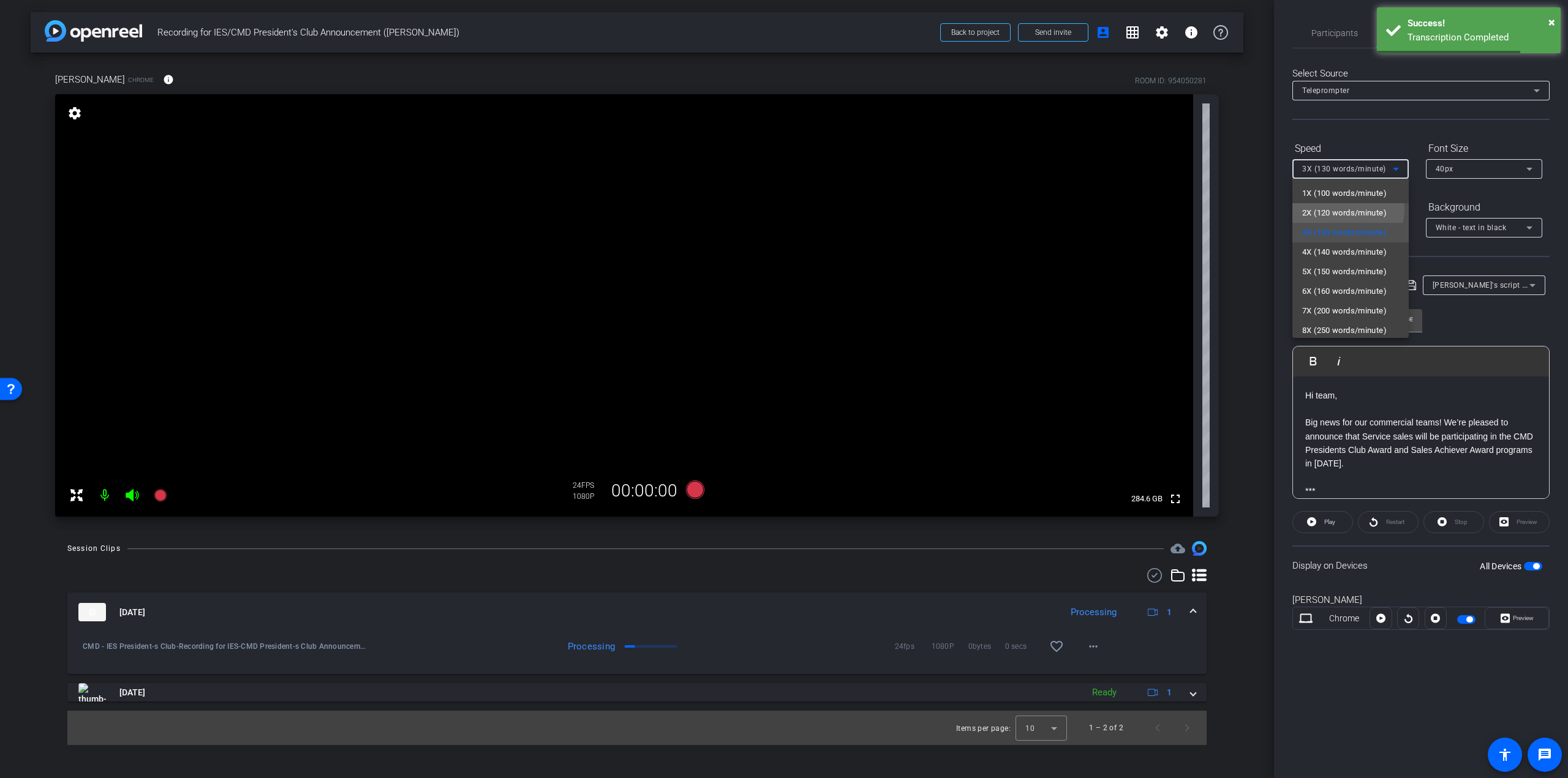
click at [1341, 209] on span "2X (120 words/minute)" at bounding box center [1344, 213] width 85 height 15
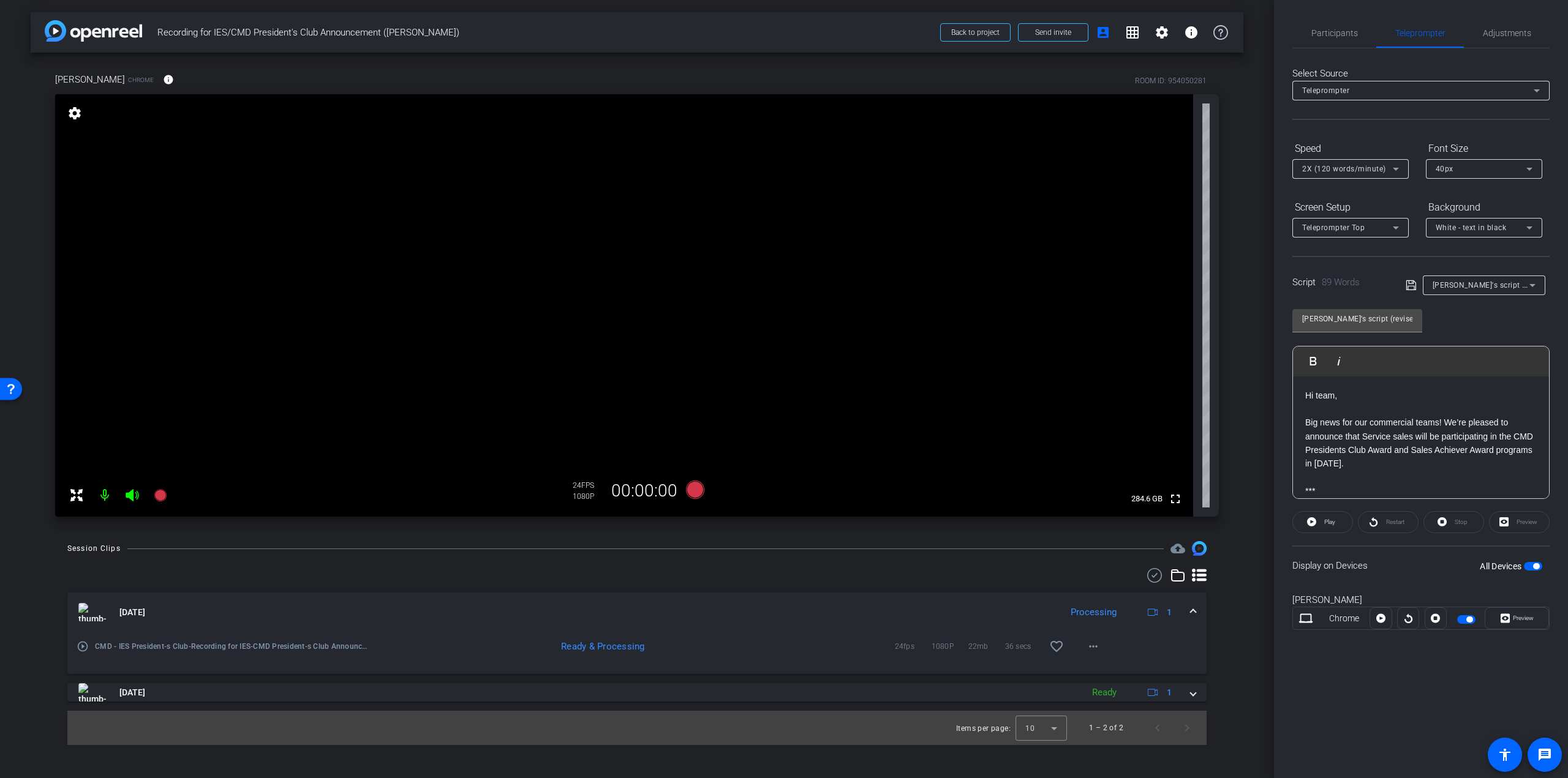
click at [1407, 619] on div at bounding box center [1408, 618] width 22 height 22
click at [1333, 27] on span "Participants" at bounding box center [1334, 33] width 46 height 29
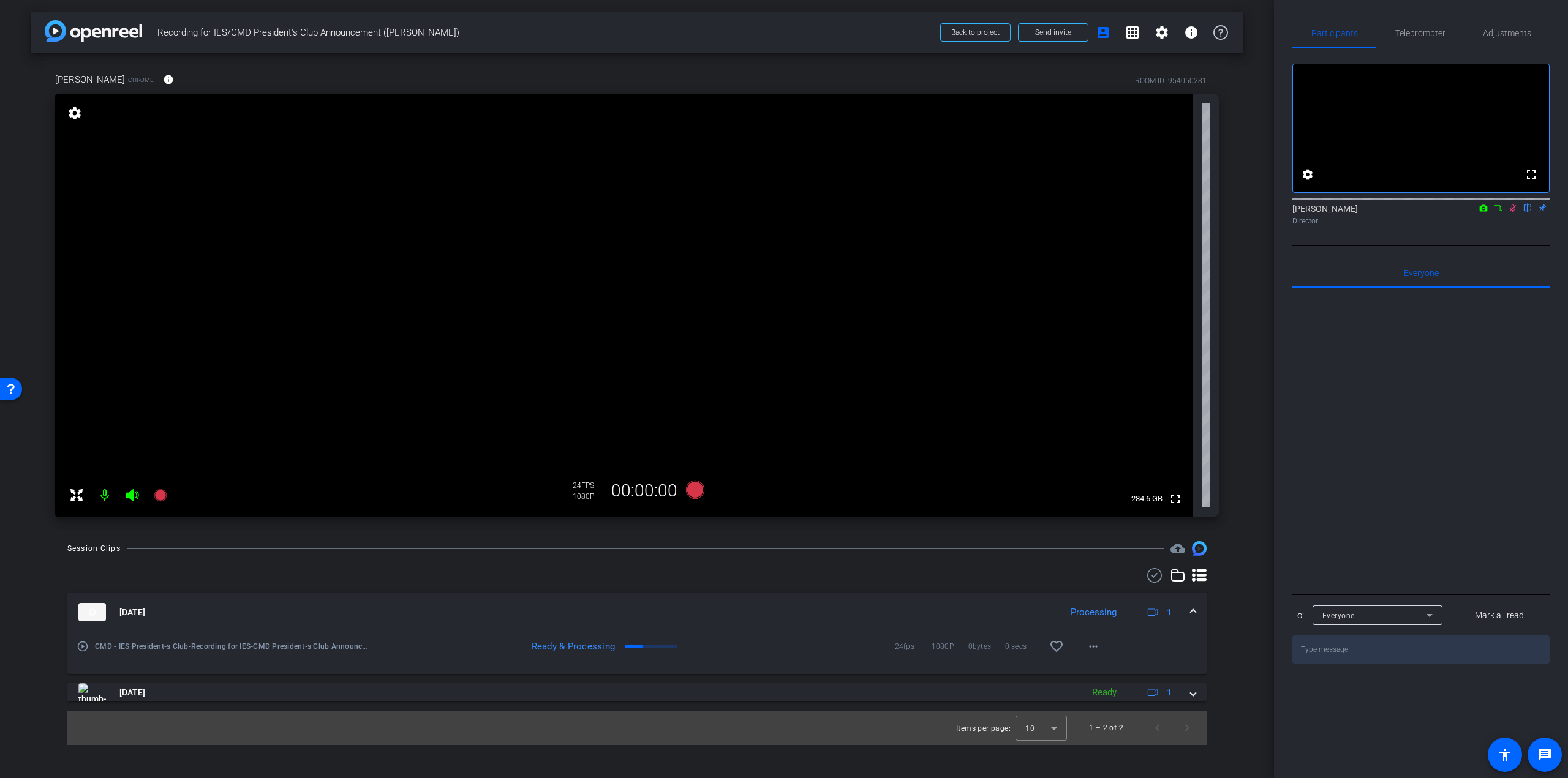
click at [1512, 213] on icon at bounding box center [1512, 208] width 10 height 9
click at [158, 493] on icon at bounding box center [160, 495] width 13 height 13
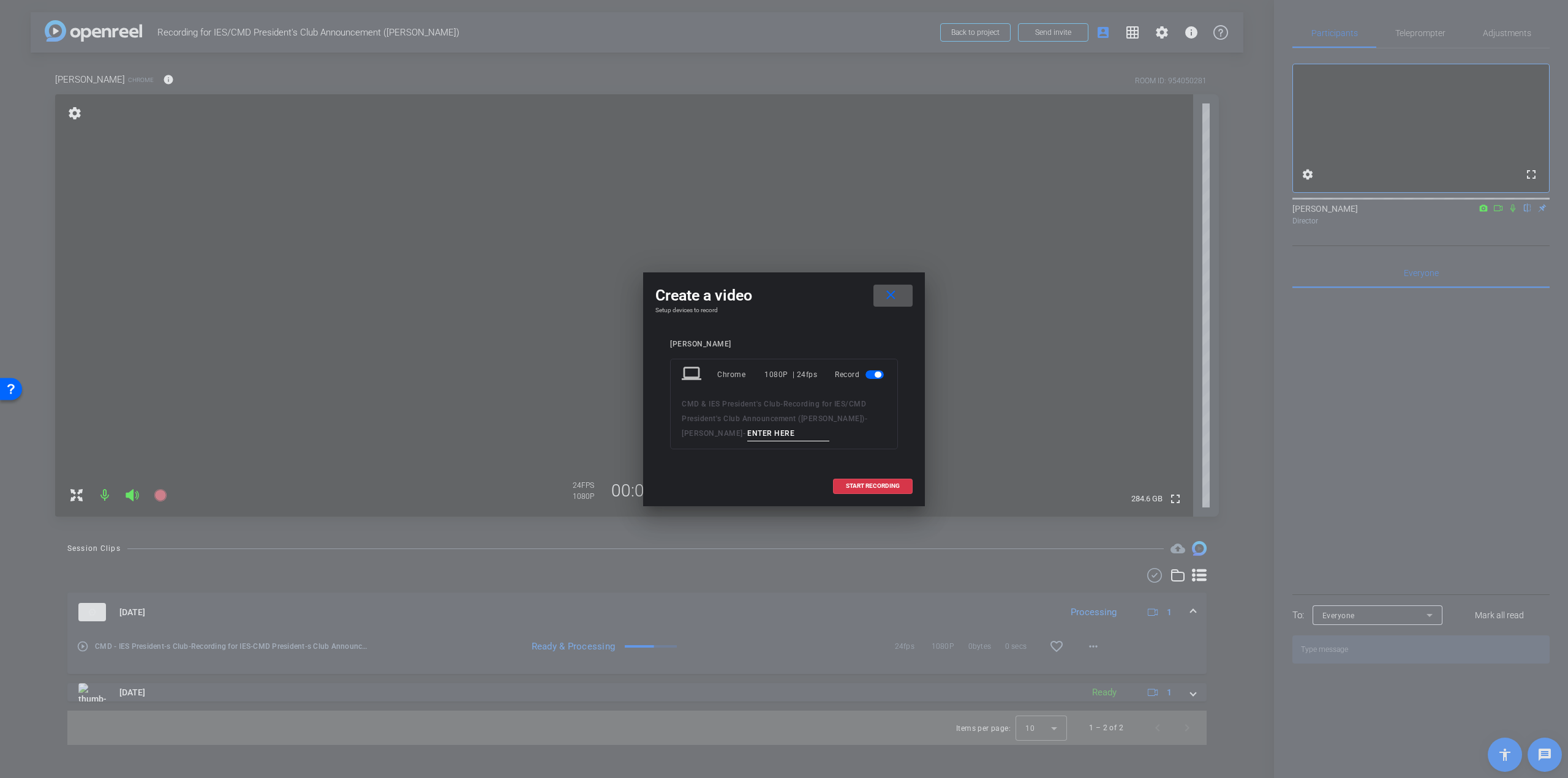
click at [748, 428] on input at bounding box center [789, 433] width 82 height 15
type input "Take 2"
click at [868, 480] on span at bounding box center [873, 486] width 79 height 29
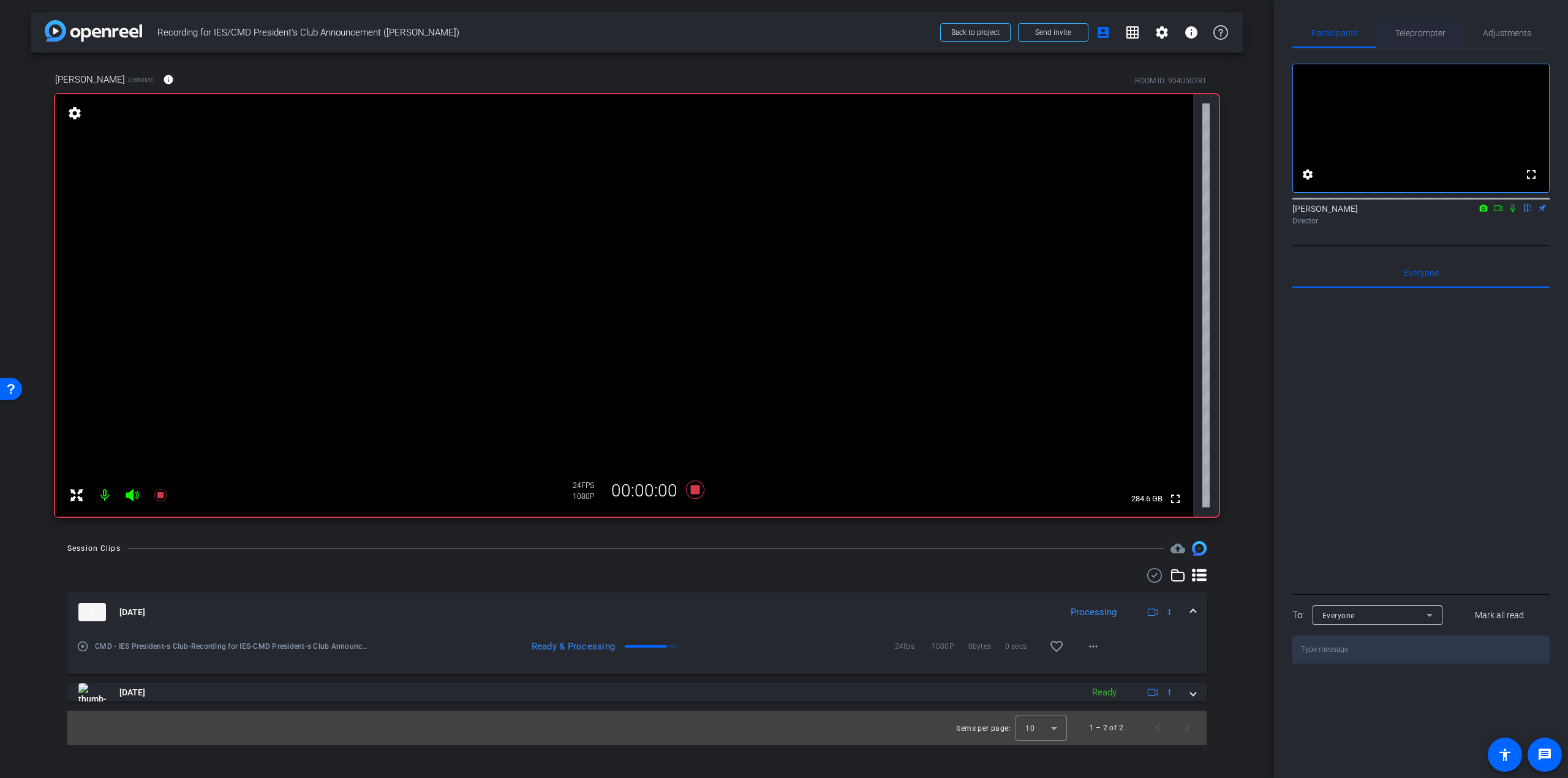
click at [1420, 24] on span "Teleprompter" at bounding box center [1420, 33] width 50 height 29
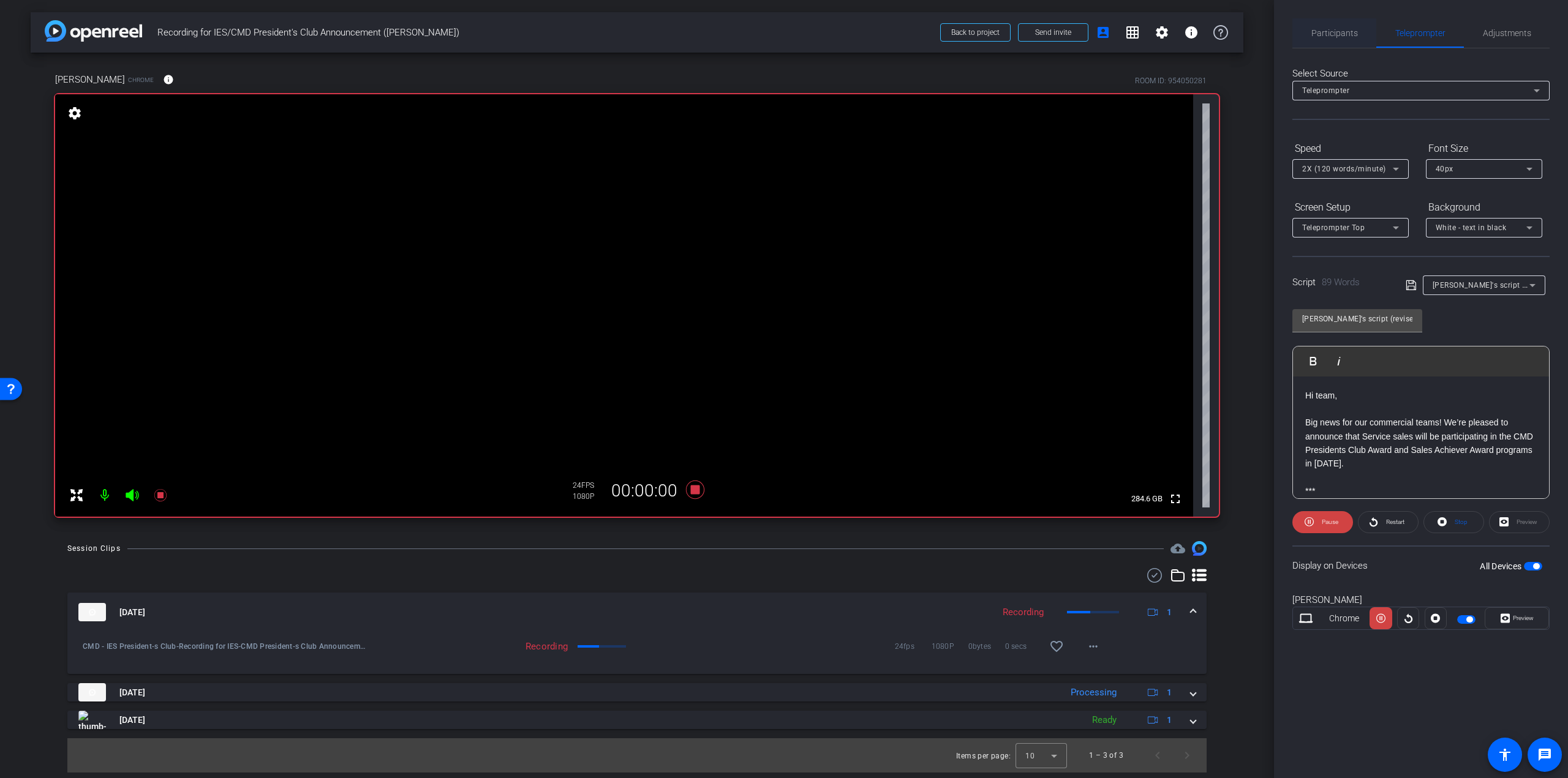
click at [1363, 27] on div "Participants" at bounding box center [1334, 33] width 84 height 29
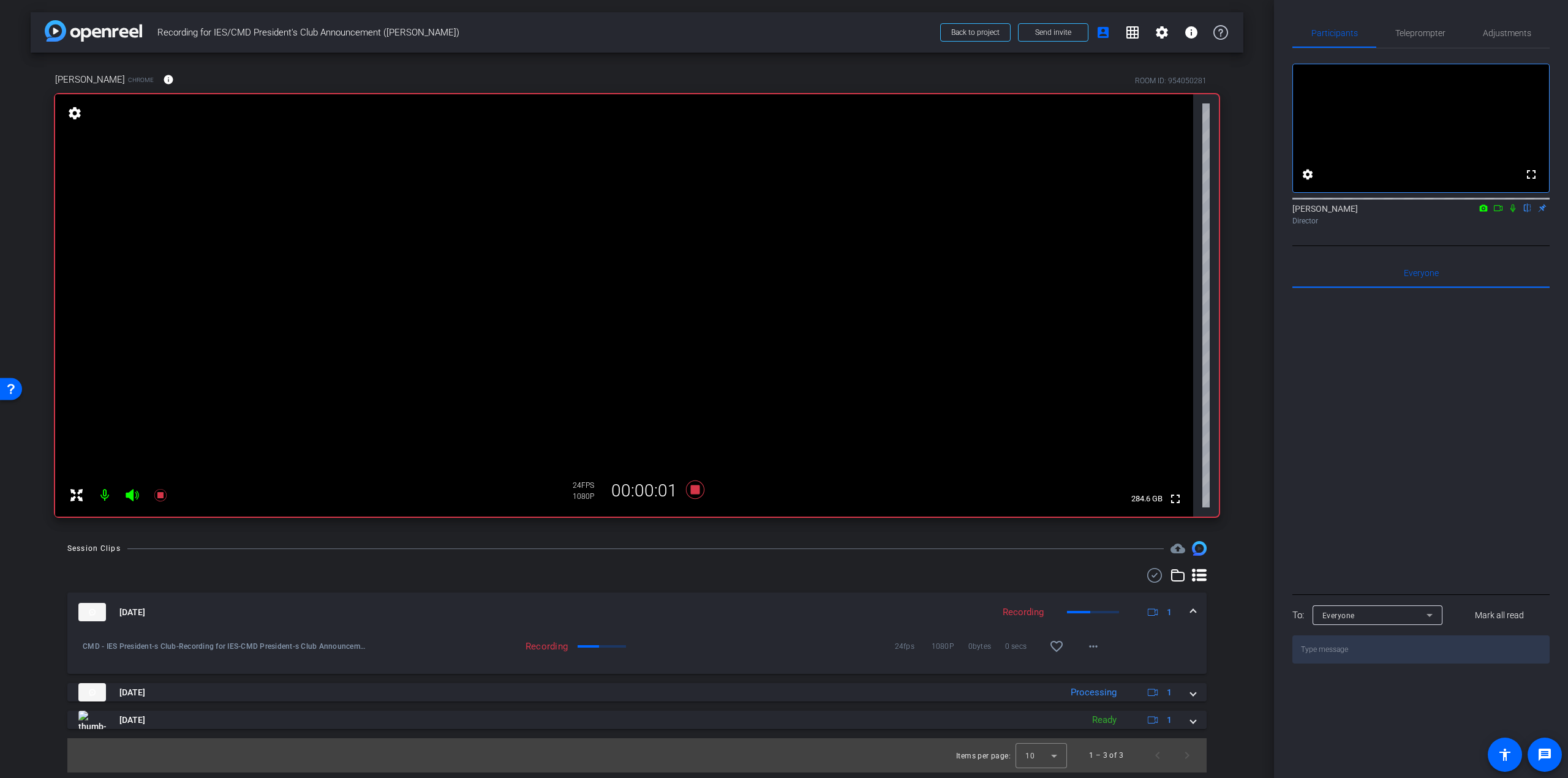
click at [1511, 213] on icon at bounding box center [1512, 208] width 10 height 9
click at [1436, 33] on span "Teleprompter" at bounding box center [1420, 33] width 50 height 9
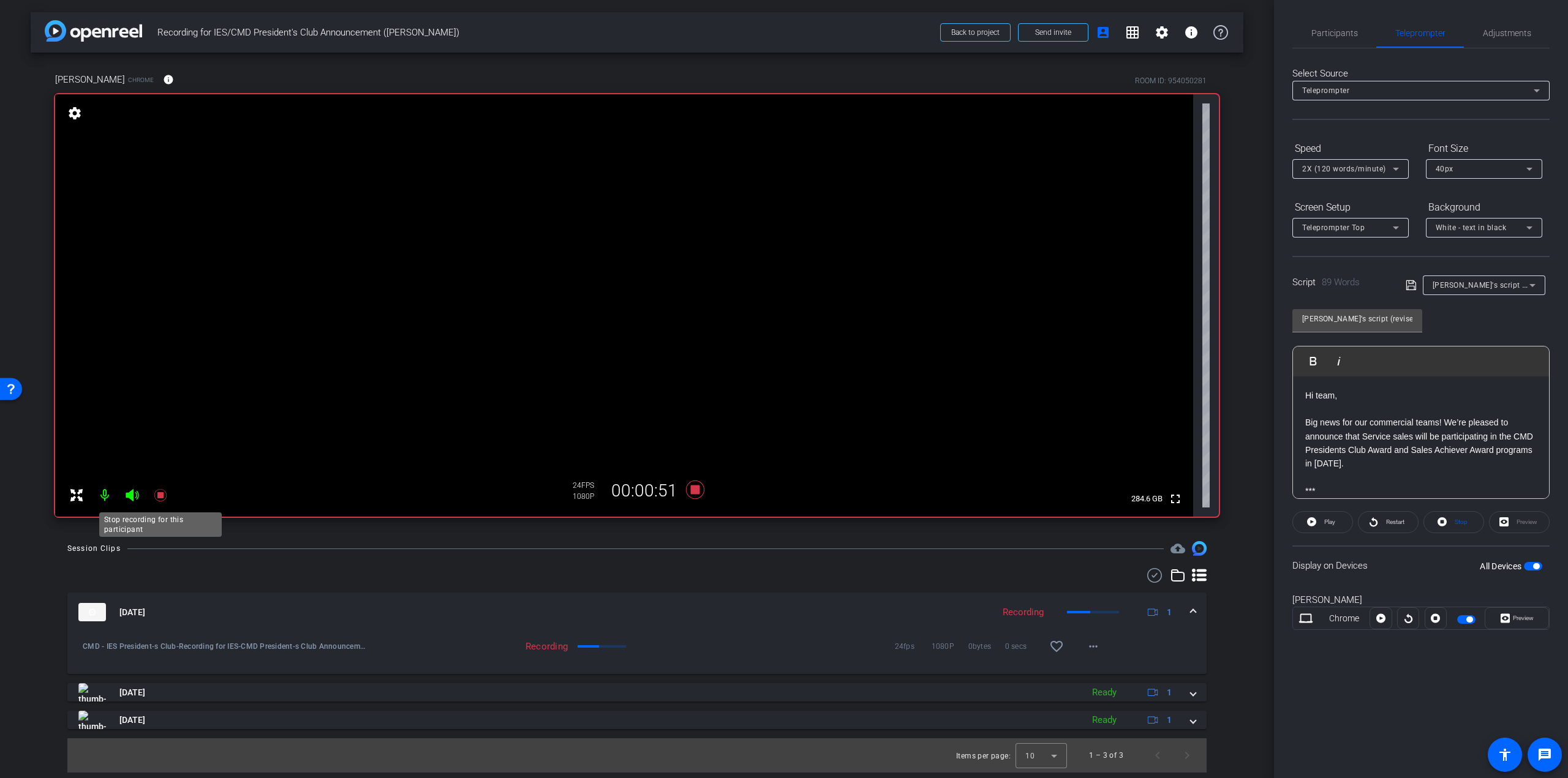
click at [152, 488] on mat-icon at bounding box center [160, 495] width 24 height 24
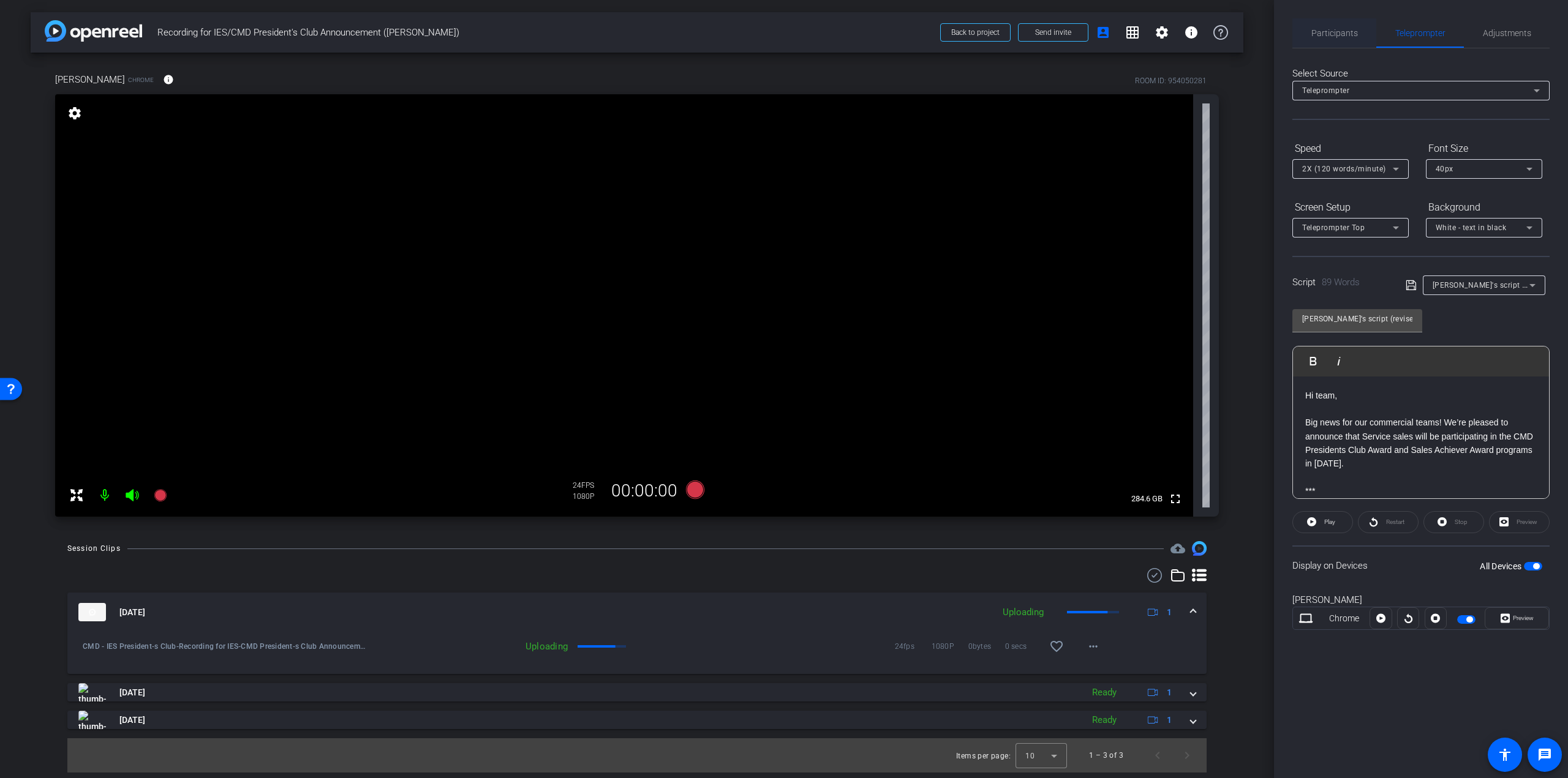
click at [1327, 21] on span "Participants" at bounding box center [1334, 33] width 46 height 29
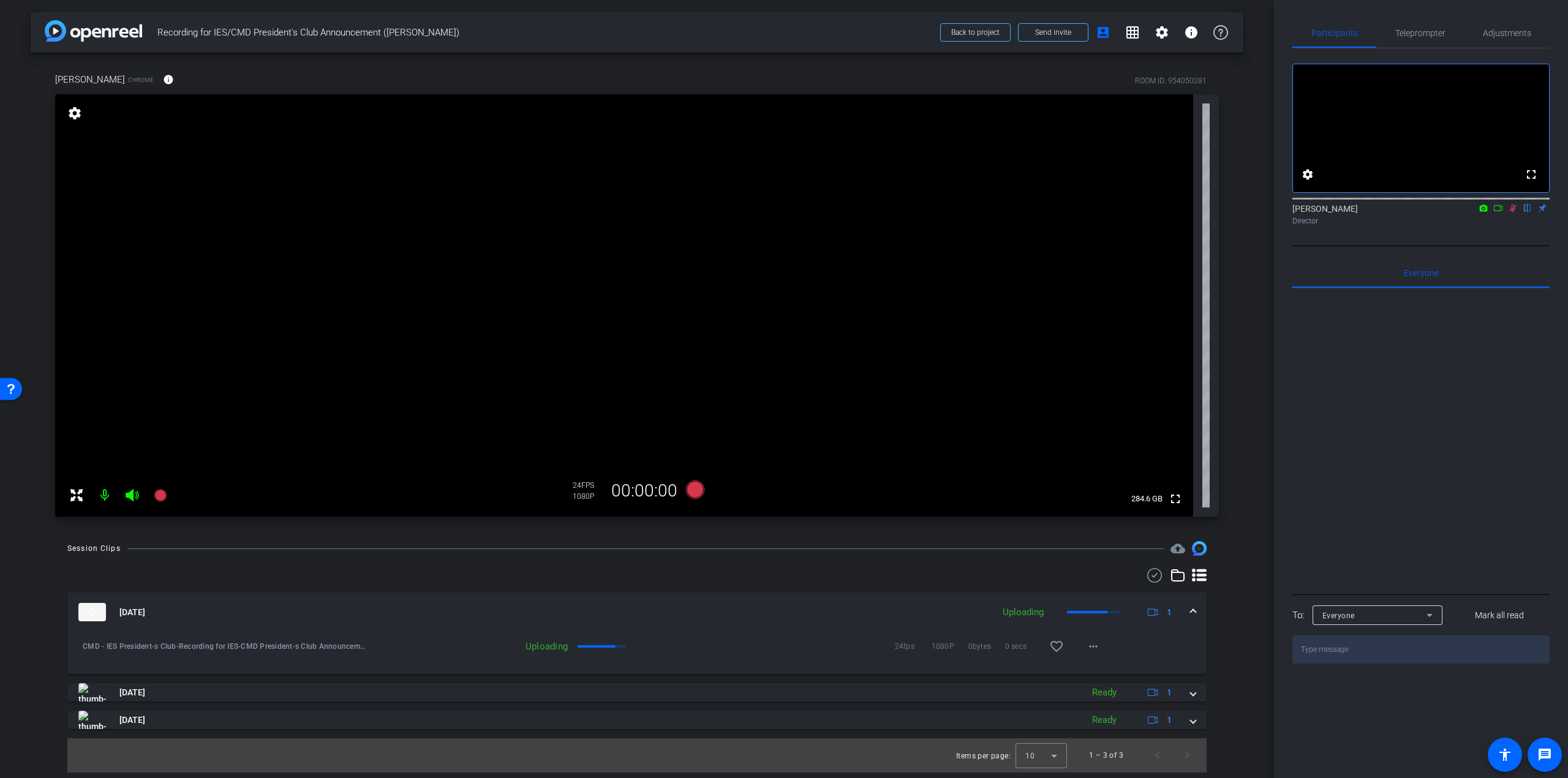
click at [1515, 213] on icon at bounding box center [1512, 208] width 10 height 9
click at [1061, 647] on mat-icon "favorite_border" at bounding box center [1057, 646] width 15 height 15
click at [1550, 20] on span "×" at bounding box center [1551, 22] width 7 height 15
click at [1415, 30] on span "Teleprompter" at bounding box center [1420, 33] width 50 height 9
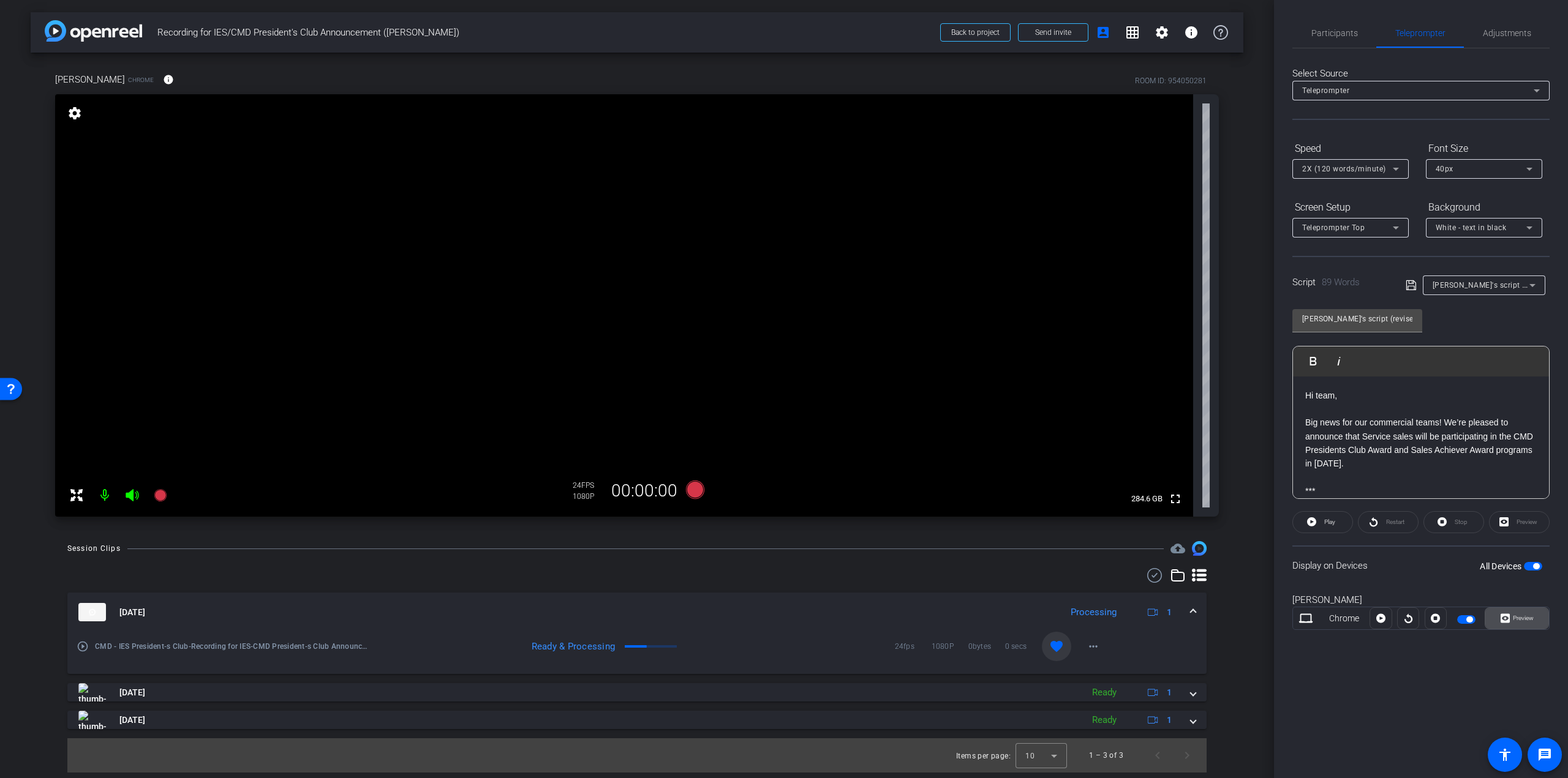
click at [1515, 620] on span "Preview" at bounding box center [1523, 618] width 21 height 7
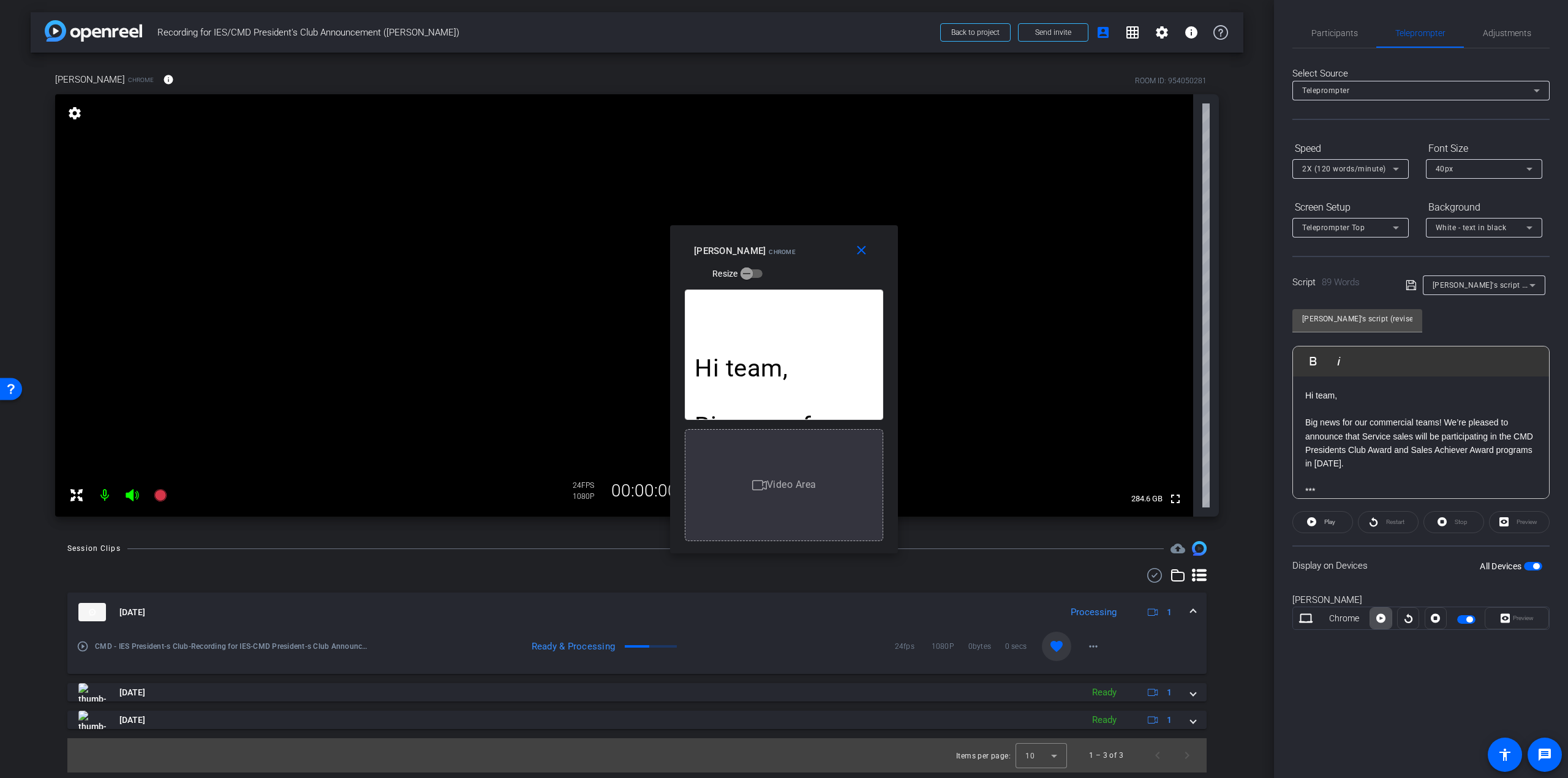
click at [1377, 619] on icon at bounding box center [1380, 618] width 9 height 9
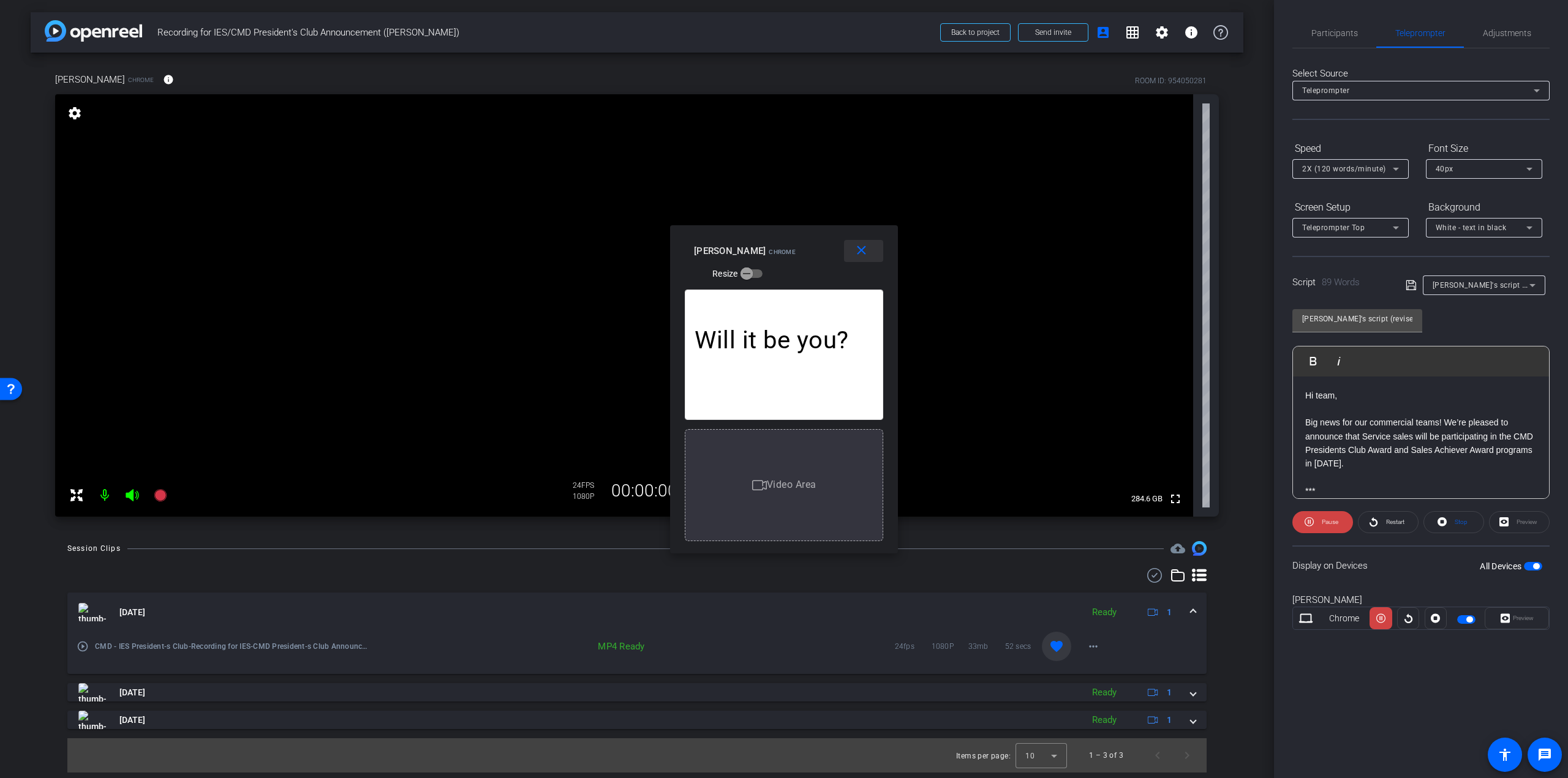
click at [867, 252] on mat-icon "close" at bounding box center [861, 250] width 15 height 15
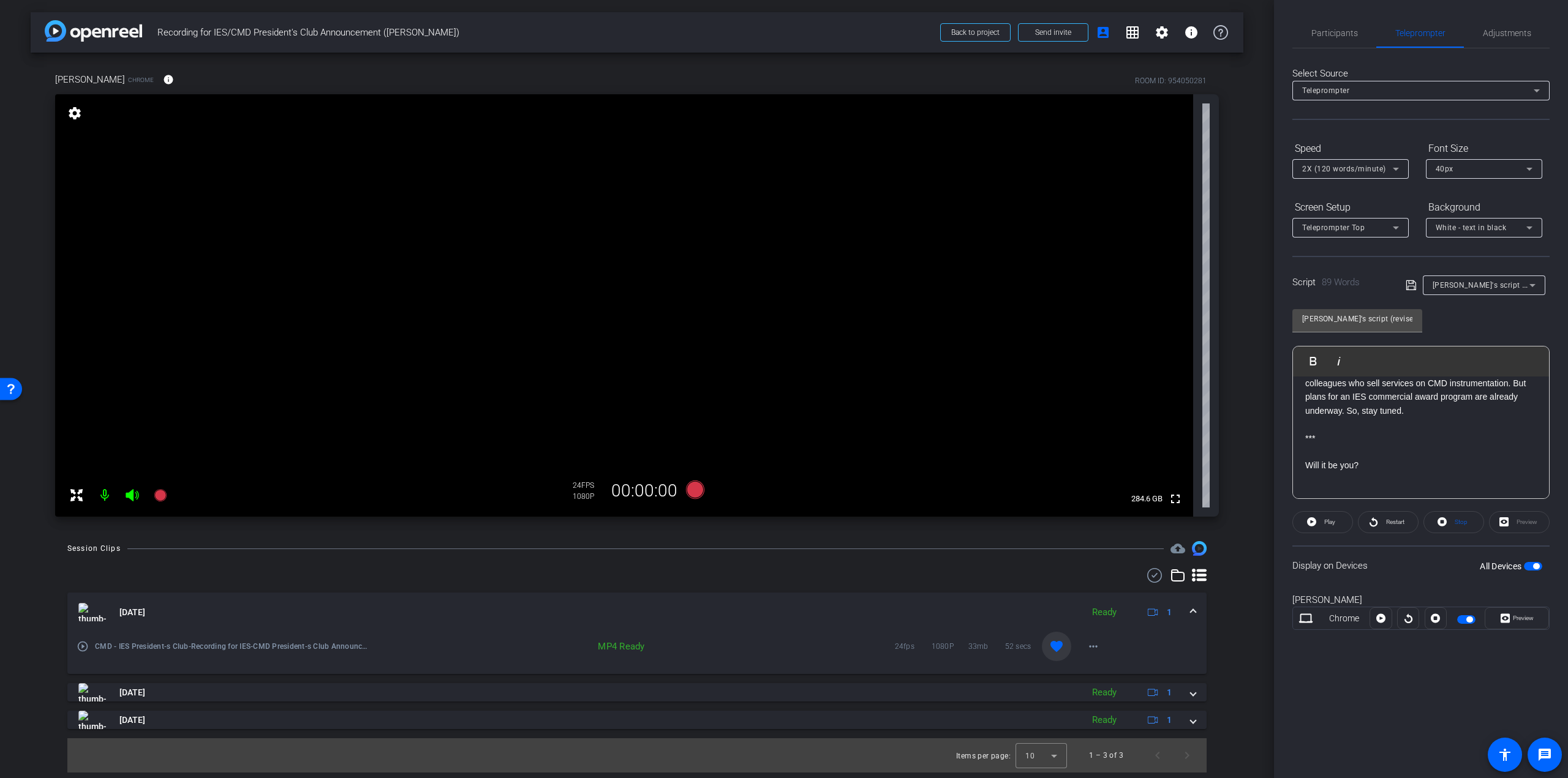
scroll to position [155, 0]
click at [1512, 443] on p "For now, participation in CMD award programs is limited to colleagues who sell …" at bounding box center [1421, 438] width 232 height 55
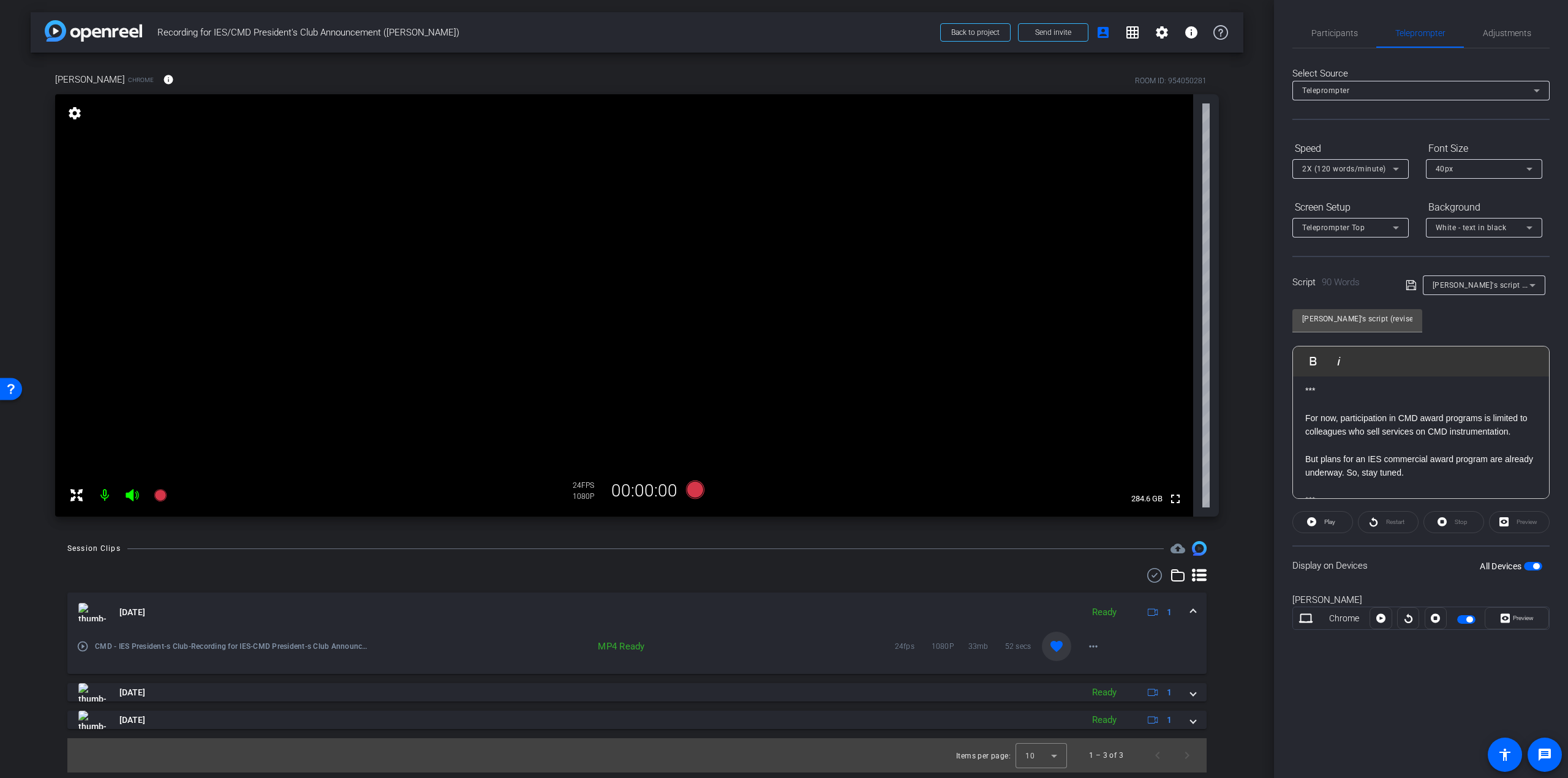
scroll to position [217, 0]
click at [1303, 412] on div "Hi team, Big news for our commercial teams! We’re pleased to announce that Serv…" at bounding box center [1421, 329] width 256 height 340
click at [1389, 520] on div "Restart" at bounding box center [1388, 522] width 60 height 22
click at [1519, 521] on div "Preview" at bounding box center [1519, 522] width 60 height 22
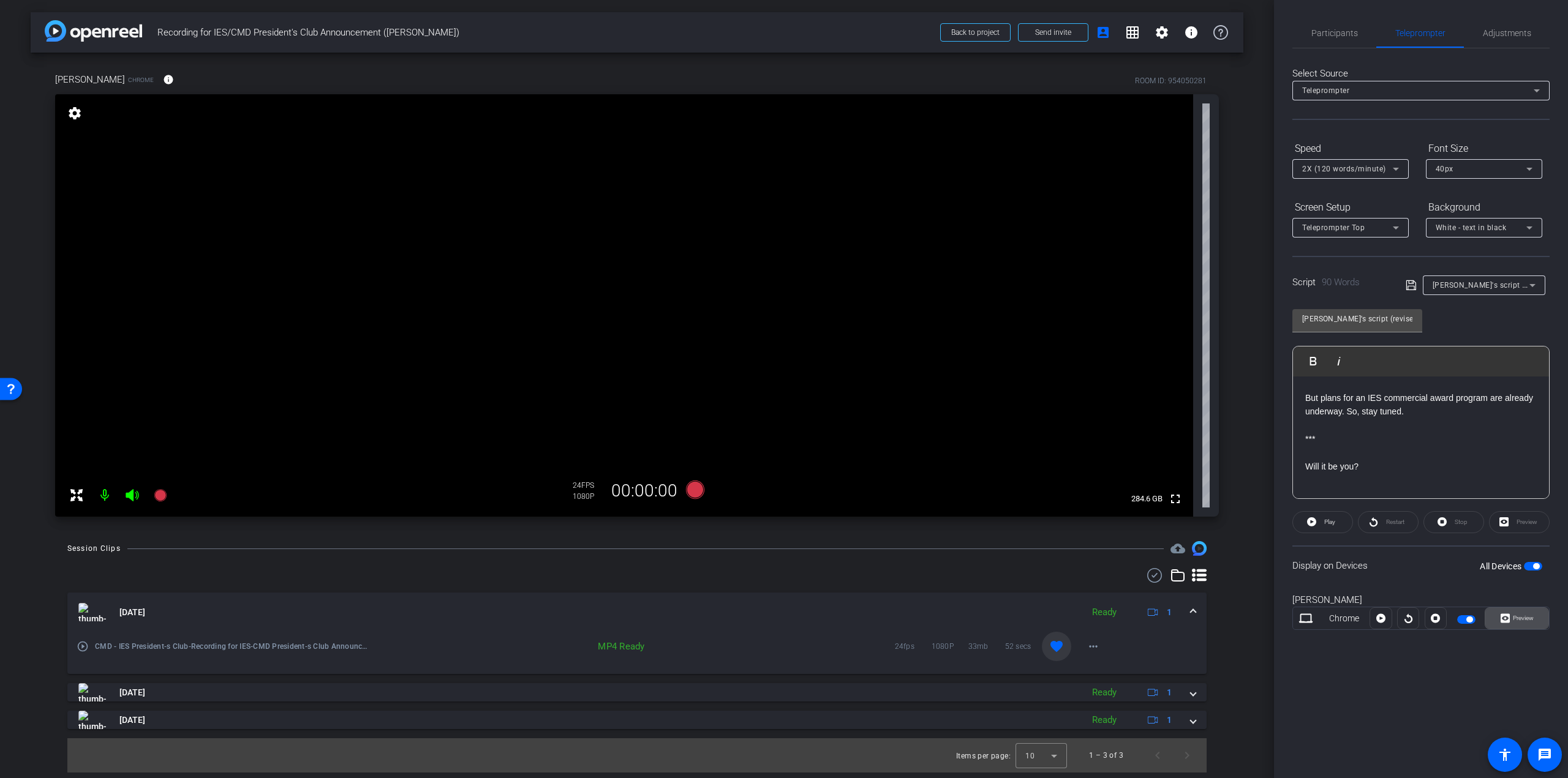
click at [1519, 615] on span "Preview" at bounding box center [1523, 618] width 21 height 7
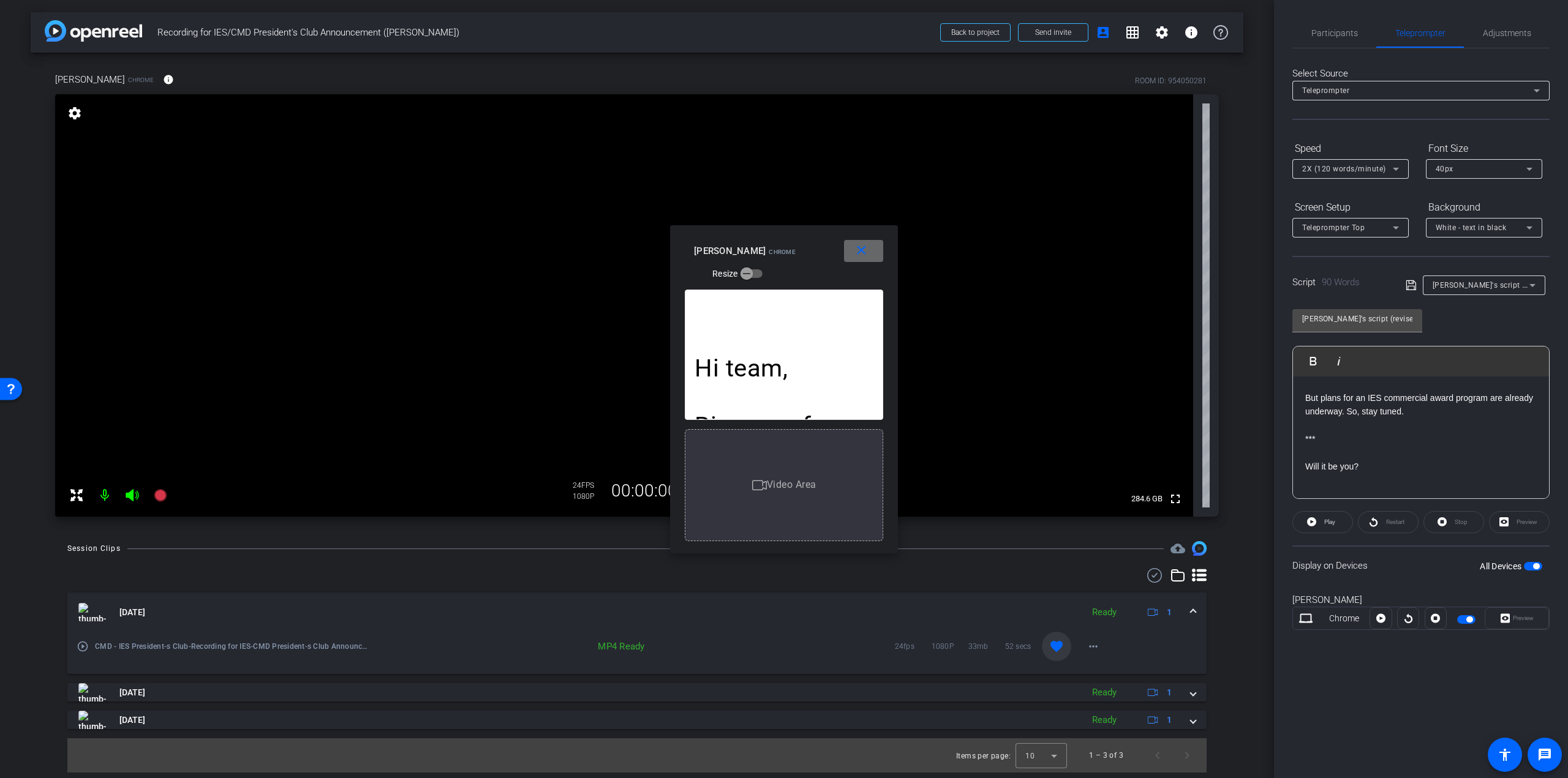
click at [869, 253] on span at bounding box center [863, 251] width 39 height 29
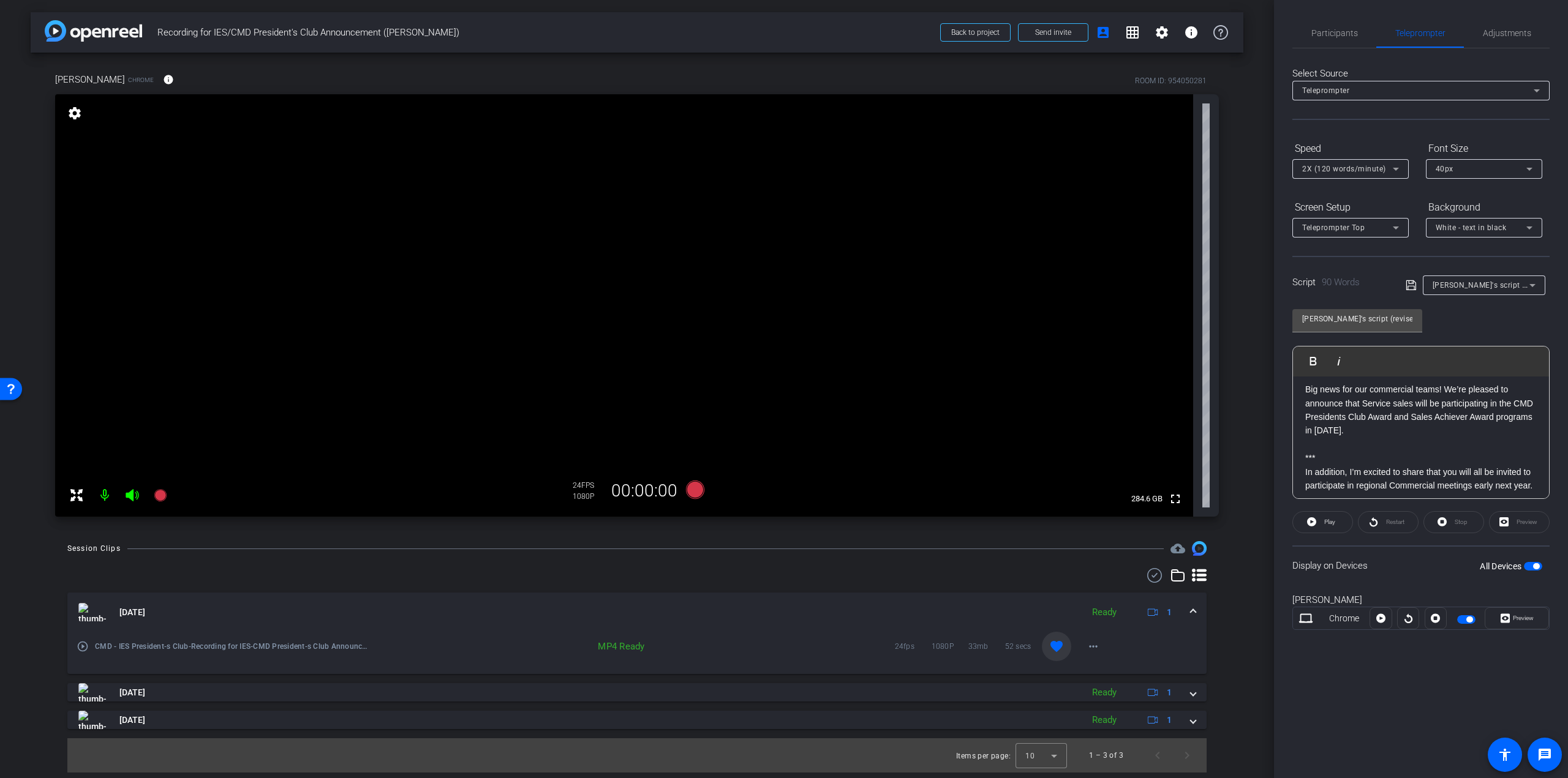
scroll to position [0, 0]
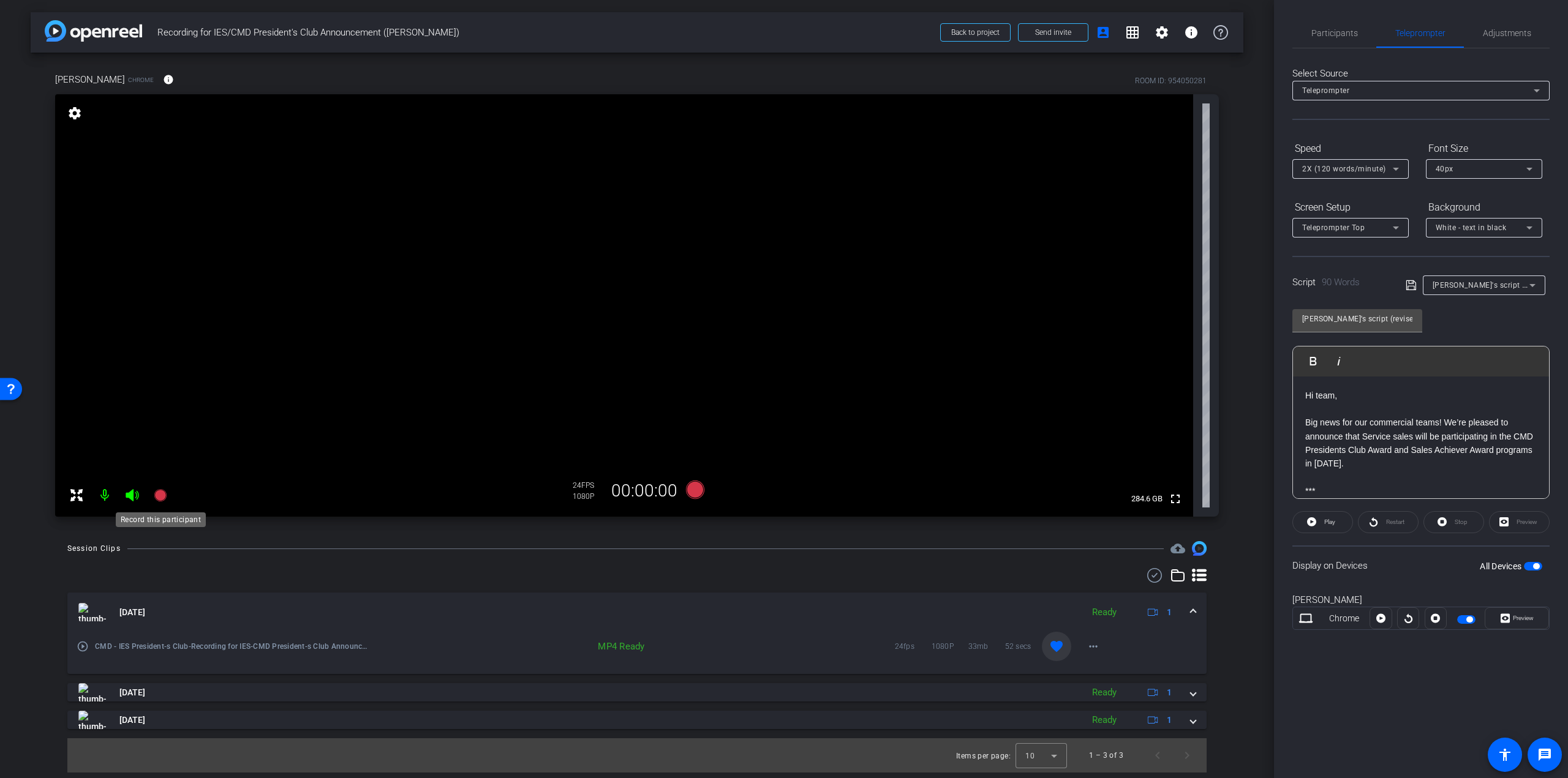
click at [157, 491] on icon at bounding box center [160, 495] width 13 height 13
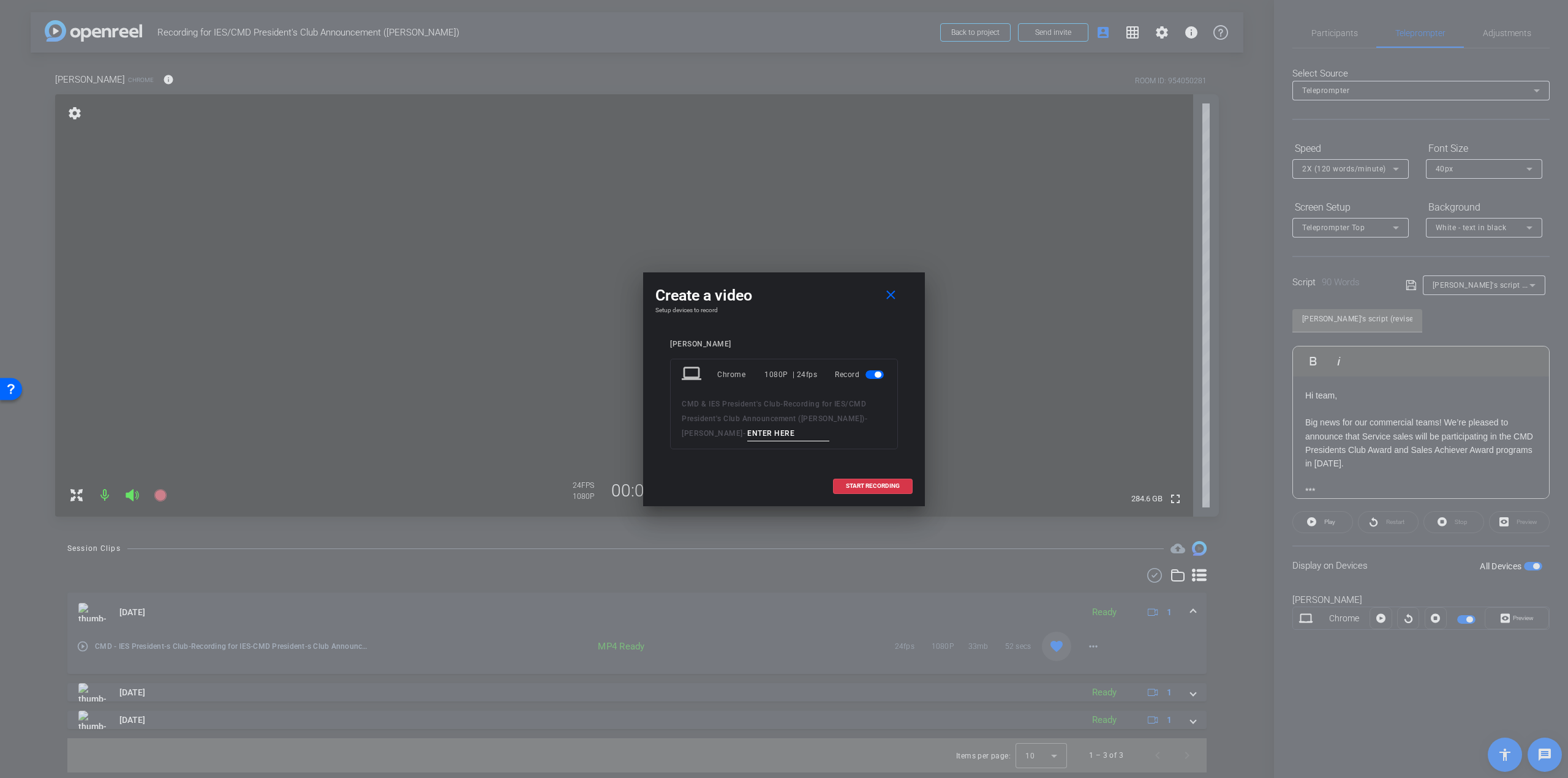
click at [748, 431] on input at bounding box center [789, 433] width 82 height 15
type input "Take 3"
click at [867, 484] on span "START RECORDING" at bounding box center [873, 486] width 54 height 6
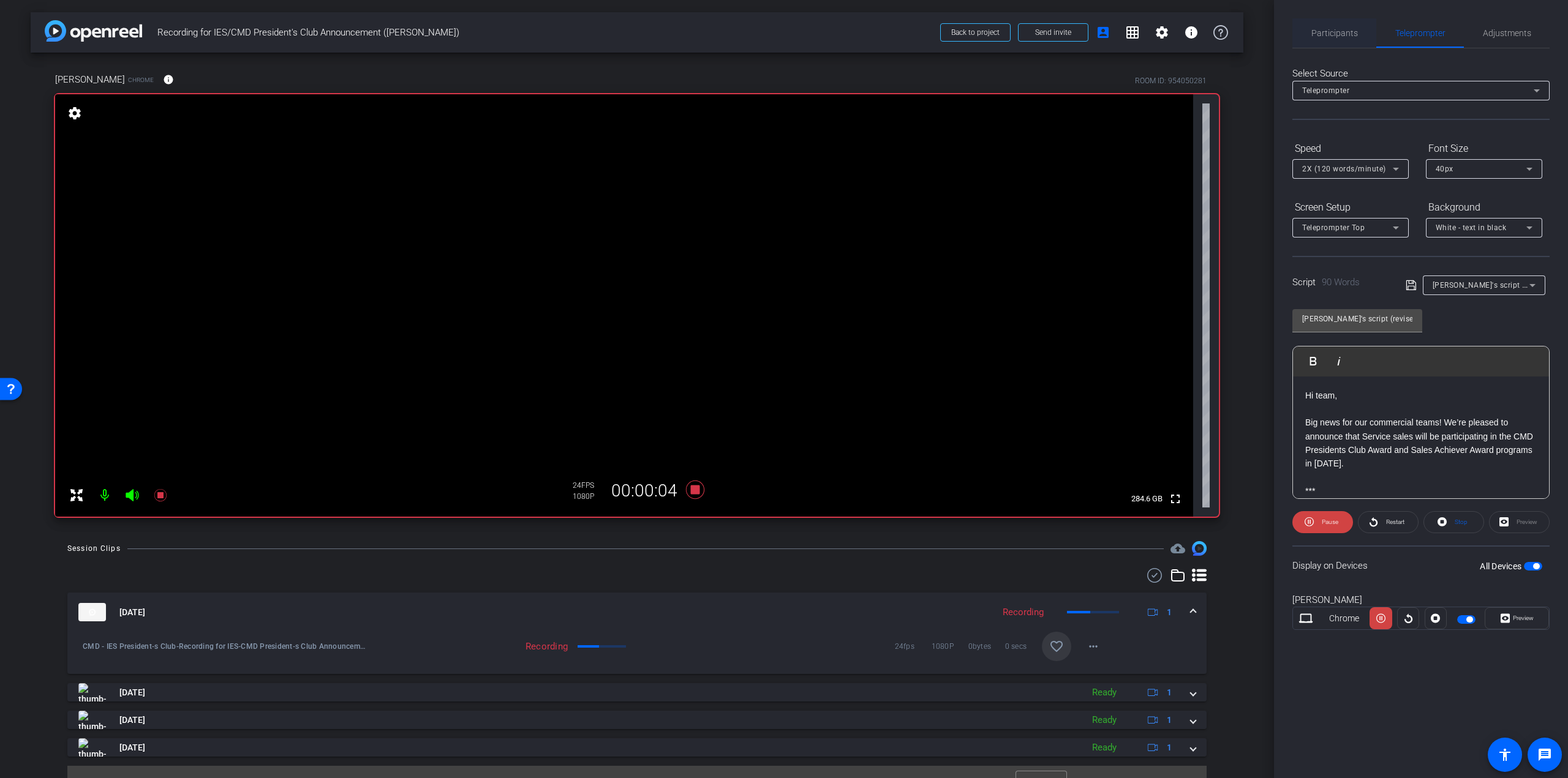
click at [1324, 22] on span "Participants" at bounding box center [1334, 33] width 46 height 29
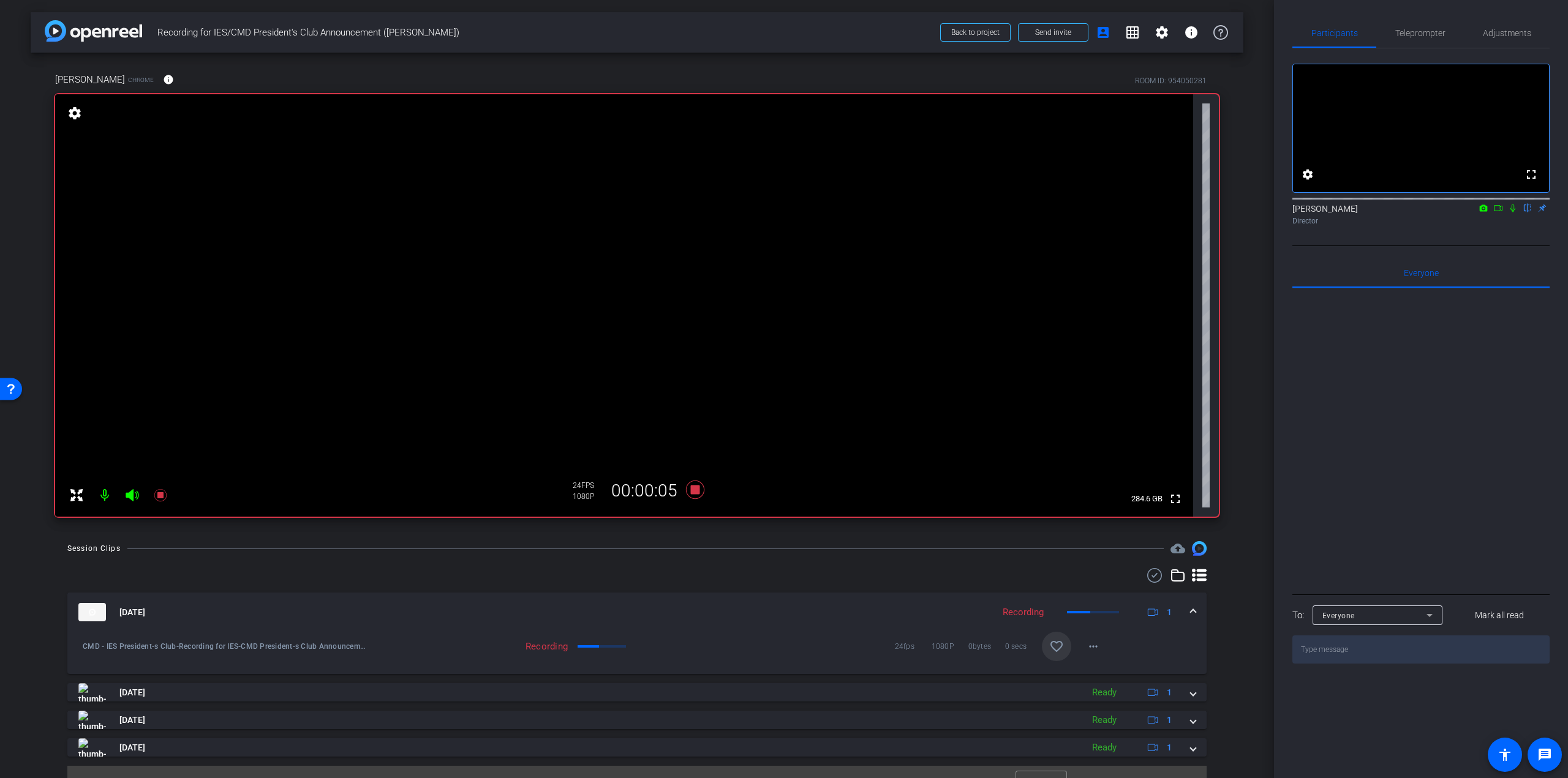
click at [1514, 213] on icon at bounding box center [1512, 208] width 10 height 9
click at [157, 493] on icon at bounding box center [160, 495] width 13 height 13
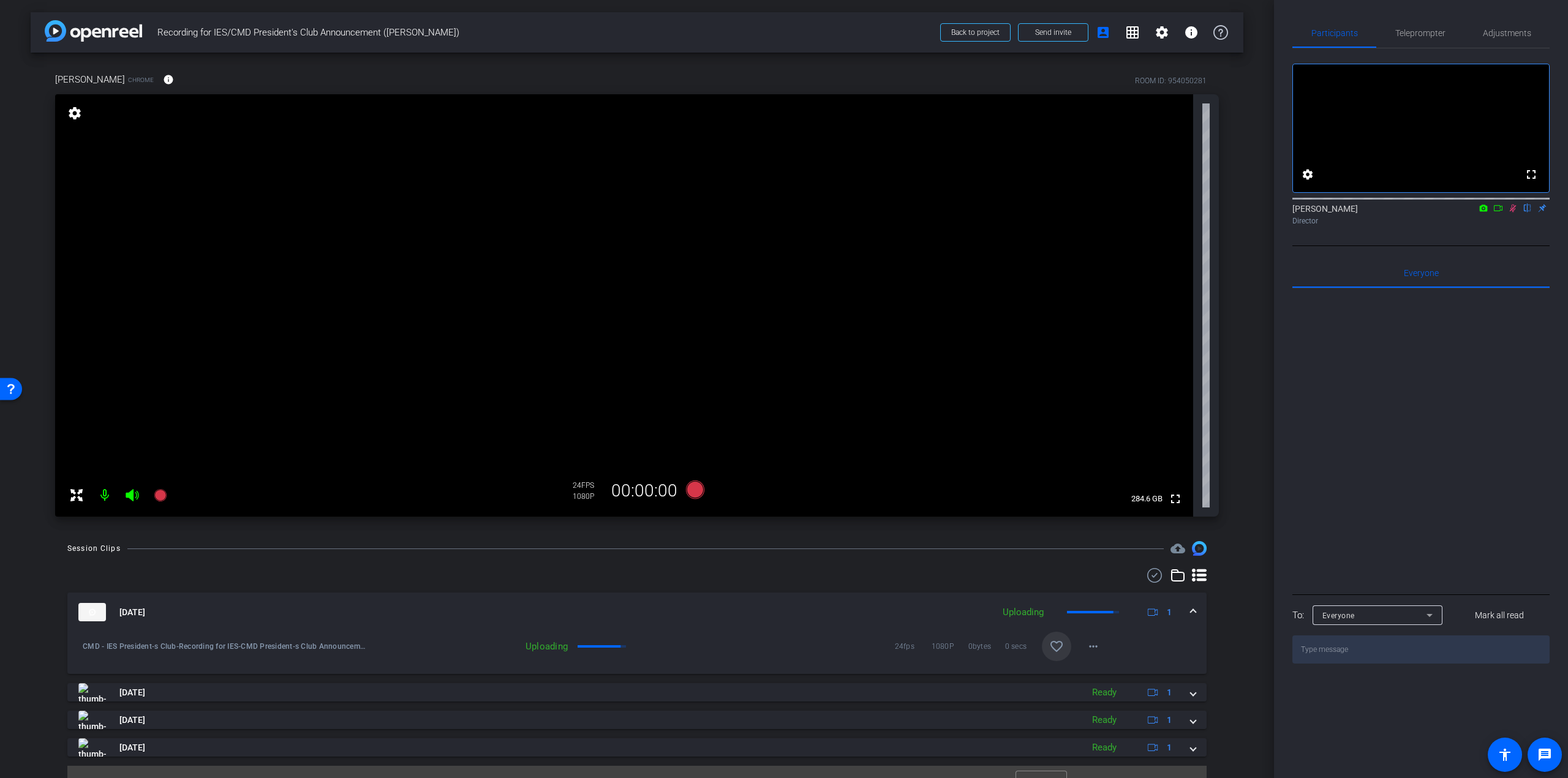
click at [1510, 213] on icon at bounding box center [1512, 208] width 10 height 9
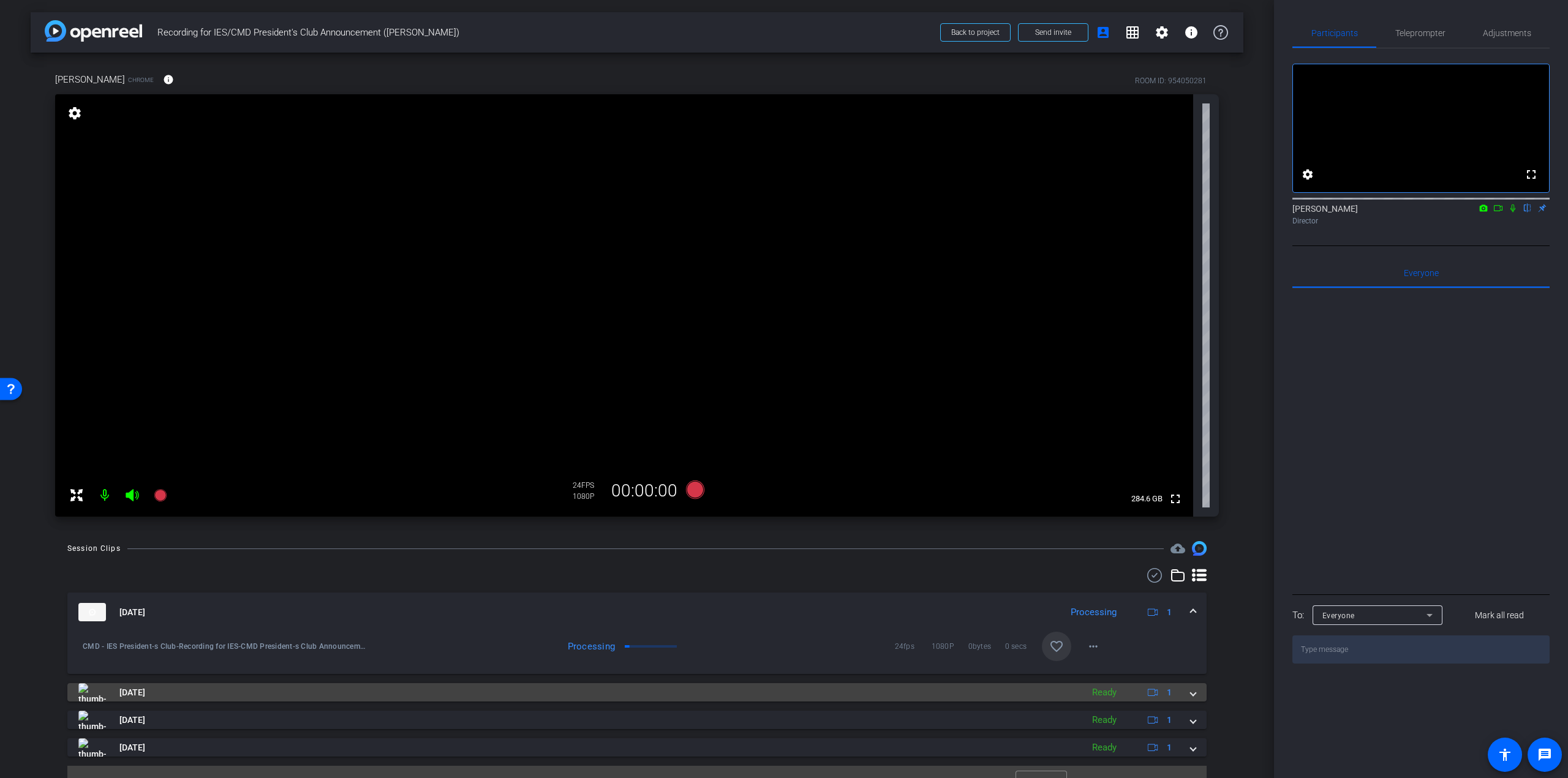
click at [145, 692] on span "[DATE]" at bounding box center [132, 692] width 26 height 13
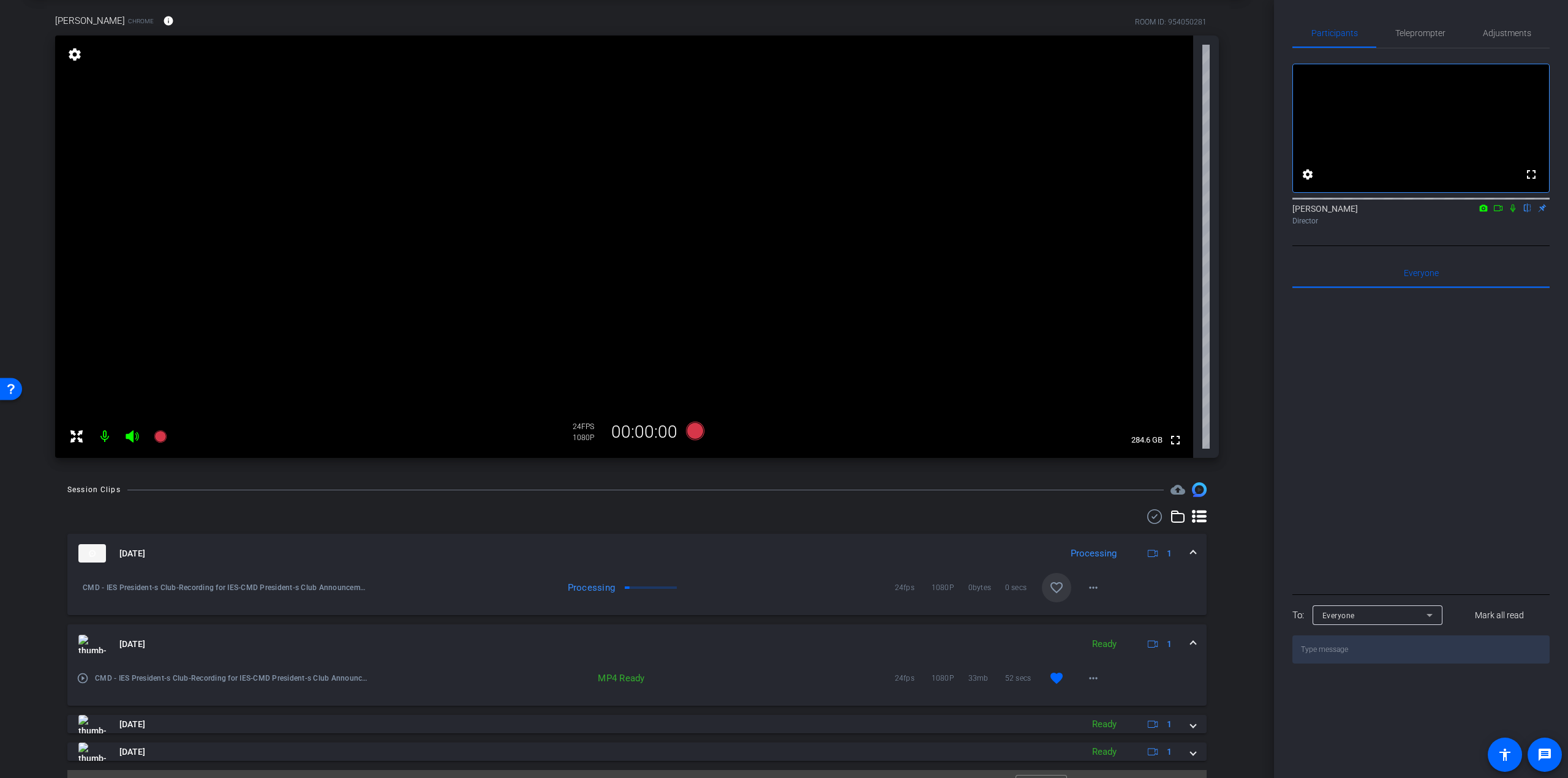
scroll to position [61, 0]
click at [84, 672] on mat-icon "play_circle_outline" at bounding box center [82, 676] width 13 height 13
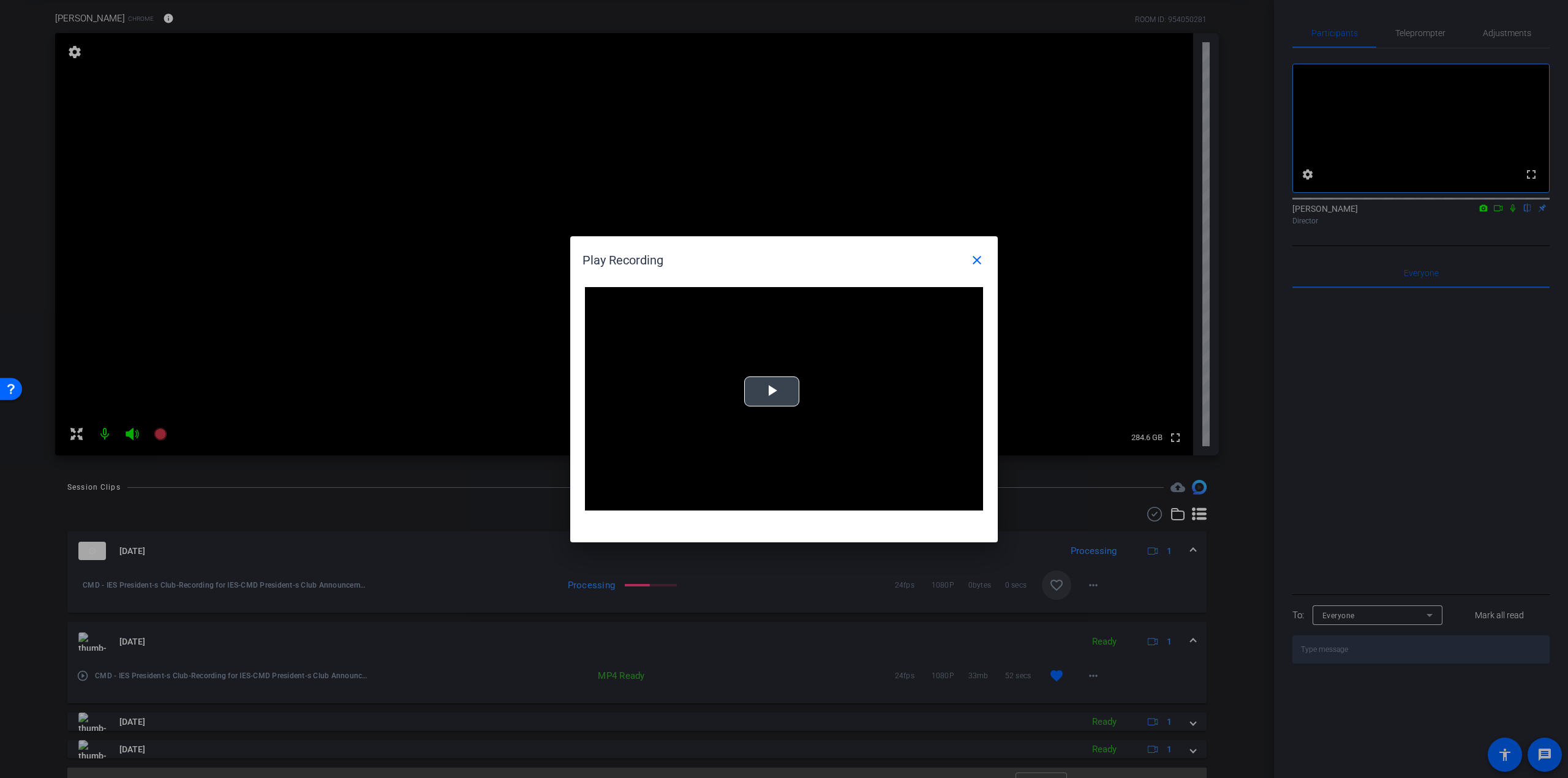
click at [772, 391] on span "Video Player" at bounding box center [772, 391] width 0 height 0
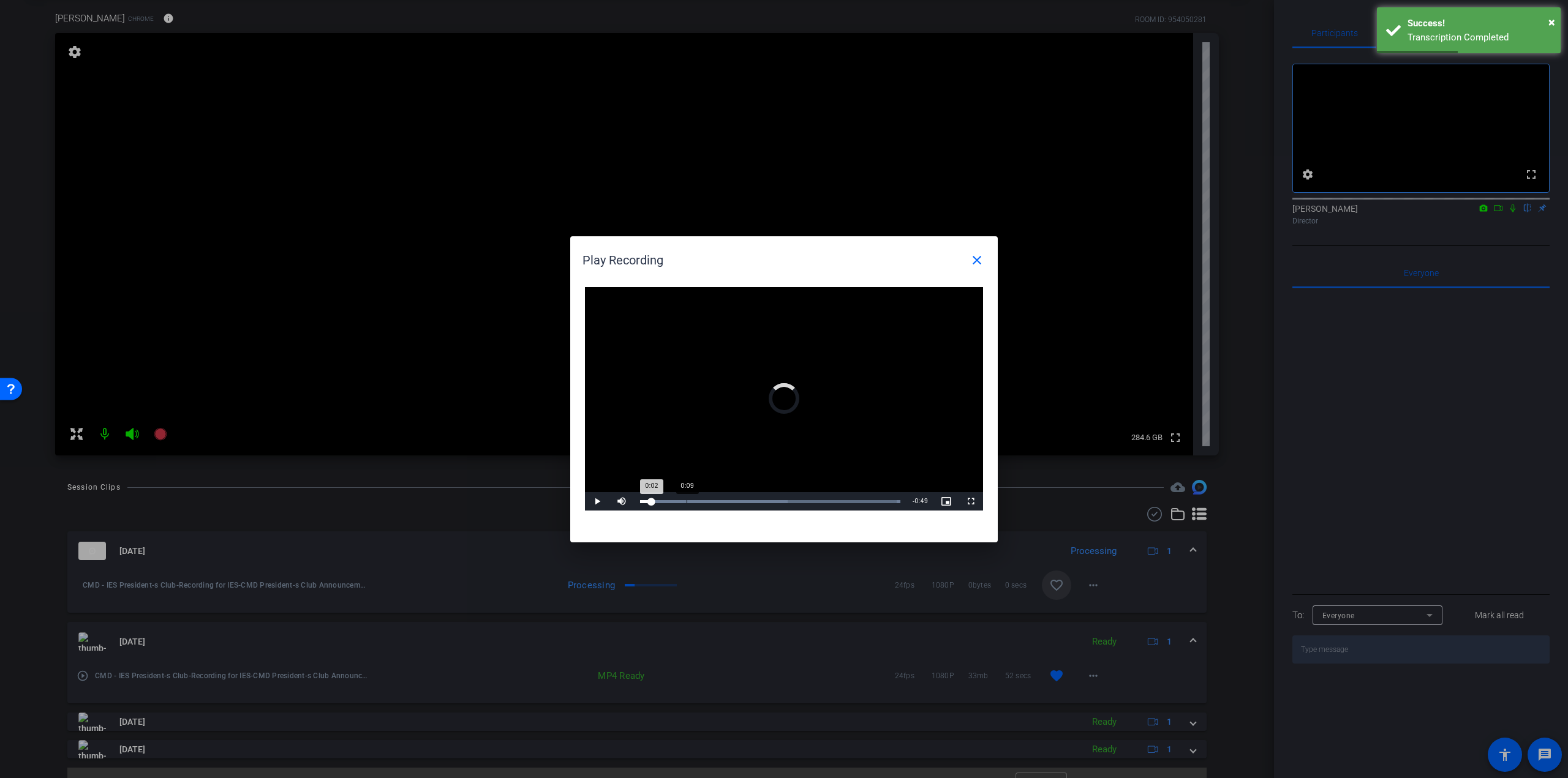
click at [687, 499] on div "Loaded : 100.00% 0:09 0:02" at bounding box center [770, 501] width 272 height 18
click at [751, 500] on div "0:22" at bounding box center [751, 502] width 1 height 3
click at [822, 503] on div "Loaded : 100.00% 0:36 0:22" at bounding box center [770, 501] width 272 height 18
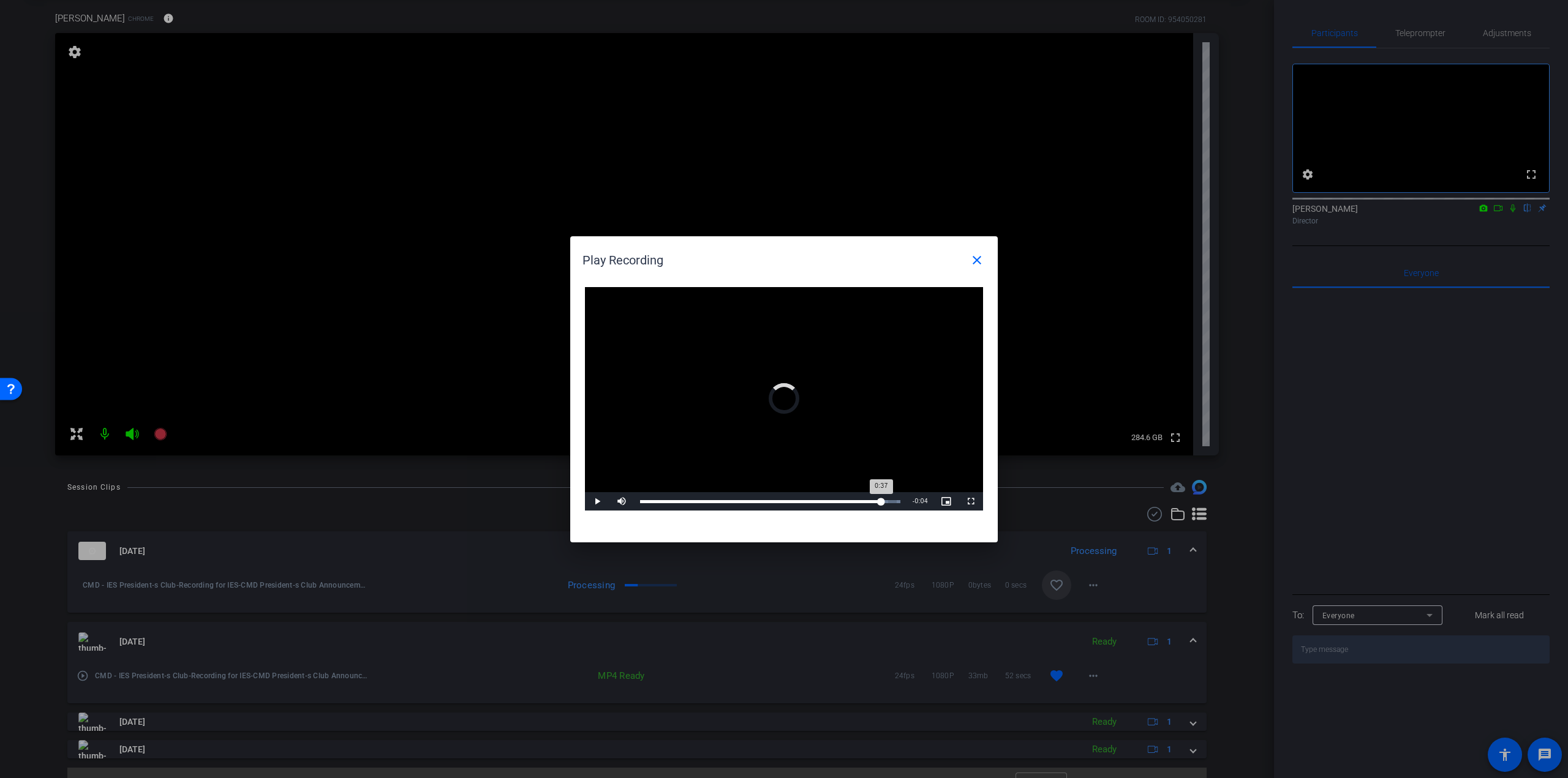
click at [881, 499] on div "Loaded : 100.00% 0:47 0:37" at bounding box center [770, 501] width 272 height 18
click at [978, 260] on mat-icon "close" at bounding box center [977, 260] width 15 height 15
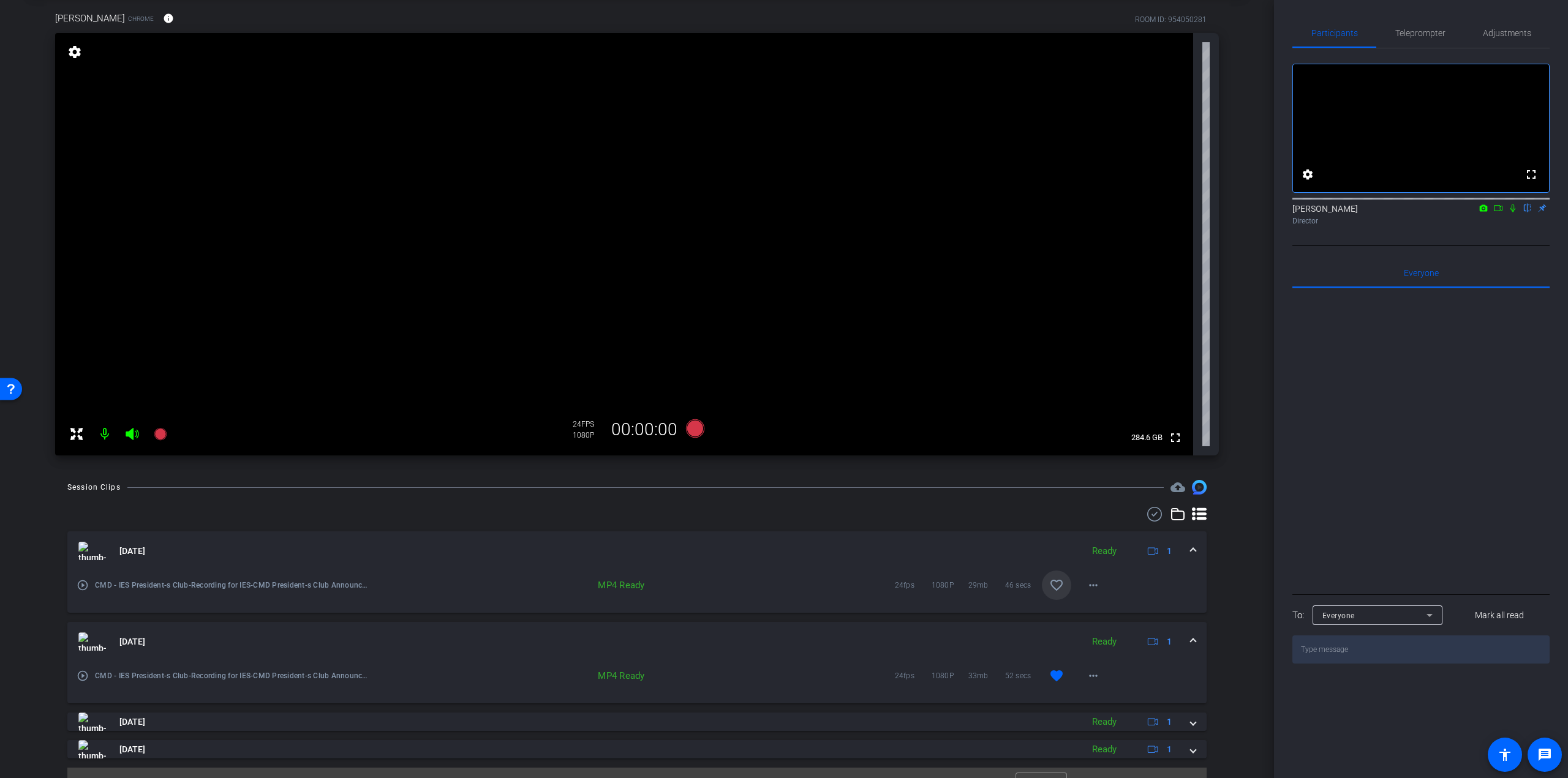
click at [82, 583] on mat-icon "play_circle_outline" at bounding box center [82, 585] width 13 height 13
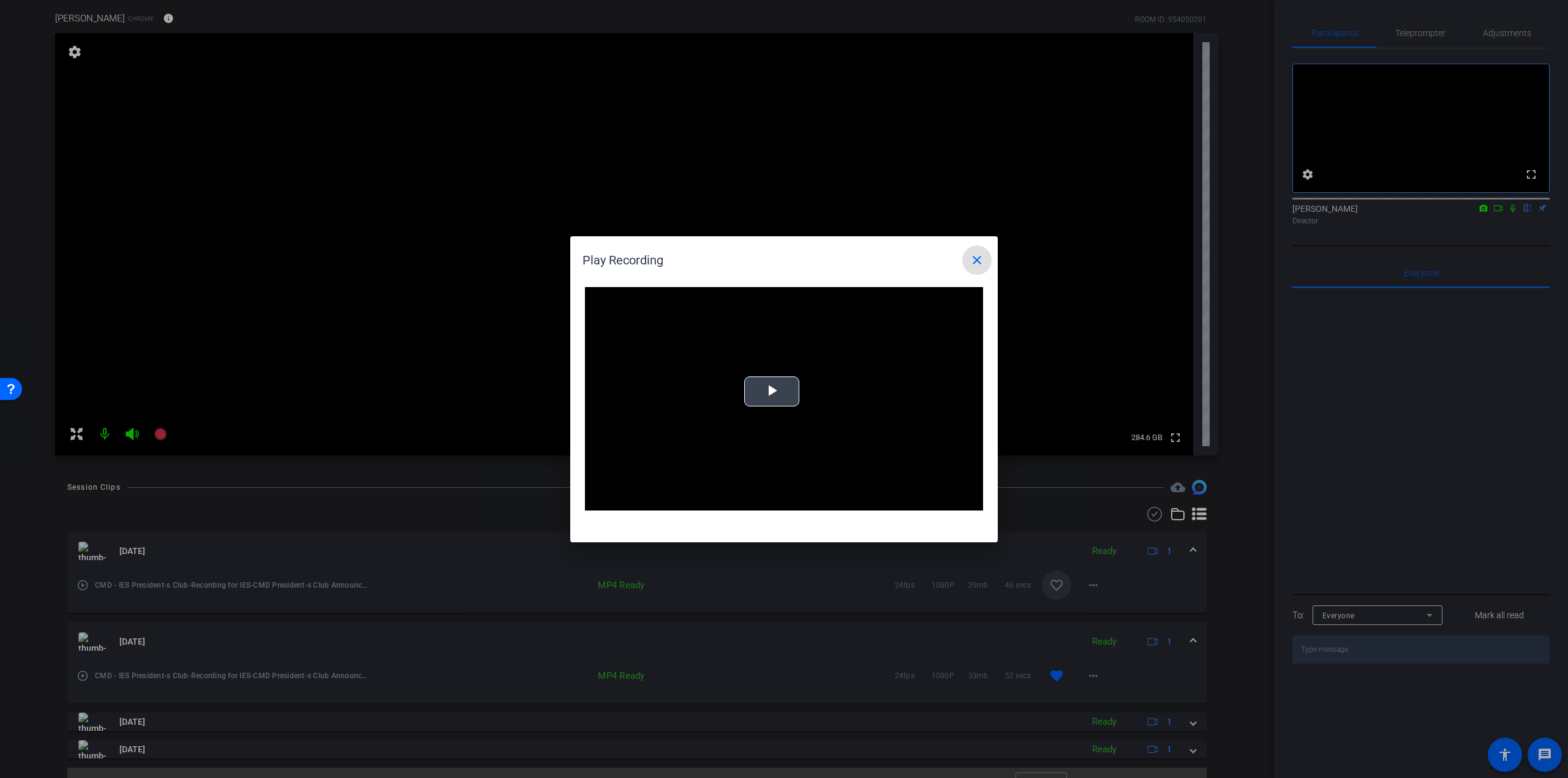
click at [772, 391] on span "Video Player" at bounding box center [772, 391] width 0 height 0
click at [720, 502] on div "Loaded : 89.75% 0:13 0:05" at bounding box center [770, 502] width 260 height 3
click at [803, 502] on div "Loaded : 89.75% 0:28 0:15" at bounding box center [770, 502] width 260 height 3
click at [867, 502] on div "Loaded : 89.75% 0:39 0:31" at bounding box center [770, 502] width 260 height 3
click at [981, 265] on mat-icon "close" at bounding box center [977, 260] width 15 height 15
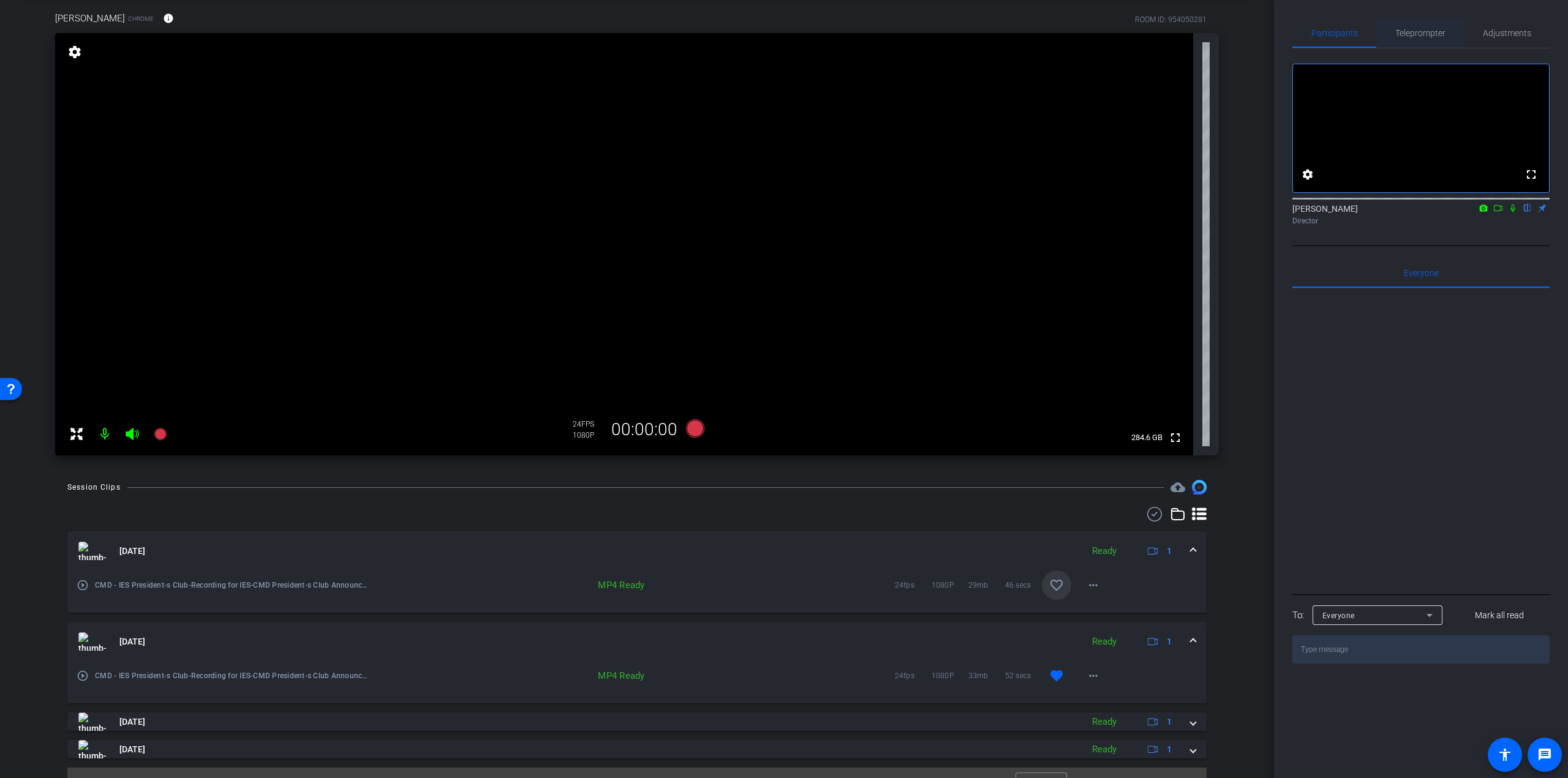
click at [1398, 24] on span "Teleprompter" at bounding box center [1420, 33] width 50 height 29
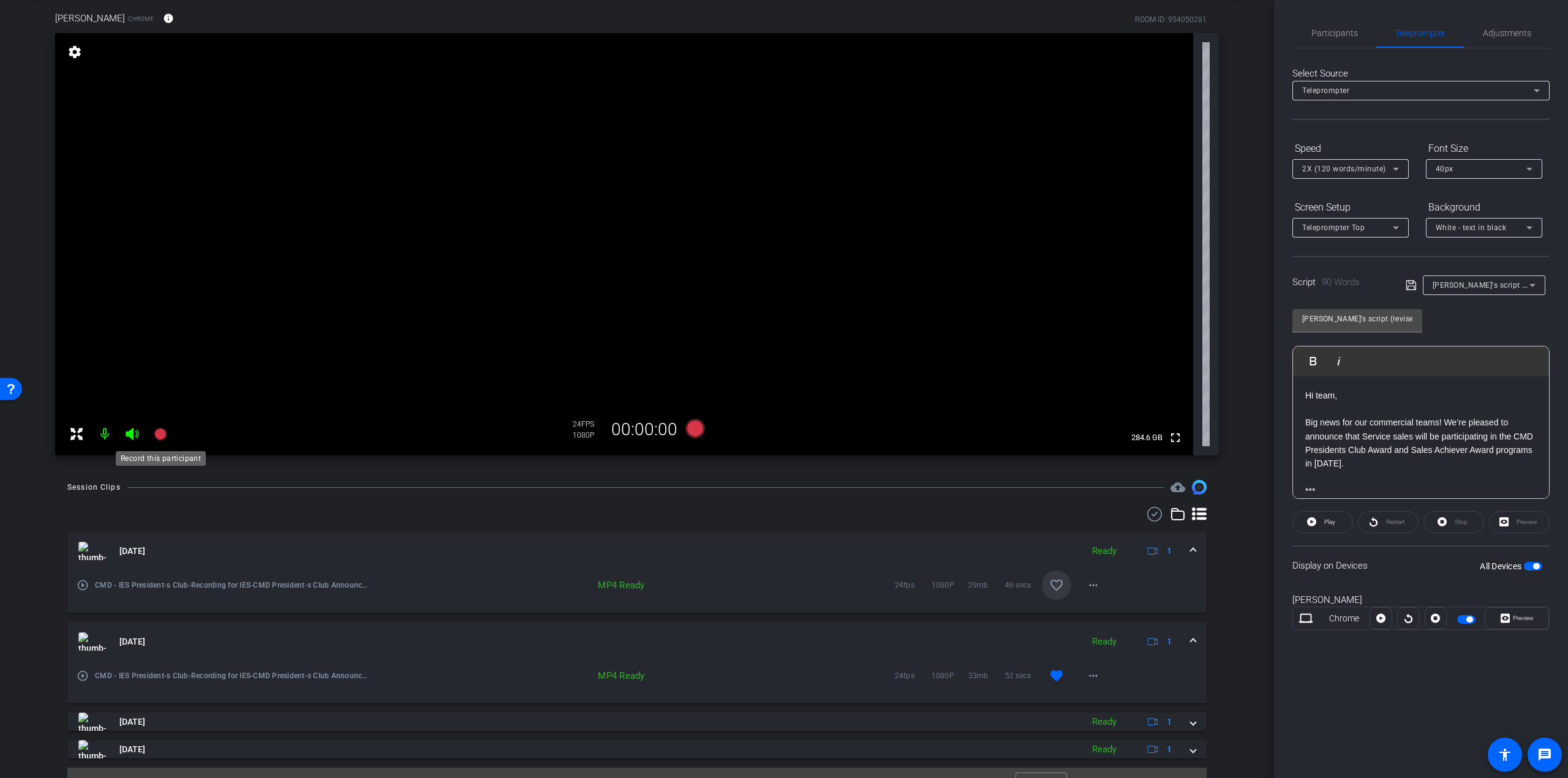
click at [161, 433] on icon at bounding box center [160, 434] width 13 height 13
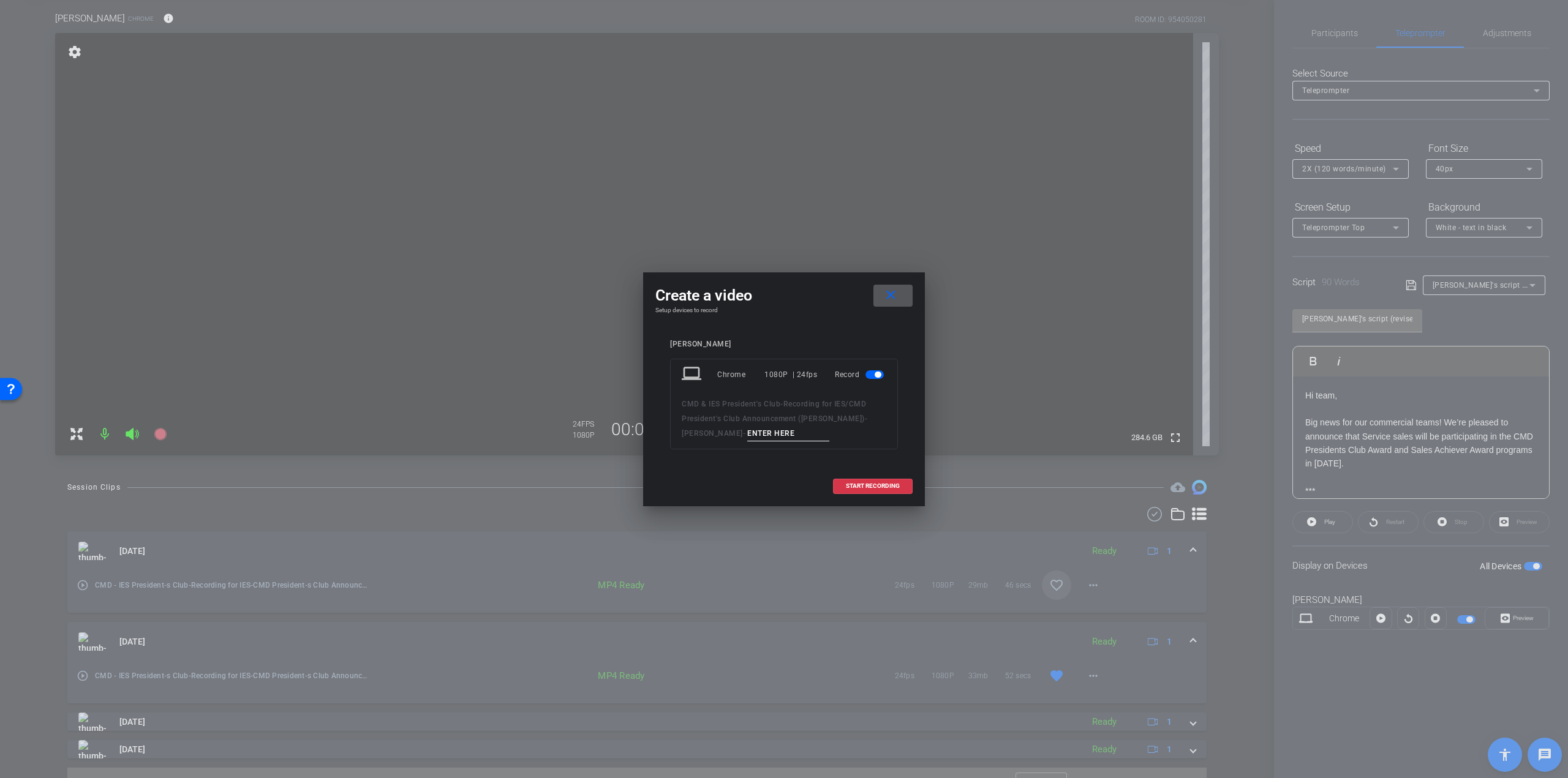
click at [748, 430] on input at bounding box center [789, 433] width 82 height 15
type input "Take 4"
click at [848, 487] on span "START RECORDING" at bounding box center [873, 486] width 54 height 6
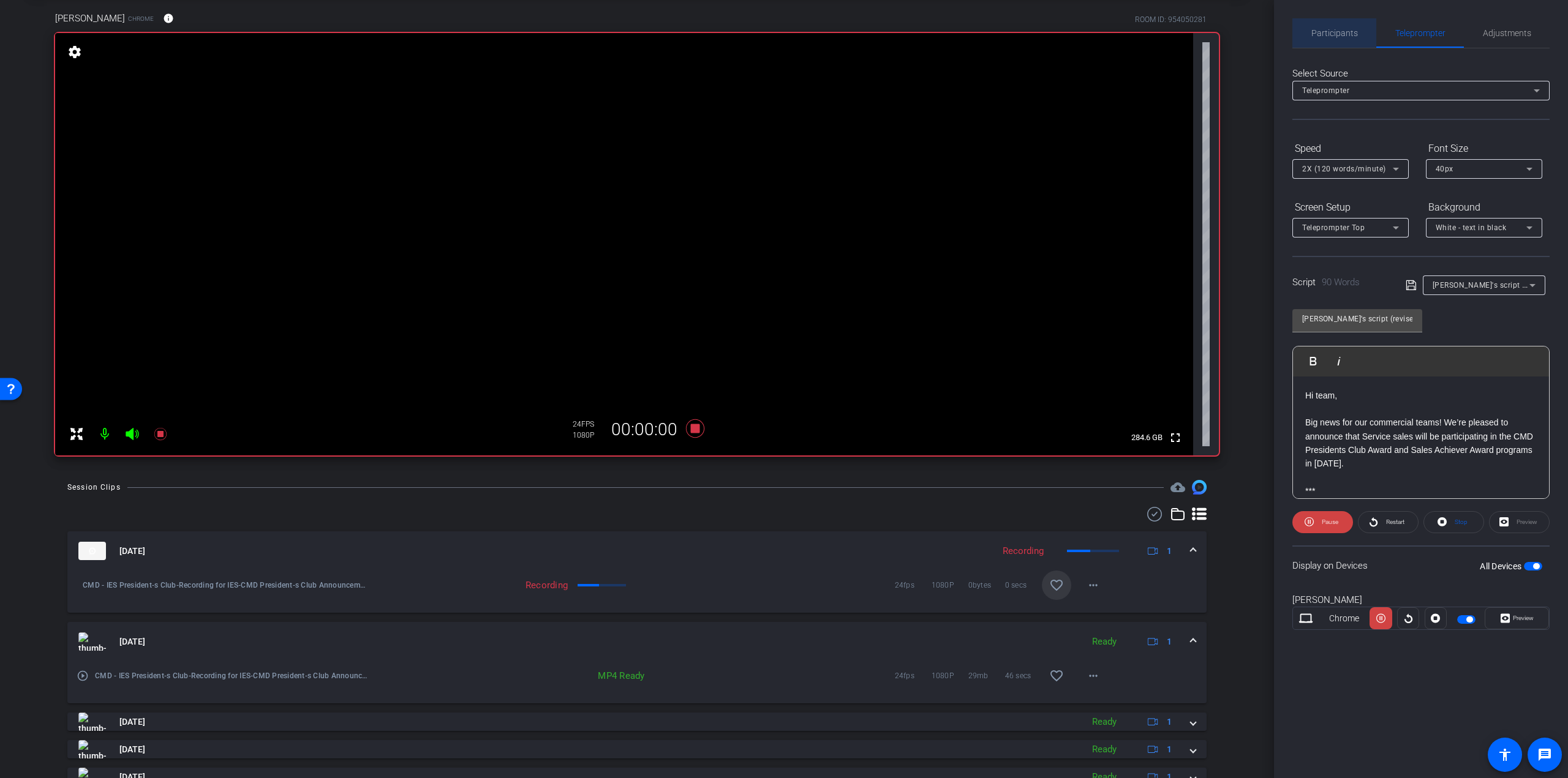
click at [1330, 24] on span "Participants" at bounding box center [1334, 33] width 46 height 29
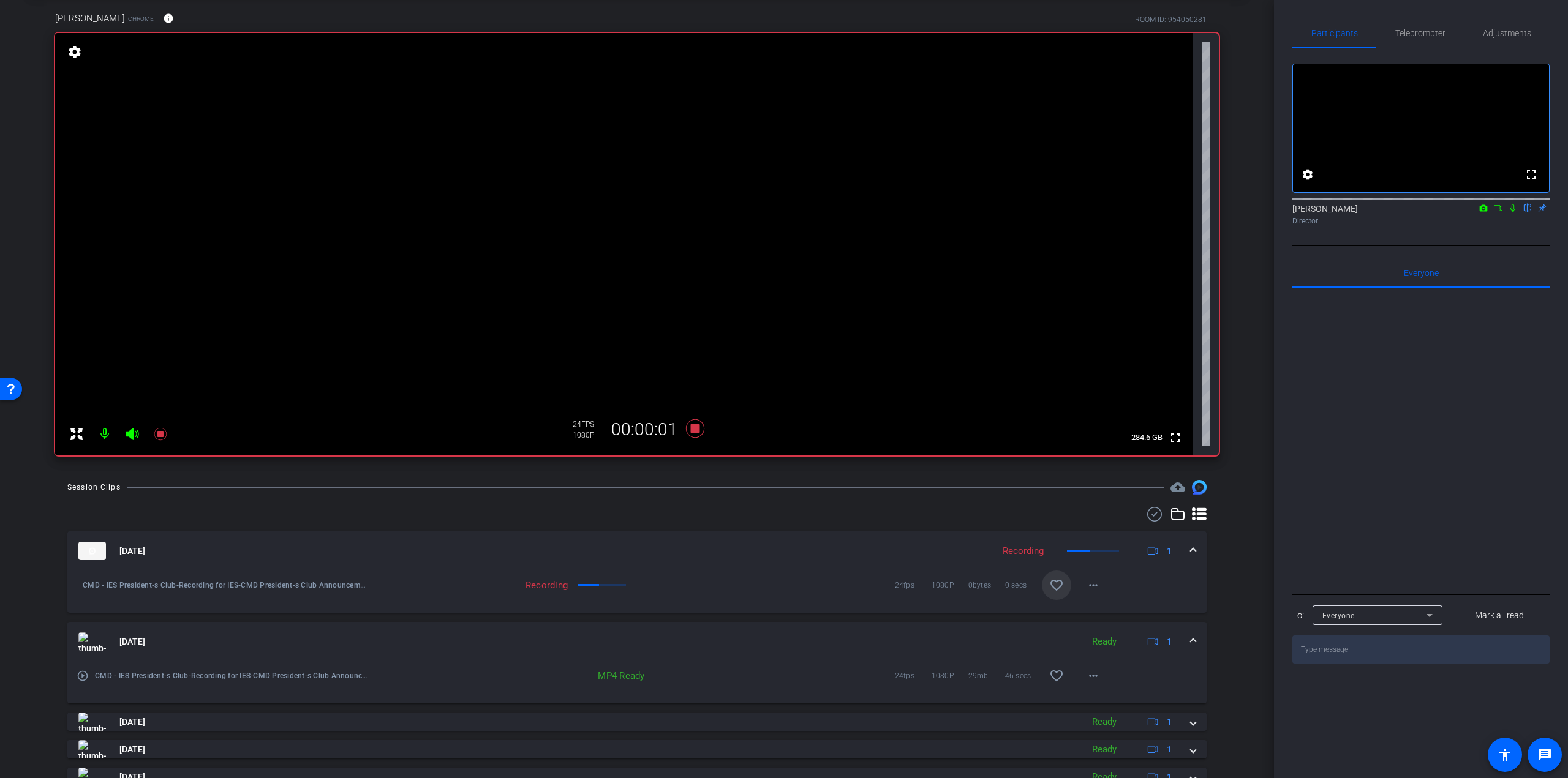
click at [1511, 213] on icon at bounding box center [1512, 208] width 10 height 9
click at [1049, 676] on mat-icon "favorite_border" at bounding box center [1057, 676] width 15 height 15
click at [155, 426] on mat-icon at bounding box center [160, 434] width 24 height 24
click at [1511, 213] on icon at bounding box center [1512, 208] width 10 height 9
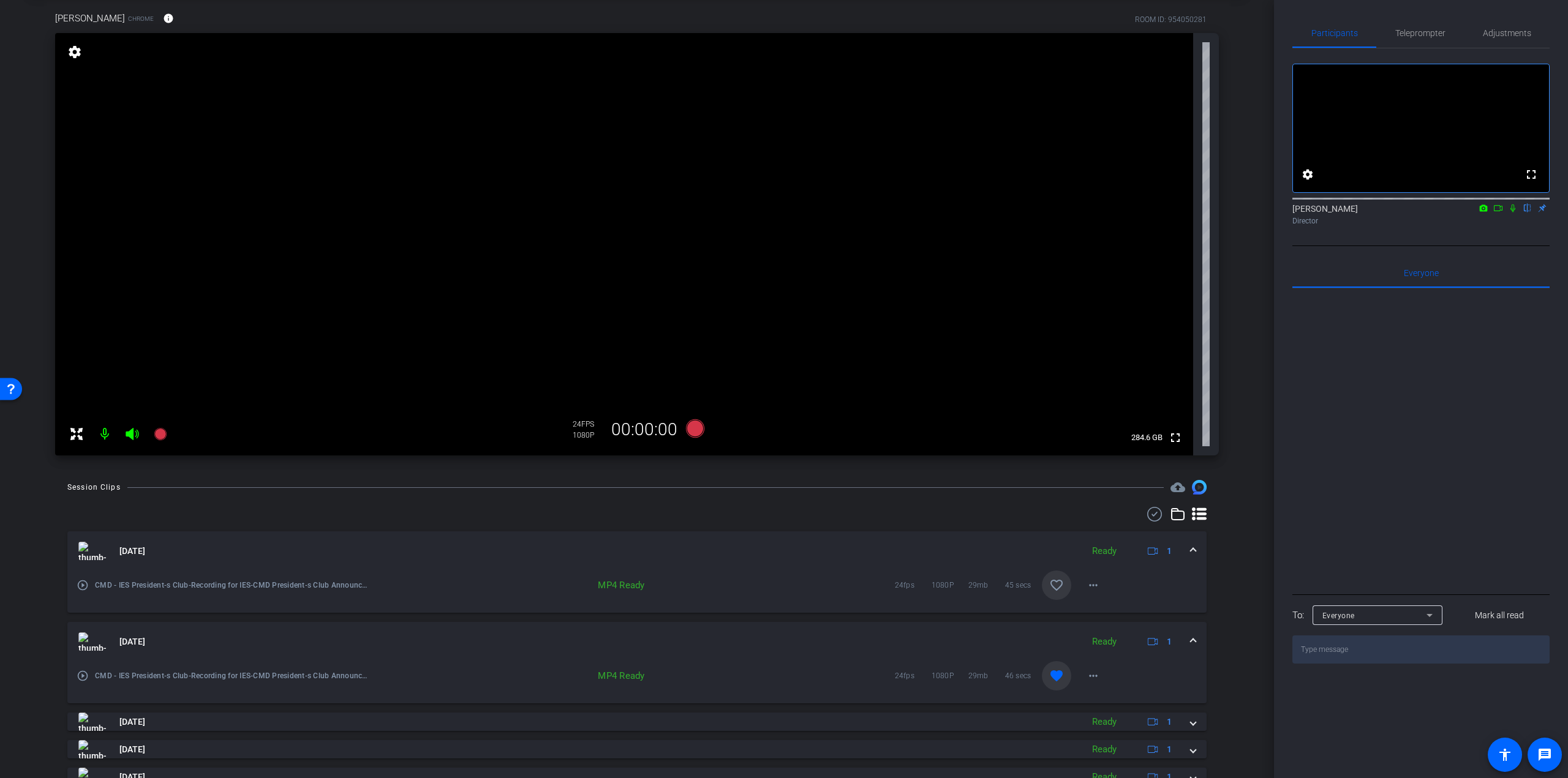
scroll to position [0, 0]
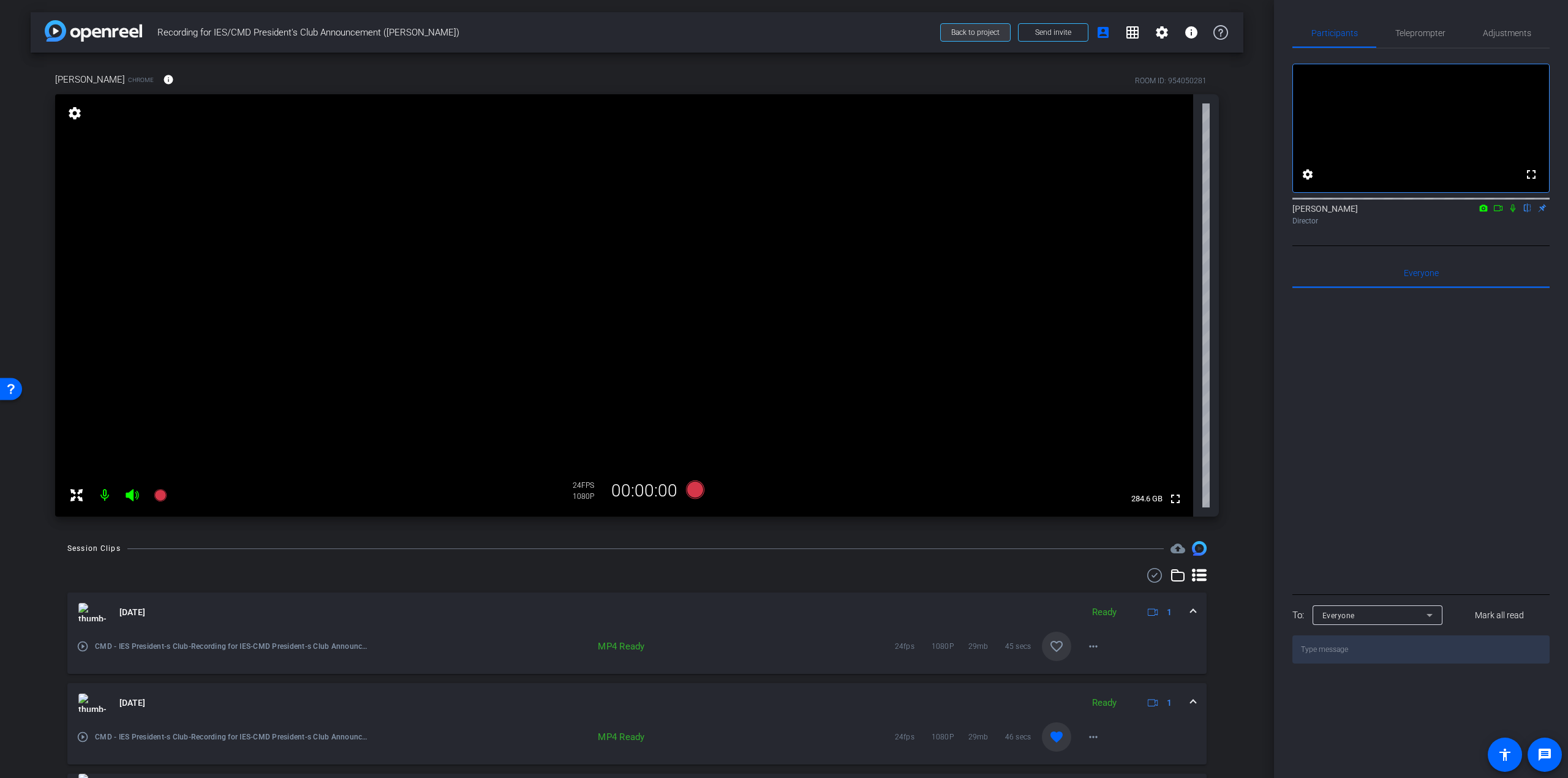
click at [965, 28] on span "Back to project" at bounding box center [976, 32] width 49 height 9
